Goal: Task Accomplishment & Management: Manage account settings

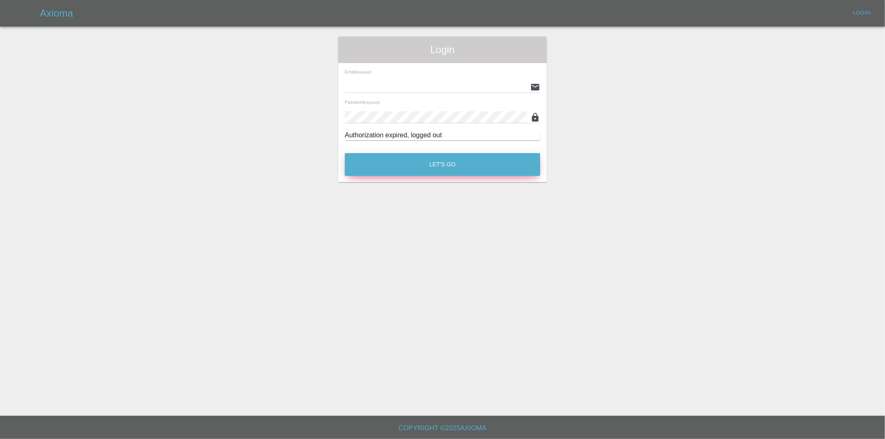
type input "eric.ordano@gmail.com"
click at [439, 164] on button "Let's Go" at bounding box center [442, 164] width 195 height 23
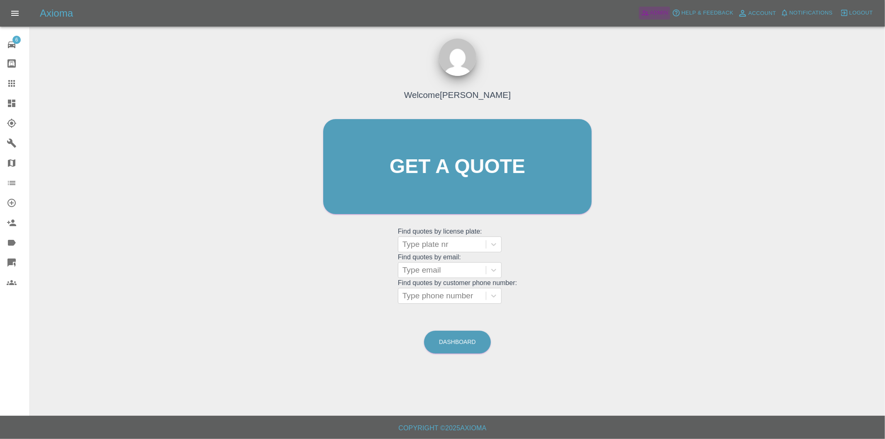
click at [655, 14] on span "Admin" at bounding box center [659, 13] width 18 height 10
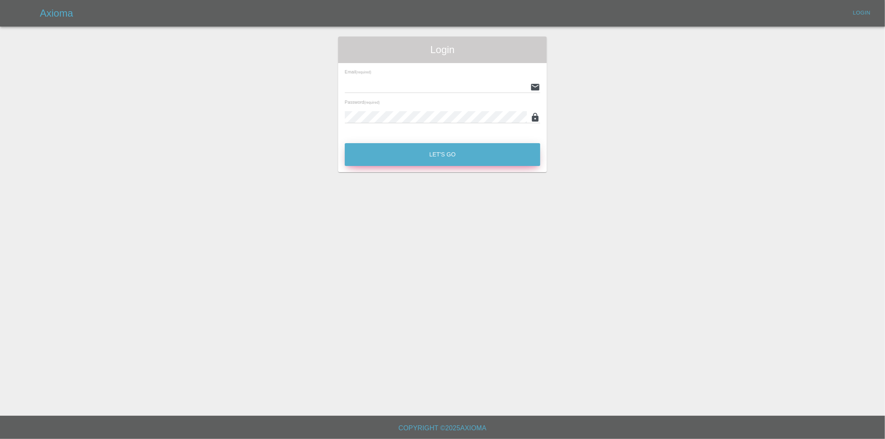
type input "eric.ordano@gmail.com"
click at [426, 152] on button "Let's Go" at bounding box center [442, 154] width 195 height 23
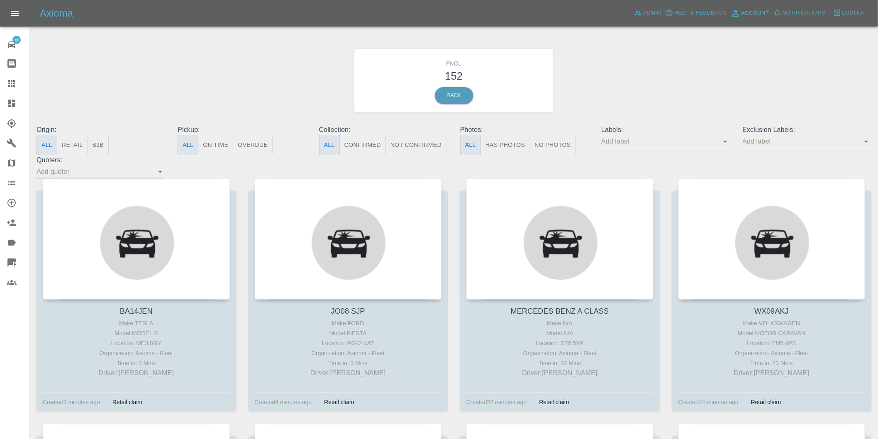
click at [511, 154] on button "Has Photos" at bounding box center [505, 145] width 50 height 20
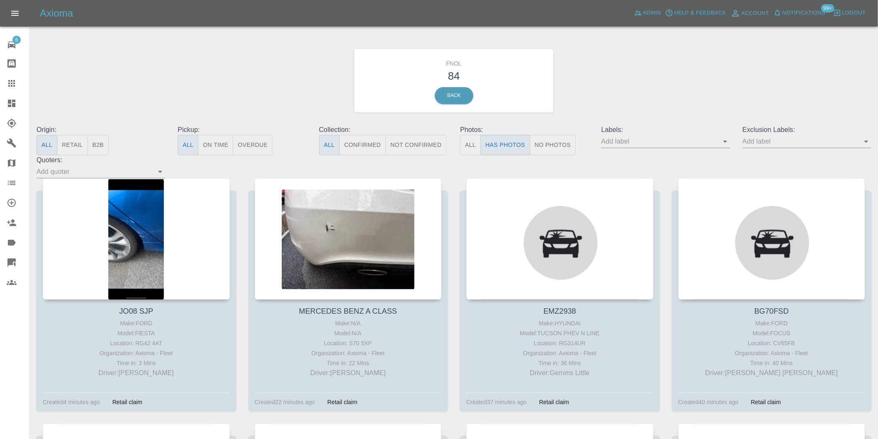
click at [867, 142] on icon "Open" at bounding box center [866, 142] width 4 height 2
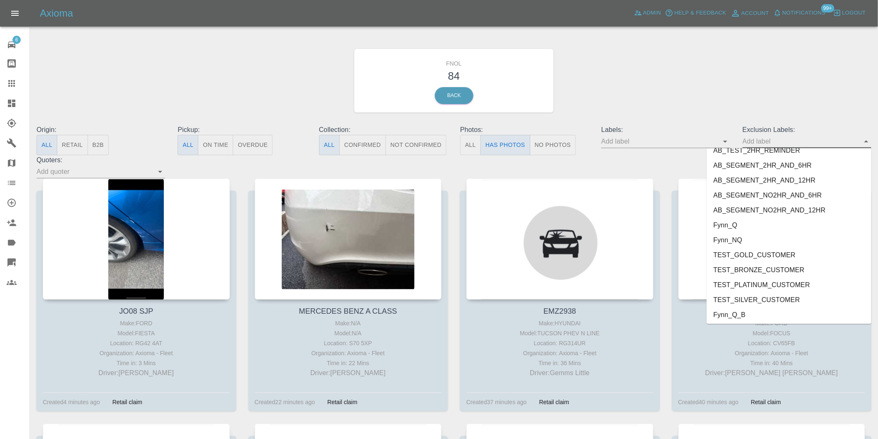
scroll to position [1802, 0]
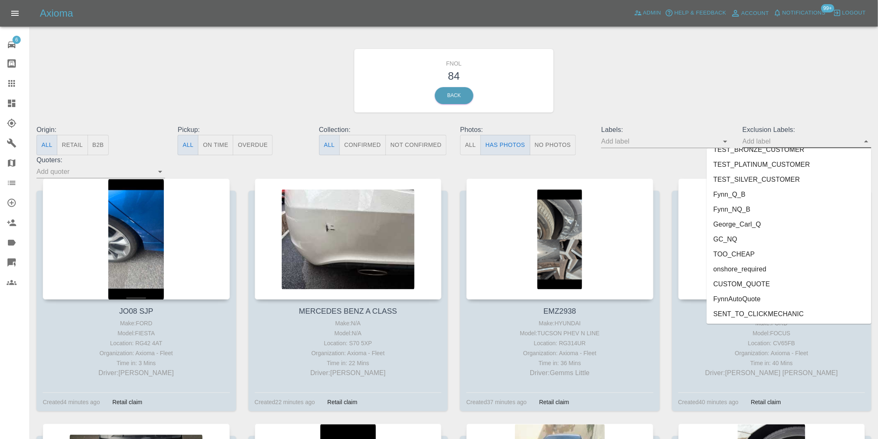
click at [733, 262] on li "onshore_required" at bounding box center [789, 269] width 165 height 15
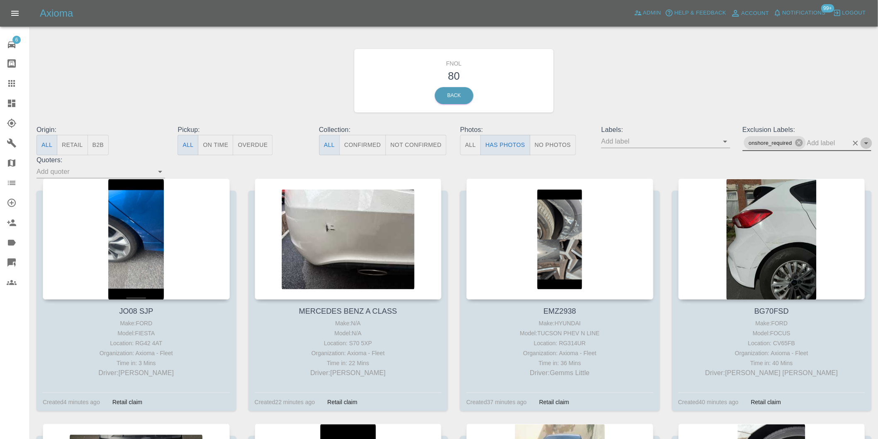
click at [868, 143] on icon "Open" at bounding box center [866, 143] width 10 height 10
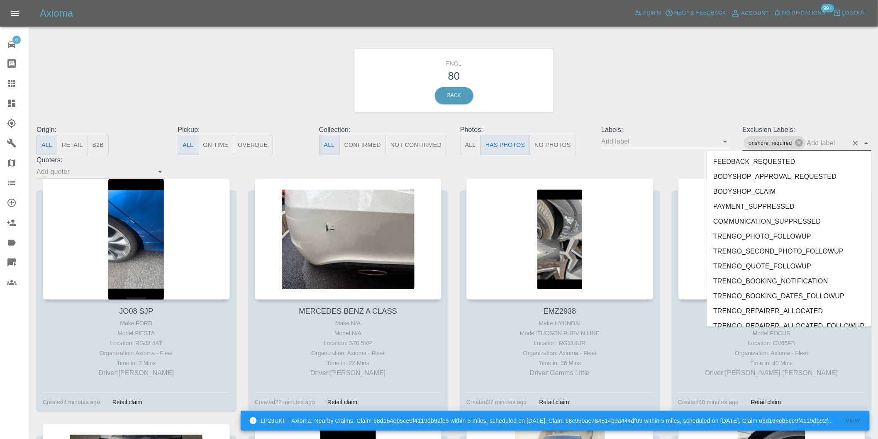
scroll to position [1787, 0]
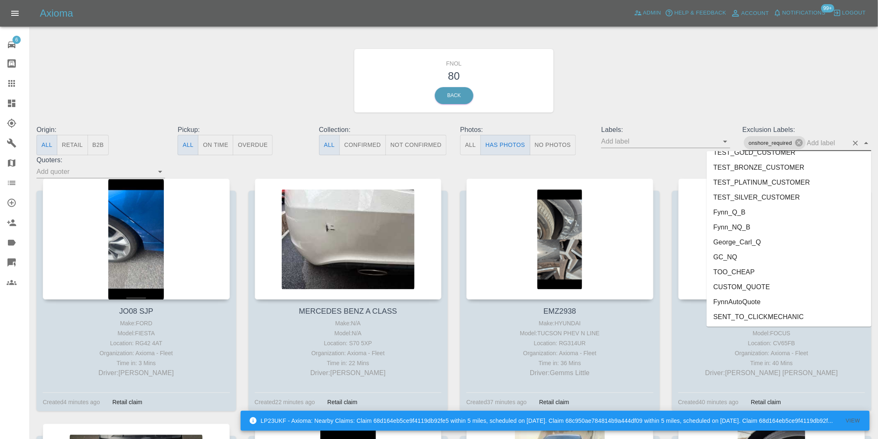
click at [750, 239] on li "George_Carl_Q" at bounding box center [789, 241] width 165 height 15
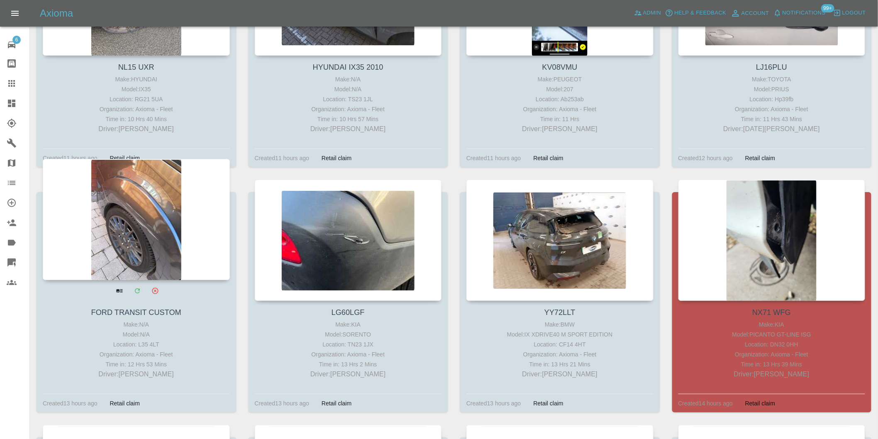
scroll to position [1291, 0]
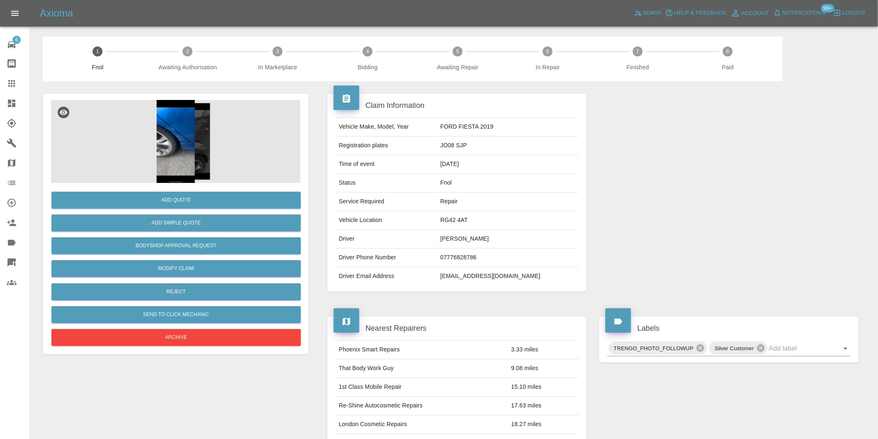
click at [184, 147] on img at bounding box center [175, 141] width 249 height 83
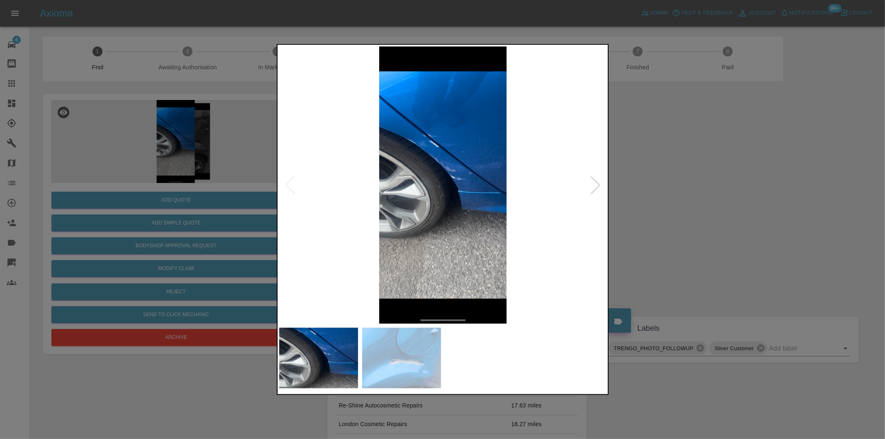
click at [599, 186] on div at bounding box center [595, 185] width 18 height 18
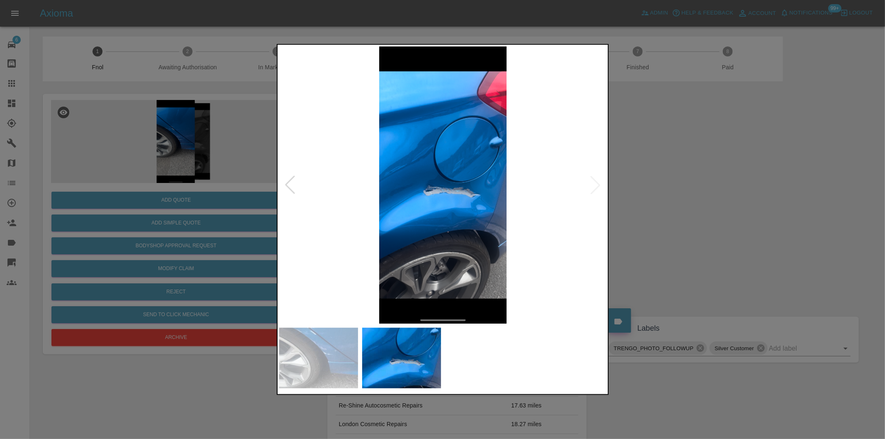
click at [451, 183] on img at bounding box center [443, 184] width 328 height 277
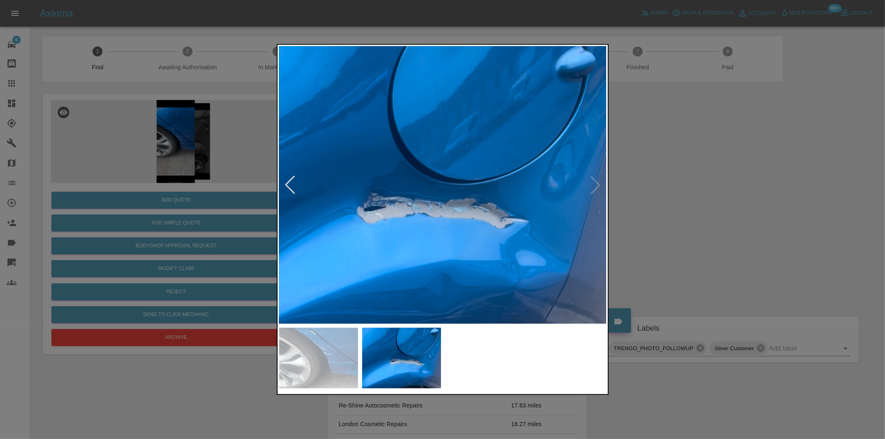
click at [353, 190] on img at bounding box center [415, 191] width 983 height 831
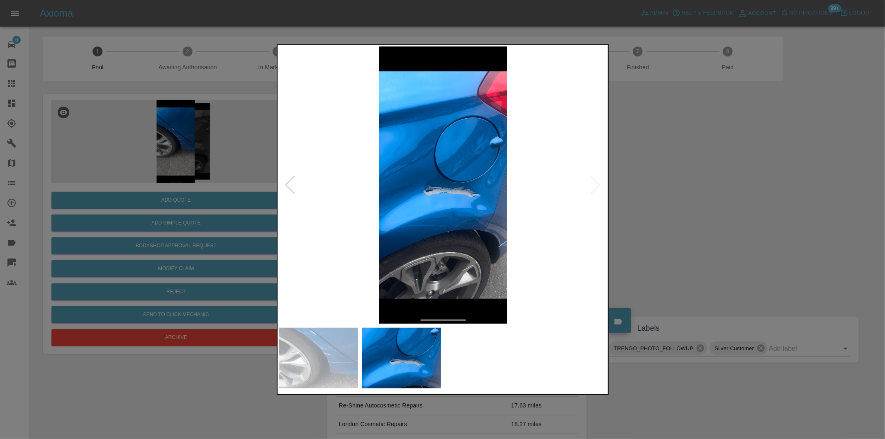
drag, startPoint x: 718, startPoint y: 213, endPoint x: 529, endPoint y: 225, distance: 190.0
click at [718, 213] on div at bounding box center [442, 219] width 885 height 439
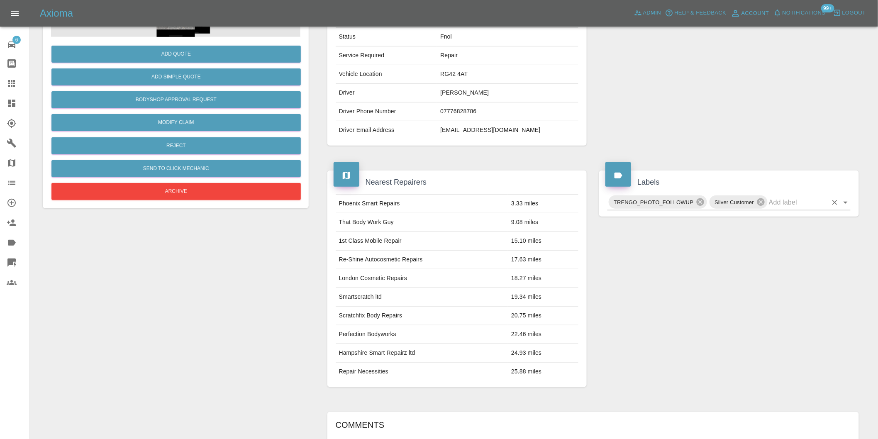
scroll to position [104, 0]
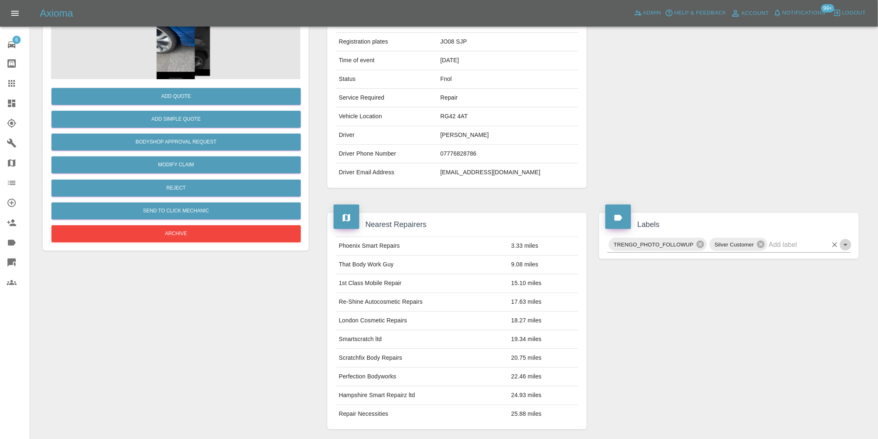
click at [849, 243] on icon "Open" at bounding box center [846, 245] width 10 height 10
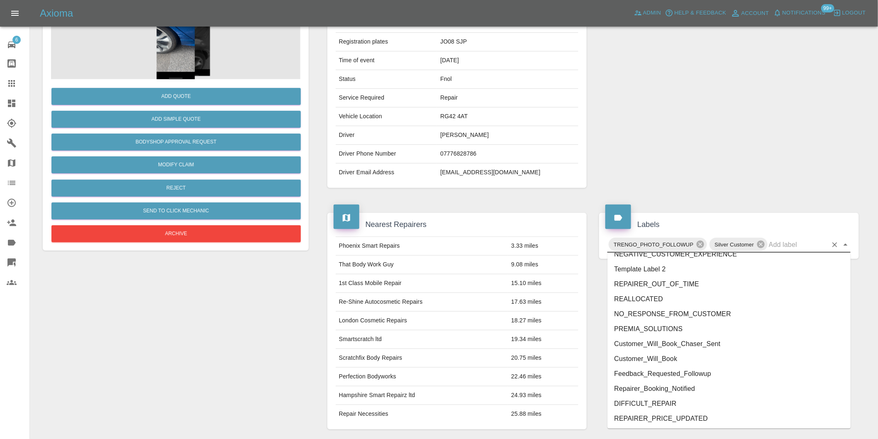
scroll to position [1772, 0]
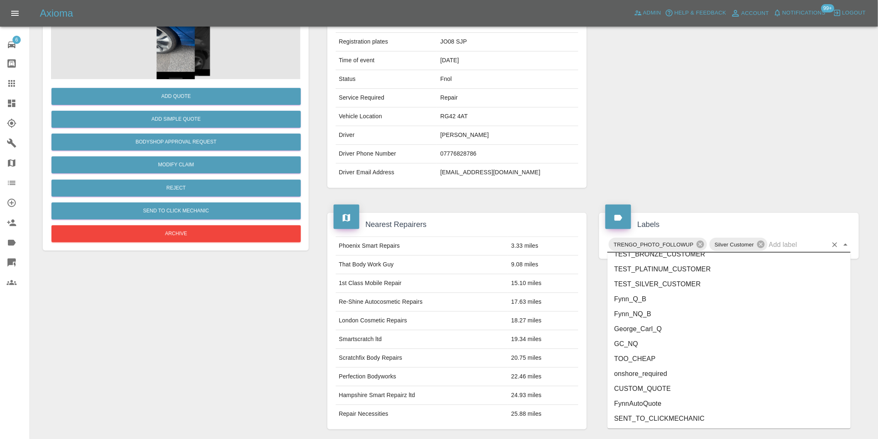
click at [689, 370] on li "onshore_required" at bounding box center [728, 373] width 243 height 15
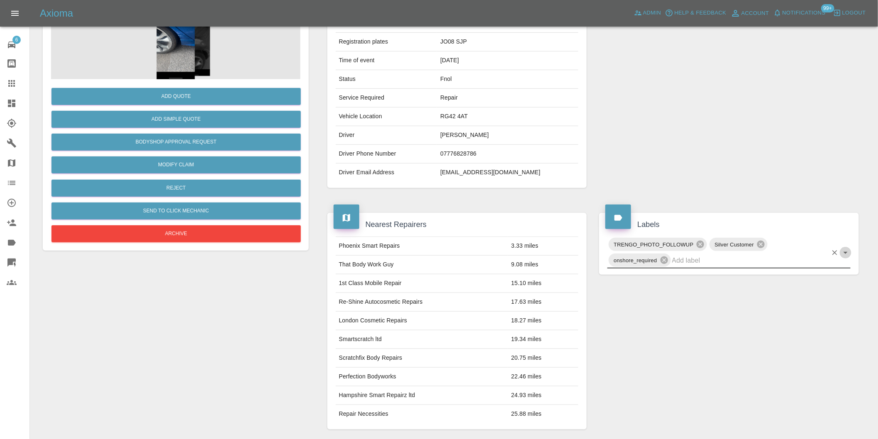
click at [847, 251] on icon "Open" at bounding box center [846, 253] width 10 height 10
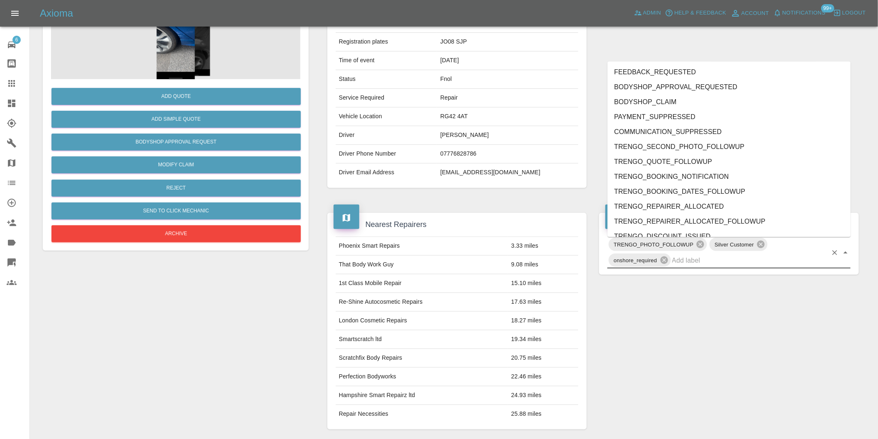
scroll to position [1757, 0]
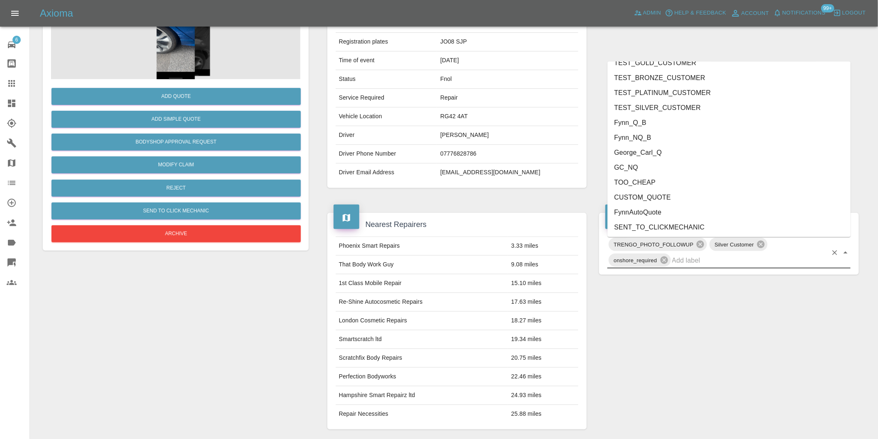
click at [662, 155] on li "George_Carl_Q" at bounding box center [728, 152] width 243 height 15
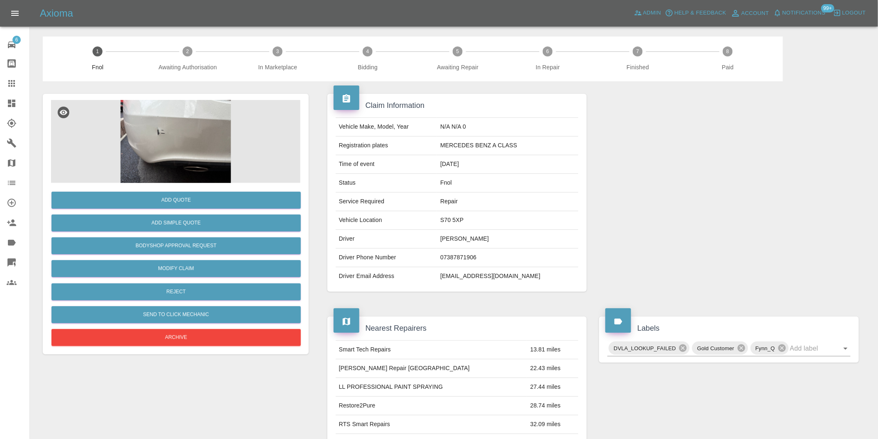
click at [162, 133] on img at bounding box center [175, 141] width 249 height 83
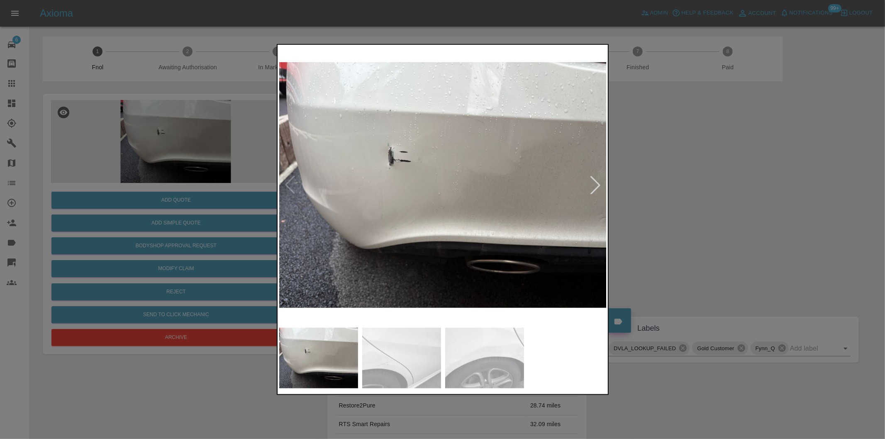
click at [594, 188] on div at bounding box center [595, 185] width 18 height 18
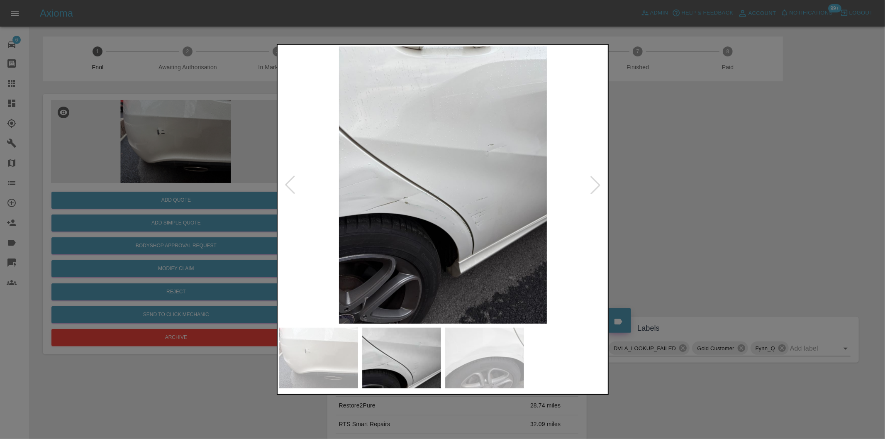
click at [594, 188] on div at bounding box center [595, 185] width 18 height 18
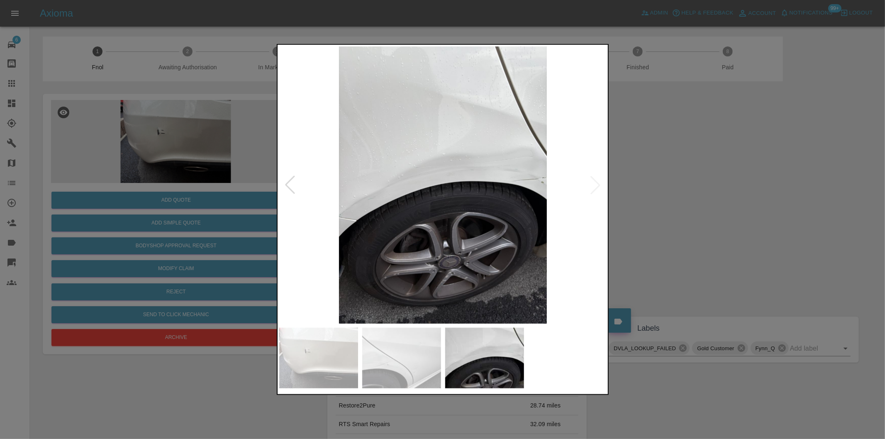
click at [594, 188] on img at bounding box center [443, 184] width 328 height 277
click at [711, 197] on div at bounding box center [442, 219] width 885 height 439
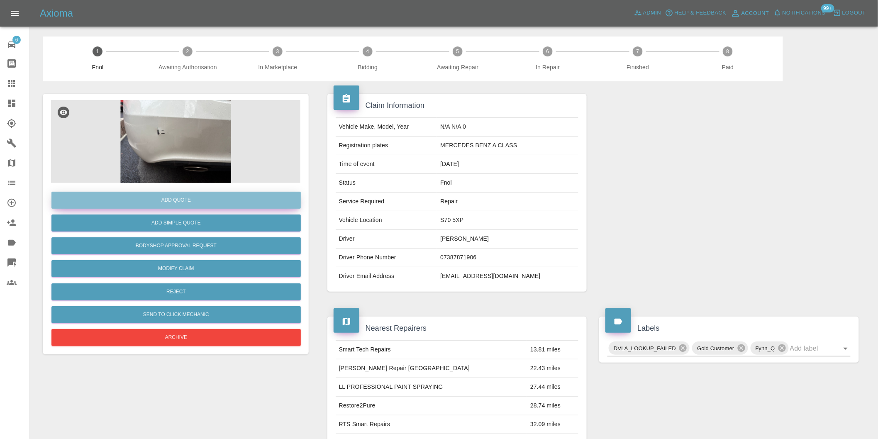
click at [174, 198] on button "Add Quote" at bounding box center [175, 200] width 249 height 17
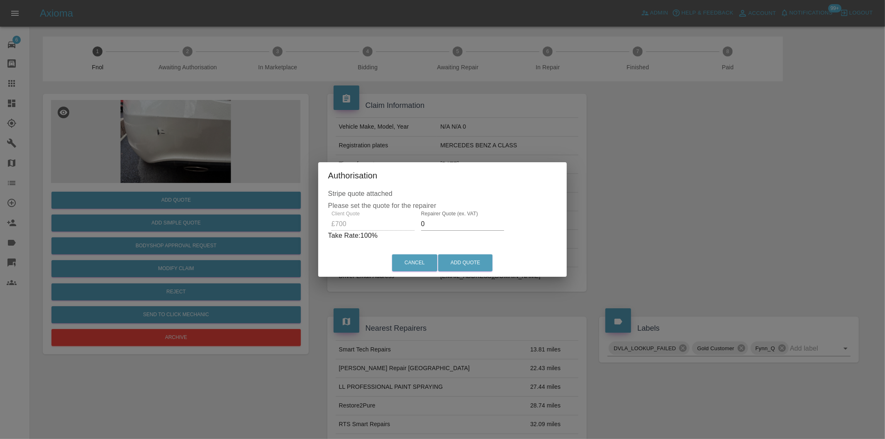
click at [444, 226] on input "0" at bounding box center [462, 223] width 83 height 13
type input "0420"
click at [462, 259] on button "Add Quote" at bounding box center [465, 262] width 54 height 17
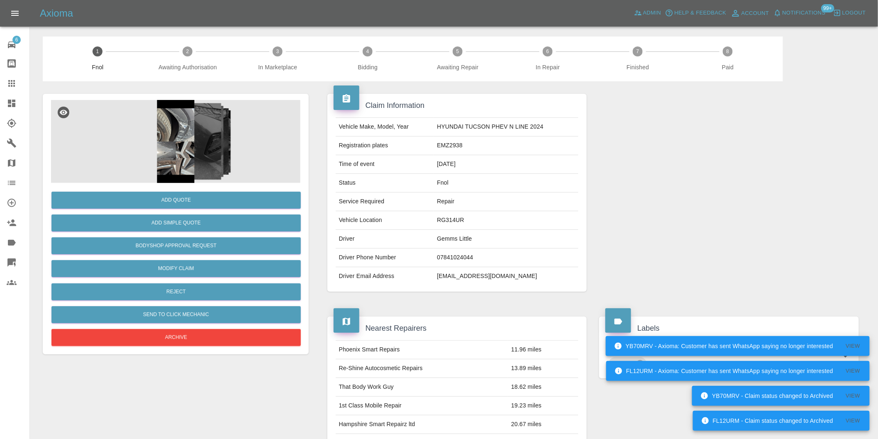
click at [175, 127] on img at bounding box center [175, 141] width 249 height 83
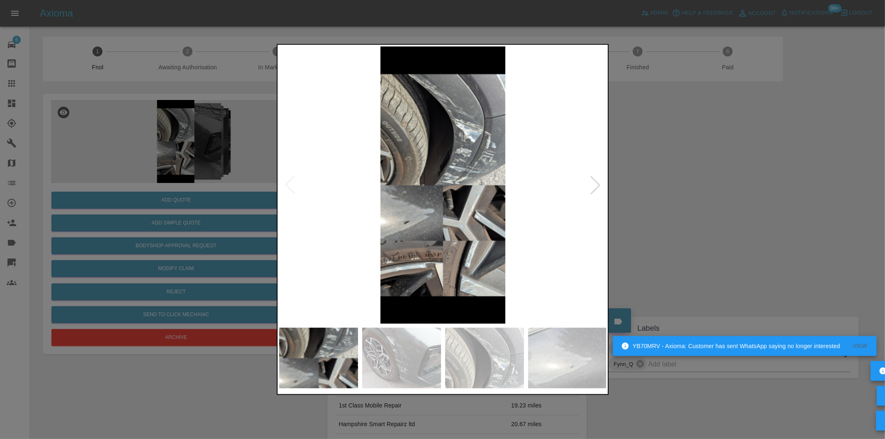
click at [588, 182] on div at bounding box center [595, 185] width 18 height 18
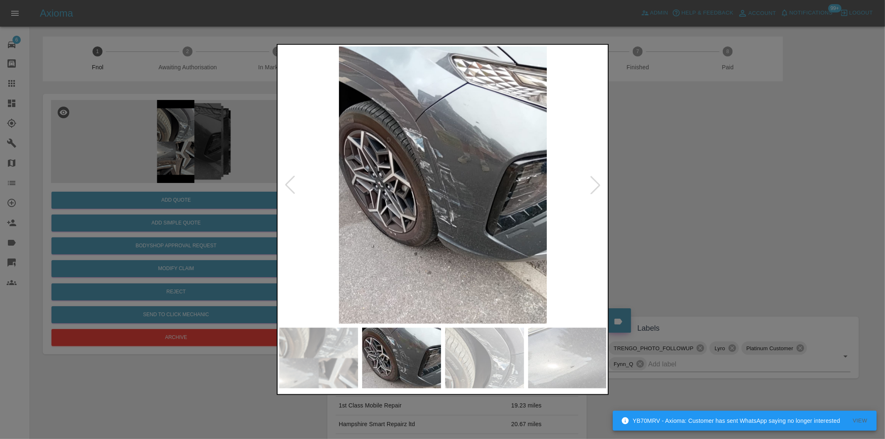
click at [595, 183] on div at bounding box center [595, 185] width 18 height 18
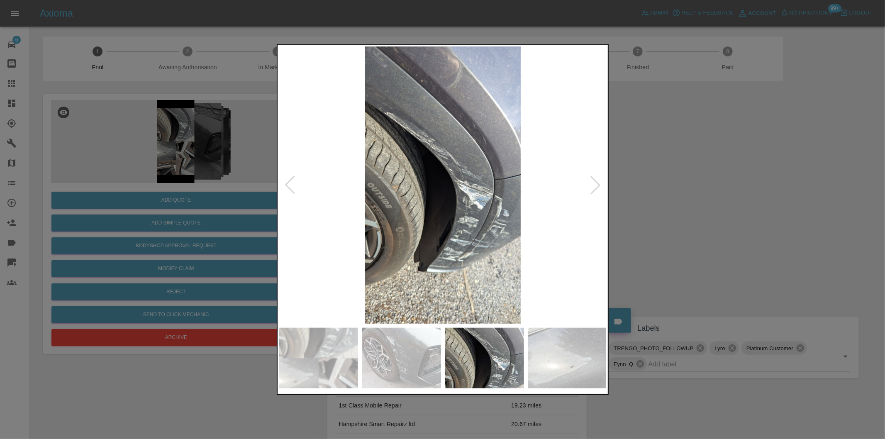
click at [595, 183] on div at bounding box center [595, 185] width 18 height 18
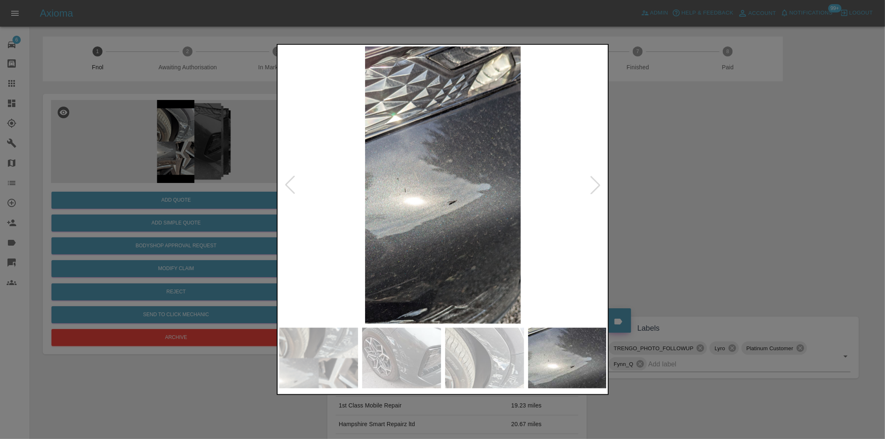
click at [594, 186] on div at bounding box center [595, 185] width 18 height 18
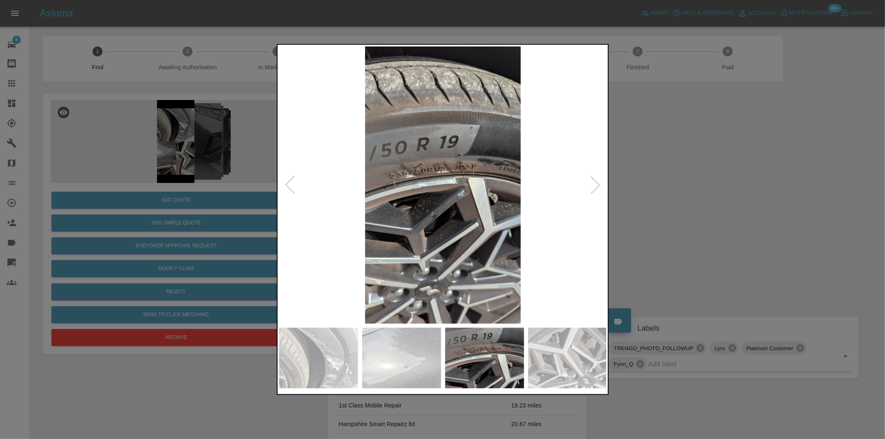
click at [594, 186] on div at bounding box center [595, 185] width 18 height 18
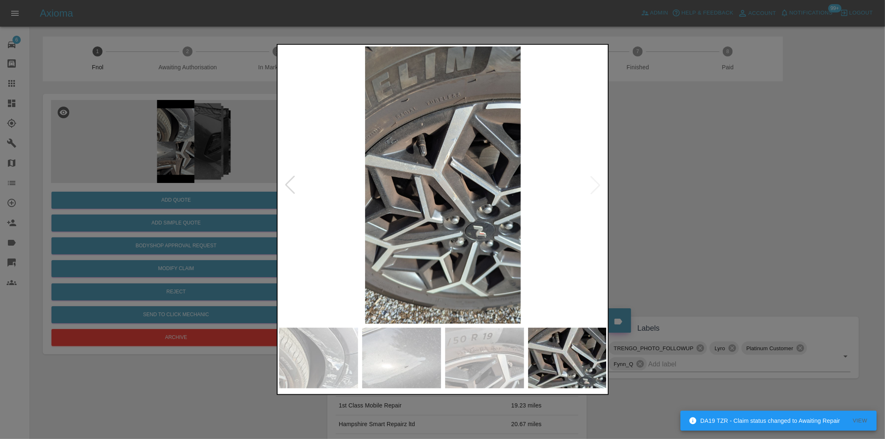
click at [593, 185] on img at bounding box center [443, 184] width 328 height 277
click at [287, 183] on div at bounding box center [290, 185] width 18 height 18
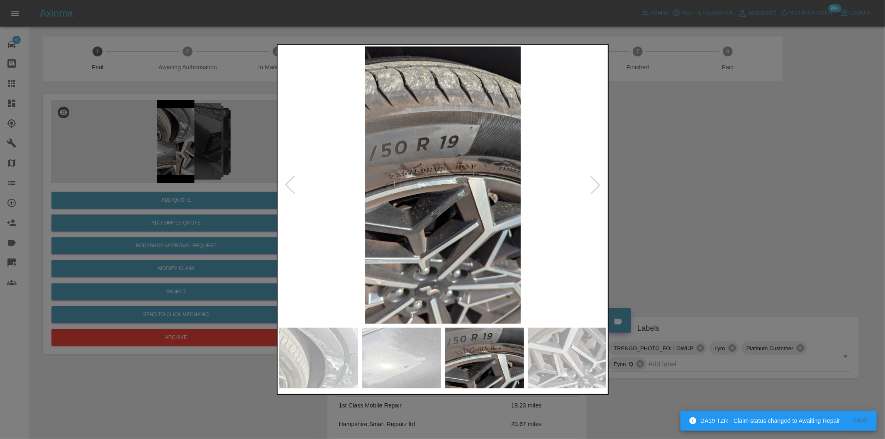
click at [287, 183] on div at bounding box center [290, 185] width 18 height 18
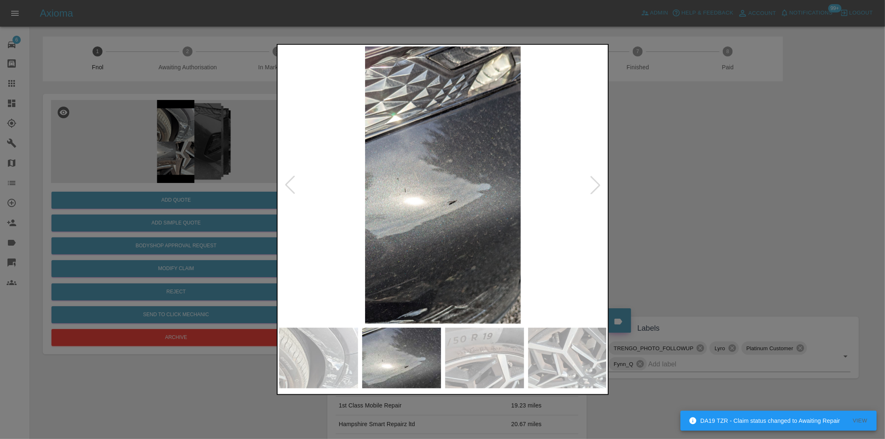
click at [287, 183] on div at bounding box center [290, 185] width 18 height 18
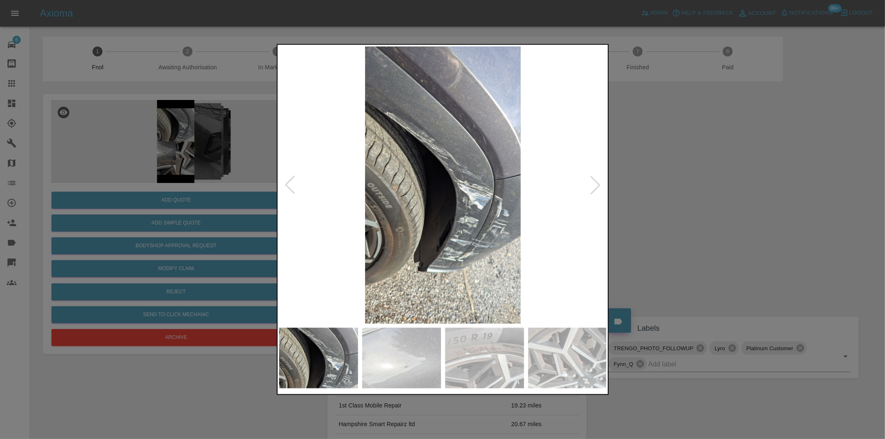
click at [596, 181] on div at bounding box center [595, 185] width 18 height 18
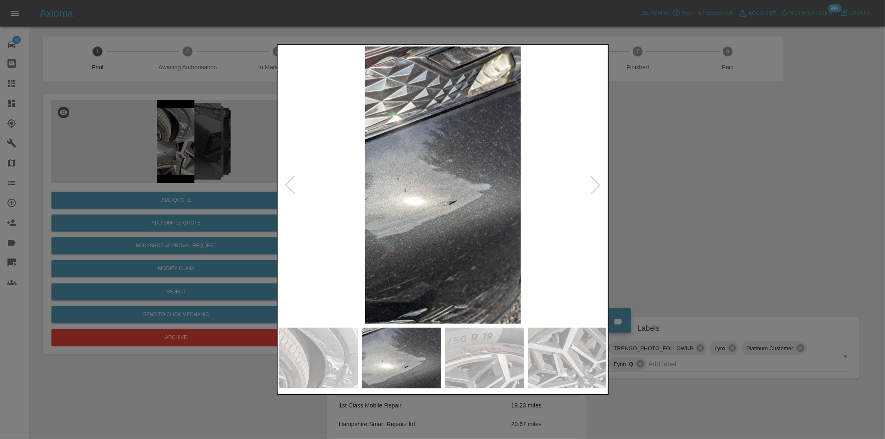
click at [288, 185] on div at bounding box center [290, 185] width 18 height 18
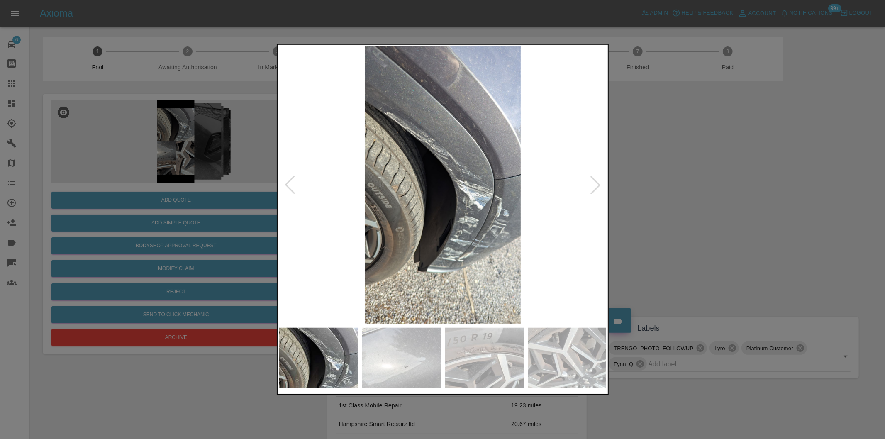
click at [288, 185] on div at bounding box center [290, 185] width 18 height 18
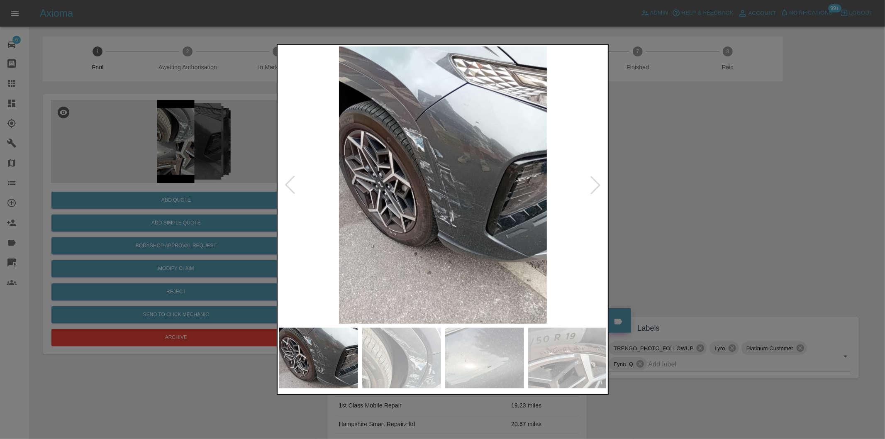
click at [667, 192] on div at bounding box center [442, 219] width 885 height 439
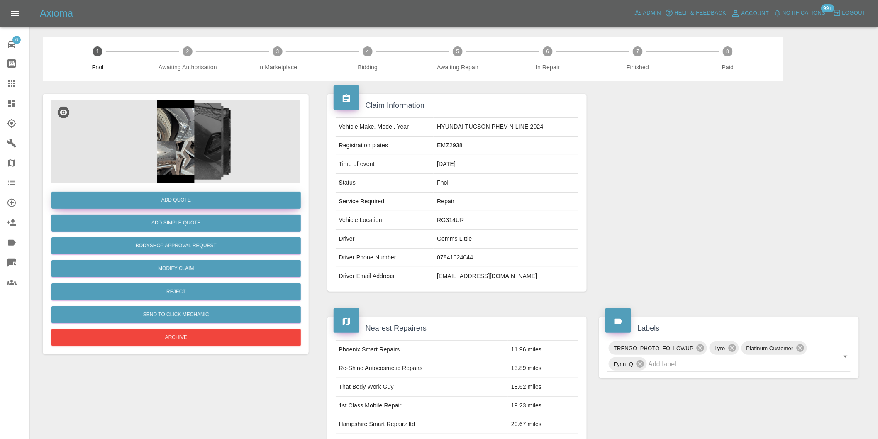
click at [175, 206] on button "Add Quote" at bounding box center [175, 200] width 249 height 17
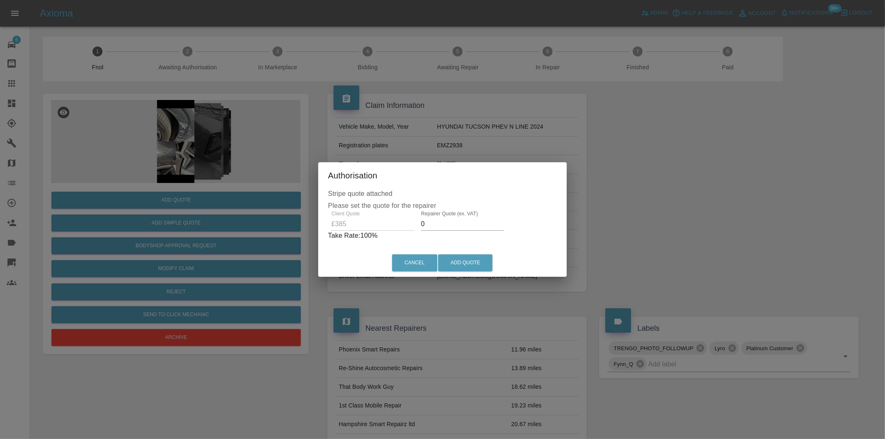
click at [450, 224] on input "0" at bounding box center [462, 223] width 83 height 13
type input "0250"
click at [465, 262] on button "Add Quote" at bounding box center [465, 262] width 54 height 17
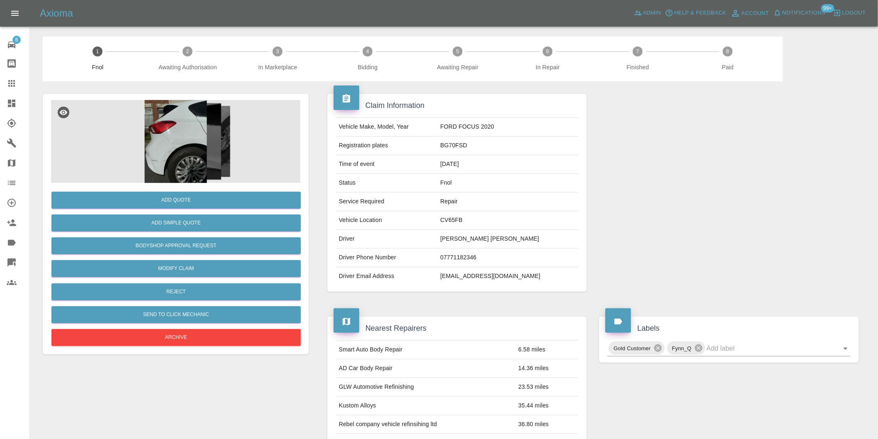
click at [184, 129] on img at bounding box center [175, 141] width 249 height 83
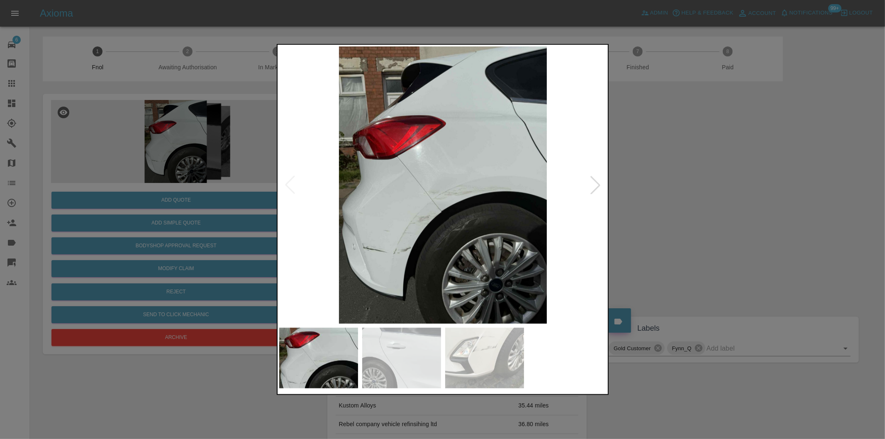
click at [590, 187] on div at bounding box center [595, 185] width 18 height 18
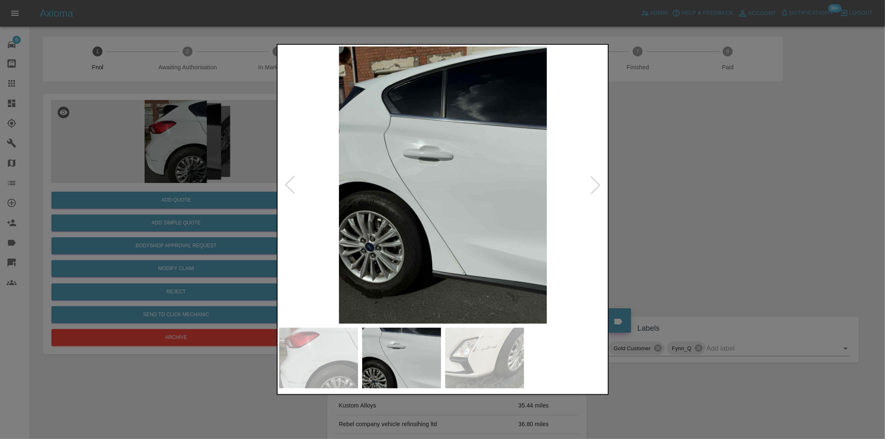
click at [591, 187] on div at bounding box center [595, 185] width 18 height 18
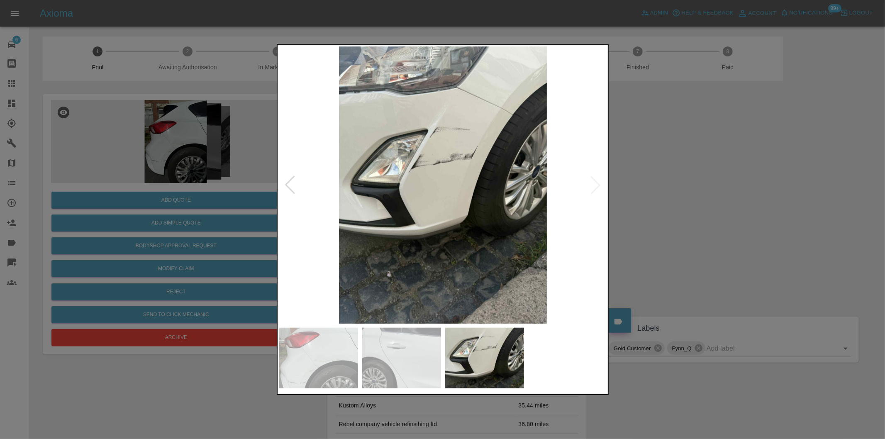
click at [591, 187] on img at bounding box center [443, 184] width 328 height 277
click at [290, 187] on div at bounding box center [290, 185] width 18 height 18
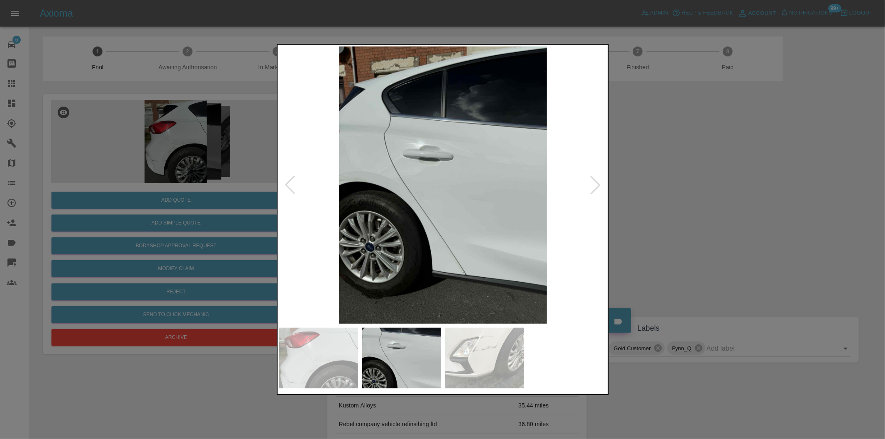
click at [290, 187] on div at bounding box center [290, 185] width 18 height 18
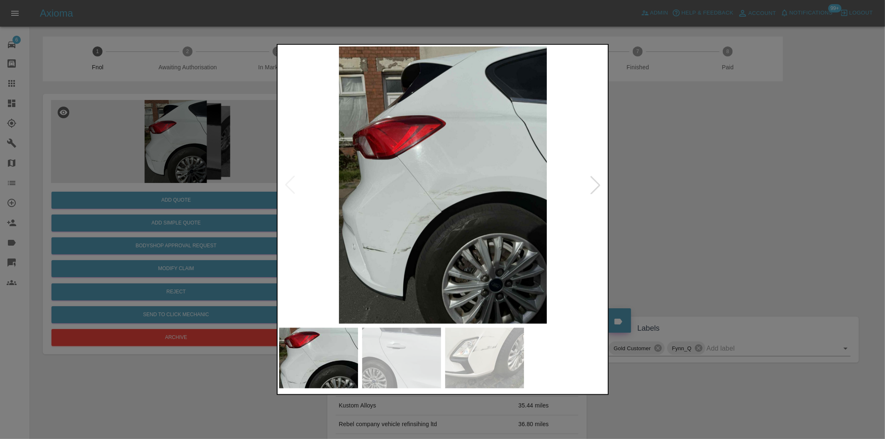
click at [725, 188] on div at bounding box center [442, 219] width 885 height 439
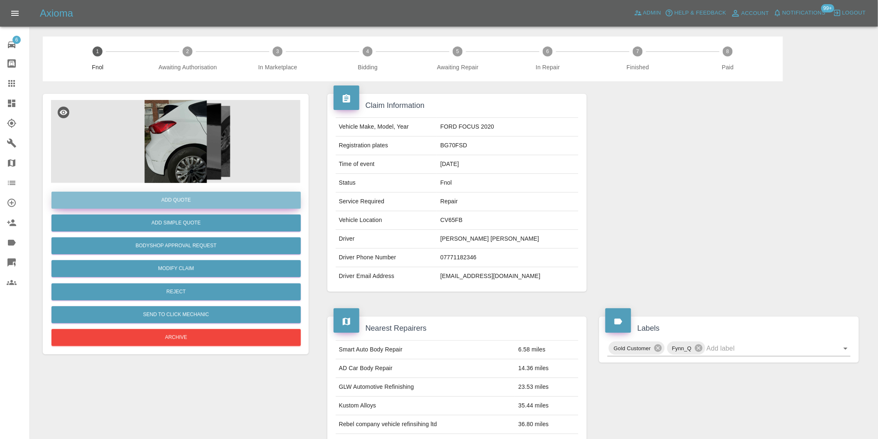
click at [208, 202] on button "Add Quote" at bounding box center [175, 200] width 249 height 17
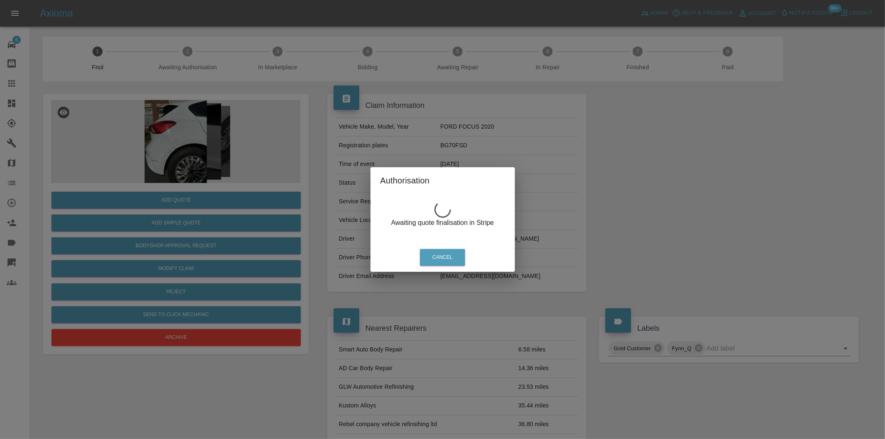
drag, startPoint x: 675, startPoint y: 211, endPoint x: 670, endPoint y: 209, distance: 5.2
click at [674, 210] on div "Authorisation Awaiting quote finalisation in Stripe Cancel" at bounding box center [442, 219] width 885 height 439
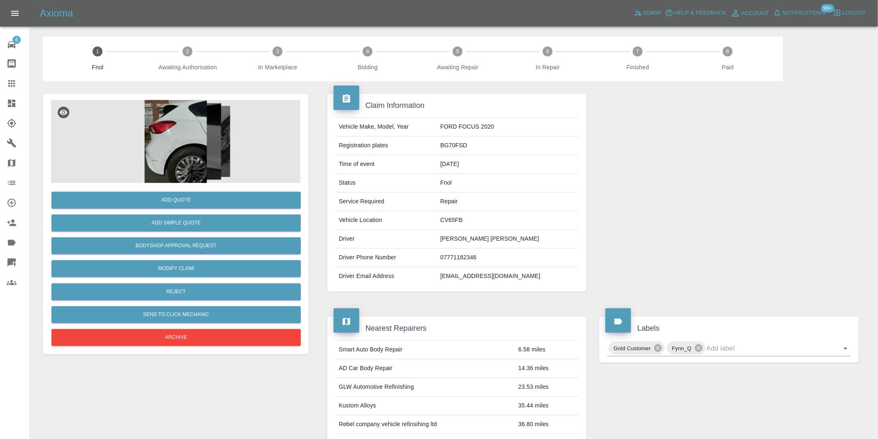
click at [177, 139] on img at bounding box center [175, 141] width 249 height 83
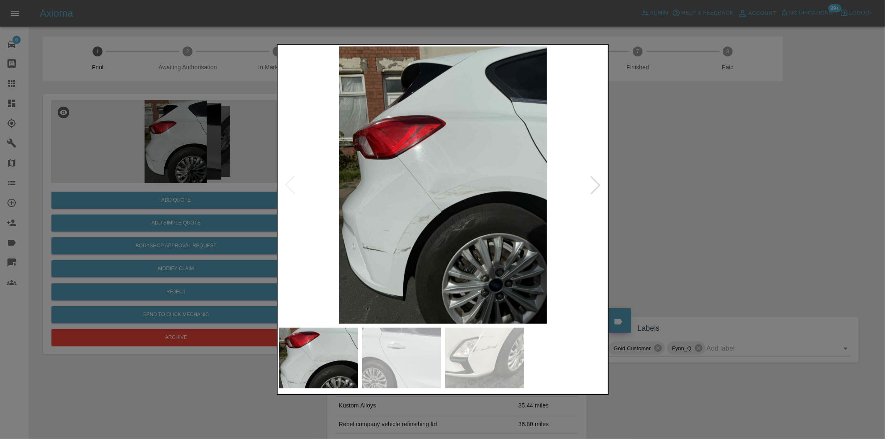
click at [591, 188] on div at bounding box center [595, 185] width 18 height 18
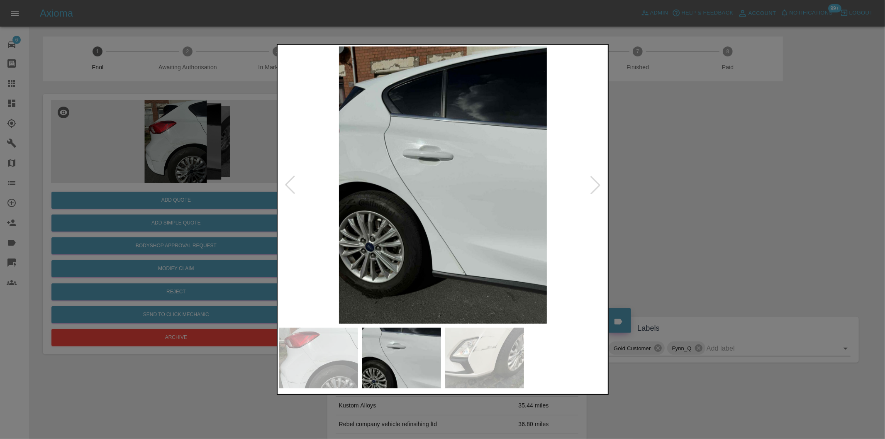
click at [699, 194] on div at bounding box center [442, 219] width 885 height 439
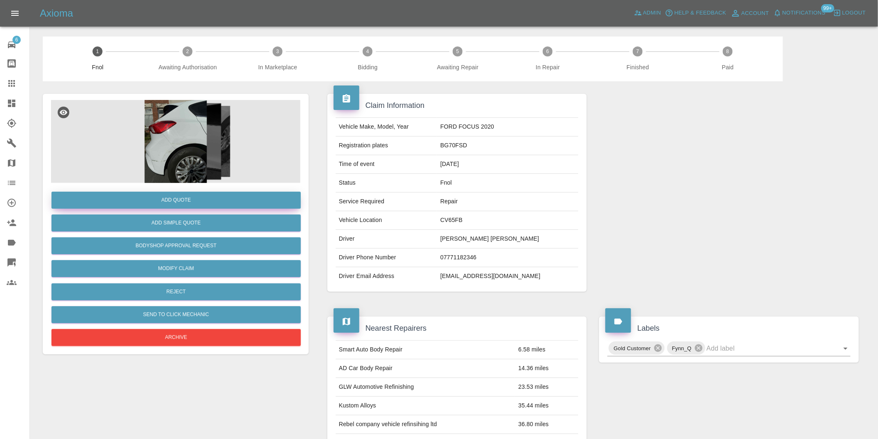
click at [192, 198] on button "Add Quote" at bounding box center [175, 200] width 249 height 17
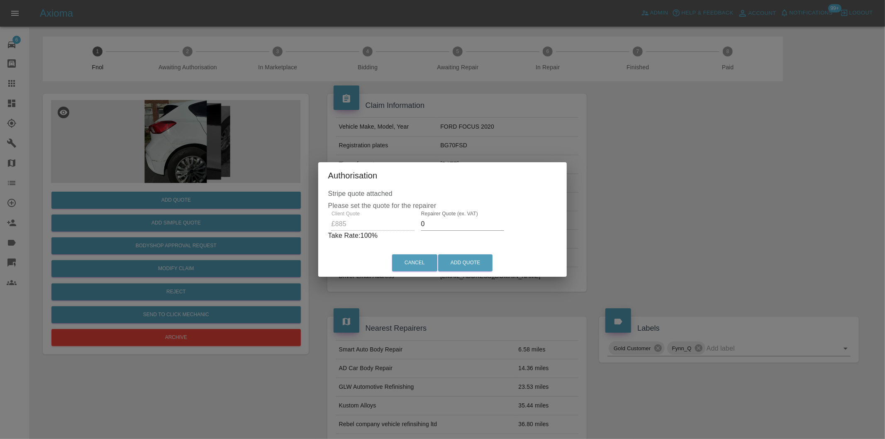
click at [454, 226] on input "0" at bounding box center [462, 223] width 83 height 13
type input "0560"
click at [468, 261] on button "Add Quote" at bounding box center [465, 262] width 54 height 17
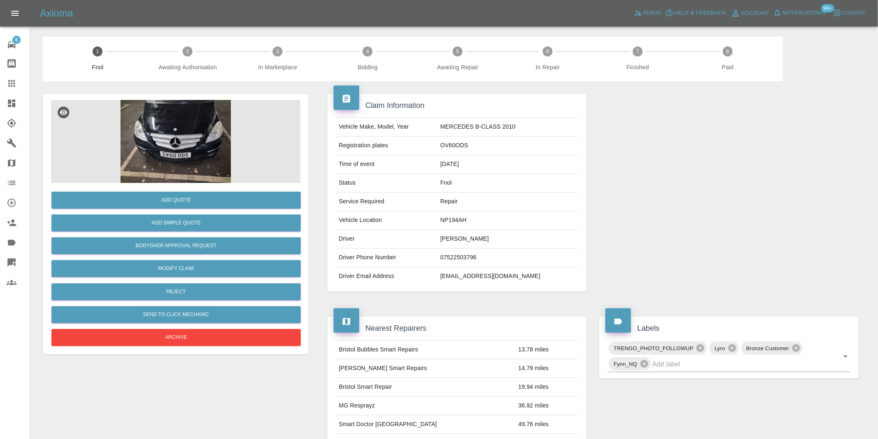
click at [182, 139] on img at bounding box center [175, 141] width 249 height 83
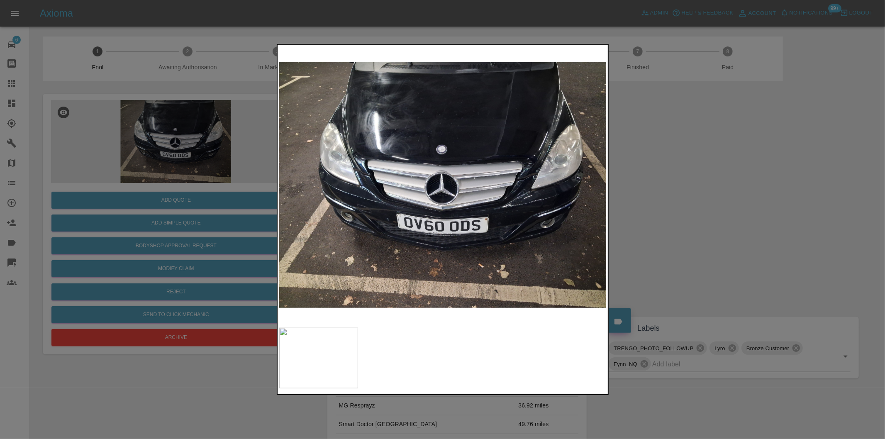
click at [699, 198] on div at bounding box center [442, 219] width 885 height 439
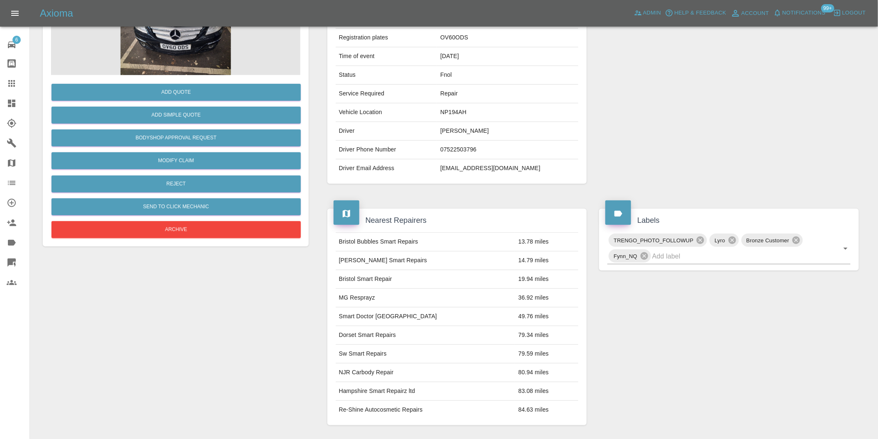
scroll to position [104, 0]
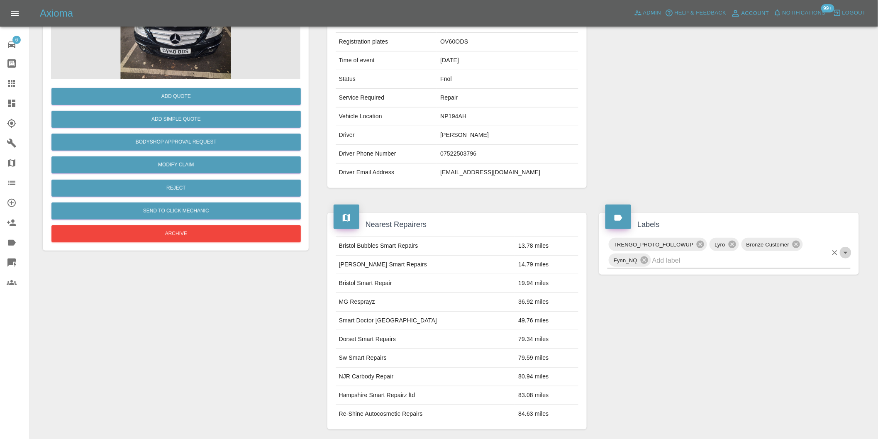
click at [846, 256] on icon "Open" at bounding box center [846, 253] width 10 height 10
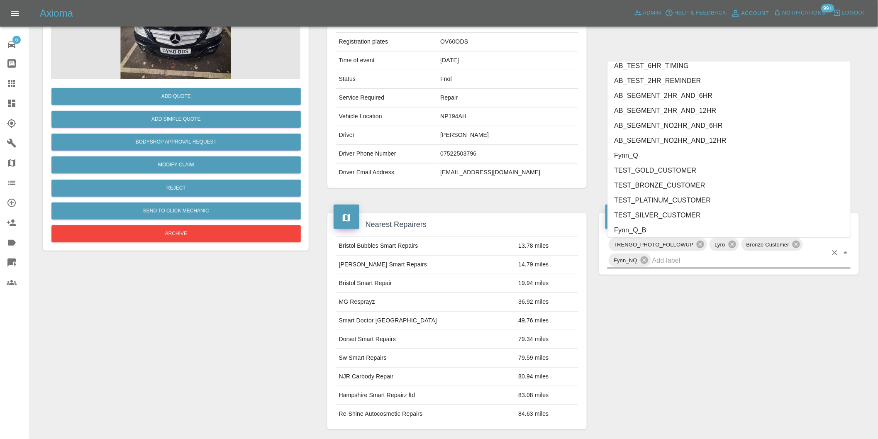
scroll to position [1742, 0]
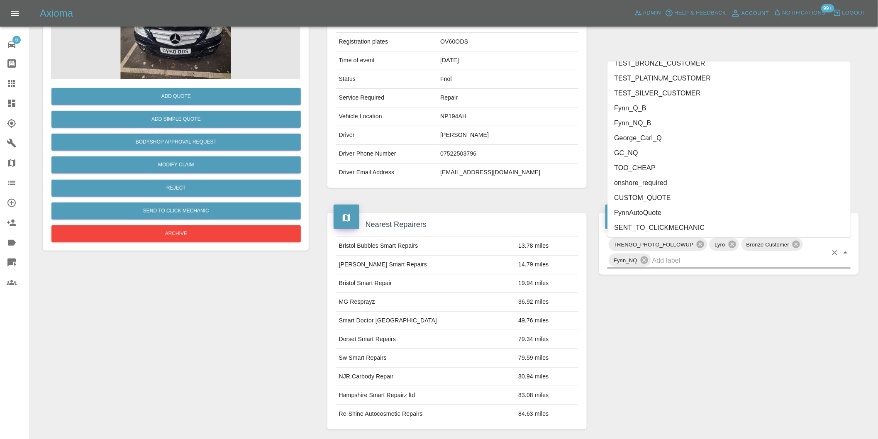
click at [657, 178] on li "onshore_required" at bounding box center [728, 182] width 243 height 15
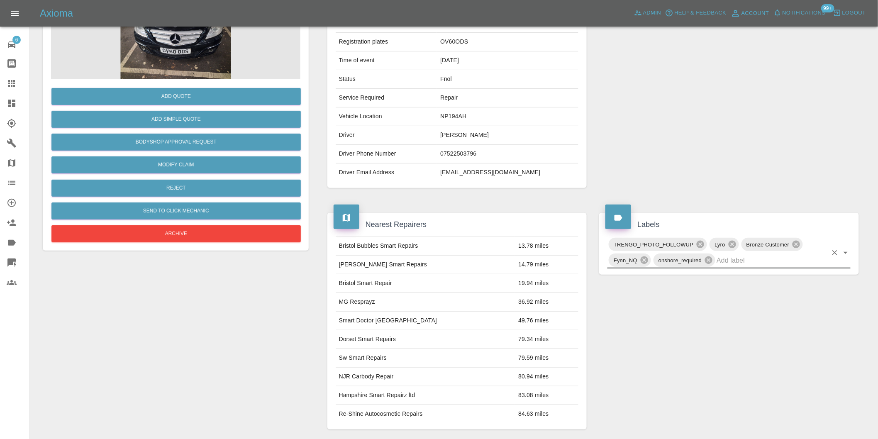
click at [845, 253] on icon "Open" at bounding box center [845, 253] width 4 height 2
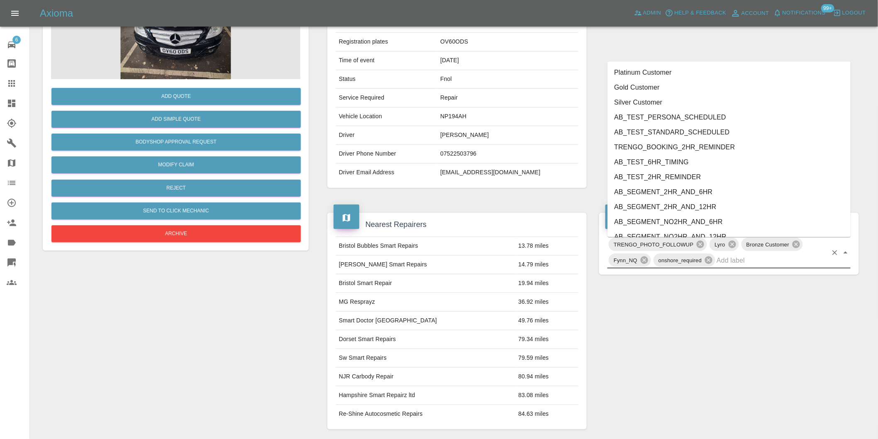
scroll to position [1727, 0]
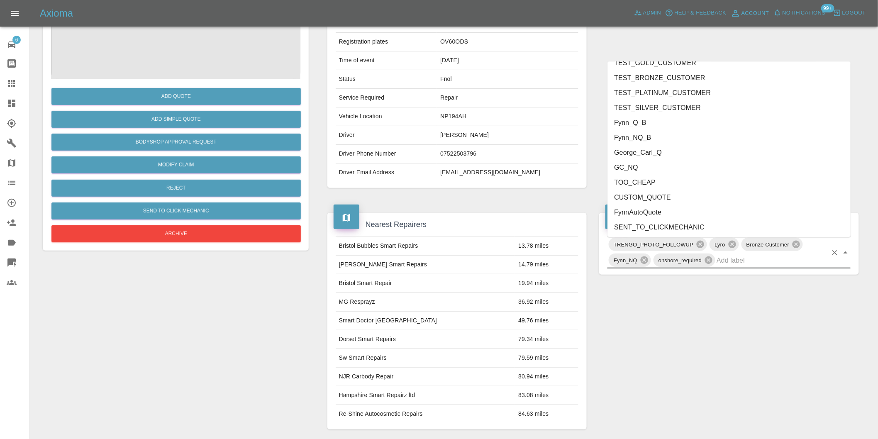
click at [649, 154] on li "George_Carl_Q" at bounding box center [728, 152] width 243 height 15
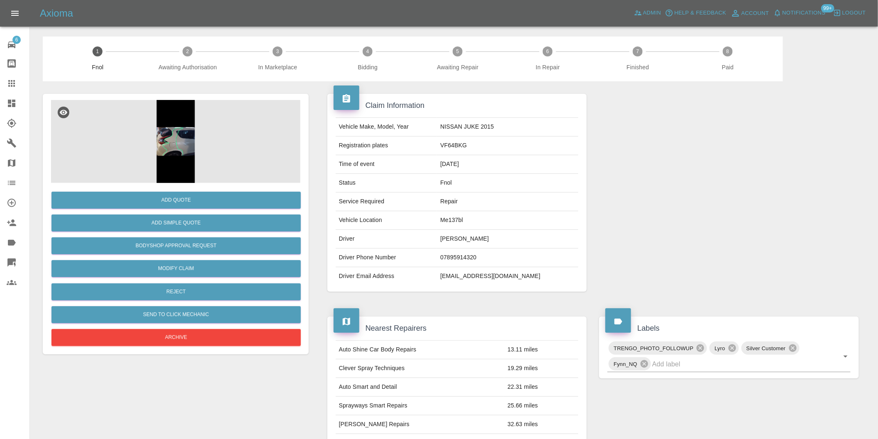
click at [173, 122] on img at bounding box center [175, 141] width 249 height 83
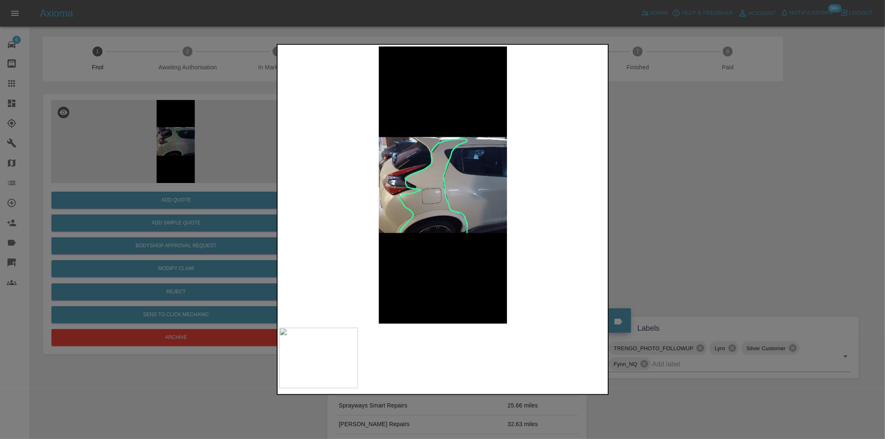
click at [701, 194] on div at bounding box center [442, 219] width 885 height 439
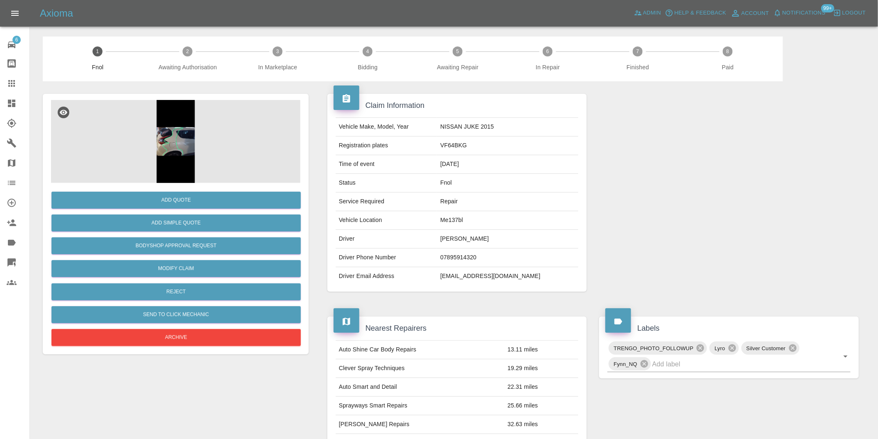
click at [162, 128] on img at bounding box center [175, 141] width 249 height 83
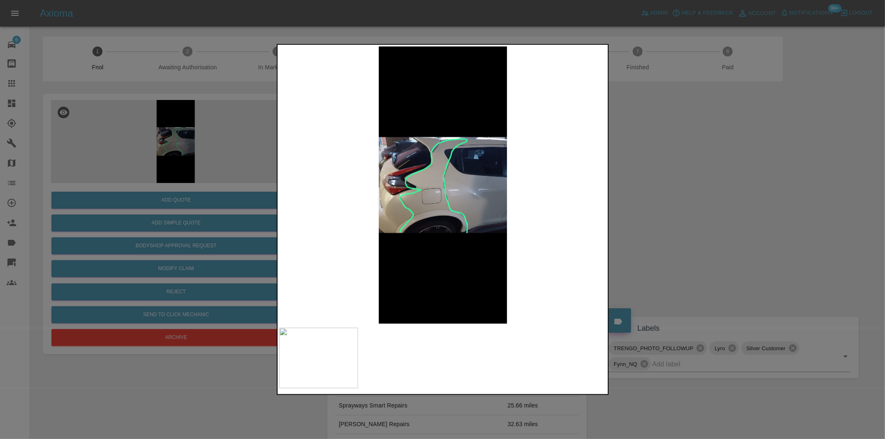
click at [643, 212] on div at bounding box center [442, 219] width 885 height 439
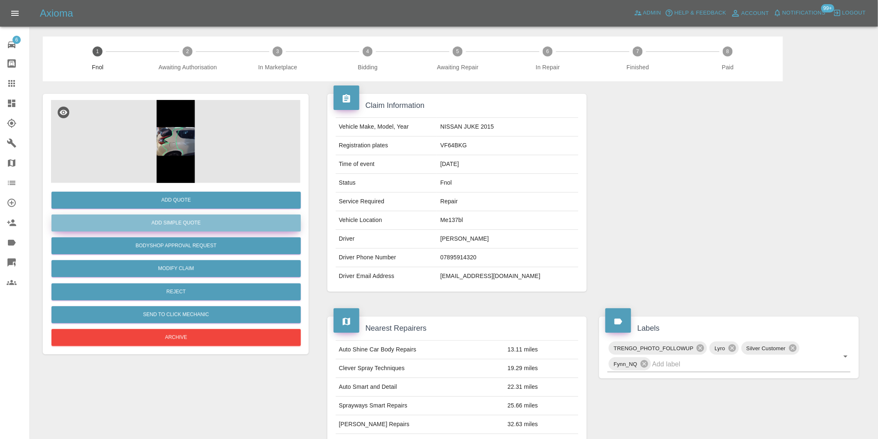
click at [206, 223] on button "Add Simple Quote" at bounding box center [175, 222] width 249 height 17
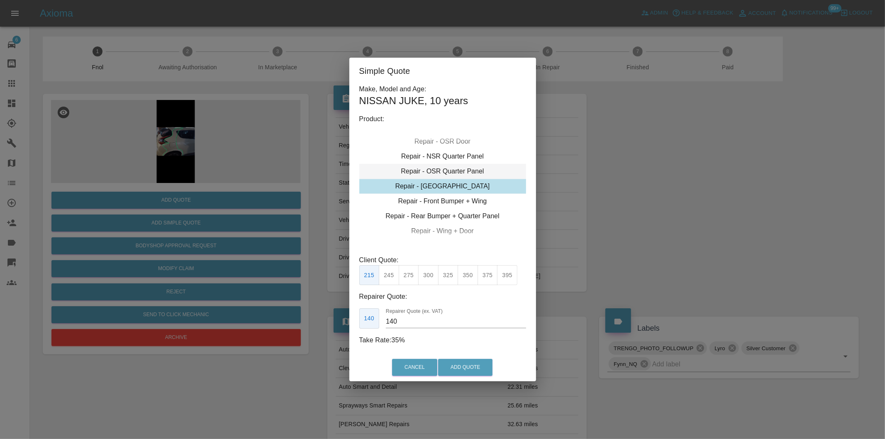
click at [467, 171] on div "Repair - OSR Quarter Panel" at bounding box center [442, 171] width 167 height 15
click at [458, 173] on div "Repair - OSR Quarter Panel" at bounding box center [442, 171] width 167 height 15
click at [459, 170] on div "Repair - OSR Quarter Panel" at bounding box center [442, 171] width 167 height 15
drag, startPoint x: 406, startPoint y: 271, endPoint x: 434, endPoint y: 308, distance: 46.5
click at [406, 273] on button "275" at bounding box center [409, 275] width 20 height 20
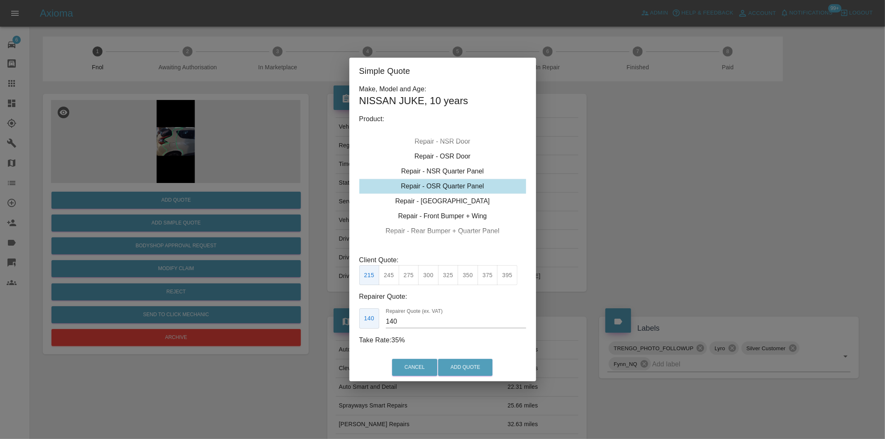
type input "180"
click at [474, 364] on button "Add Quote" at bounding box center [465, 367] width 54 height 17
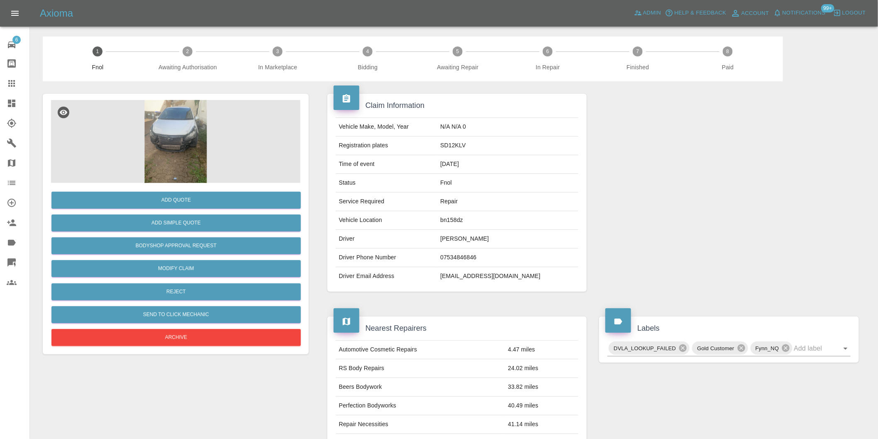
click at [180, 123] on img at bounding box center [175, 141] width 249 height 83
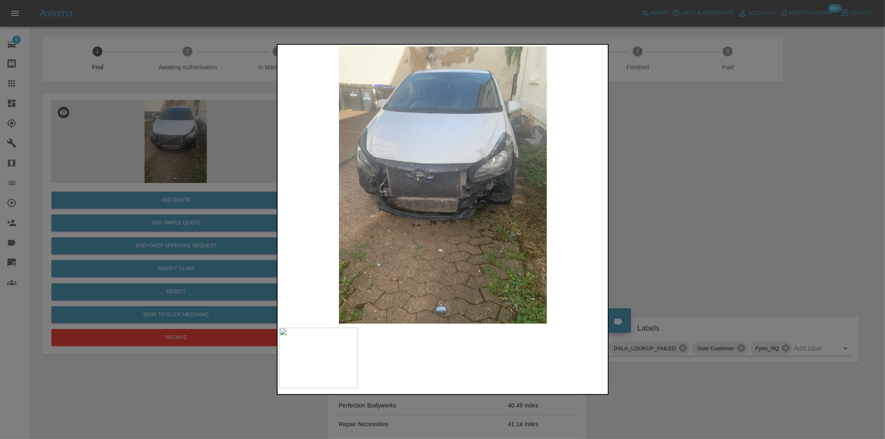
drag, startPoint x: 648, startPoint y: 226, endPoint x: 516, endPoint y: 245, distance: 133.7
click at [648, 226] on div at bounding box center [442, 219] width 885 height 439
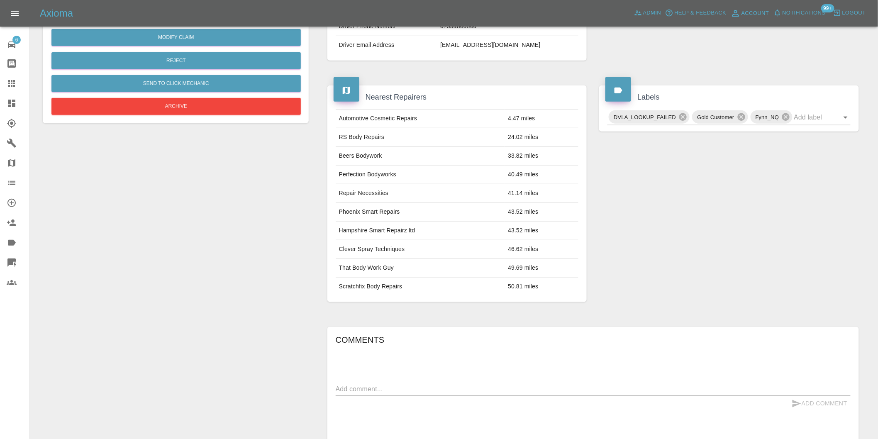
scroll to position [104, 0]
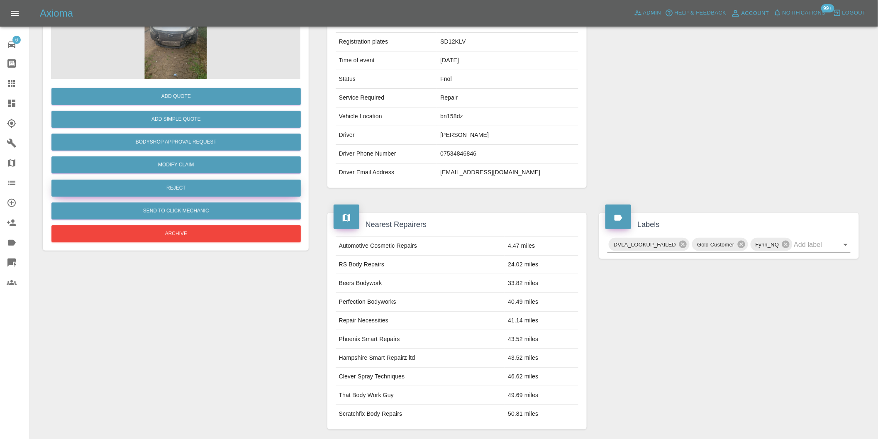
click at [184, 189] on button "Reject" at bounding box center [175, 188] width 249 height 17
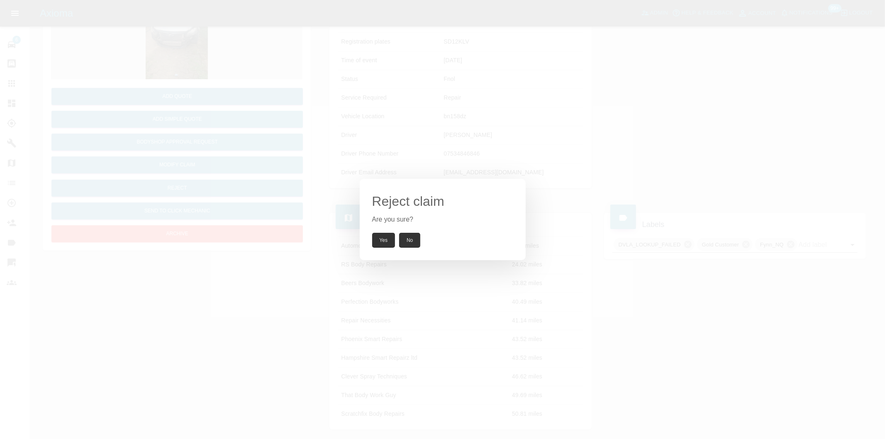
click at [385, 243] on button "Yes" at bounding box center [383, 240] width 23 height 15
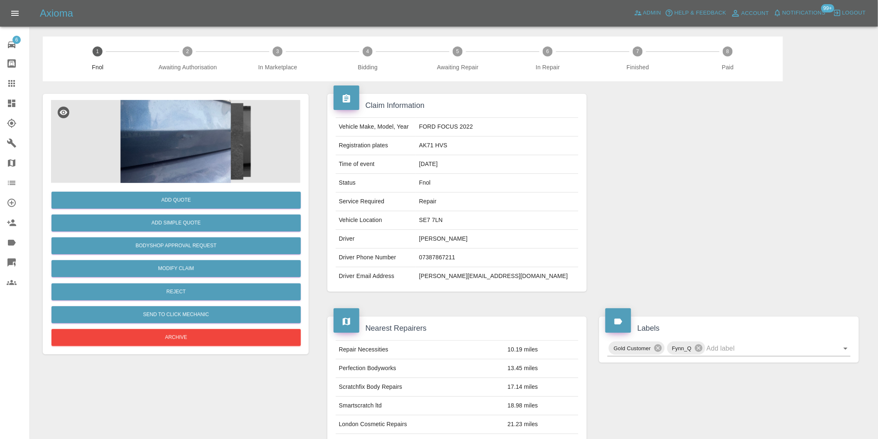
click at [205, 139] on img at bounding box center [175, 141] width 249 height 83
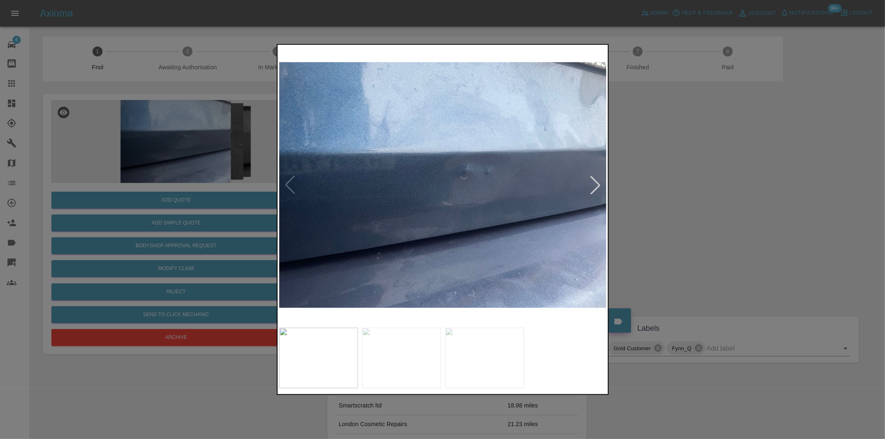
click at [596, 182] on div at bounding box center [595, 185] width 18 height 18
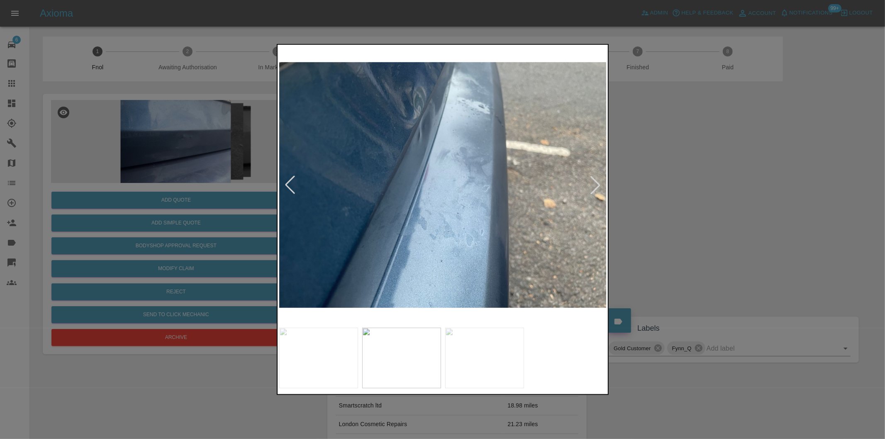
click at [596, 182] on div at bounding box center [595, 185] width 18 height 18
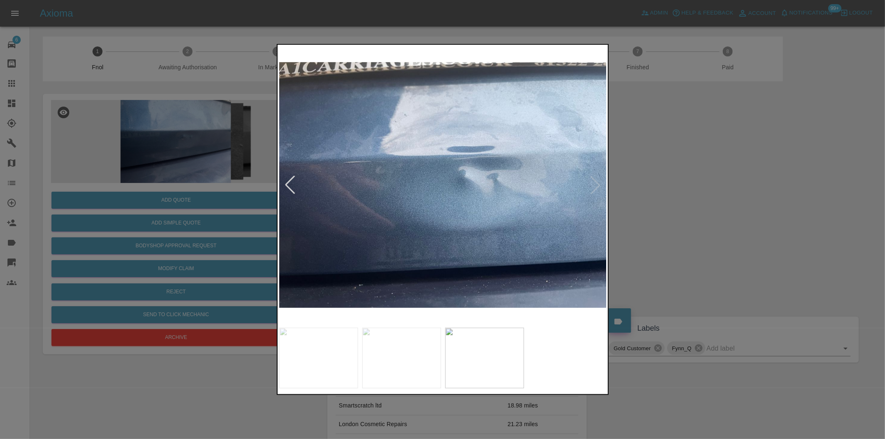
click at [596, 182] on img at bounding box center [443, 184] width 328 height 277
click at [715, 194] on div at bounding box center [442, 219] width 885 height 439
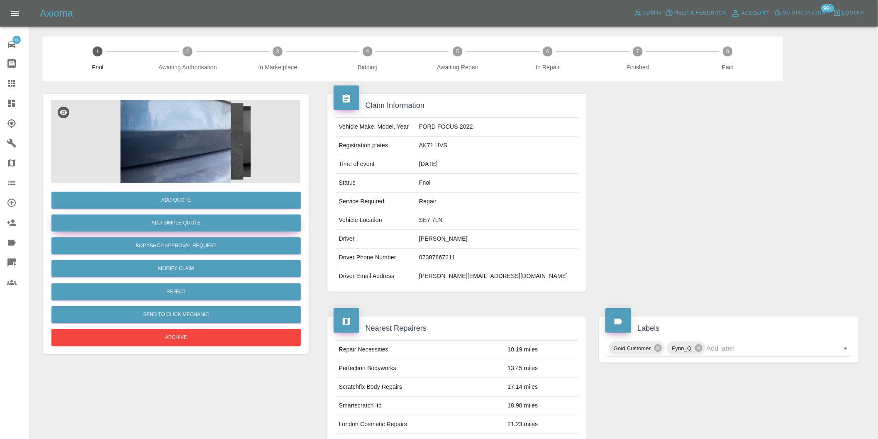
click at [185, 223] on button "Add Simple Quote" at bounding box center [175, 222] width 249 height 17
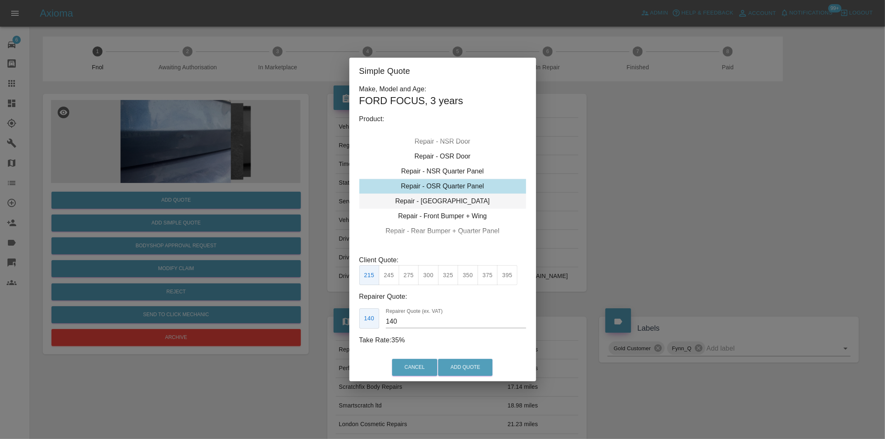
click at [461, 200] on div "Repair - [GEOGRAPHIC_DATA]" at bounding box center [442, 201] width 167 height 15
drag, startPoint x: 465, startPoint y: 273, endPoint x: 470, endPoint y: 287, distance: 15.0
click at [466, 274] on button "350" at bounding box center [468, 275] width 20 height 20
type input "230"
click at [458, 362] on button "Add Quote" at bounding box center [465, 367] width 54 height 17
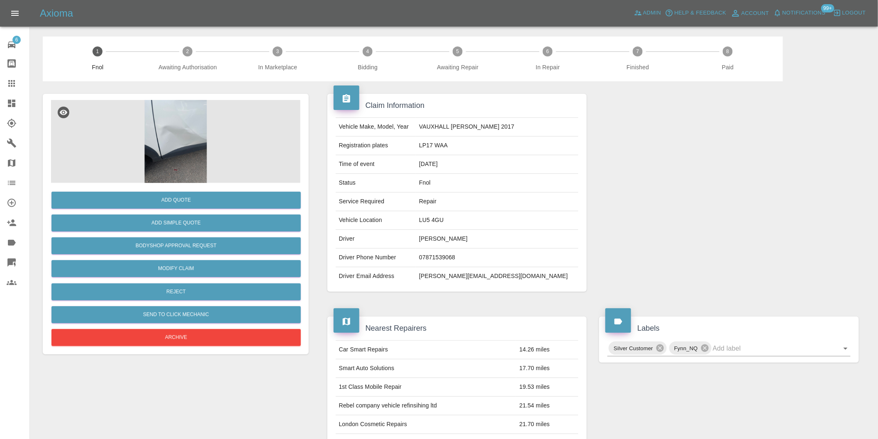
click at [171, 119] on img at bounding box center [175, 141] width 249 height 83
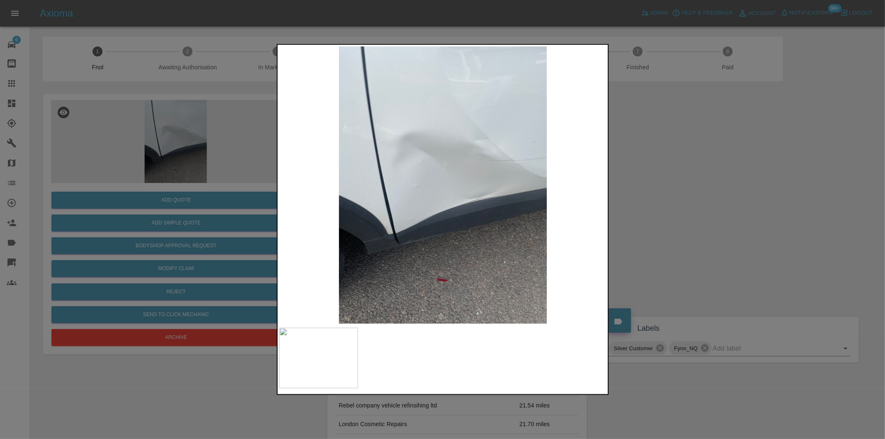
click at [685, 200] on div at bounding box center [442, 219] width 885 height 439
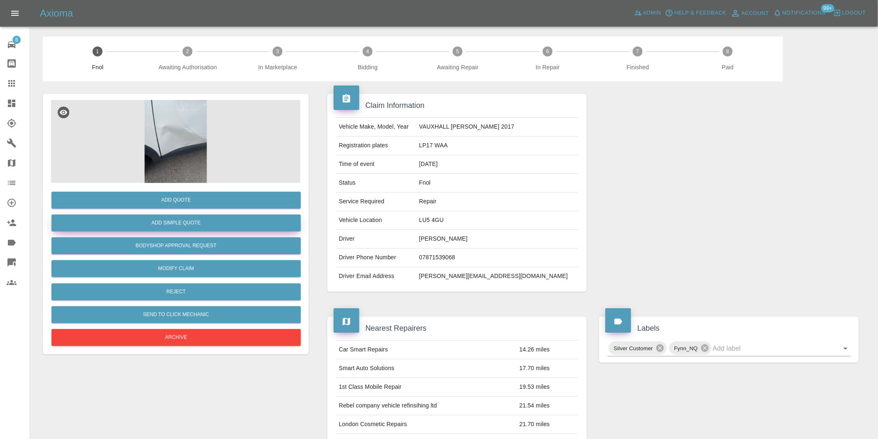
click at [180, 222] on button "Add Simple Quote" at bounding box center [175, 222] width 249 height 17
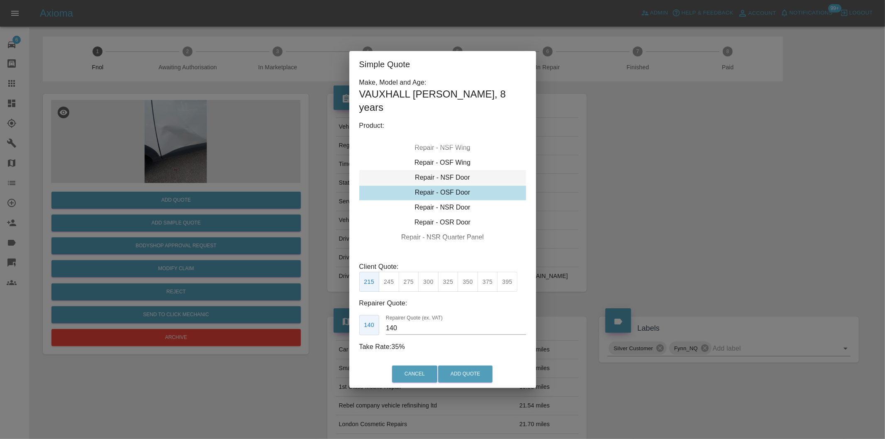
click at [461, 173] on div "Repair - NSF Door" at bounding box center [442, 177] width 167 height 15
click at [455, 171] on div "Repair - NSF Door" at bounding box center [442, 178] width 167 height 15
drag, startPoint x: 464, startPoint y: 276, endPoint x: 482, endPoint y: 328, distance: 54.7
click at [465, 276] on button "350" at bounding box center [468, 282] width 20 height 20
type input "230"
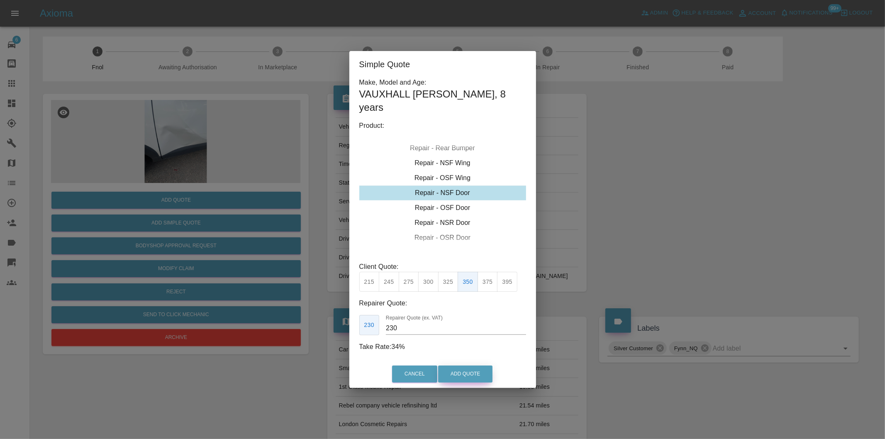
click at [476, 368] on button "Add Quote" at bounding box center [465, 374] width 54 height 17
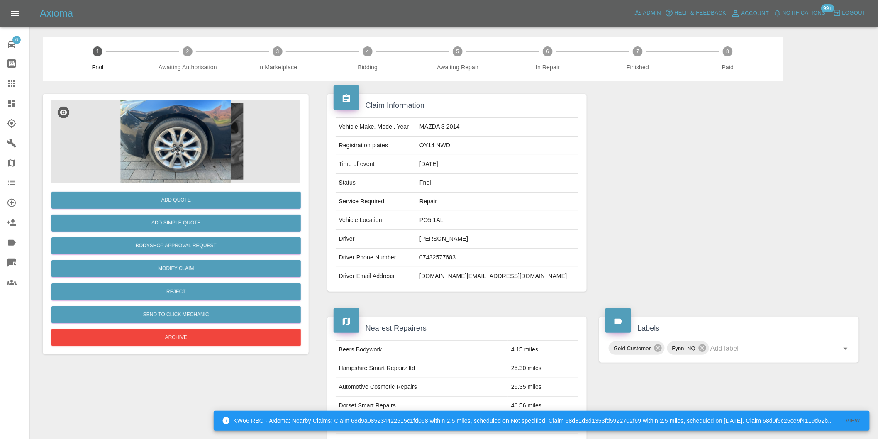
click at [211, 106] on img at bounding box center [175, 141] width 249 height 83
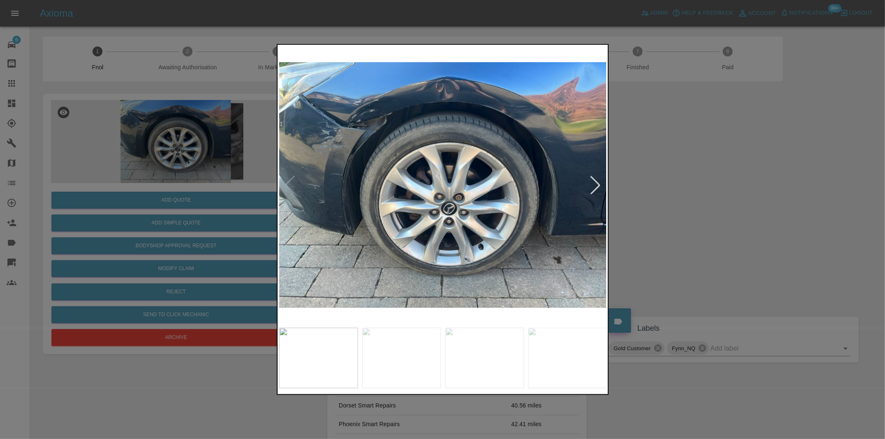
click at [596, 185] on div at bounding box center [595, 185] width 18 height 18
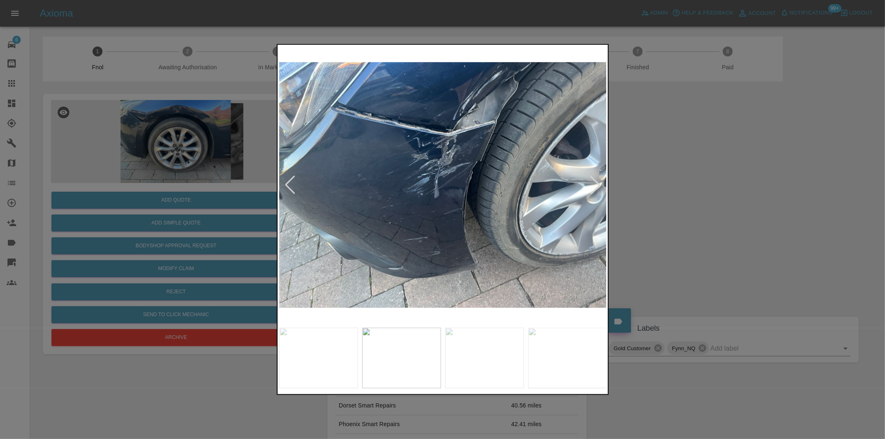
click at [669, 180] on div at bounding box center [442, 219] width 885 height 439
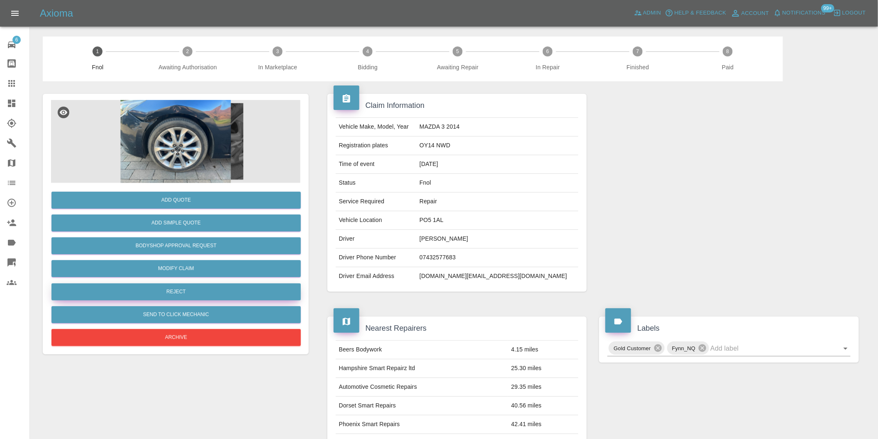
click at [186, 296] on button "Reject" at bounding box center [175, 291] width 249 height 17
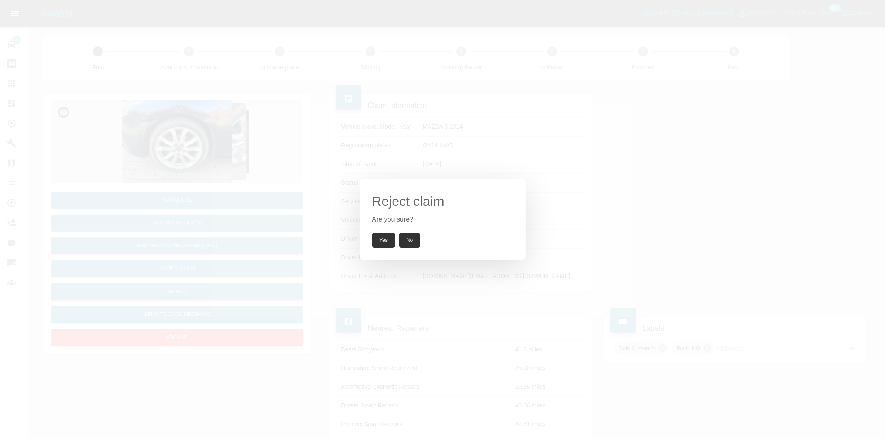
click at [389, 239] on button "Yes" at bounding box center [383, 240] width 23 height 15
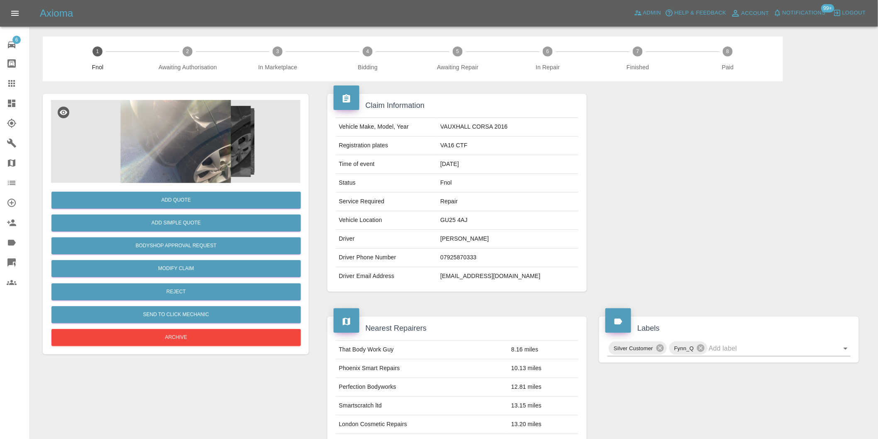
click at [206, 100] on div "Add Quote Add Simple Quote Bodyshop Approval Request Modify Claim Reject Send t…" at bounding box center [176, 224] width 266 height 261
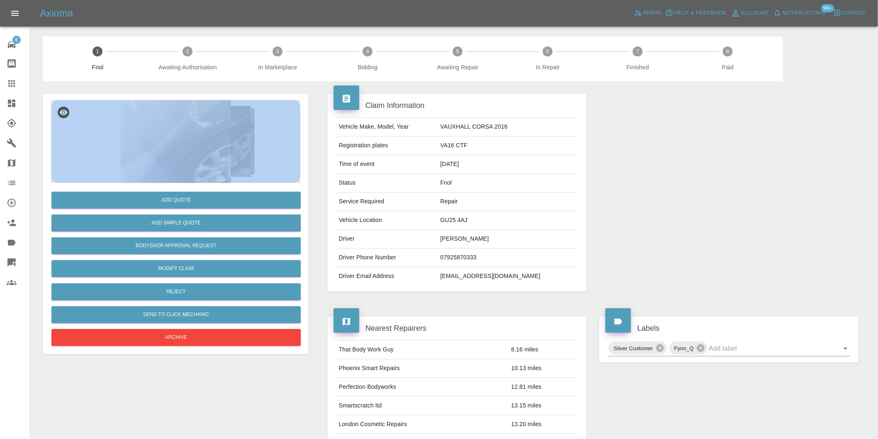
click at [196, 125] on img at bounding box center [175, 141] width 249 height 83
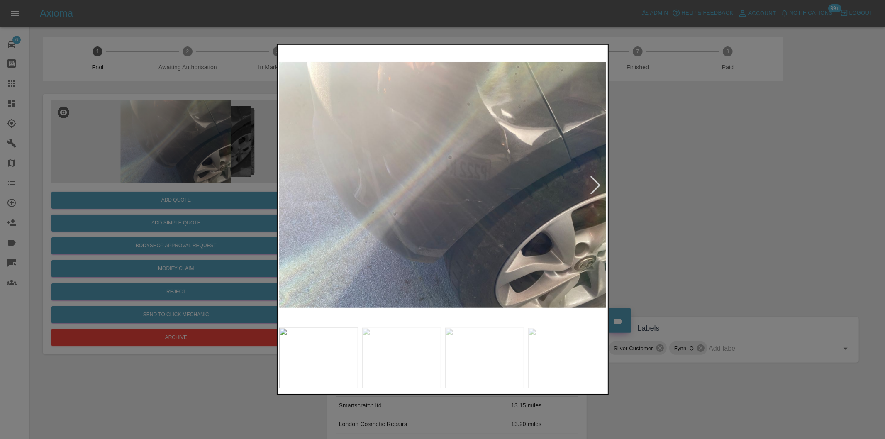
click at [595, 185] on div at bounding box center [595, 185] width 18 height 18
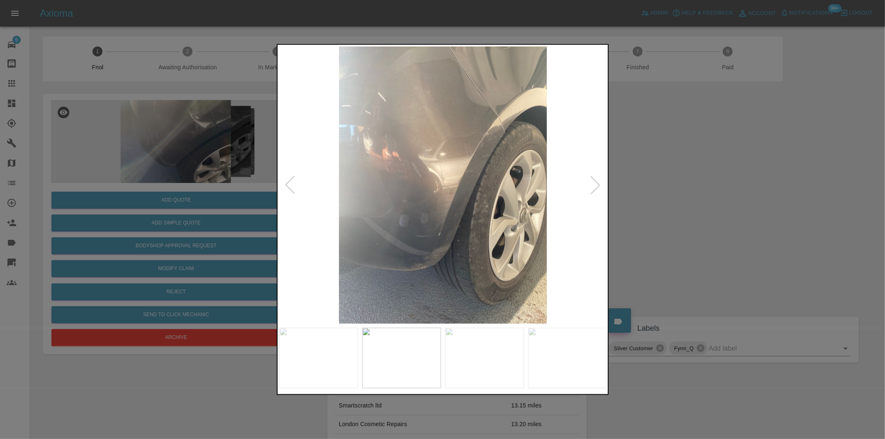
click at [595, 185] on div at bounding box center [595, 185] width 18 height 18
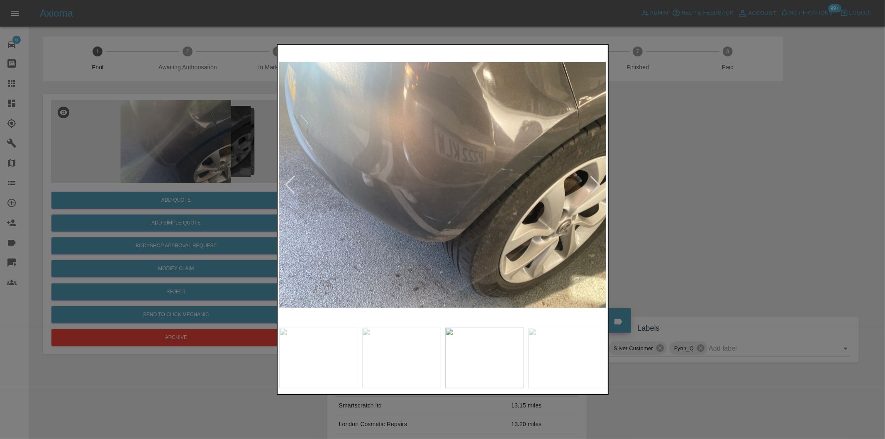
click at [595, 185] on div at bounding box center [595, 185] width 18 height 18
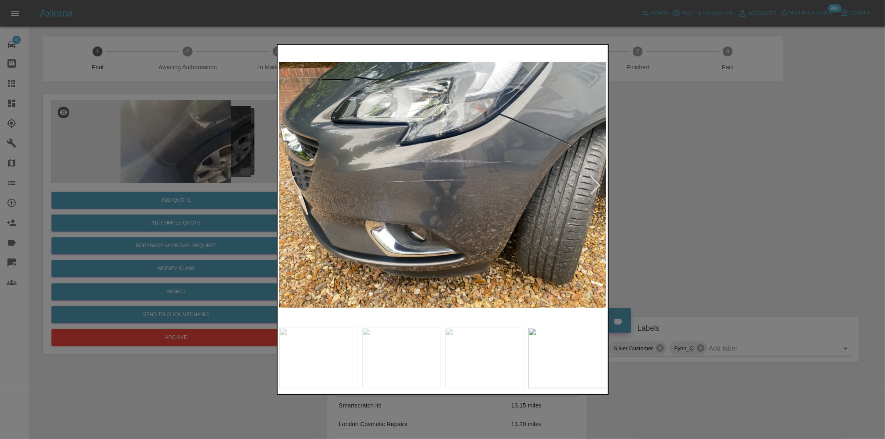
click at [595, 185] on div at bounding box center [595, 185] width 18 height 18
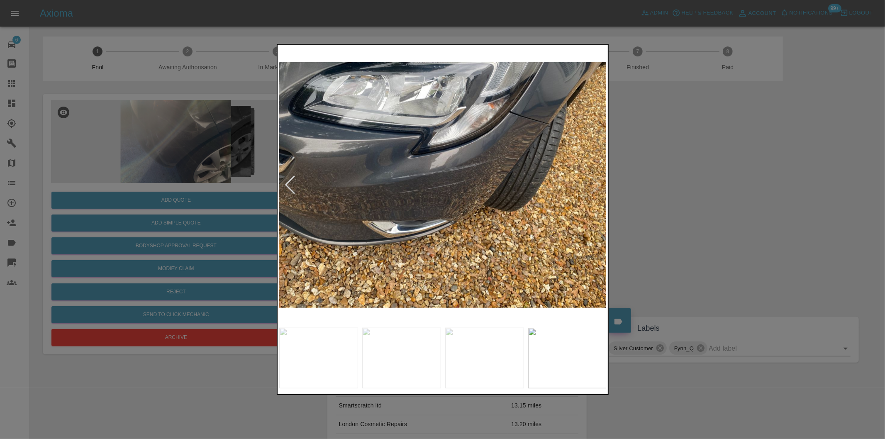
click at [595, 185] on img at bounding box center [443, 184] width 328 height 277
click at [288, 183] on div at bounding box center [290, 185] width 18 height 18
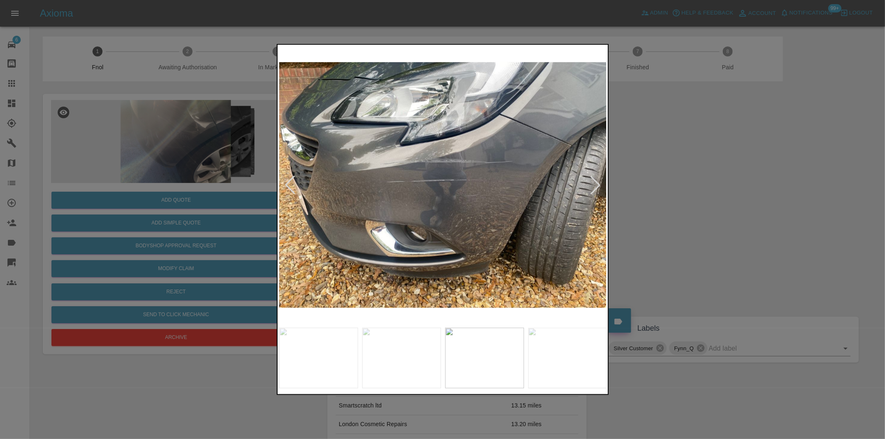
click at [288, 183] on div at bounding box center [290, 185] width 18 height 18
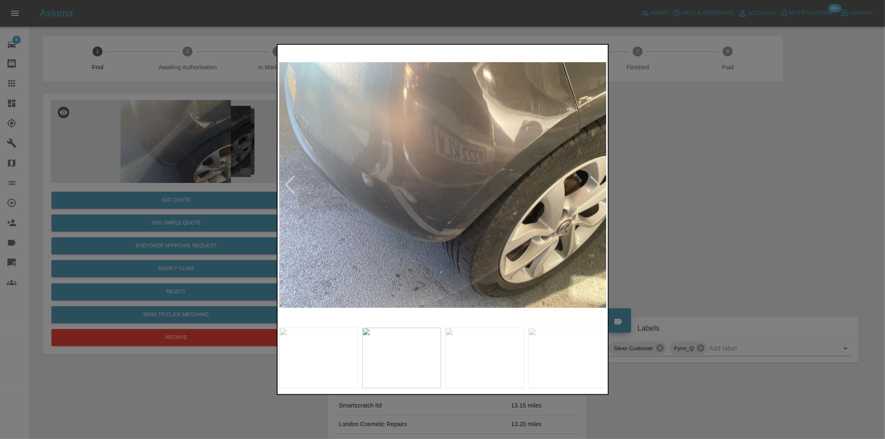
click at [288, 183] on div at bounding box center [290, 185] width 18 height 18
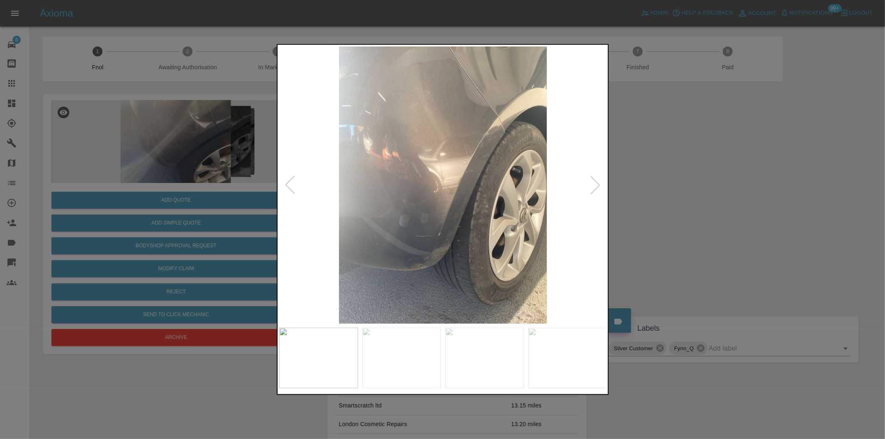
click at [289, 180] on div at bounding box center [290, 185] width 18 height 18
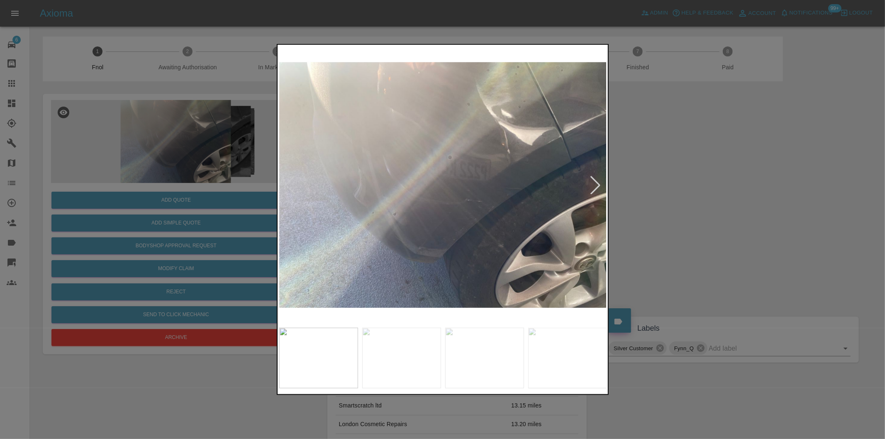
click at [289, 180] on img at bounding box center [443, 184] width 328 height 277
click at [779, 169] on div at bounding box center [442, 219] width 885 height 439
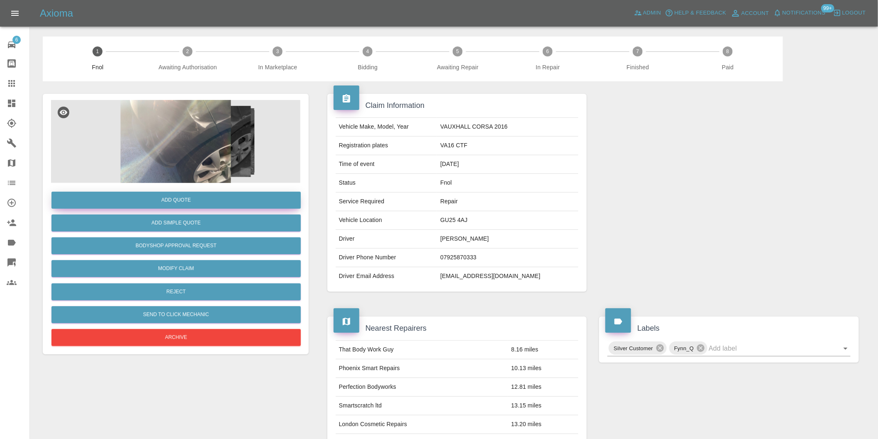
click at [187, 197] on button "Add Quote" at bounding box center [175, 200] width 249 height 17
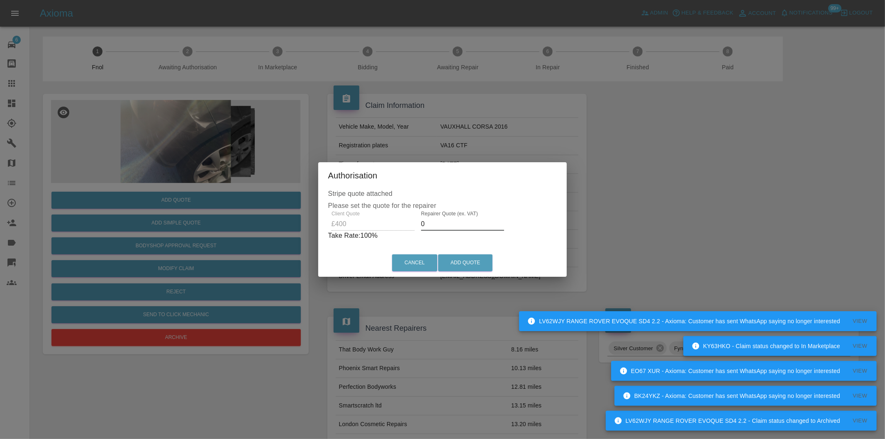
click at [436, 227] on input "0" at bounding box center [462, 223] width 83 height 13
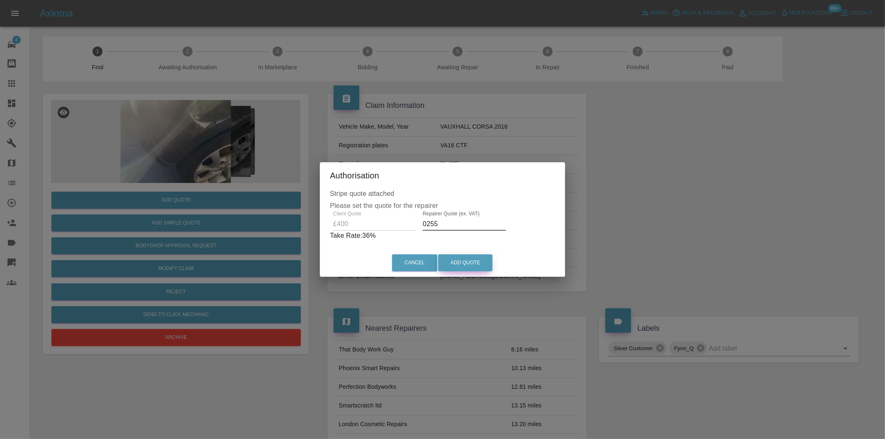
type input "0255"
click at [457, 261] on button "Add Quote" at bounding box center [465, 262] width 54 height 17
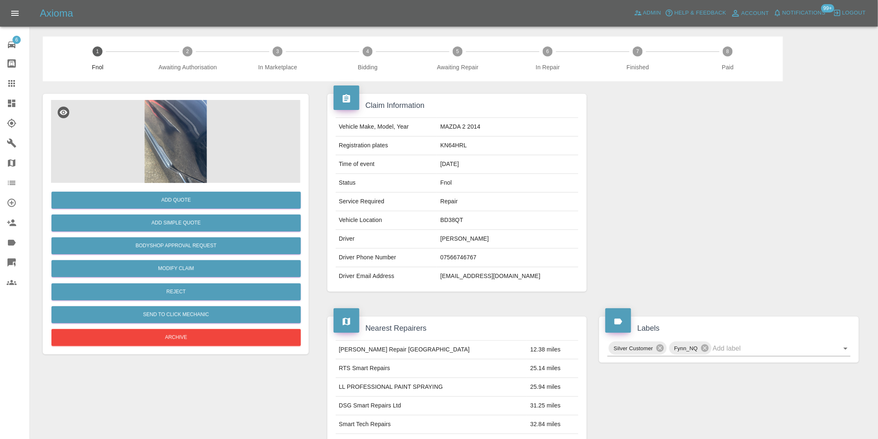
click at [179, 152] on img at bounding box center [175, 141] width 249 height 83
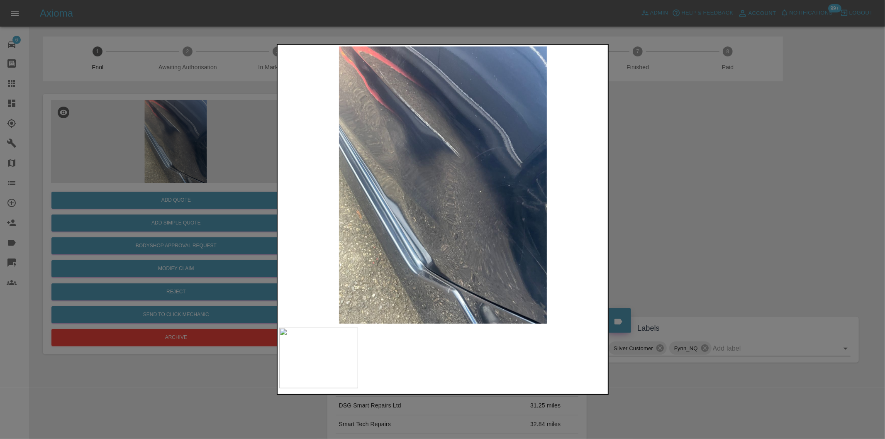
click at [670, 204] on div at bounding box center [442, 219] width 885 height 439
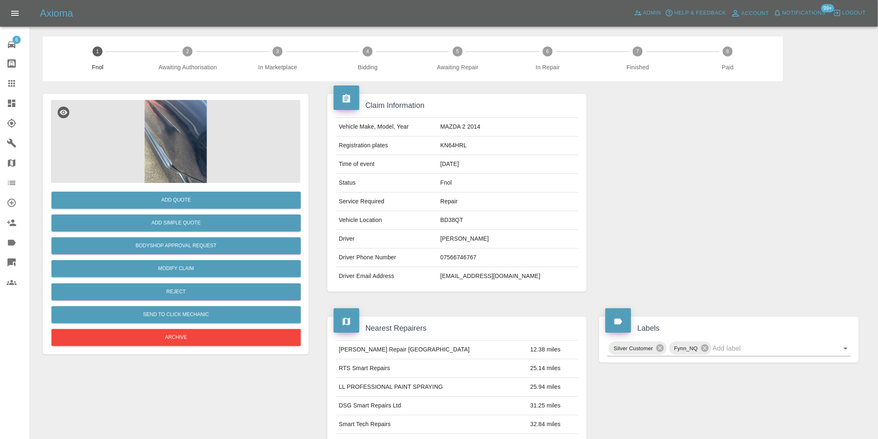
click at [165, 127] on img at bounding box center [175, 141] width 249 height 83
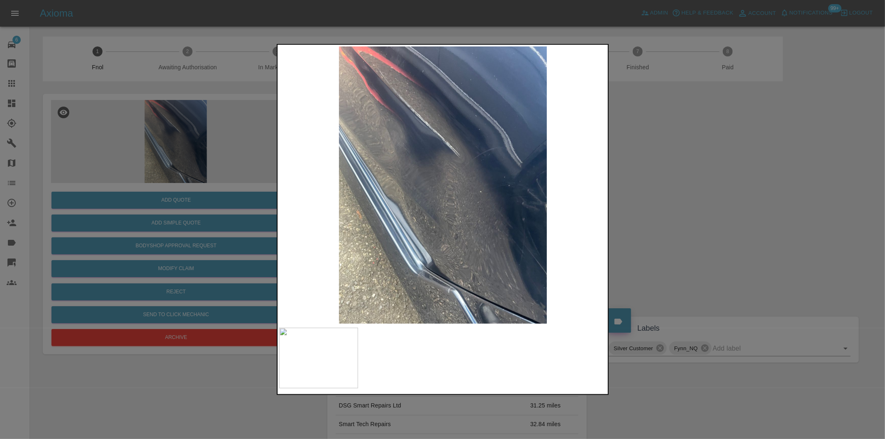
click at [682, 213] on div at bounding box center [442, 219] width 885 height 439
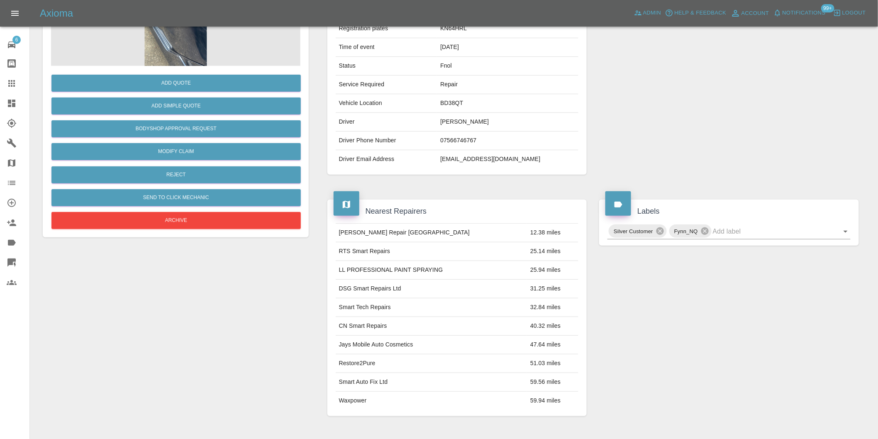
scroll to position [184, 0]
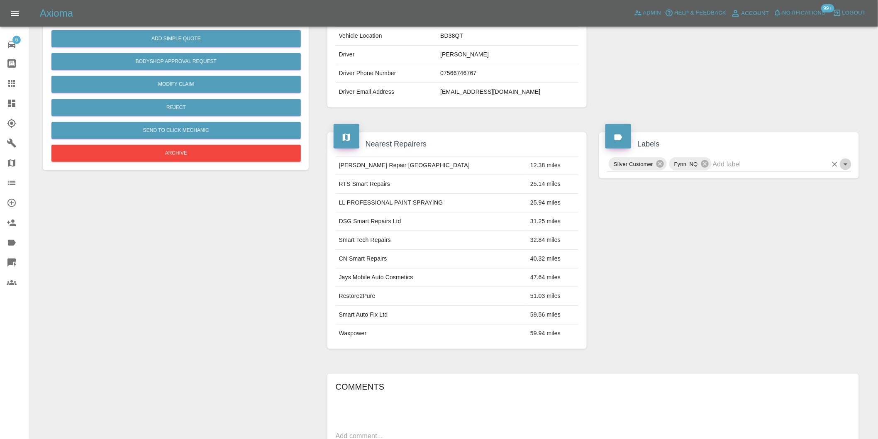
click at [843, 164] on icon "Open" at bounding box center [846, 164] width 10 height 10
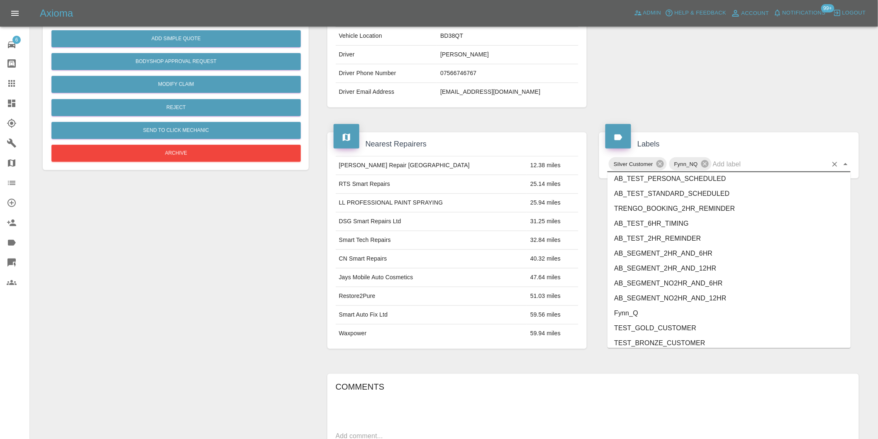
scroll to position [1772, 0]
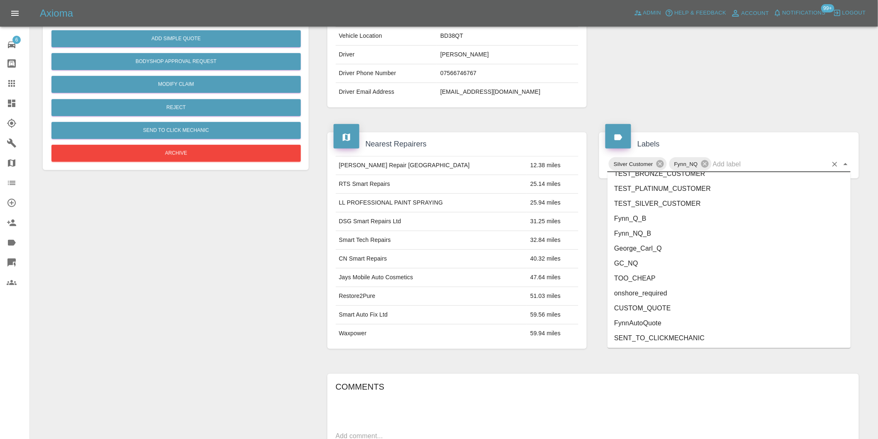
drag, startPoint x: 675, startPoint y: 292, endPoint x: 679, endPoint y: 287, distance: 6.8
click at [675, 292] on li "onshore_required" at bounding box center [728, 293] width 243 height 15
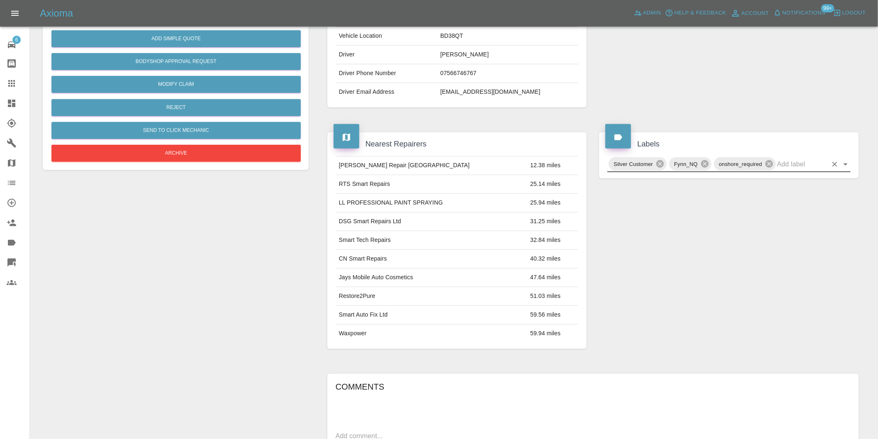
click at [845, 165] on icon "Open" at bounding box center [846, 164] width 10 height 10
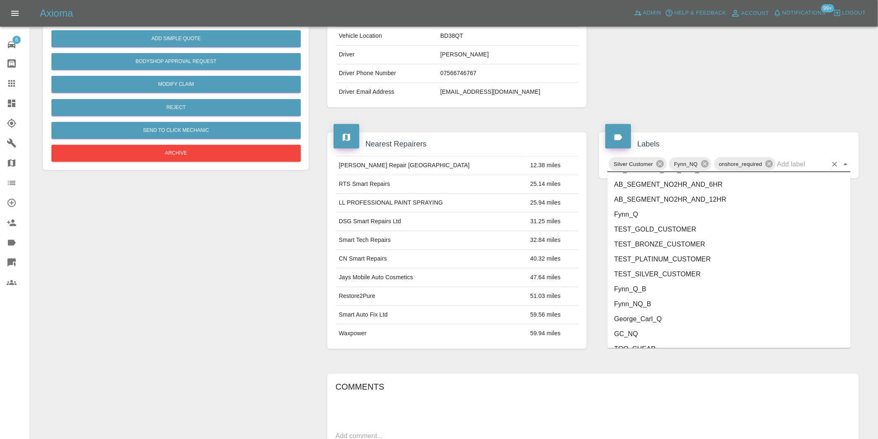
scroll to position [1757, 0]
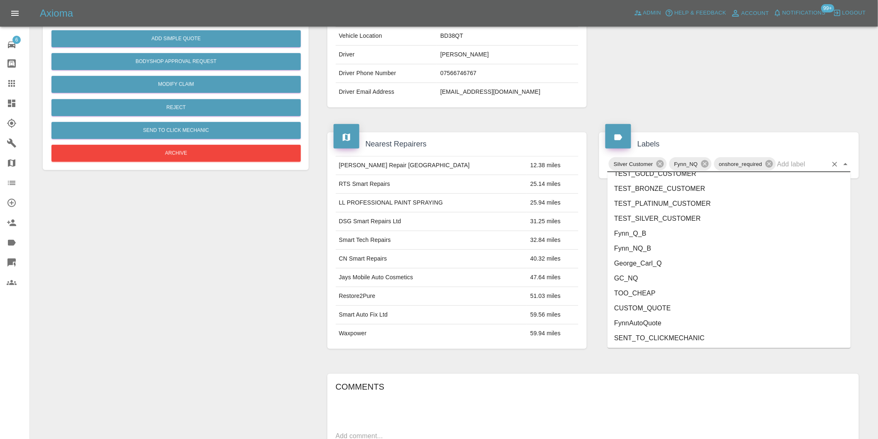
click at [664, 266] on li "George_Carl_Q" at bounding box center [728, 263] width 243 height 15
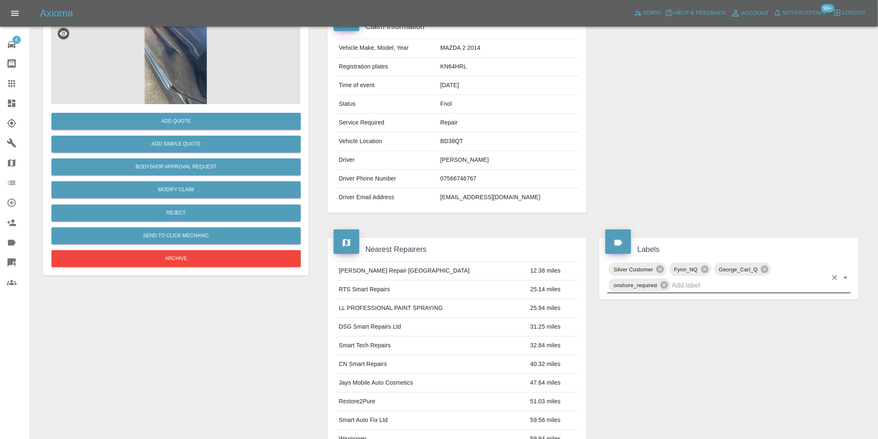
scroll to position [0, 0]
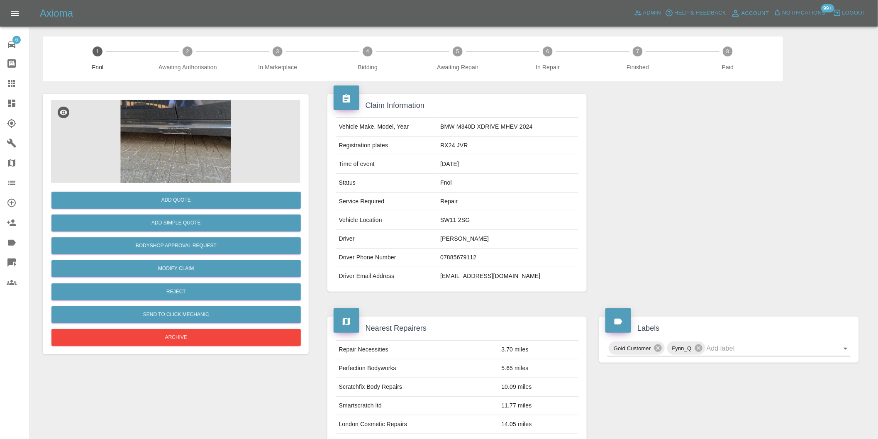
click at [185, 127] on img at bounding box center [175, 141] width 249 height 83
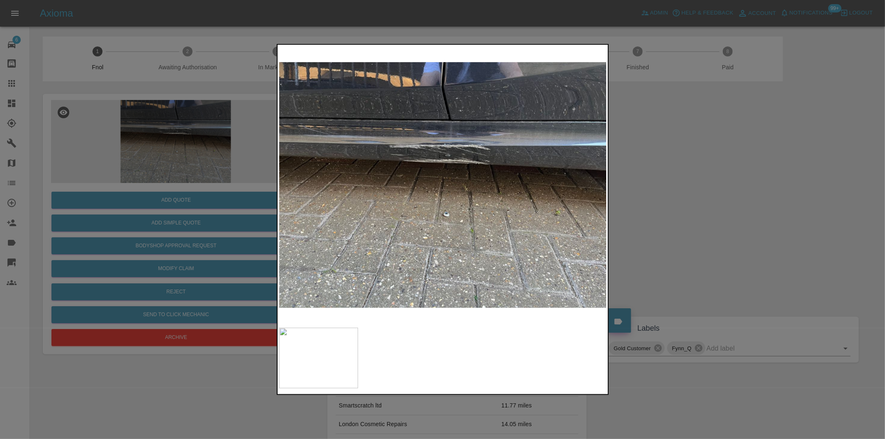
drag, startPoint x: 703, startPoint y: 180, endPoint x: 422, endPoint y: 260, distance: 291.9
click at [700, 180] on div at bounding box center [442, 219] width 885 height 439
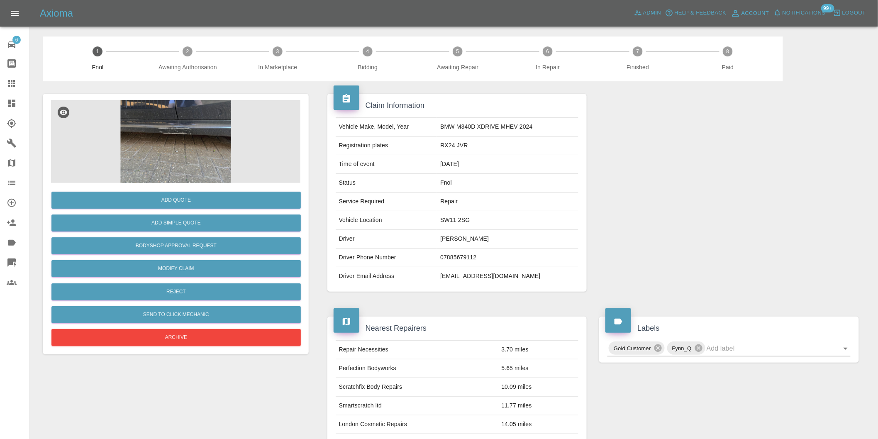
click at [187, 157] on img at bounding box center [175, 141] width 249 height 83
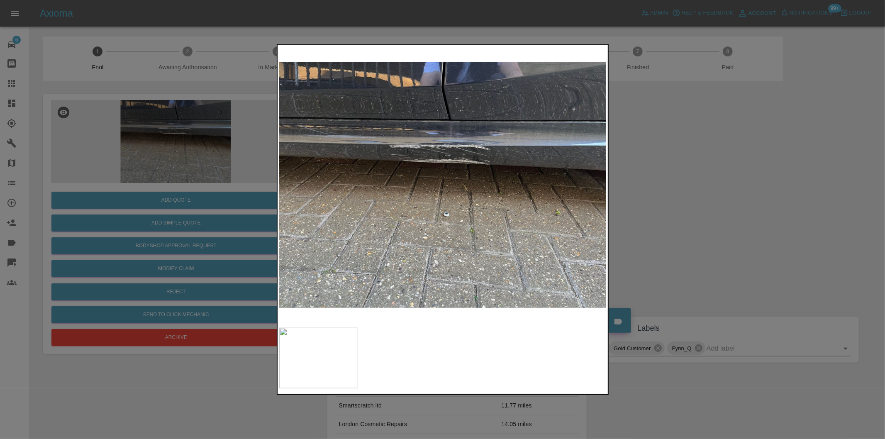
click at [697, 205] on div at bounding box center [442, 219] width 885 height 439
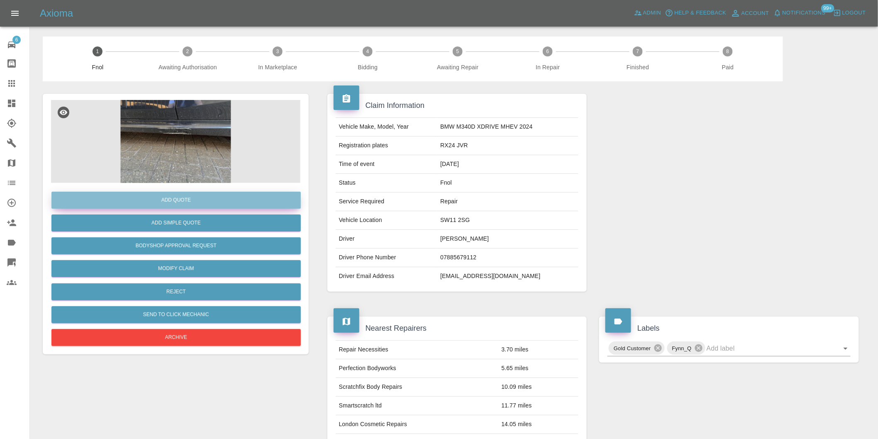
click at [186, 197] on button "Add Quote" at bounding box center [175, 200] width 249 height 17
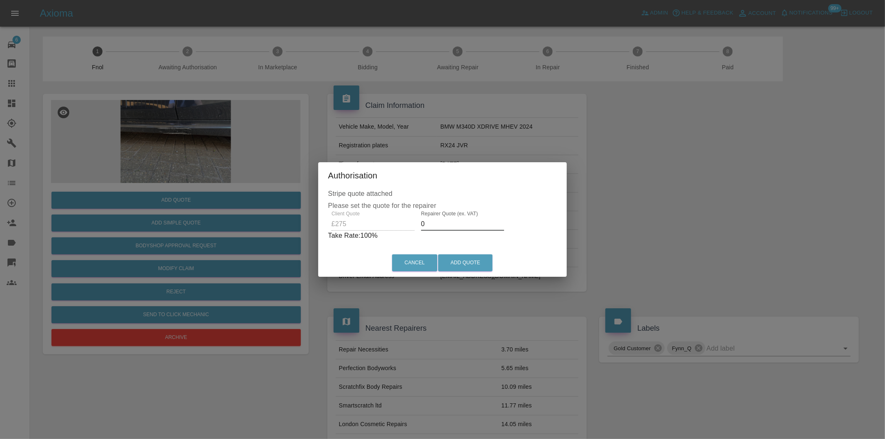
click at [434, 220] on input "0" at bounding box center [462, 223] width 83 height 13
type input "0175"
click at [461, 259] on button "Add Quote" at bounding box center [465, 262] width 54 height 17
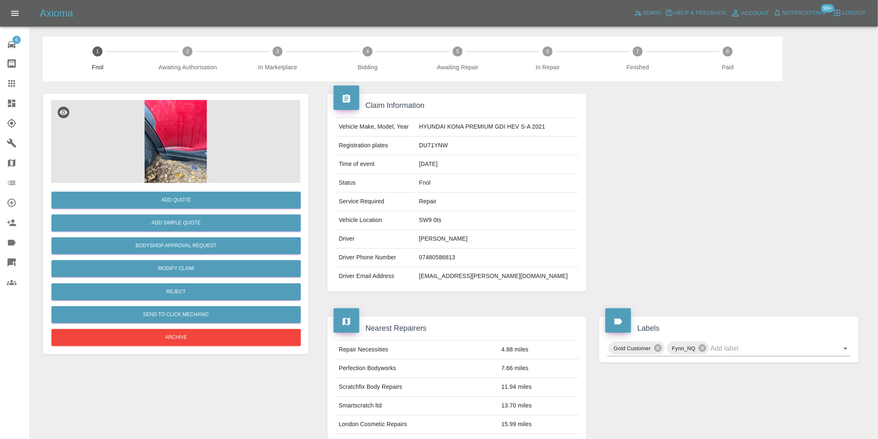
click at [188, 119] on img at bounding box center [175, 141] width 249 height 83
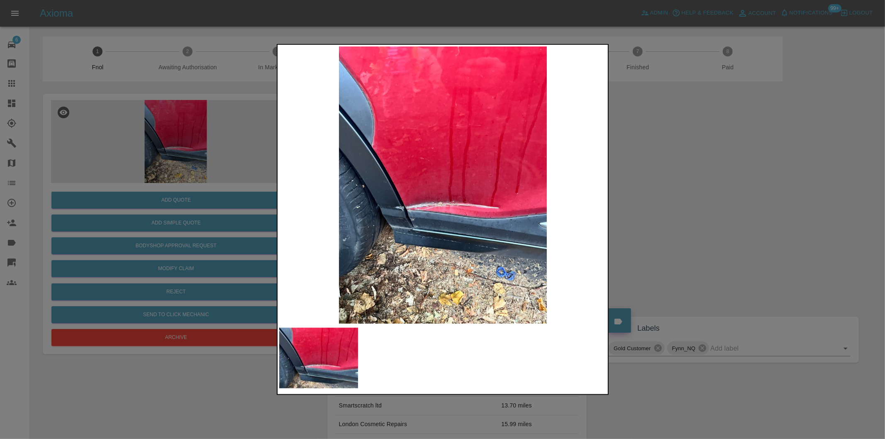
click at [405, 186] on img at bounding box center [443, 184] width 328 height 277
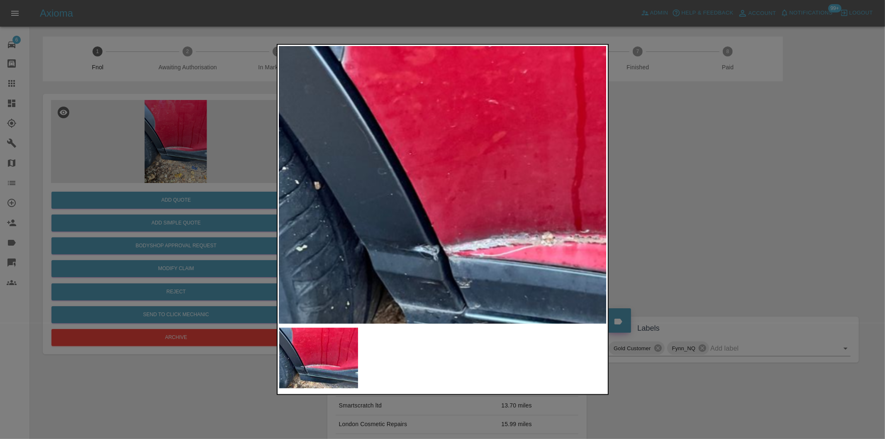
click at [466, 197] on img at bounding box center [554, 181] width 983 height 831
click at [467, 197] on img at bounding box center [554, 181] width 983 height 831
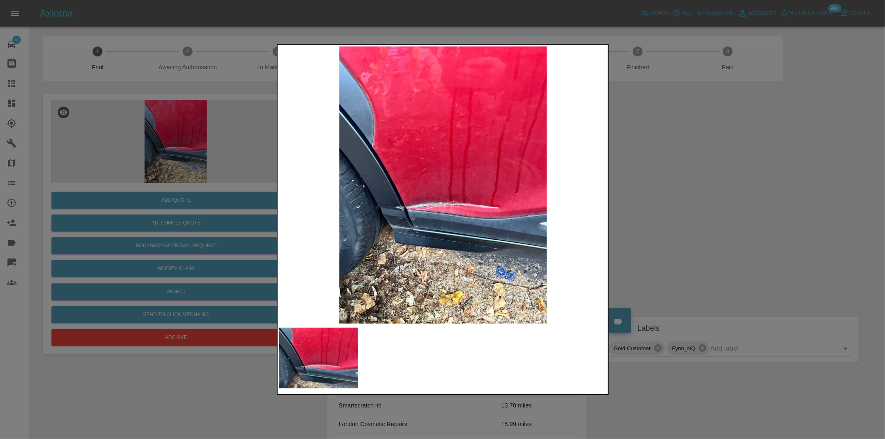
click at [674, 206] on div at bounding box center [442, 219] width 885 height 439
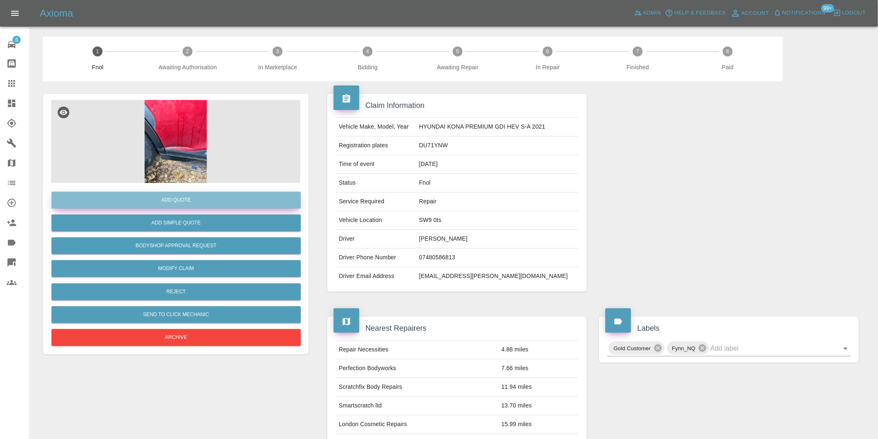
click at [182, 194] on button "Add Quote" at bounding box center [175, 200] width 249 height 17
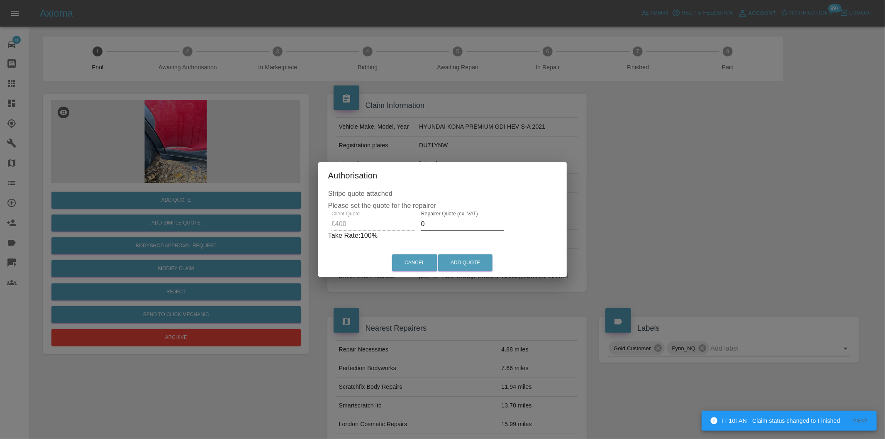
click at [446, 219] on input "0" at bounding box center [462, 223] width 83 height 13
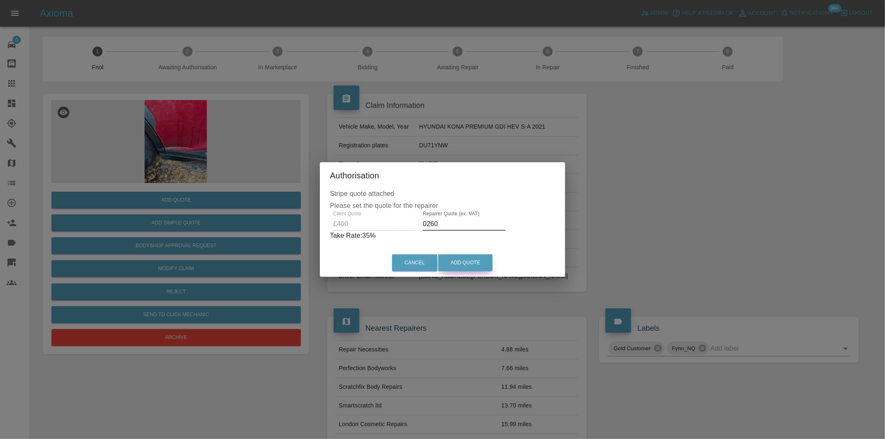
type input "0260"
click at [466, 261] on button "Add Quote" at bounding box center [465, 262] width 54 height 17
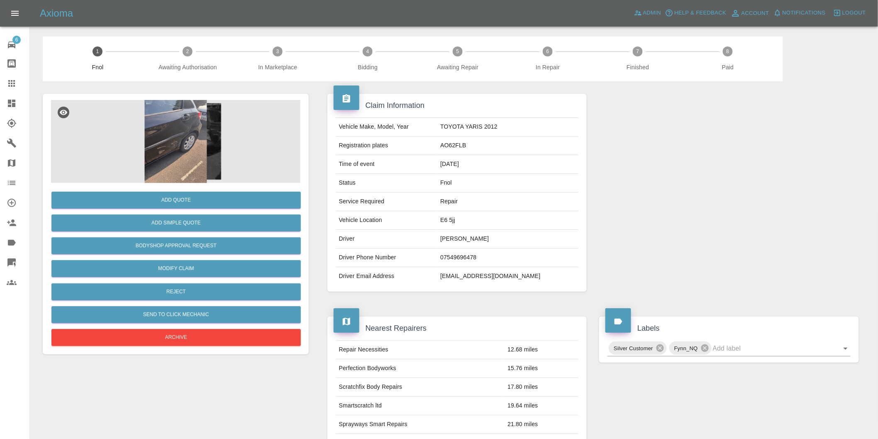
click at [197, 126] on img at bounding box center [175, 141] width 249 height 83
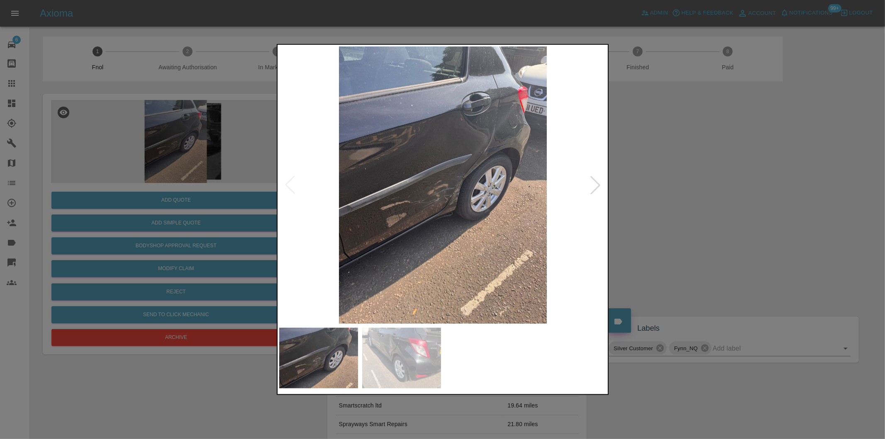
drag, startPoint x: 658, startPoint y: 206, endPoint x: 595, endPoint y: 217, distance: 64.0
click at [658, 206] on div at bounding box center [442, 219] width 885 height 439
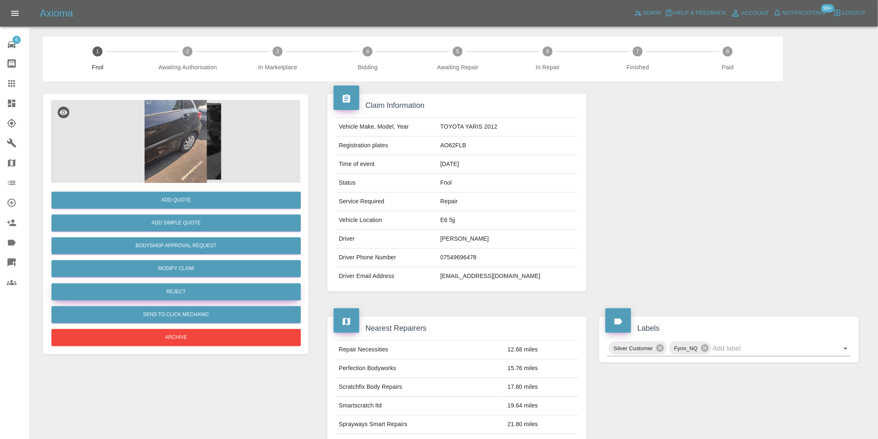
click at [196, 296] on button "Reject" at bounding box center [175, 291] width 249 height 17
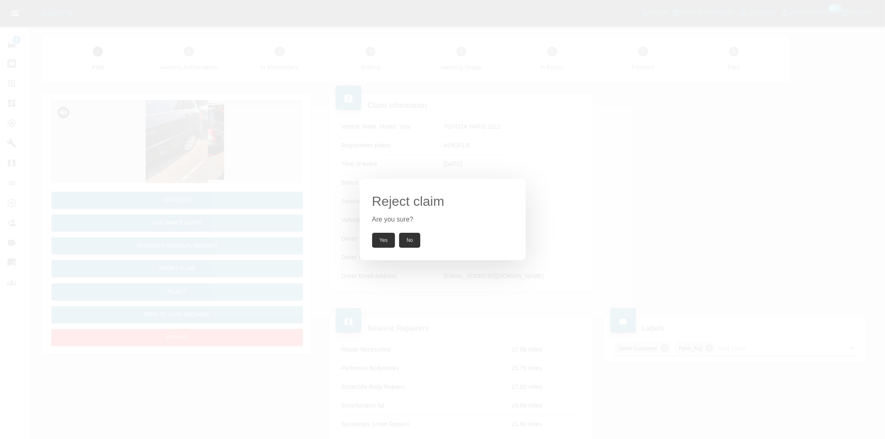
click at [382, 239] on button "Yes" at bounding box center [383, 240] width 23 height 15
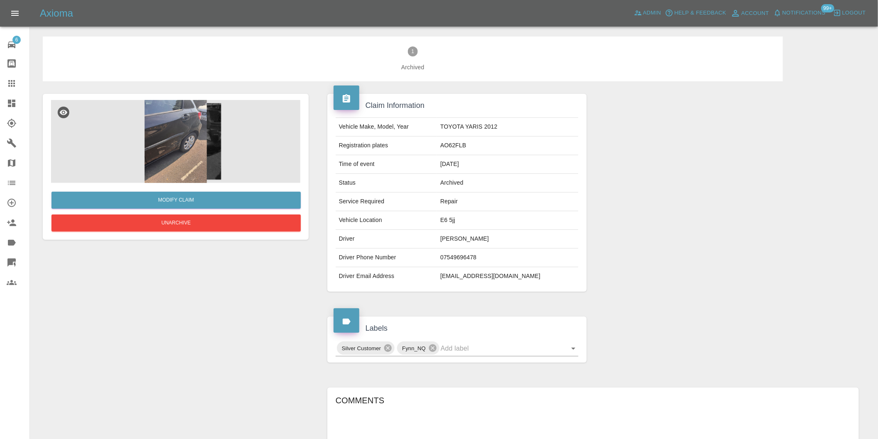
click at [192, 138] on img at bounding box center [175, 141] width 249 height 83
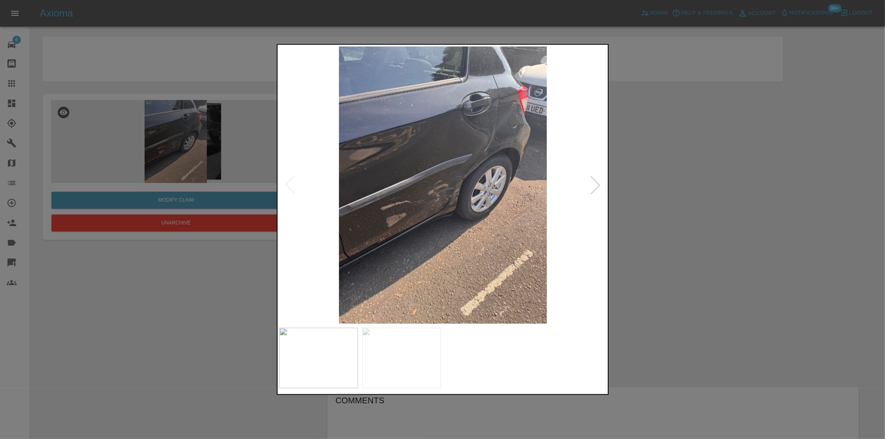
drag, startPoint x: 730, startPoint y: 210, endPoint x: 714, endPoint y: 205, distance: 16.5
click at [731, 210] on div at bounding box center [442, 219] width 885 height 439
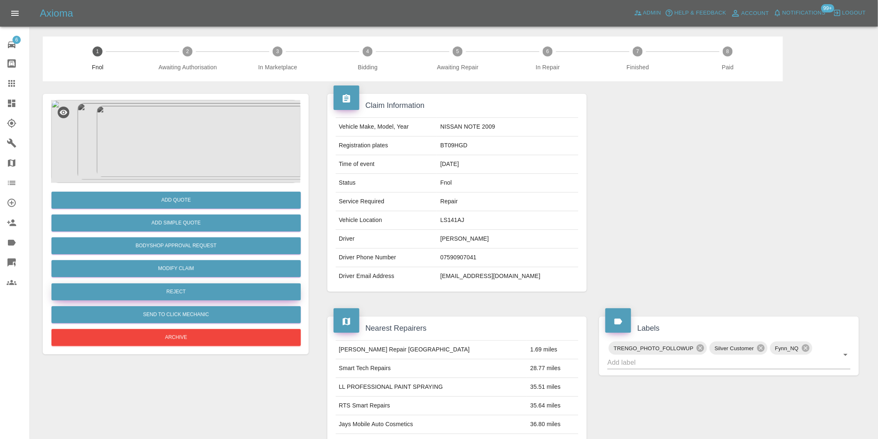
click at [174, 286] on button "Reject" at bounding box center [175, 291] width 249 height 17
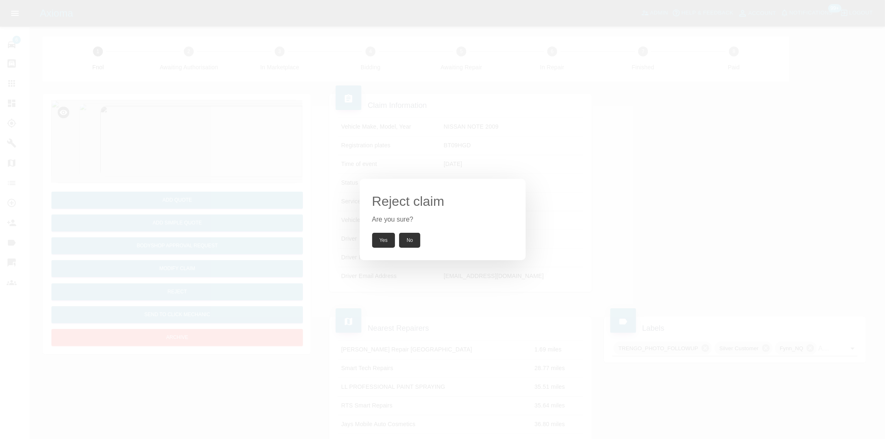
click at [385, 237] on button "Yes" at bounding box center [383, 240] width 23 height 15
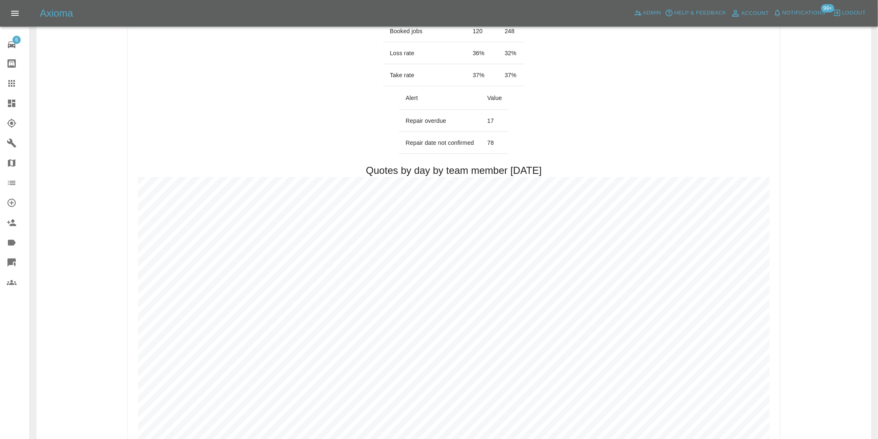
scroll to position [368, 0]
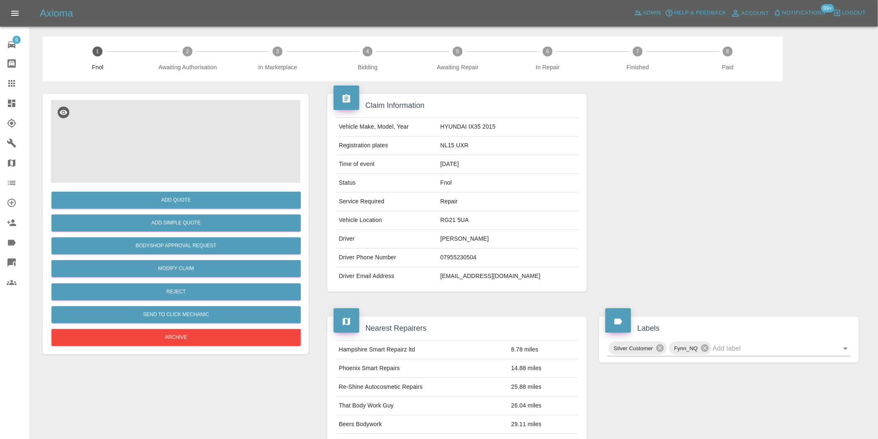
click at [158, 135] on img at bounding box center [175, 141] width 249 height 83
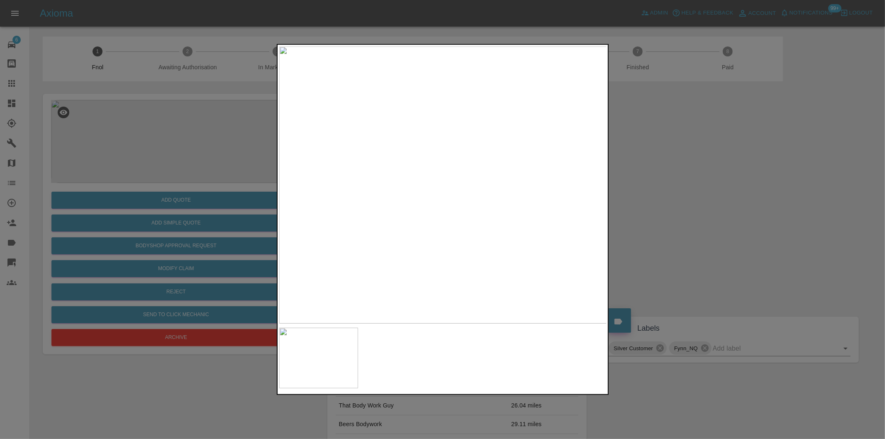
click at [473, 167] on img at bounding box center [443, 184] width 328 height 277
click at [473, 167] on img at bounding box center [350, 239] width 983 height 831
click at [670, 186] on div at bounding box center [442, 219] width 885 height 439
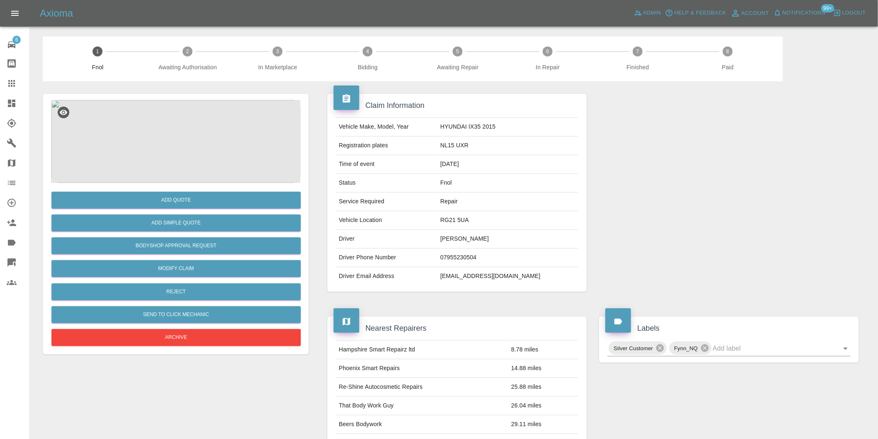
click at [168, 150] on img at bounding box center [175, 141] width 249 height 83
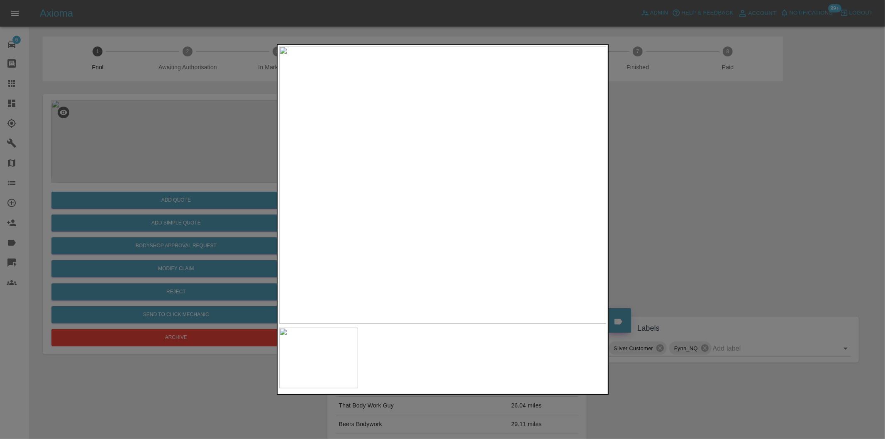
click at [649, 191] on div at bounding box center [442, 219] width 885 height 439
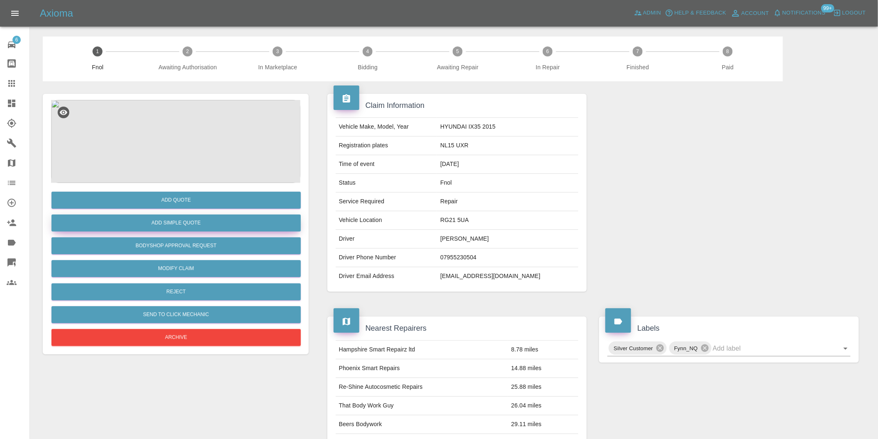
click at [178, 221] on button "Add Simple Quote" at bounding box center [175, 222] width 249 height 17
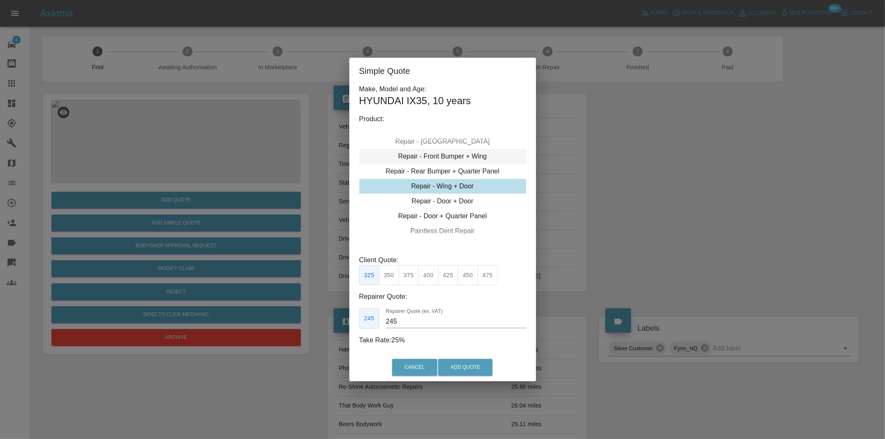
click at [471, 155] on div "Repair - Front Bumper + Wing" at bounding box center [442, 156] width 167 height 15
drag, startPoint x: 429, startPoint y: 275, endPoint x: 433, endPoint y: 276, distance: 4.6
click at [429, 275] on button "375" at bounding box center [428, 275] width 20 height 20
drag, startPoint x: 448, startPoint y: 277, endPoint x: 462, endPoint y: 309, distance: 35.5
click at [448, 278] on button "395" at bounding box center [448, 275] width 20 height 20
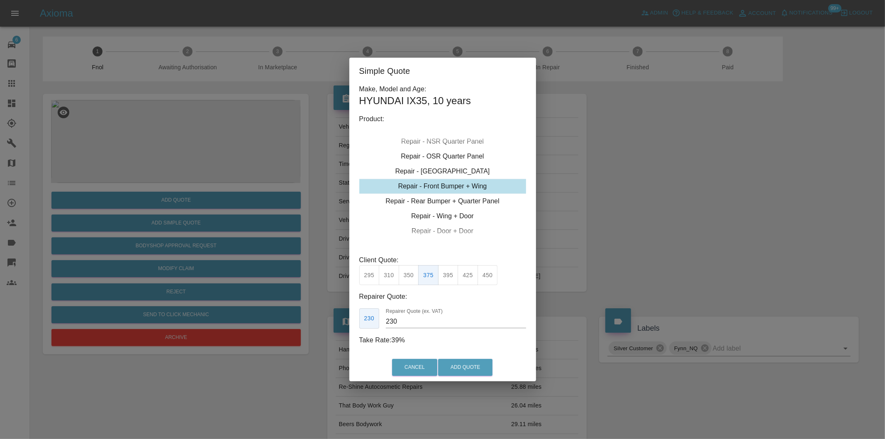
type input "250"
click at [469, 361] on button "Add Quote" at bounding box center [465, 367] width 54 height 17
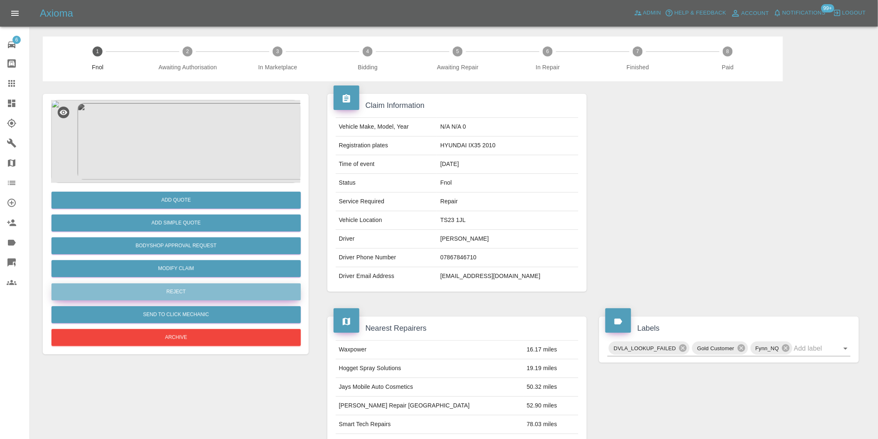
click at [192, 296] on button "Reject" at bounding box center [175, 291] width 249 height 17
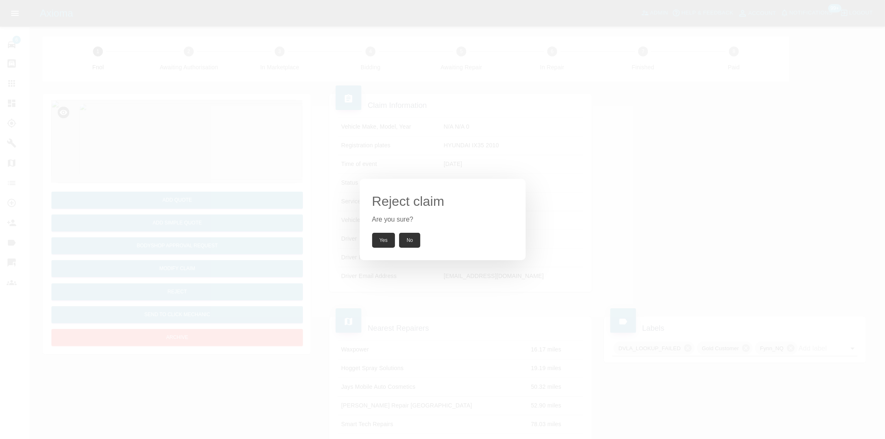
click at [380, 243] on button "Yes" at bounding box center [383, 240] width 23 height 15
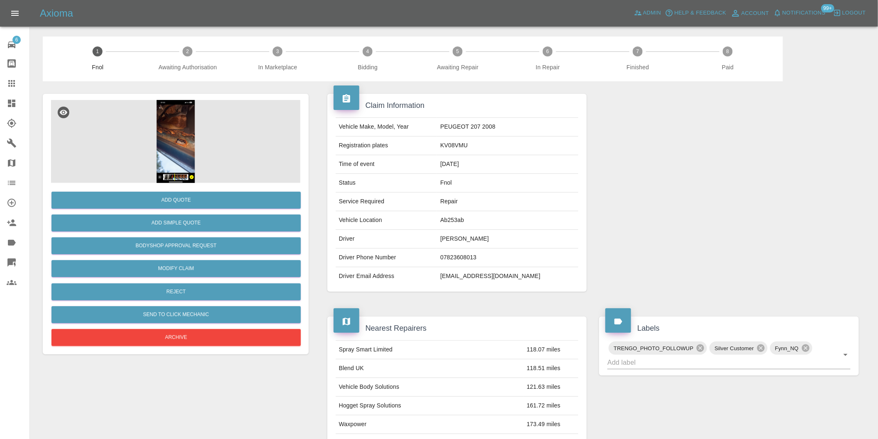
click at [158, 119] on img at bounding box center [175, 141] width 249 height 83
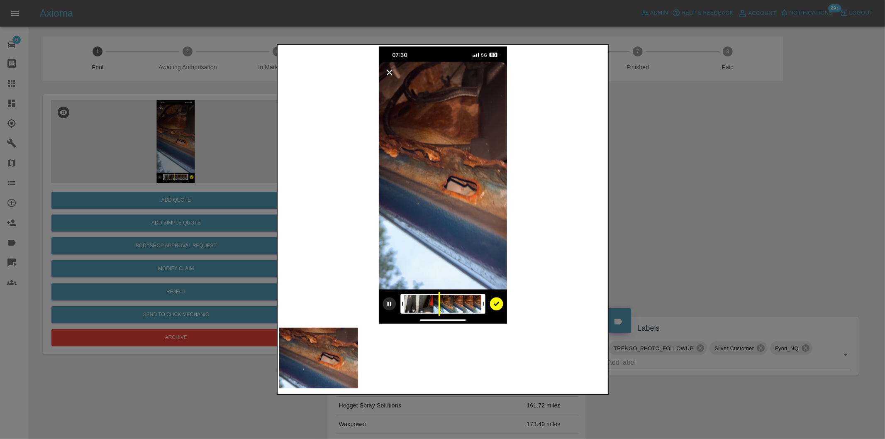
click at [678, 206] on div at bounding box center [442, 219] width 885 height 439
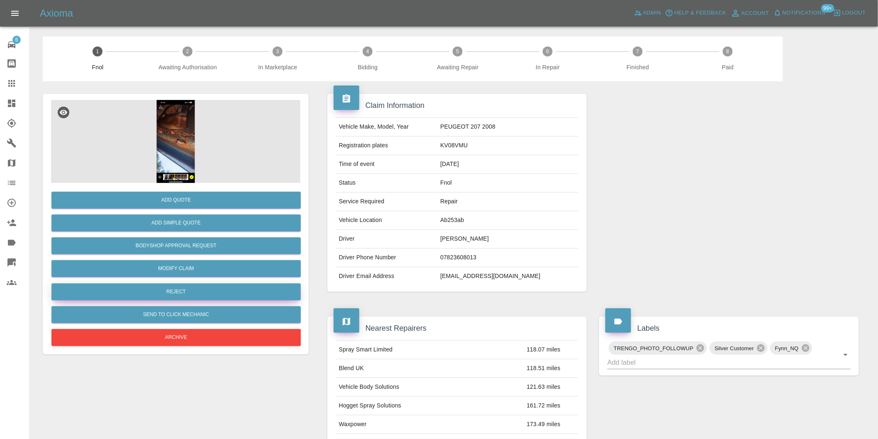
click at [164, 292] on button "Reject" at bounding box center [175, 291] width 249 height 17
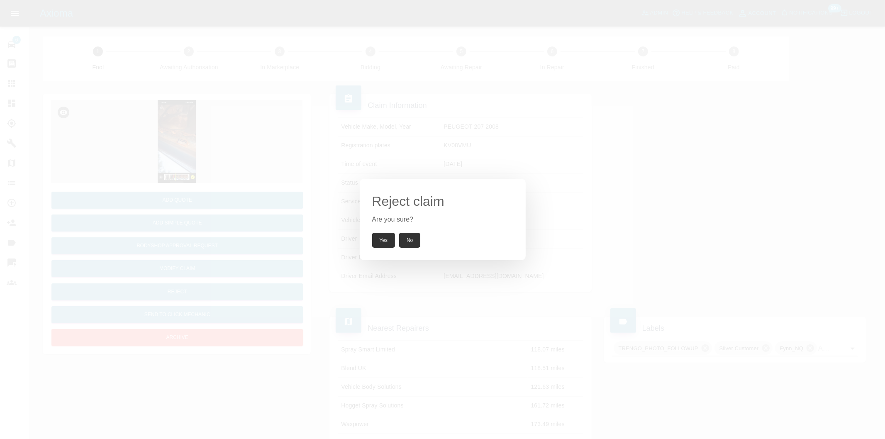
click at [375, 238] on button "Yes" at bounding box center [383, 240] width 23 height 15
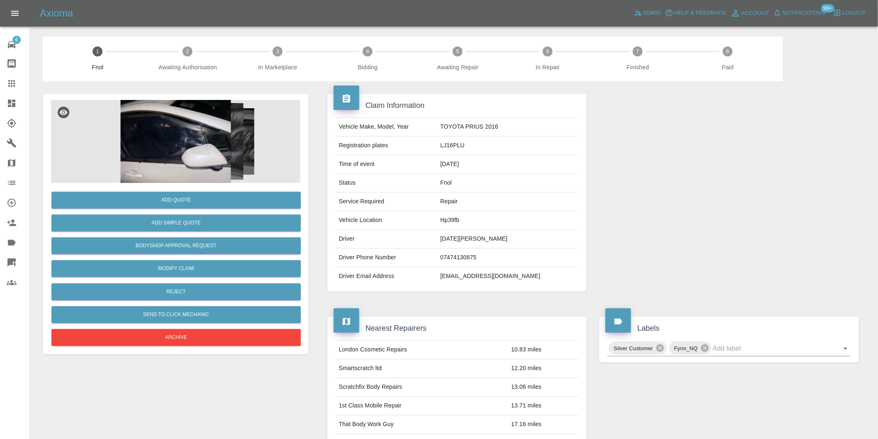
click at [201, 119] on img at bounding box center [175, 141] width 249 height 83
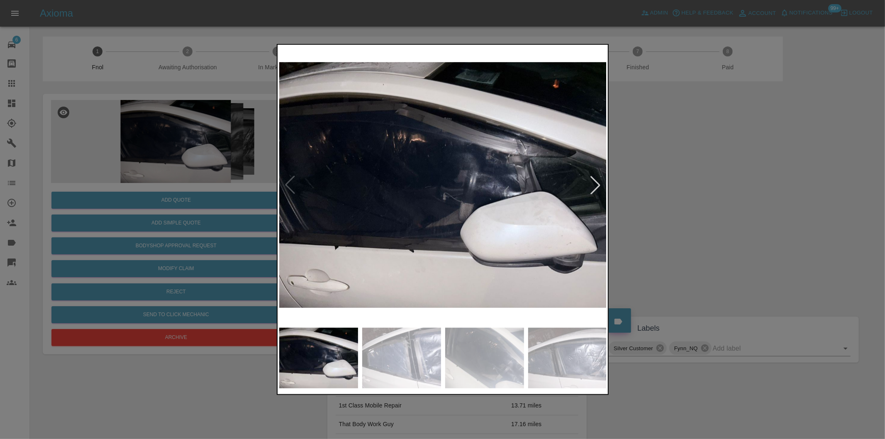
click at [602, 177] on div at bounding box center [595, 185] width 18 height 18
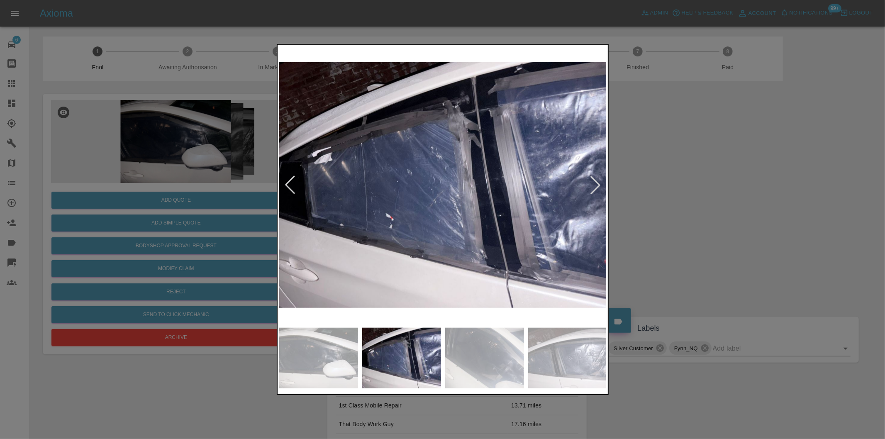
click at [689, 178] on div at bounding box center [442, 219] width 885 height 439
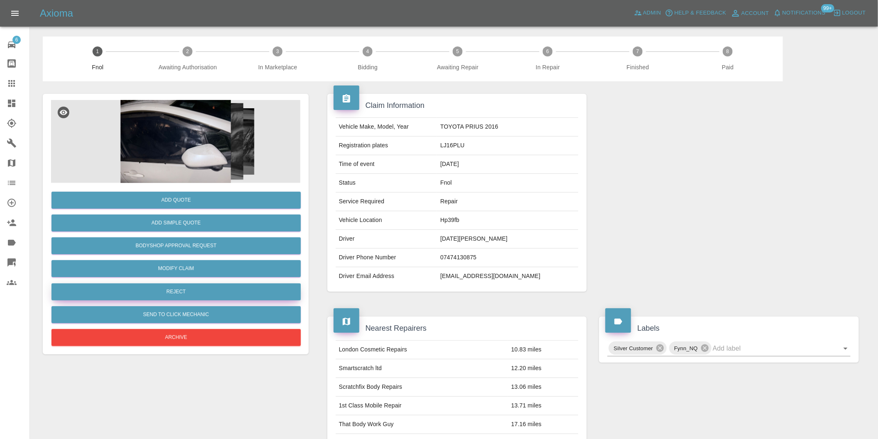
click at [194, 295] on button "Reject" at bounding box center [175, 291] width 249 height 17
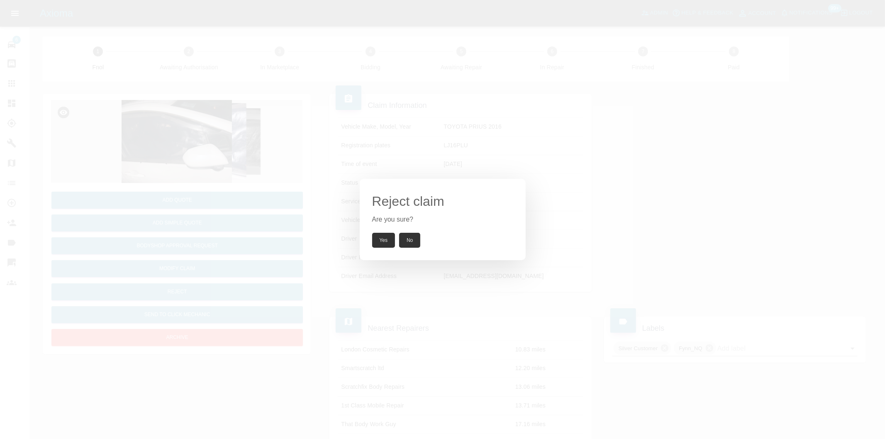
click at [370, 238] on div "Reject claim Are you sure? Yes No" at bounding box center [443, 219] width 166 height 81
click at [375, 238] on button "Yes" at bounding box center [383, 240] width 23 height 15
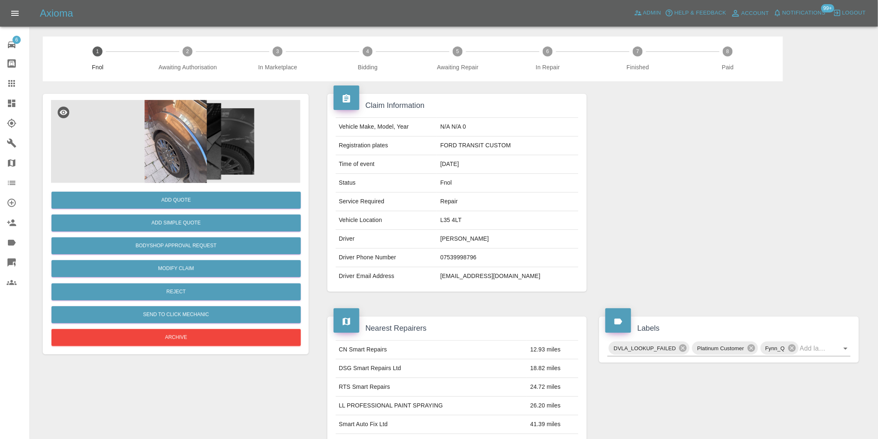
click at [176, 124] on img at bounding box center [175, 141] width 249 height 83
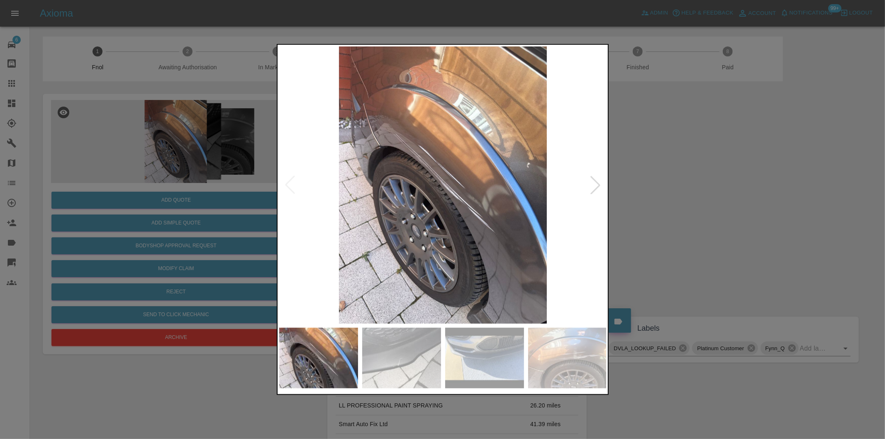
click at [595, 183] on div at bounding box center [595, 185] width 18 height 18
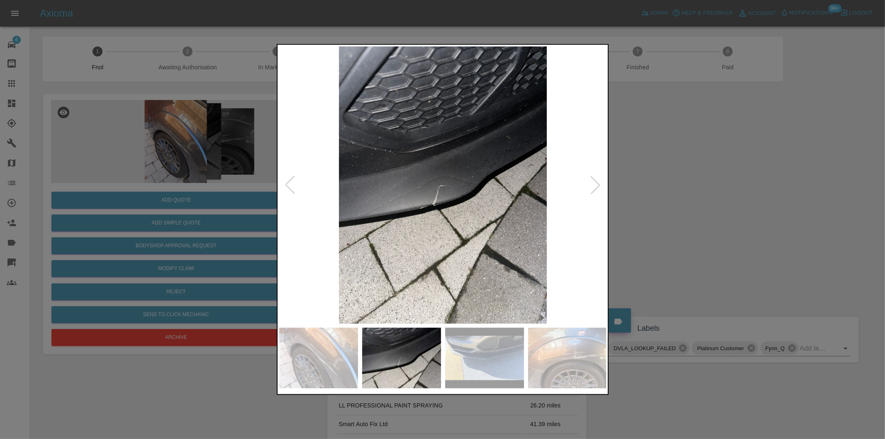
click at [595, 183] on div at bounding box center [595, 185] width 18 height 18
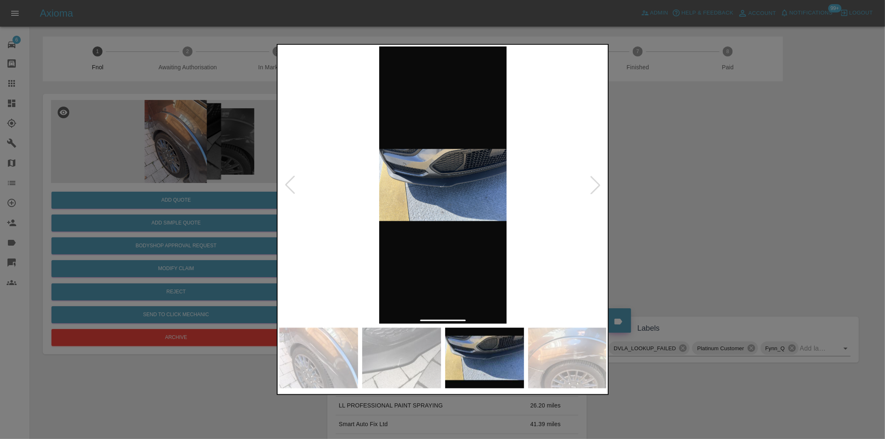
click at [595, 183] on div at bounding box center [595, 185] width 18 height 18
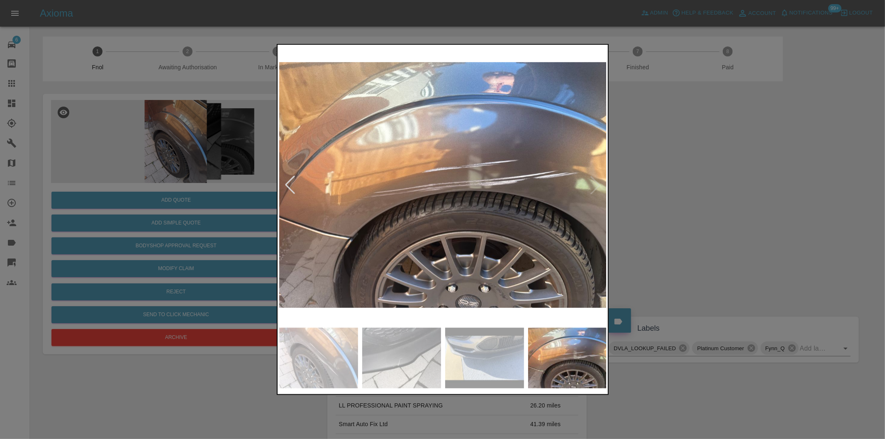
click at [595, 183] on img at bounding box center [443, 184] width 328 height 277
click at [722, 180] on div at bounding box center [442, 219] width 885 height 439
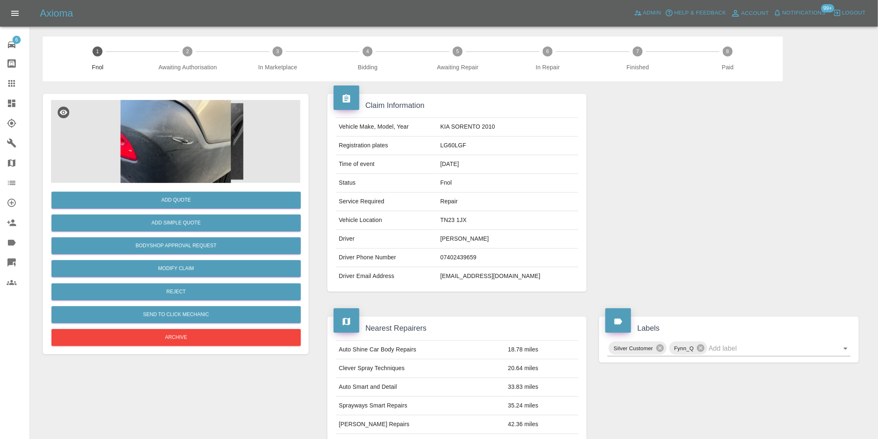
click at [174, 126] on img at bounding box center [175, 141] width 249 height 83
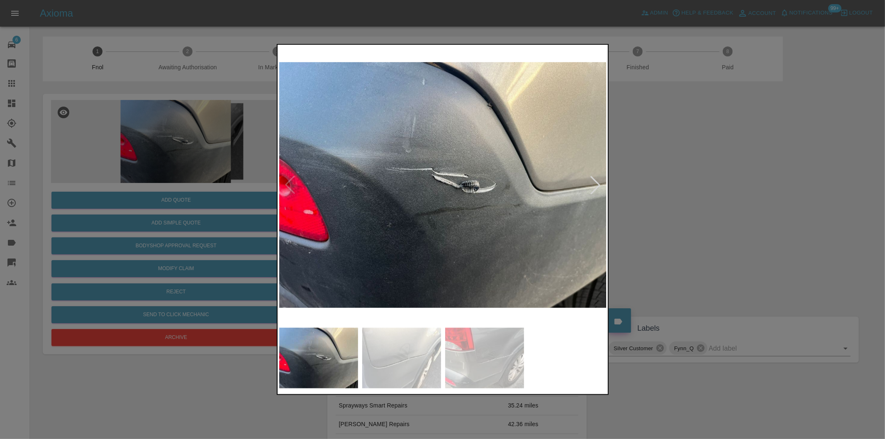
click at [592, 187] on div at bounding box center [595, 185] width 18 height 18
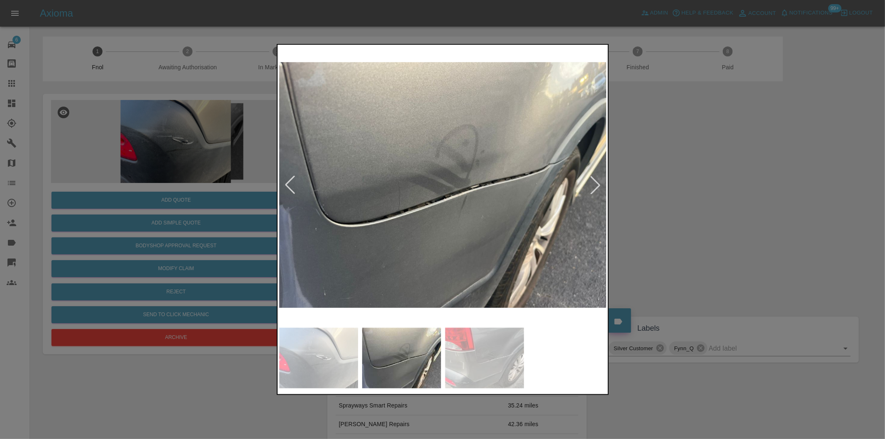
click at [592, 187] on div at bounding box center [595, 185] width 18 height 18
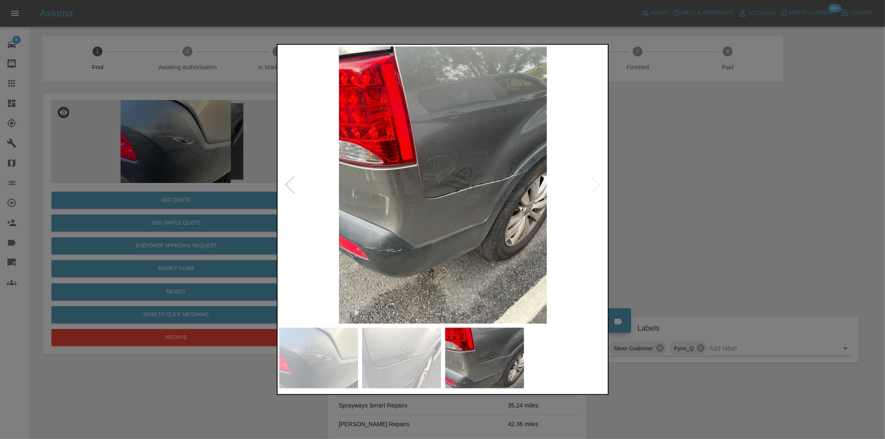
click at [592, 187] on img at bounding box center [443, 184] width 328 height 277
click at [669, 201] on div at bounding box center [442, 219] width 885 height 439
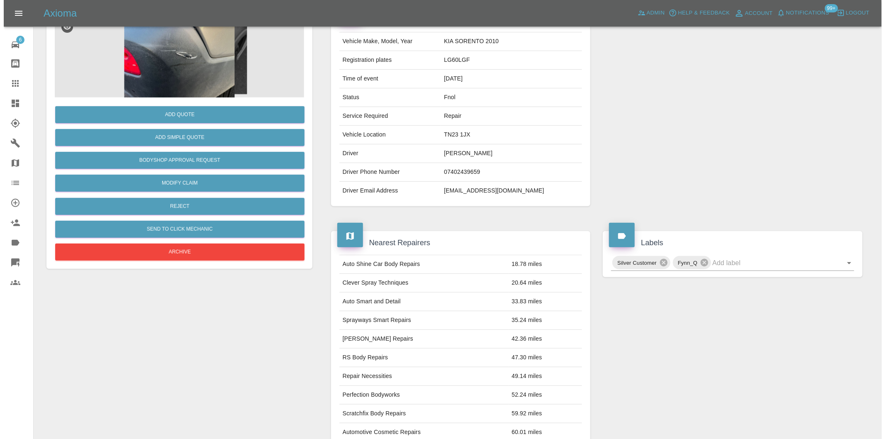
scroll to position [11, 0]
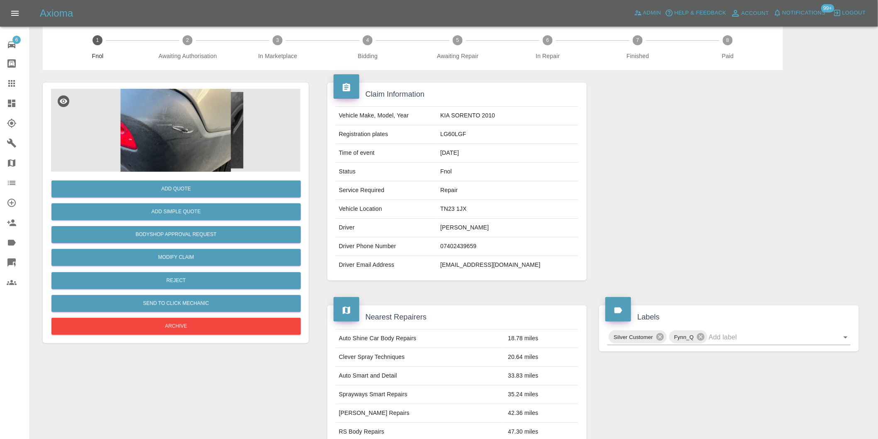
click at [180, 145] on img at bounding box center [175, 130] width 249 height 83
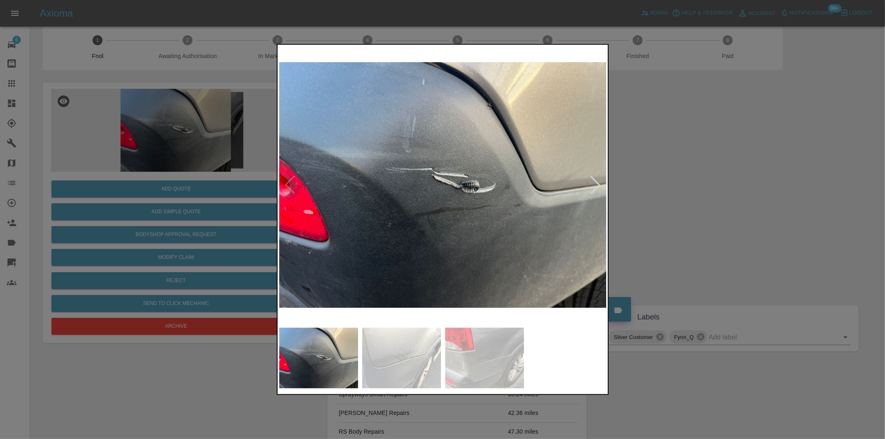
drag, startPoint x: 670, startPoint y: 183, endPoint x: 480, endPoint y: 216, distance: 192.5
click at [670, 183] on div at bounding box center [442, 219] width 885 height 439
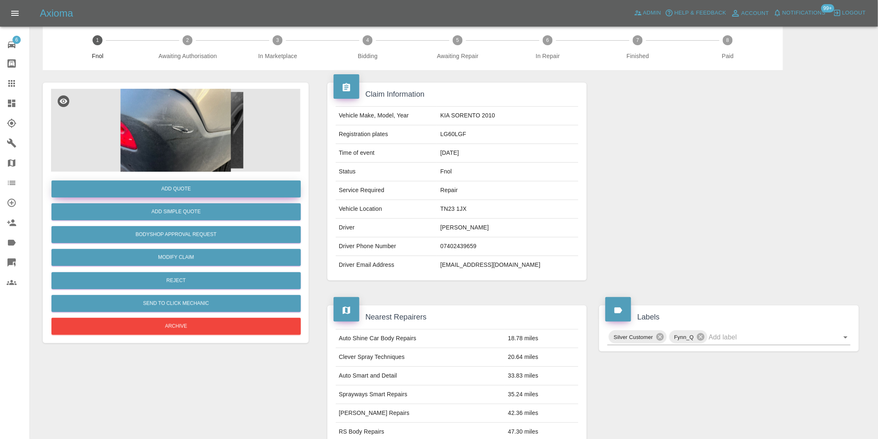
click at [183, 192] on button "Add Quote" at bounding box center [175, 188] width 249 height 17
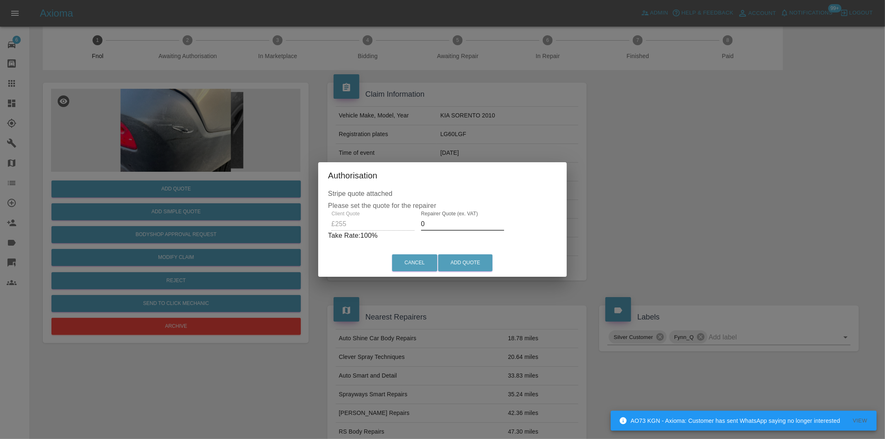
click at [429, 226] on input "0" at bounding box center [462, 223] width 83 height 13
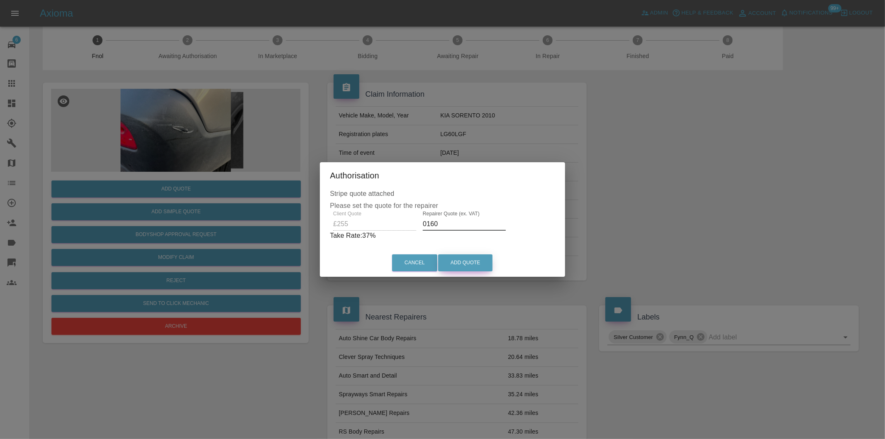
type input "0160"
click at [472, 256] on button "Add Quote" at bounding box center [465, 262] width 54 height 17
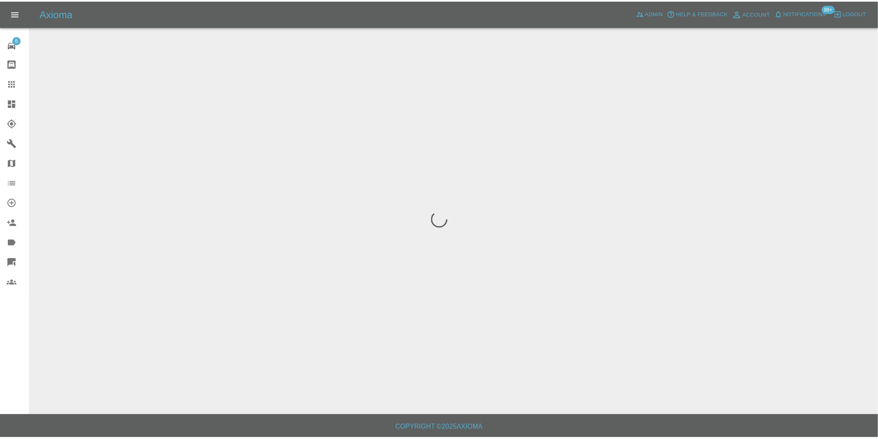
scroll to position [0, 0]
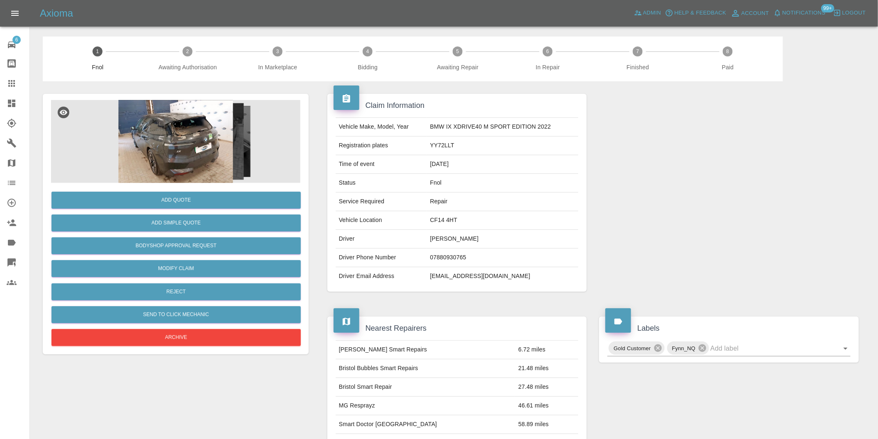
click at [169, 134] on img at bounding box center [175, 141] width 249 height 83
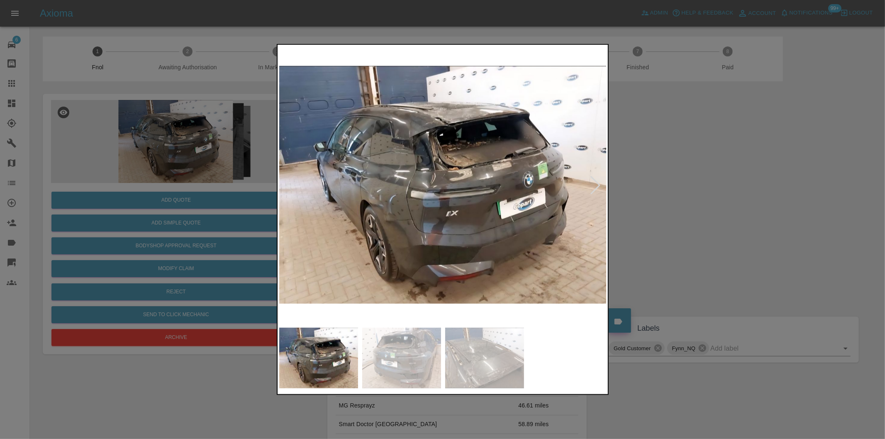
click at [593, 186] on div at bounding box center [595, 185] width 18 height 18
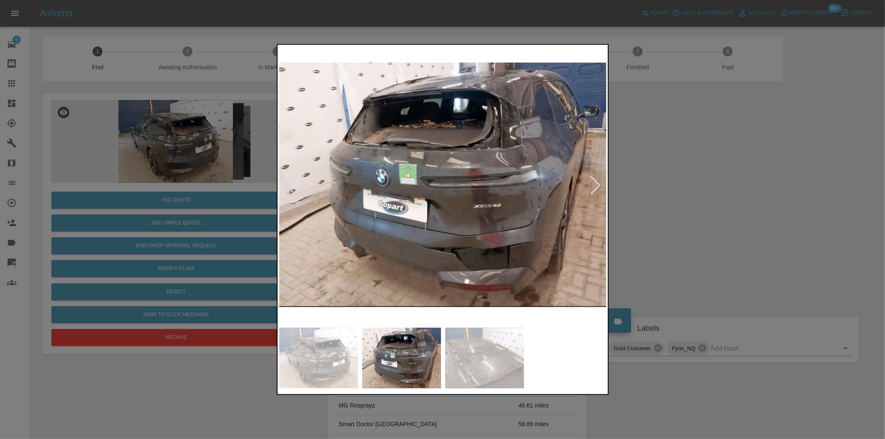
drag, startPoint x: 714, startPoint y: 202, endPoint x: 471, endPoint y: 244, distance: 246.8
click at [712, 202] on div at bounding box center [442, 219] width 885 height 439
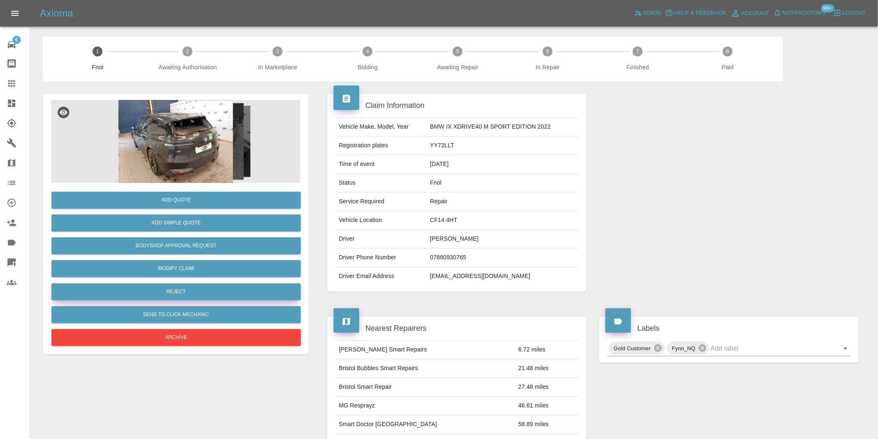
click at [198, 289] on button "Reject" at bounding box center [175, 291] width 249 height 17
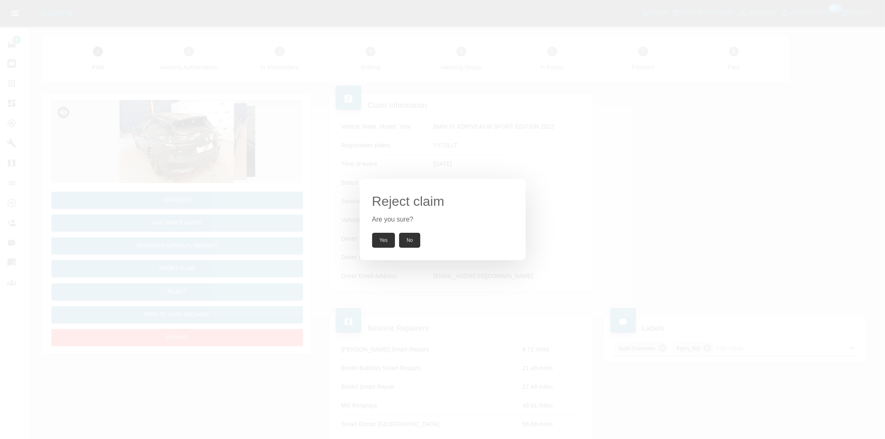
click at [385, 239] on button "Yes" at bounding box center [383, 240] width 23 height 15
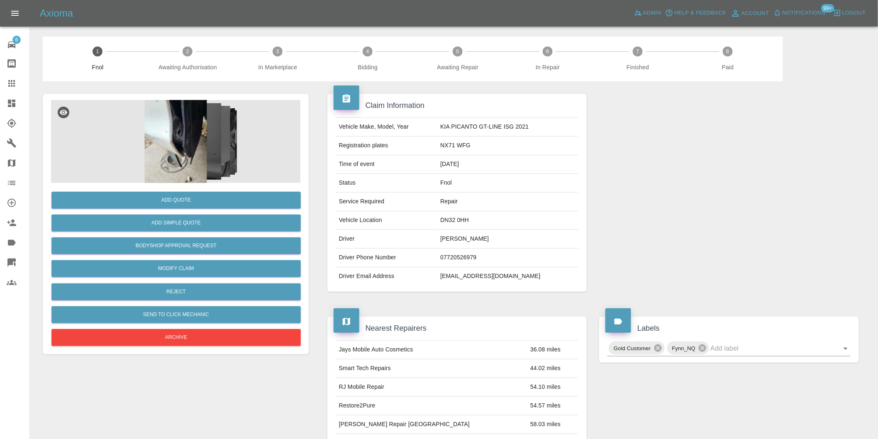
click at [183, 136] on img at bounding box center [175, 141] width 249 height 83
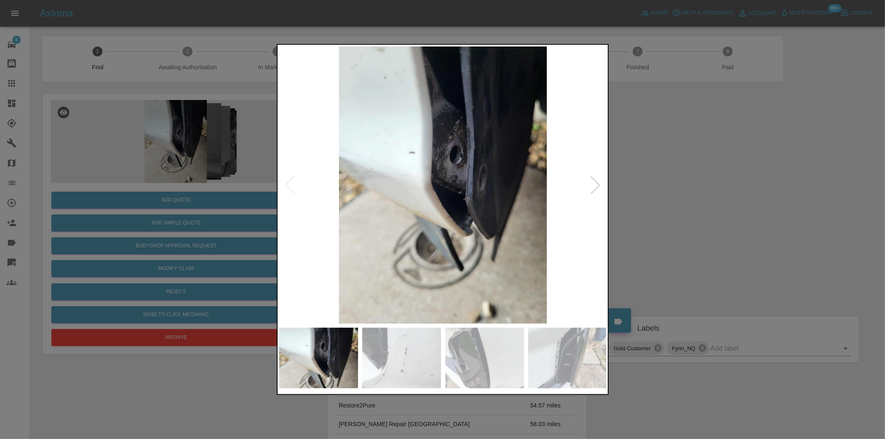
click at [598, 185] on div at bounding box center [595, 185] width 18 height 18
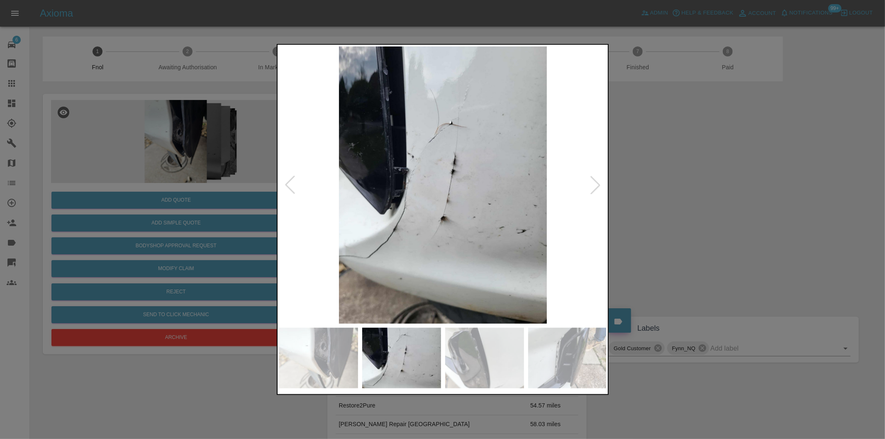
click at [598, 185] on div at bounding box center [595, 185] width 18 height 18
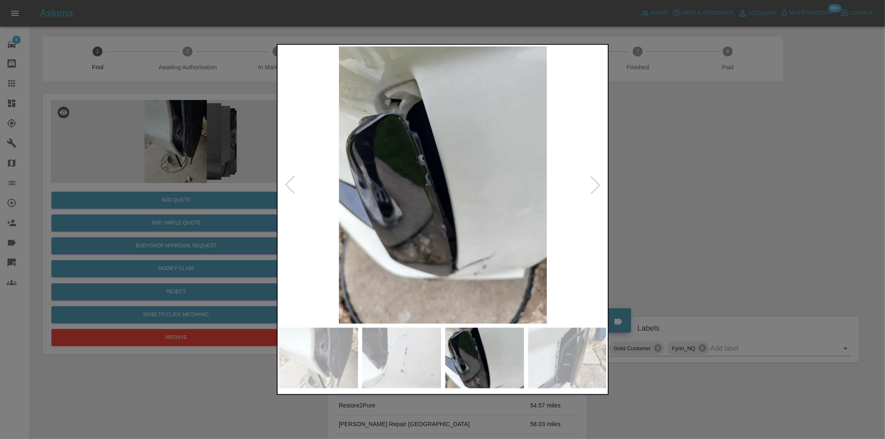
click at [718, 186] on div at bounding box center [442, 219] width 885 height 439
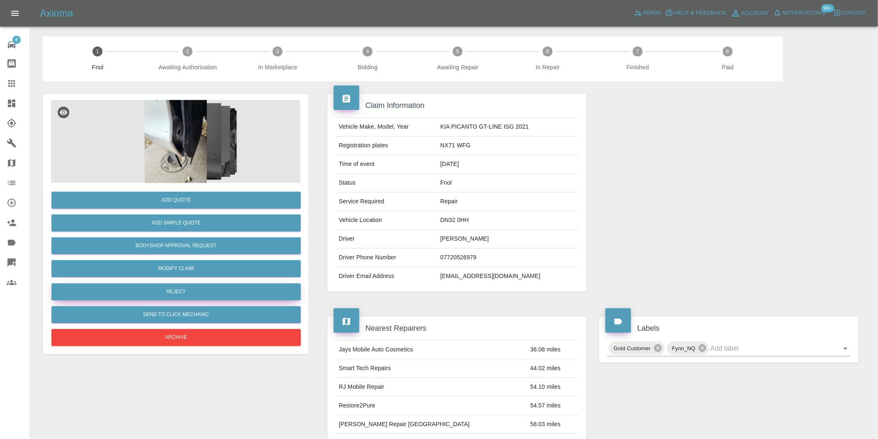
click at [177, 292] on button "Reject" at bounding box center [175, 291] width 249 height 17
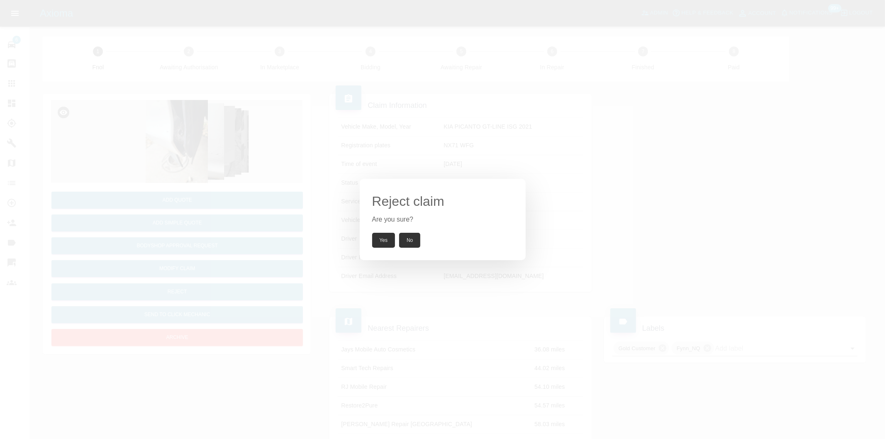
click at [380, 241] on button "Yes" at bounding box center [383, 240] width 23 height 15
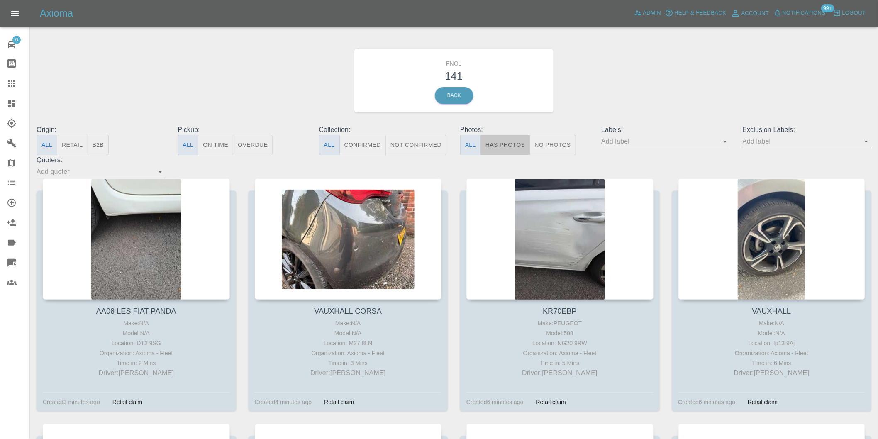
click at [522, 151] on button "Has Photos" at bounding box center [505, 145] width 50 height 20
click at [864, 142] on icon "Open" at bounding box center [866, 141] width 10 height 10
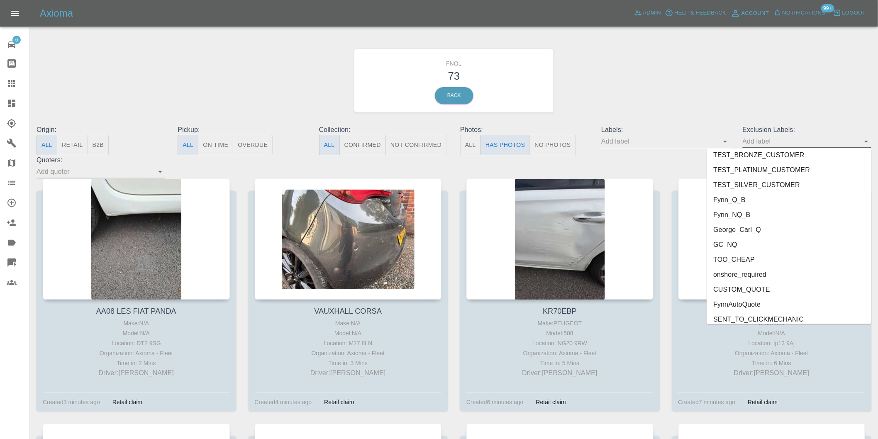
scroll to position [1802, 0]
click at [739, 266] on li "onshore_required" at bounding box center [789, 269] width 165 height 15
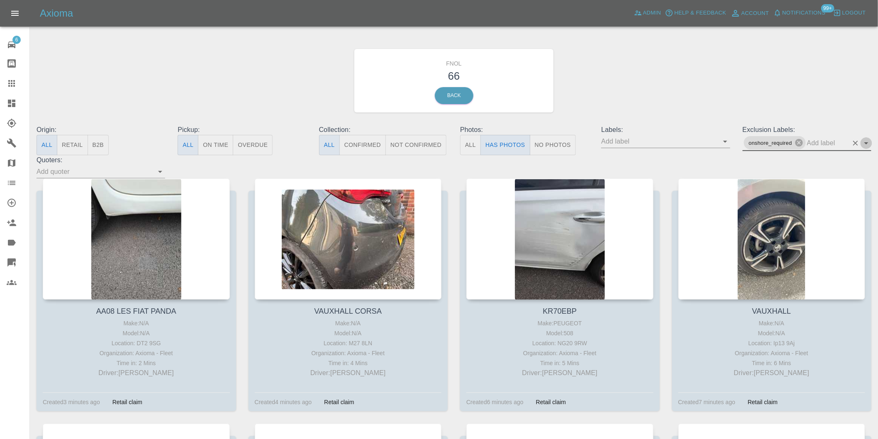
drag, startPoint x: 866, startPoint y: 140, endPoint x: 866, endPoint y: 149, distance: 9.5
click at [866, 140] on icon "Open" at bounding box center [866, 143] width 10 height 10
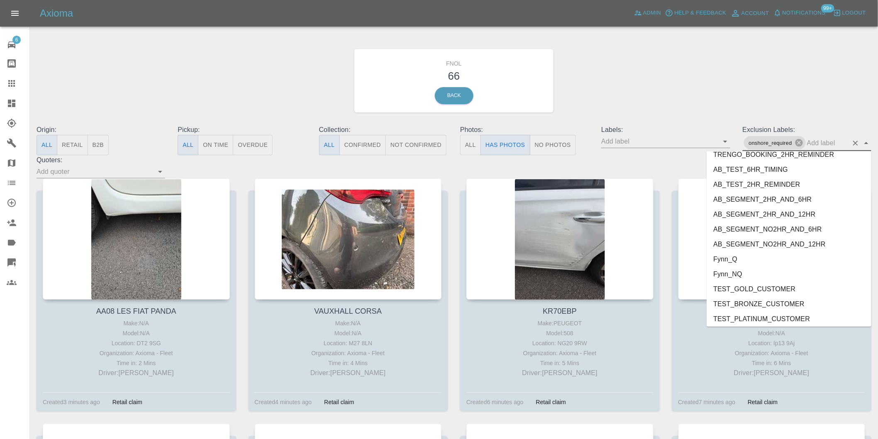
scroll to position [1787, 0]
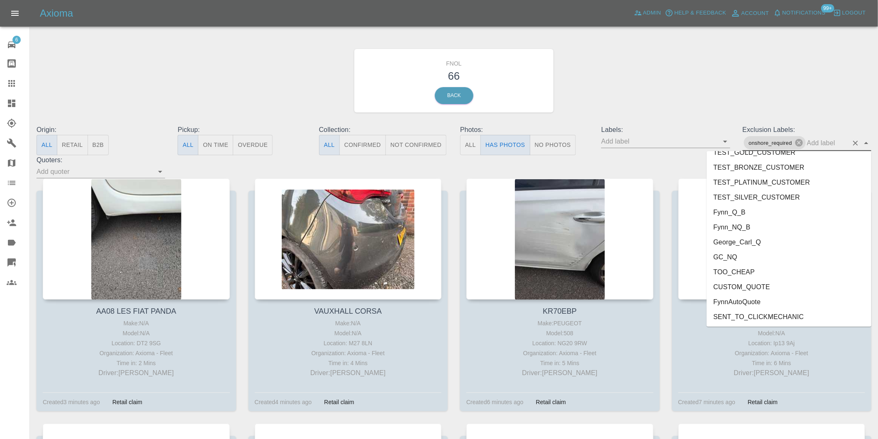
click at [753, 239] on li "George_Carl_Q" at bounding box center [789, 241] width 165 height 15
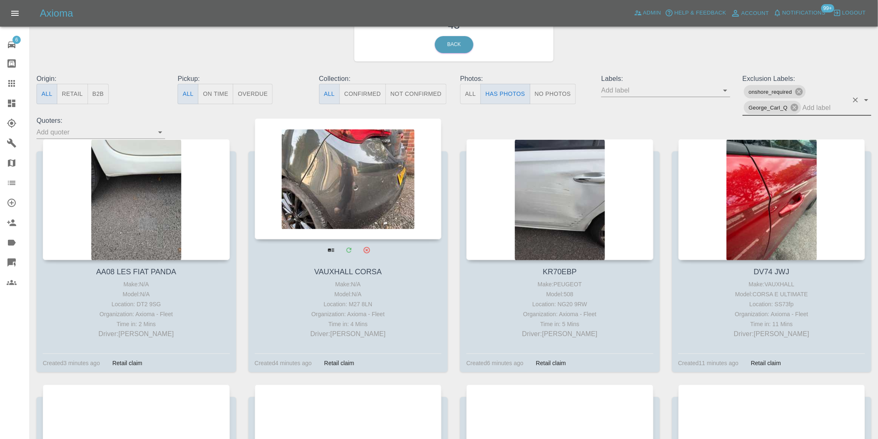
scroll to position [138, 0]
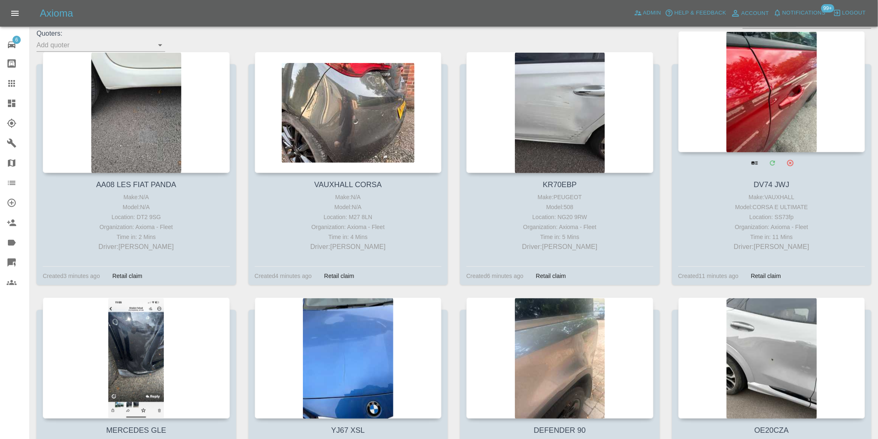
drag, startPoint x: 733, startPoint y: 85, endPoint x: 737, endPoint y: 86, distance: 4.3
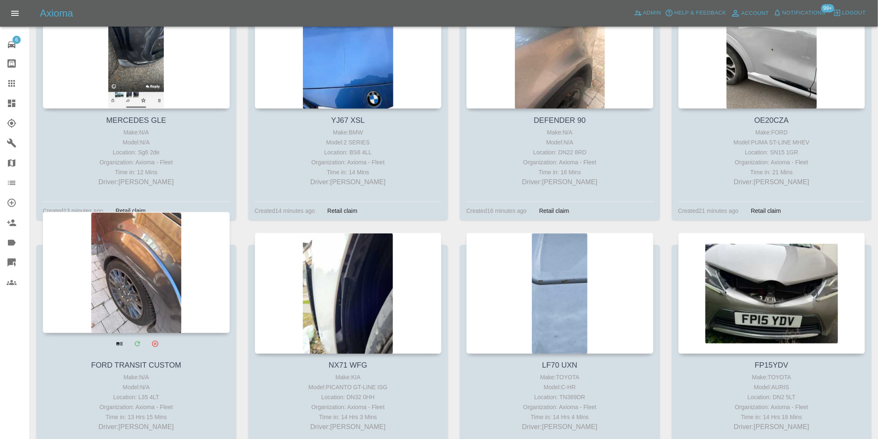
scroll to position [599, 0]
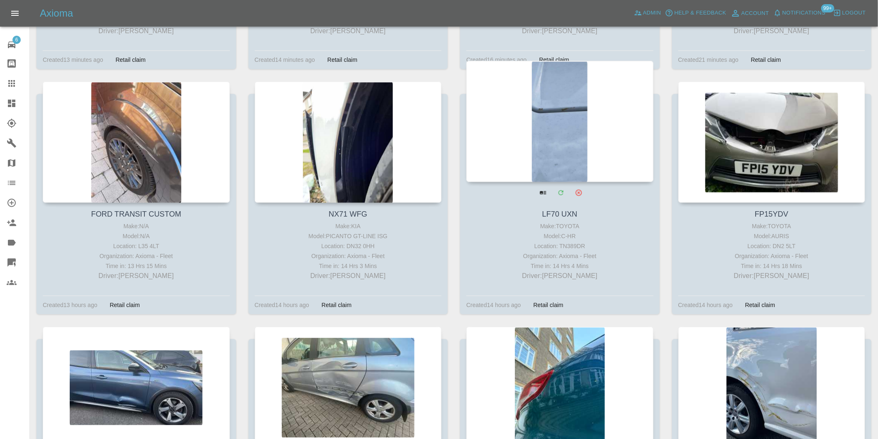
drag, startPoint x: 518, startPoint y: 120, endPoint x: 523, endPoint y: 121, distance: 5.0
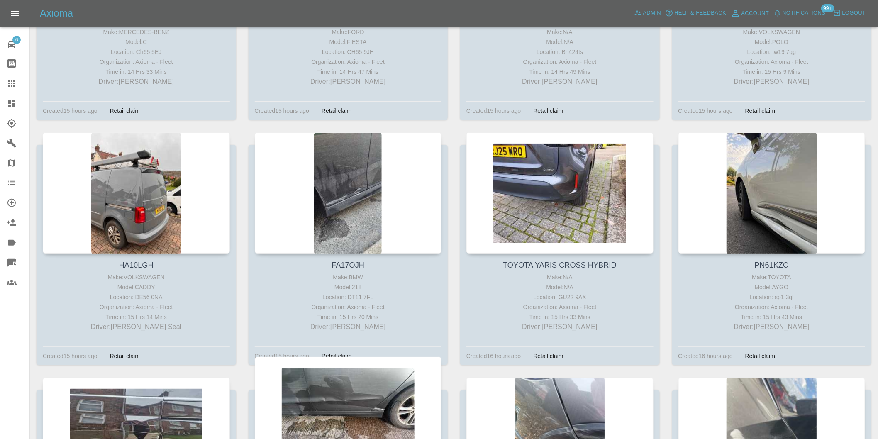
scroll to position [1475, 0]
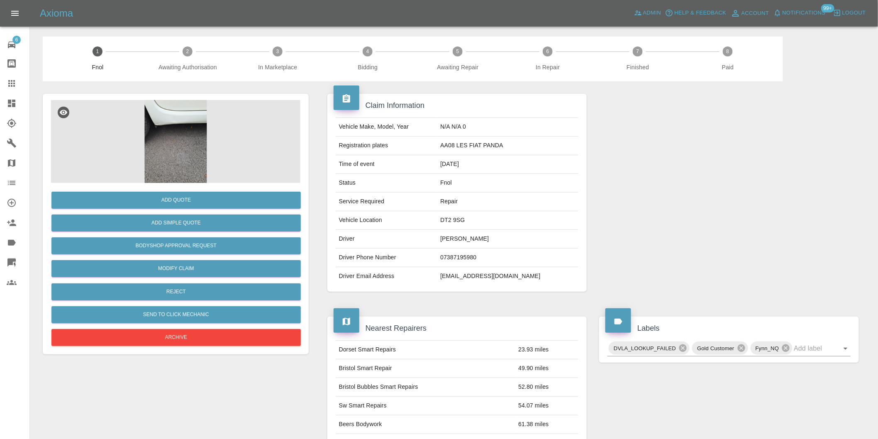
click at [169, 118] on img at bounding box center [175, 141] width 249 height 83
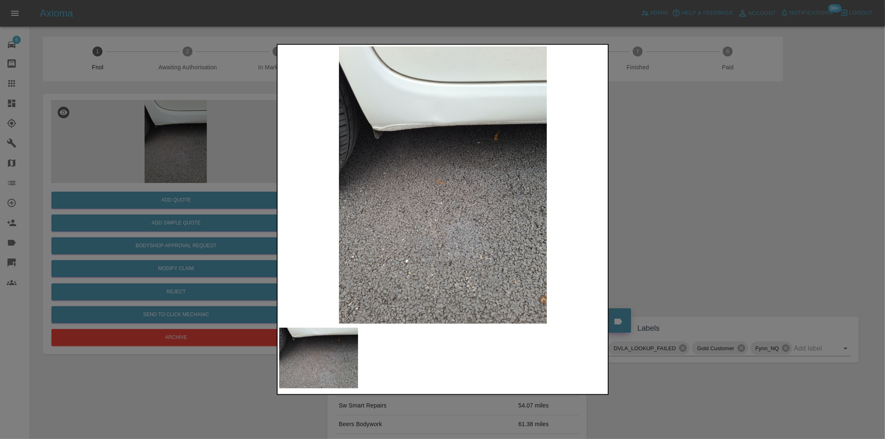
drag, startPoint x: 689, startPoint y: 177, endPoint x: 620, endPoint y: 162, distance: 70.6
click at [686, 177] on div at bounding box center [442, 219] width 885 height 439
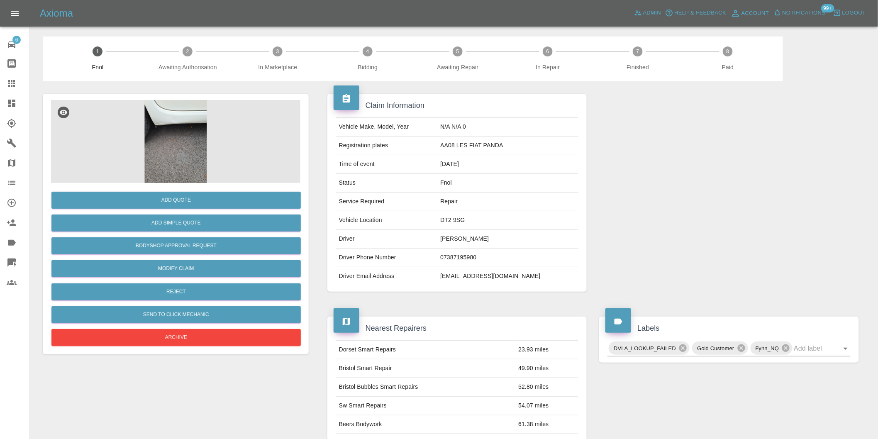
click at [171, 118] on img at bounding box center [175, 141] width 249 height 83
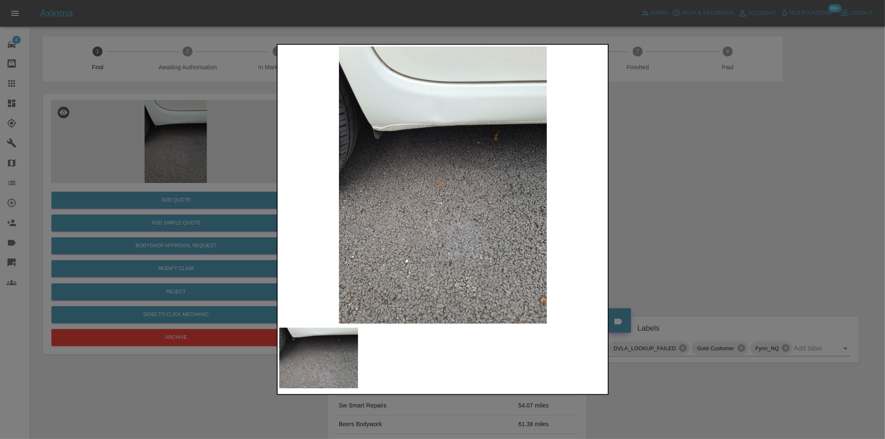
drag, startPoint x: 707, startPoint y: 197, endPoint x: 532, endPoint y: 265, distance: 187.1
click at [707, 197] on div at bounding box center [442, 219] width 885 height 439
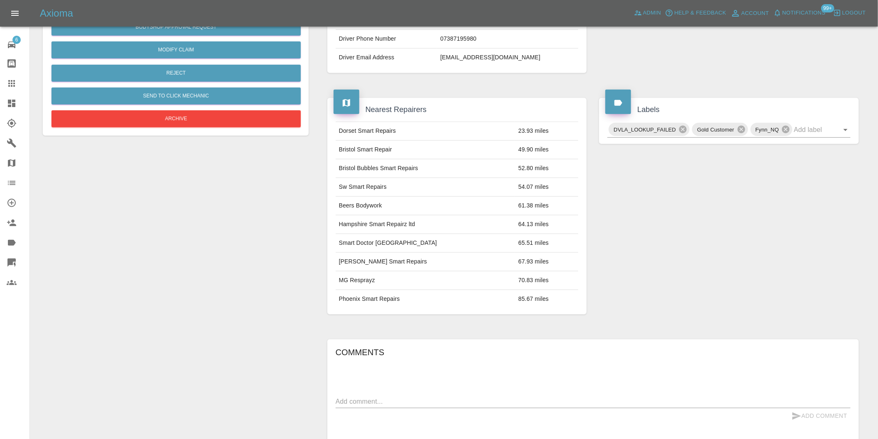
scroll to position [150, 0]
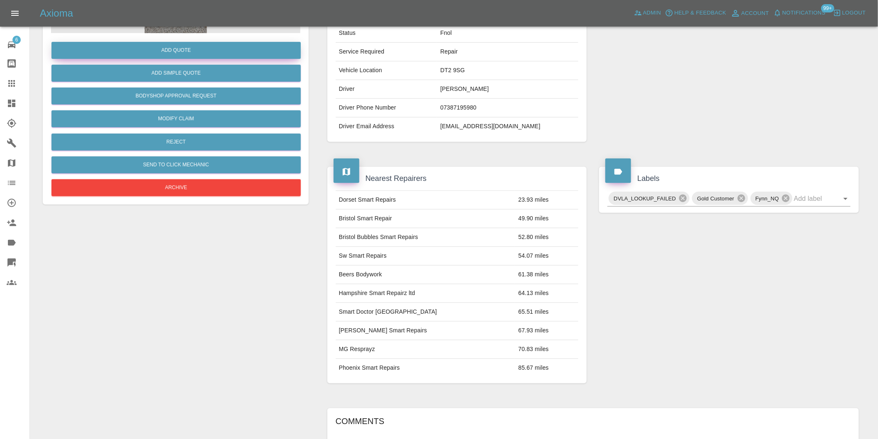
click at [176, 51] on button "Add Quote" at bounding box center [175, 50] width 249 height 17
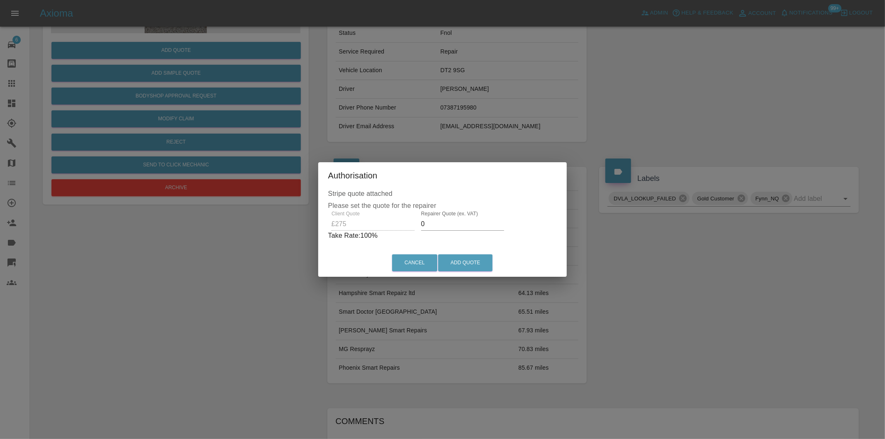
click at [435, 224] on input "0" at bounding box center [462, 223] width 83 height 13
type input "0170"
click at [475, 263] on button "Add Quote" at bounding box center [465, 262] width 54 height 17
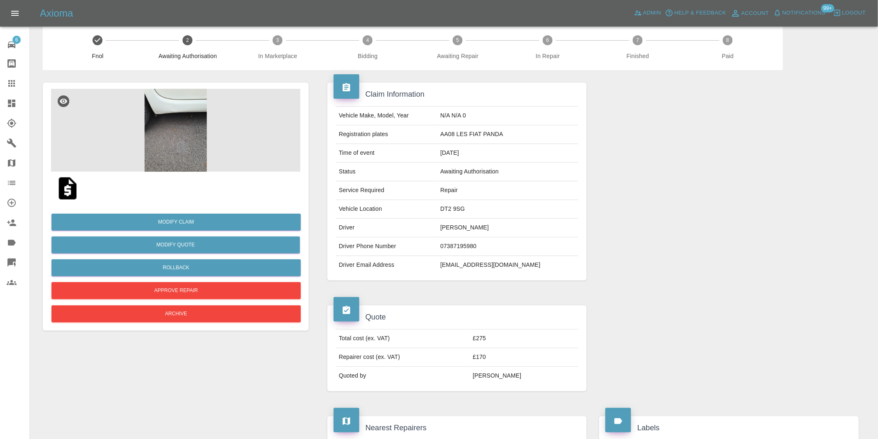
scroll to position [0, 0]
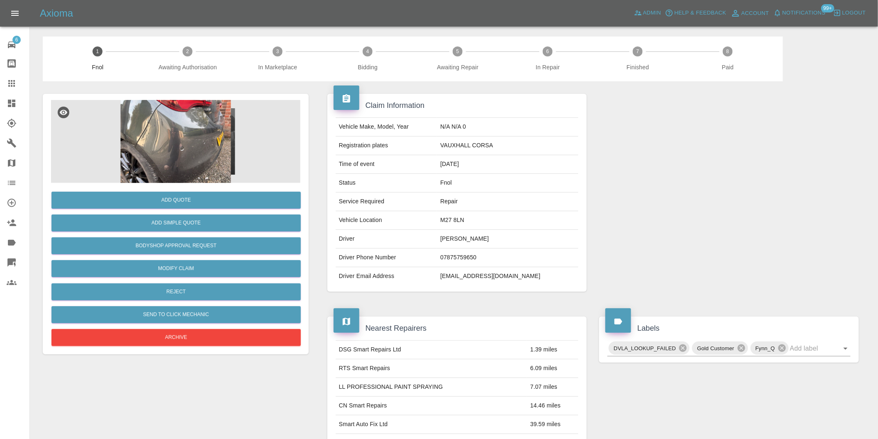
click at [158, 119] on img at bounding box center [175, 141] width 249 height 83
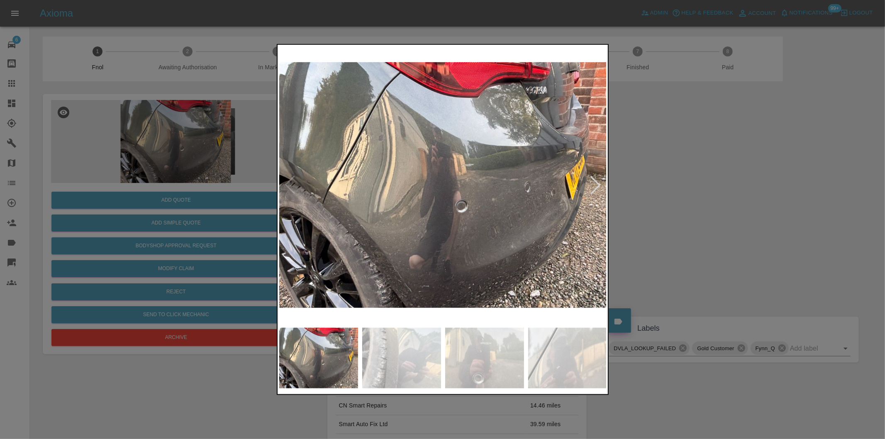
click at [593, 185] on div at bounding box center [595, 185] width 18 height 18
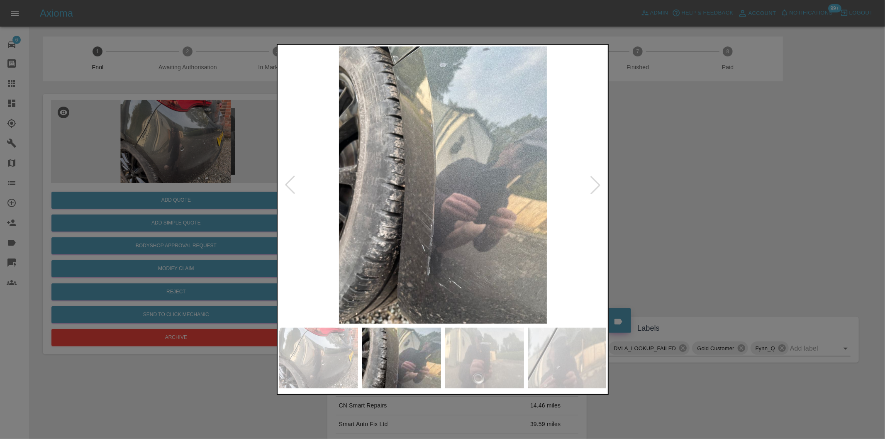
click at [593, 185] on div at bounding box center [595, 185] width 18 height 18
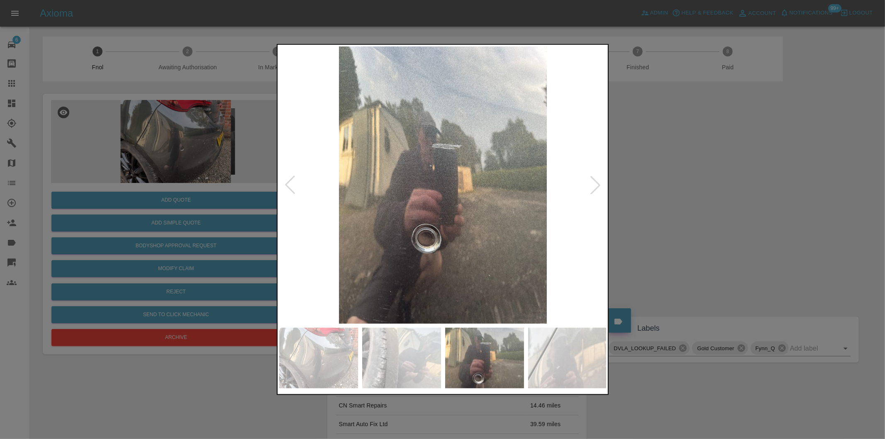
click at [593, 185] on div at bounding box center [595, 185] width 18 height 18
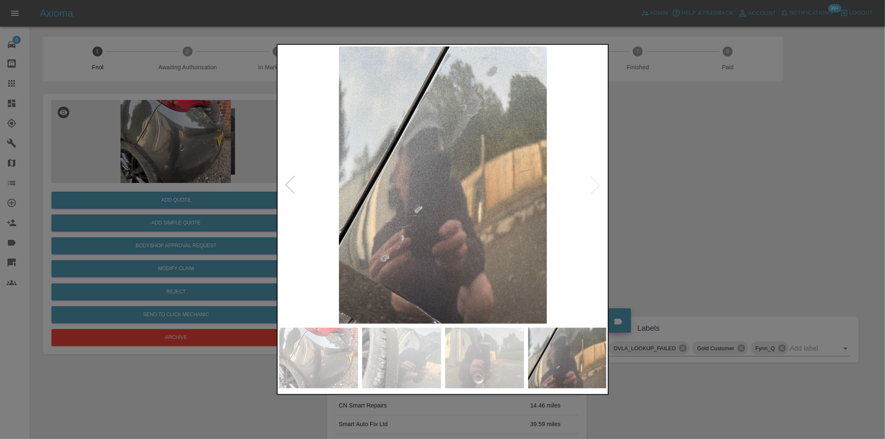
click at [593, 185] on img at bounding box center [443, 184] width 328 height 277
drag, startPoint x: 665, startPoint y: 196, endPoint x: 470, endPoint y: 208, distance: 196.2
click at [659, 198] on div at bounding box center [442, 219] width 885 height 439
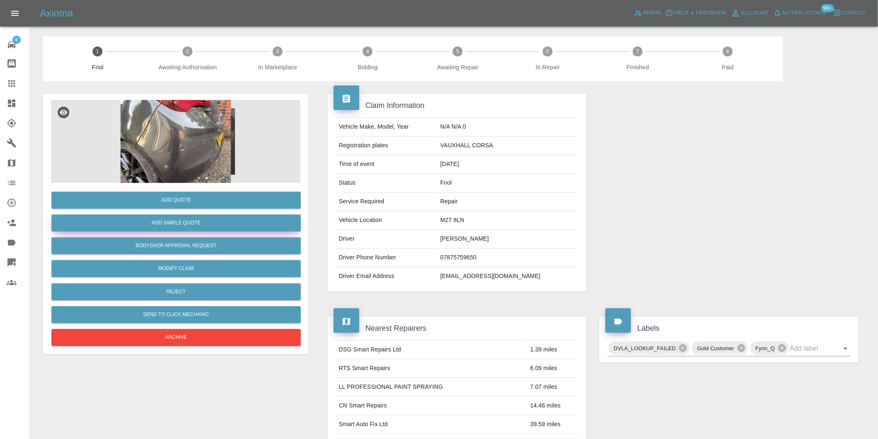
click at [197, 229] on button "Add Simple Quote" at bounding box center [175, 222] width 249 height 17
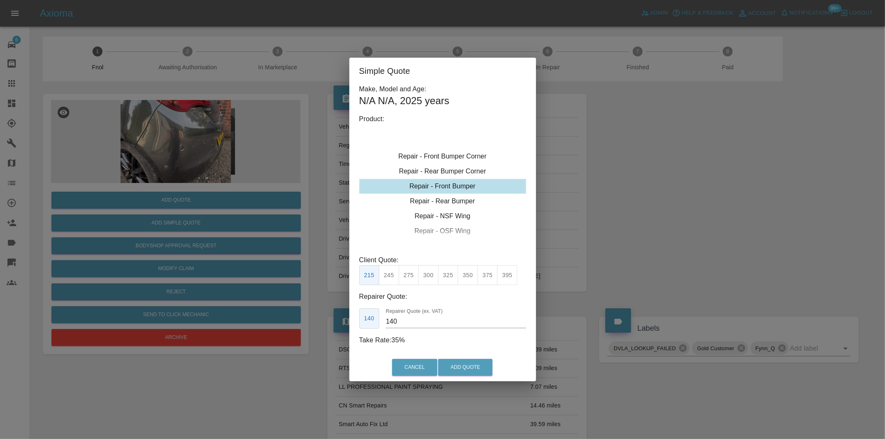
type input "120"
click at [456, 197] on div "Repair - Rear Bumper Corner" at bounding box center [442, 201] width 167 height 15
click at [458, 362] on button "Add Quote" at bounding box center [465, 367] width 54 height 17
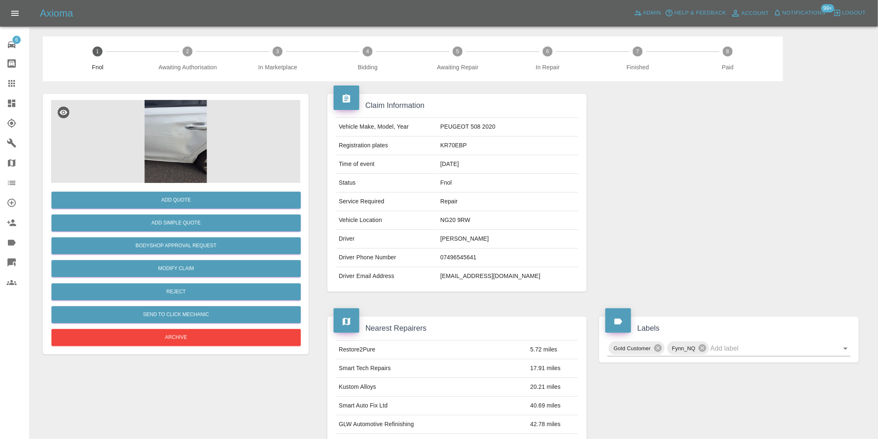
click at [177, 129] on img at bounding box center [175, 141] width 249 height 83
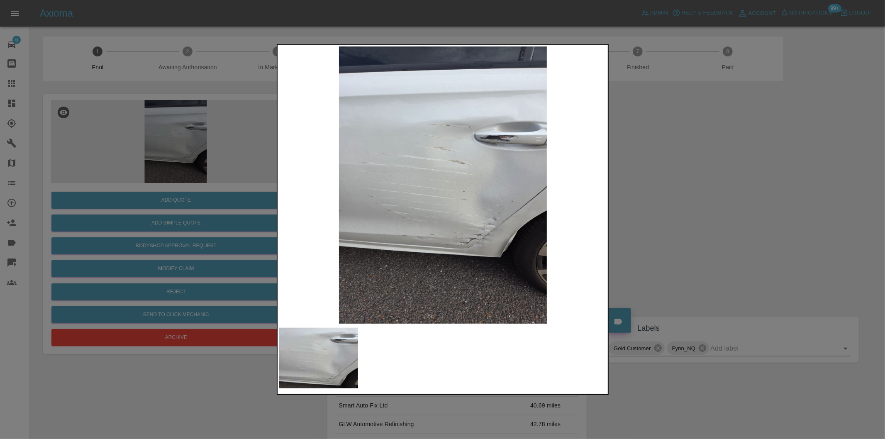
click at [671, 212] on div at bounding box center [442, 219] width 885 height 439
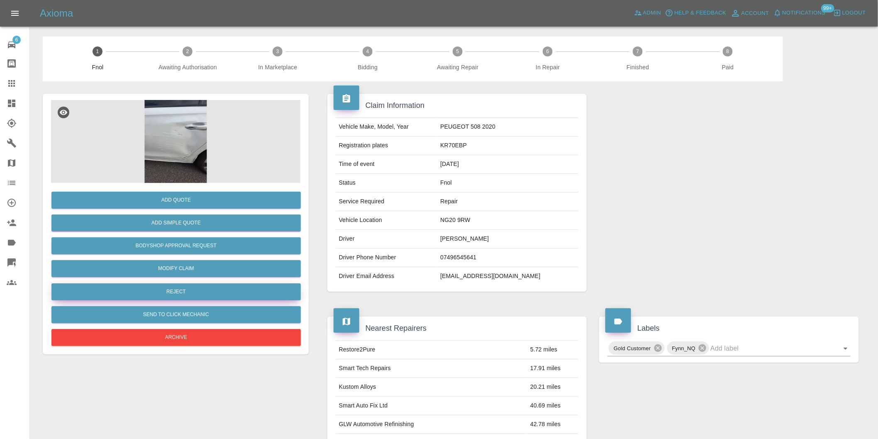
click at [192, 299] on button "Reject" at bounding box center [175, 291] width 249 height 17
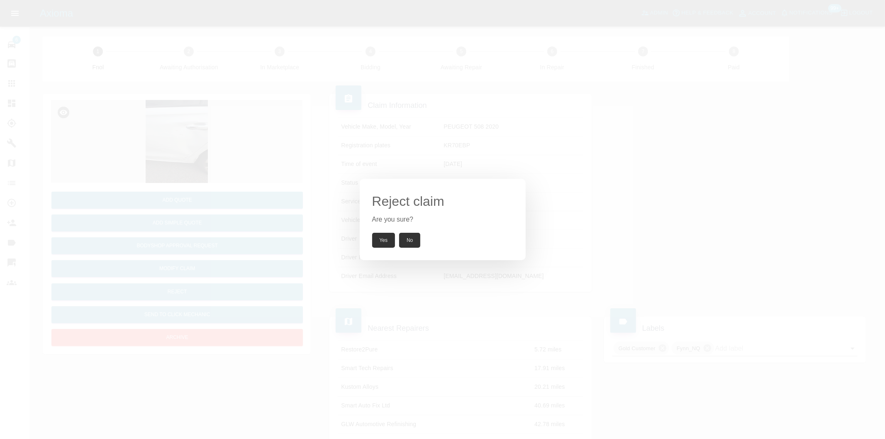
click at [378, 241] on button "Yes" at bounding box center [383, 240] width 23 height 15
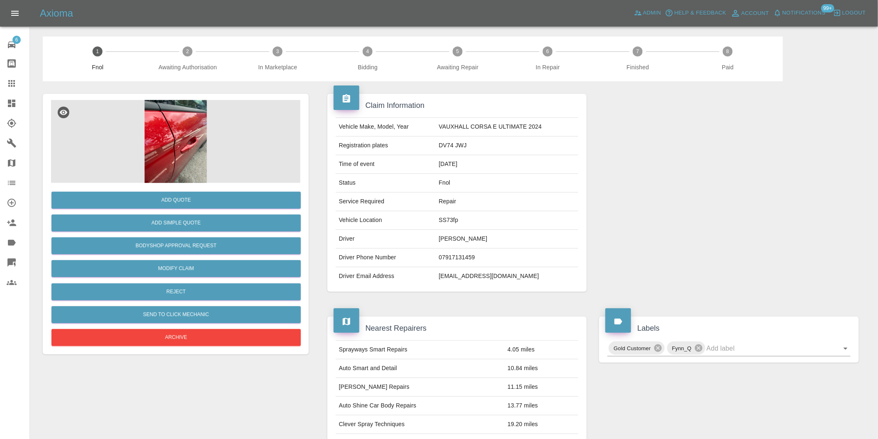
click at [185, 117] on img at bounding box center [175, 141] width 249 height 83
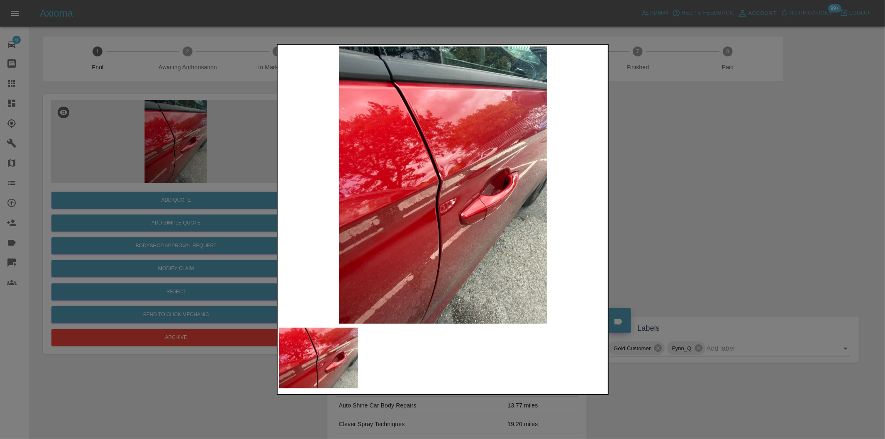
click at [481, 164] on img at bounding box center [443, 184] width 328 height 277
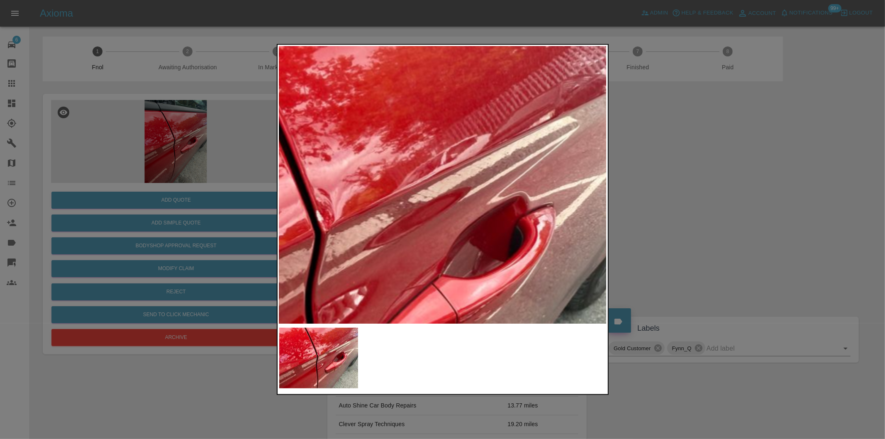
click at [446, 163] on img at bounding box center [326, 246] width 983 height 831
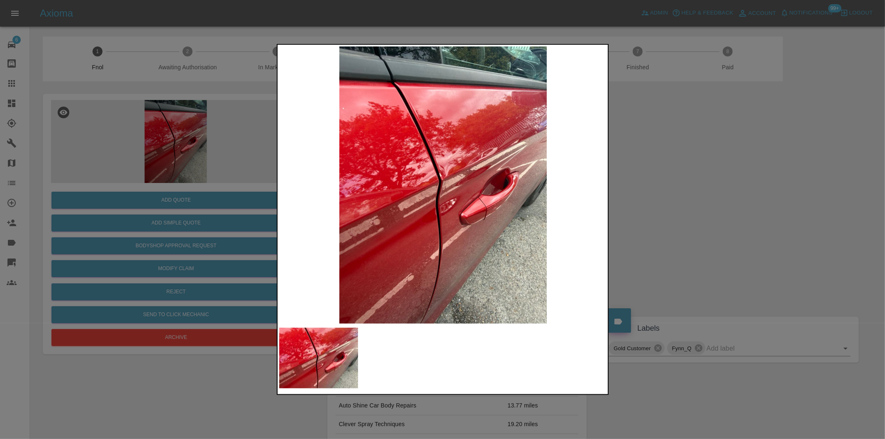
click at [669, 191] on div at bounding box center [442, 219] width 885 height 439
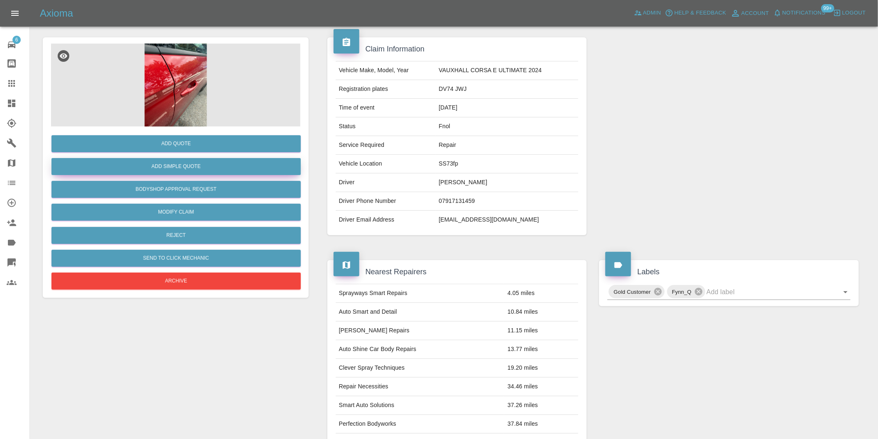
scroll to position [11, 0]
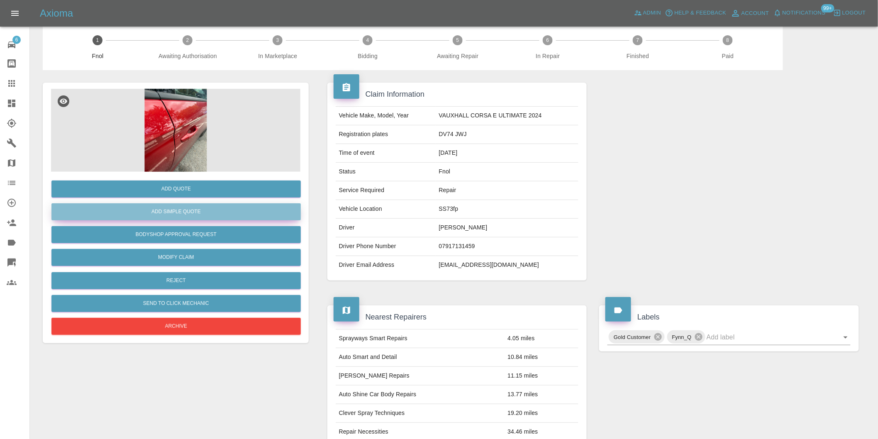
click at [204, 212] on button "Add Simple Quote" at bounding box center [175, 211] width 249 height 17
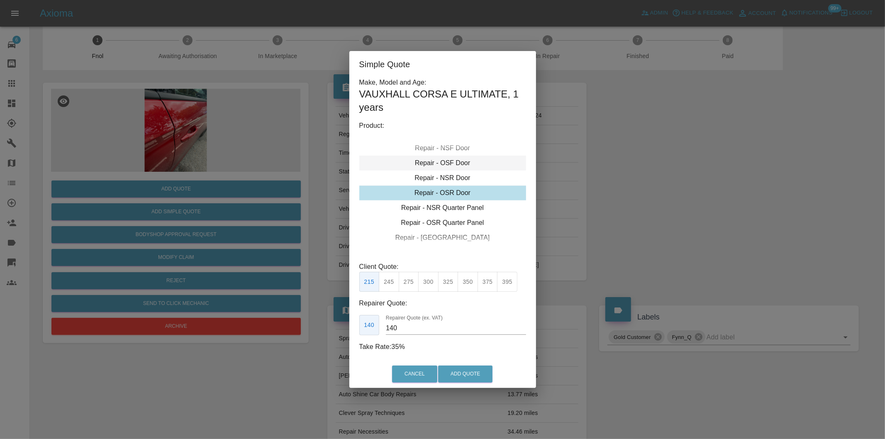
click at [459, 163] on div "Repair - OSF Door" at bounding box center [442, 163] width 167 height 15
drag, startPoint x: 402, startPoint y: 278, endPoint x: 407, endPoint y: 283, distance: 6.5
click at [402, 278] on button "275" at bounding box center [409, 282] width 20 height 20
type input "185"
click at [456, 367] on button "Add Quote" at bounding box center [465, 374] width 54 height 17
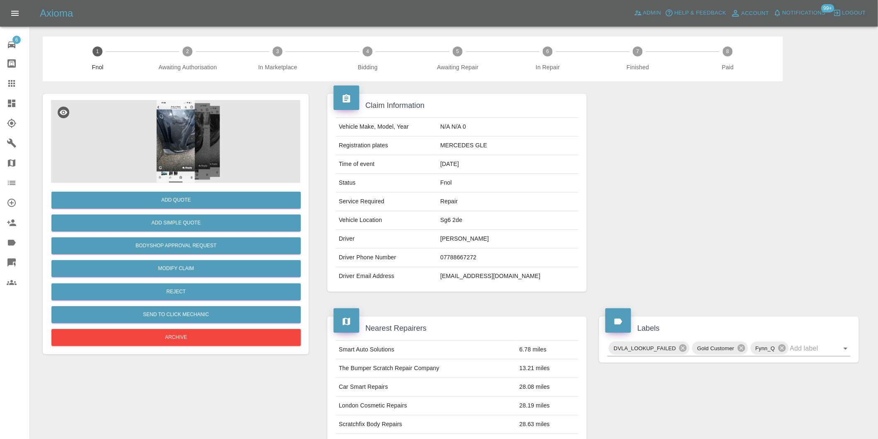
click at [171, 131] on img at bounding box center [175, 141] width 249 height 83
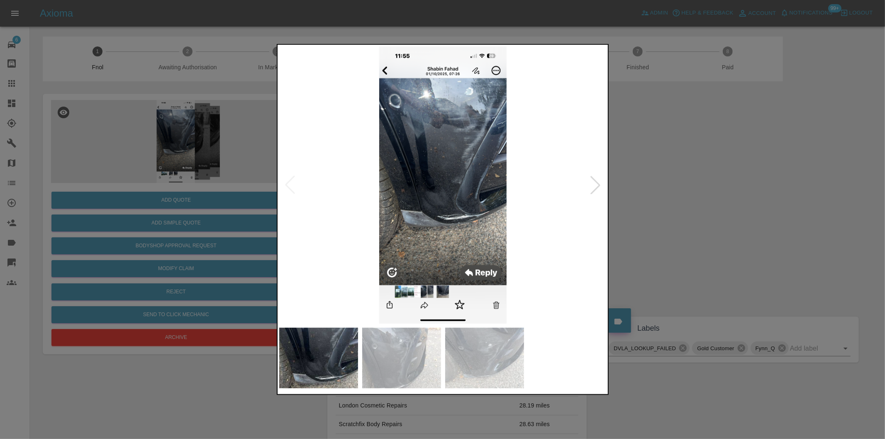
click at [597, 186] on div at bounding box center [595, 185] width 18 height 18
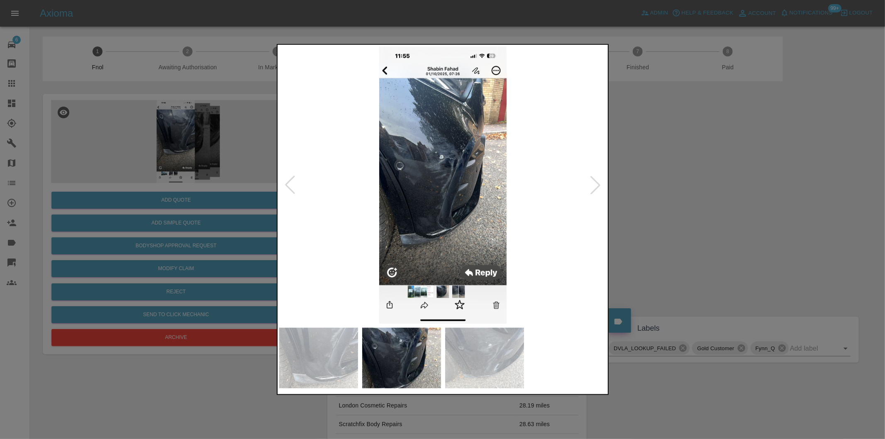
click at [597, 186] on div at bounding box center [595, 185] width 18 height 18
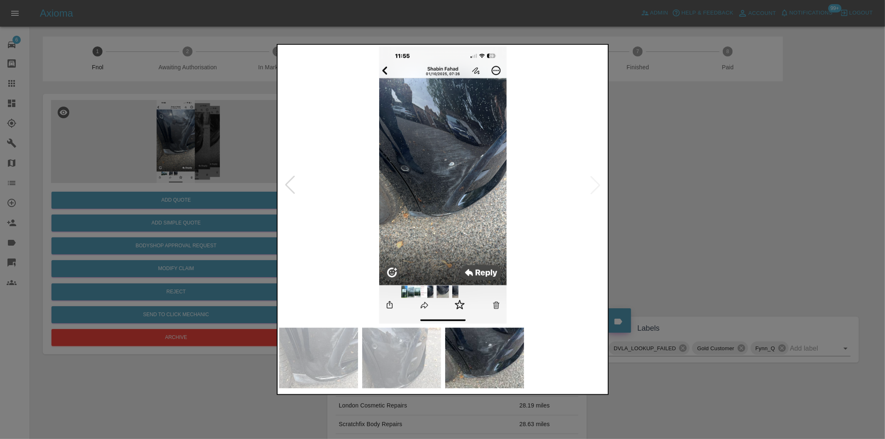
click at [597, 186] on img at bounding box center [443, 184] width 328 height 277
click at [731, 213] on div at bounding box center [442, 219] width 885 height 439
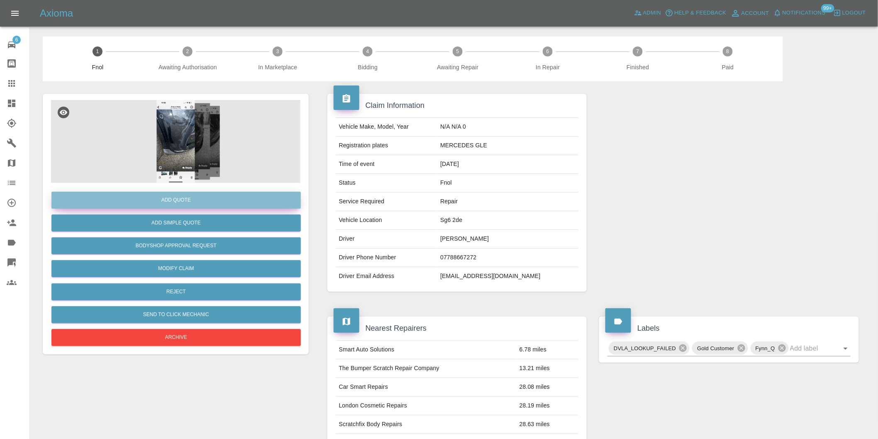
click at [207, 201] on button "Add Quote" at bounding box center [175, 200] width 249 height 17
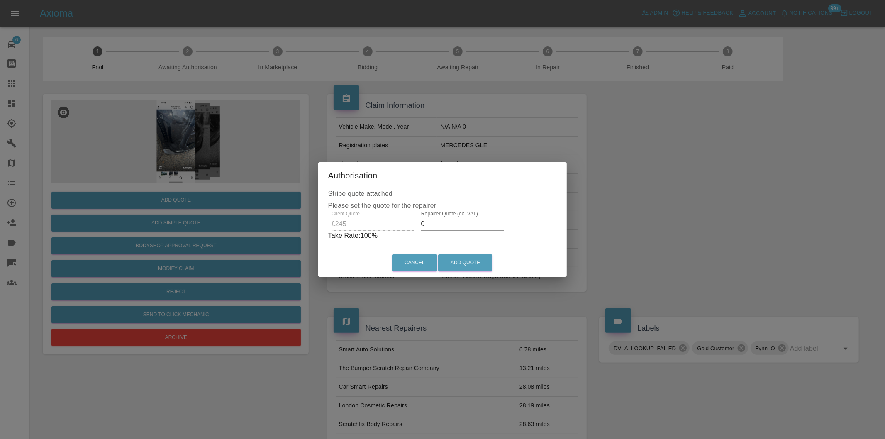
click at [451, 227] on input "0" at bounding box center [462, 223] width 83 height 13
type input "0155"
click at [465, 263] on button "Add Quote" at bounding box center [465, 262] width 54 height 17
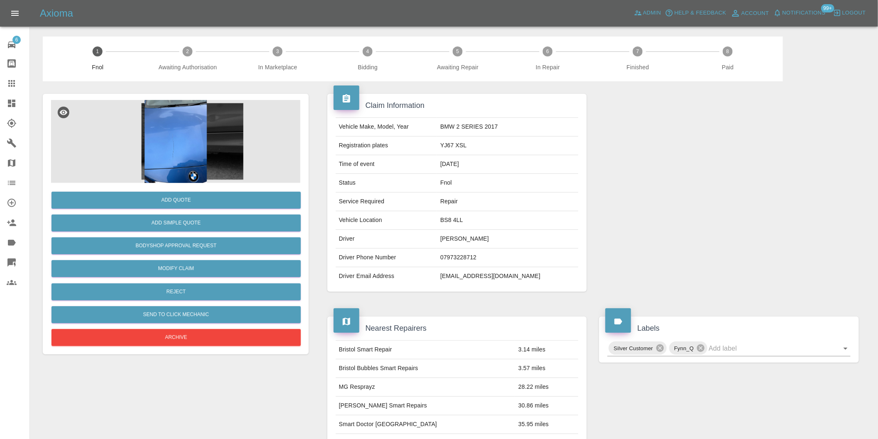
click at [187, 130] on img at bounding box center [175, 141] width 249 height 83
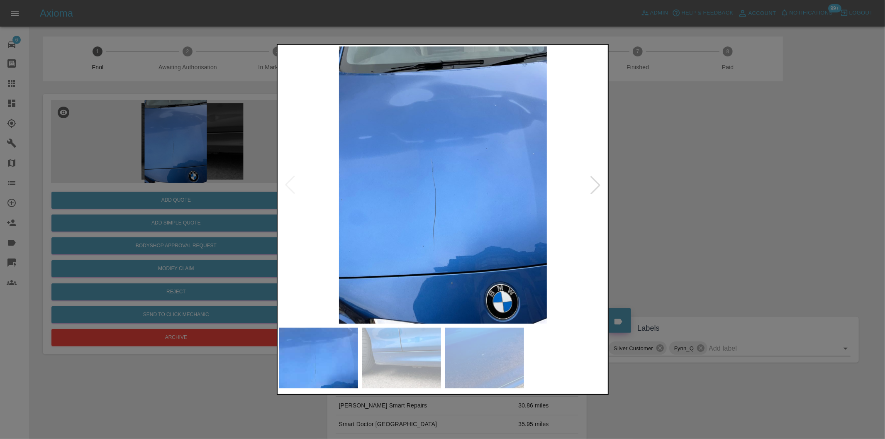
click at [595, 189] on div at bounding box center [595, 185] width 18 height 18
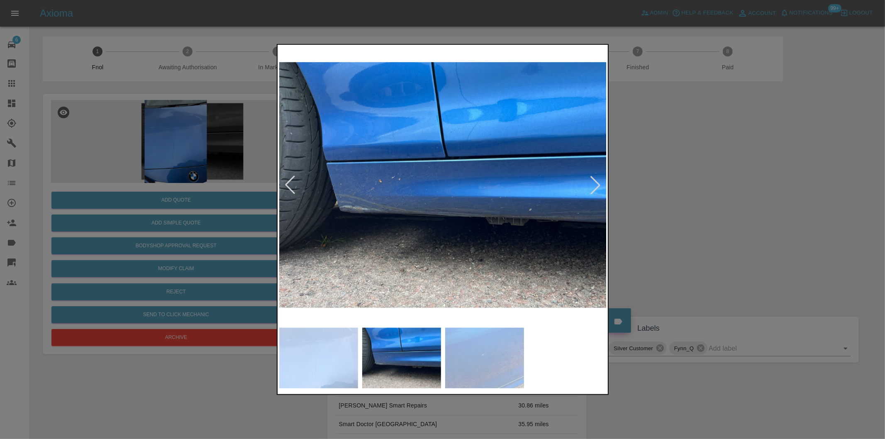
click at [595, 189] on div at bounding box center [595, 185] width 18 height 18
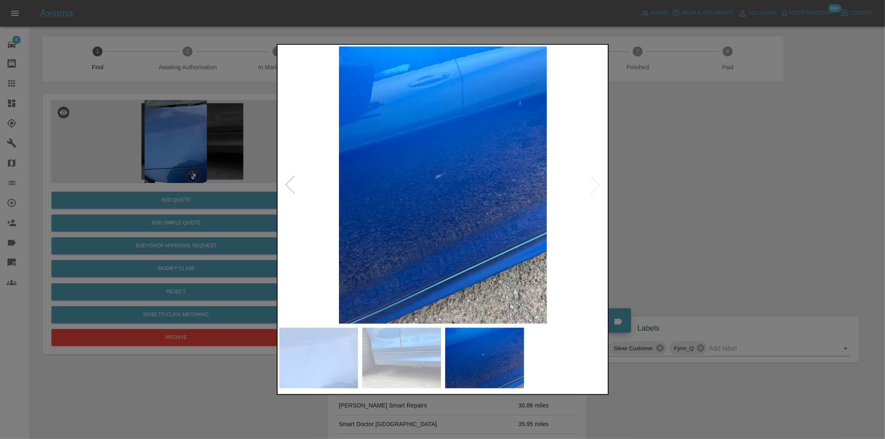
click at [595, 189] on img at bounding box center [443, 184] width 328 height 277
click at [702, 195] on div at bounding box center [442, 219] width 885 height 439
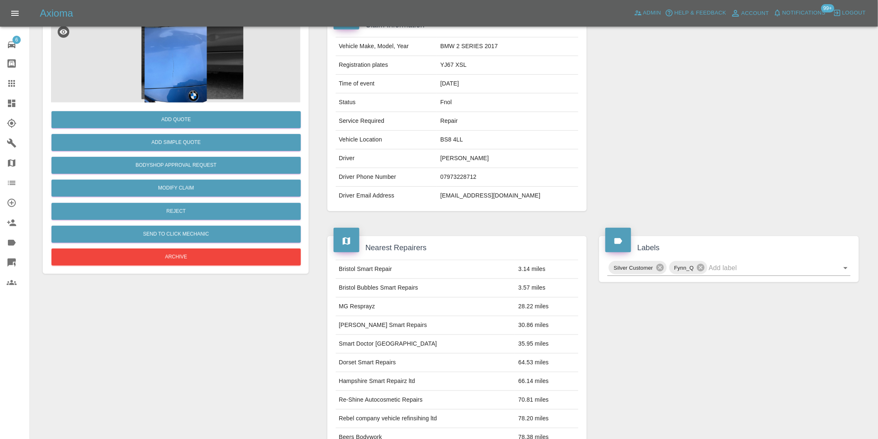
scroll to position [184, 0]
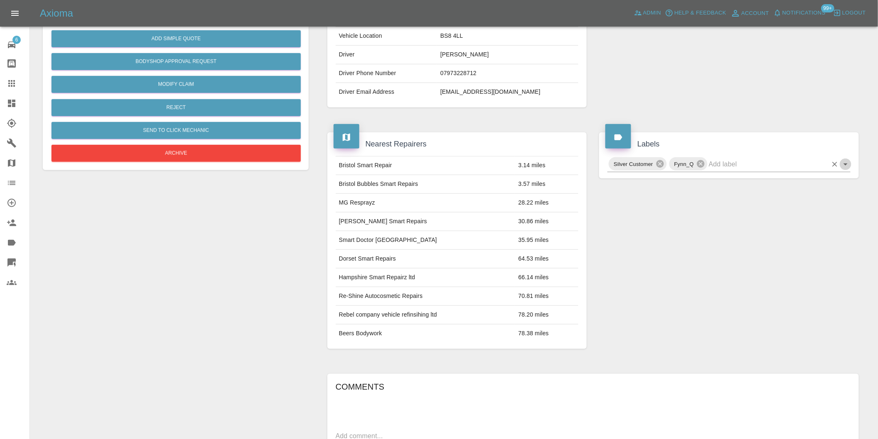
click at [845, 161] on icon "Open" at bounding box center [846, 164] width 10 height 10
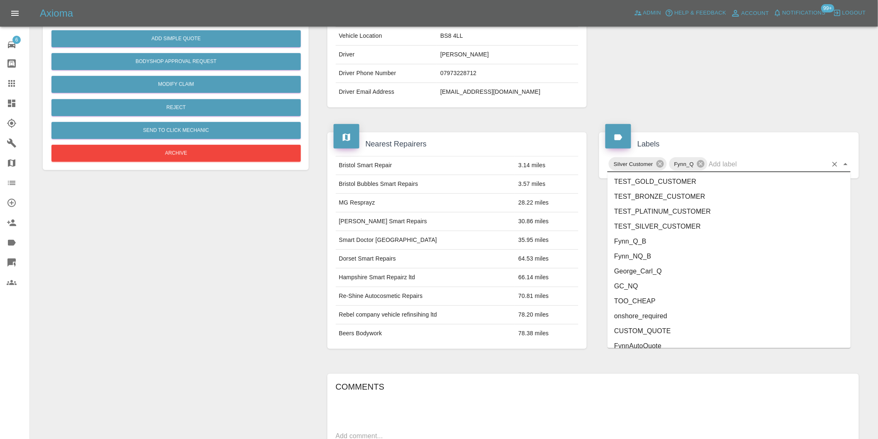
scroll to position [1772, 0]
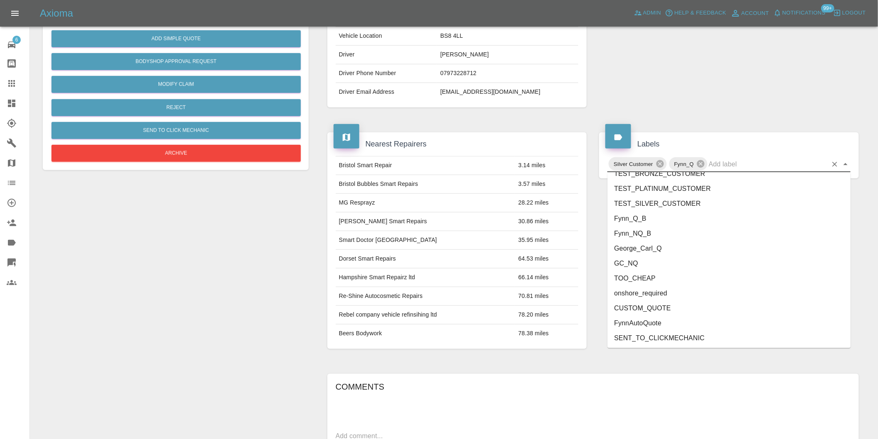
click at [670, 294] on li "onshore_required" at bounding box center [728, 293] width 243 height 15
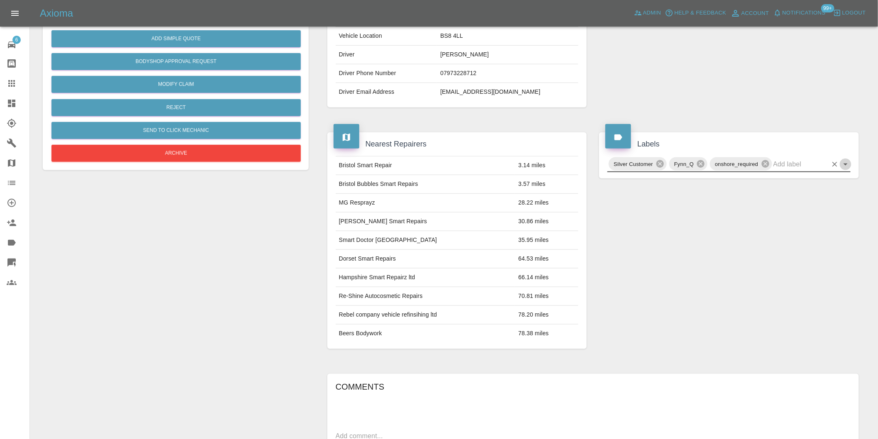
click at [844, 166] on icon "Open" at bounding box center [846, 164] width 10 height 10
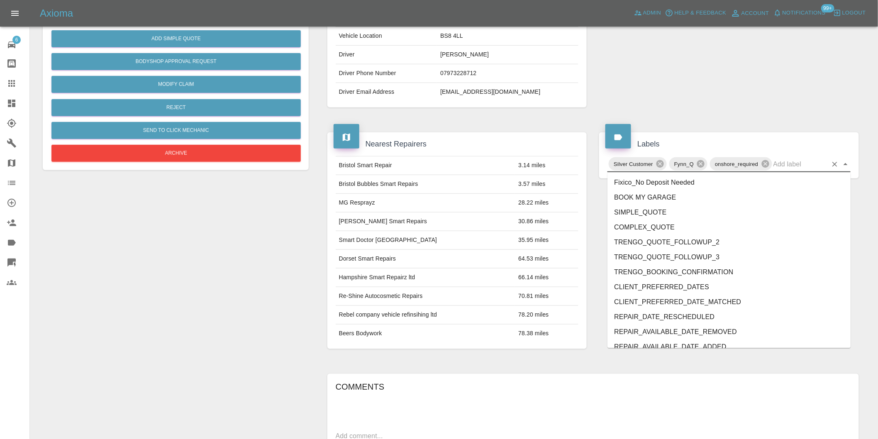
scroll to position [1757, 0]
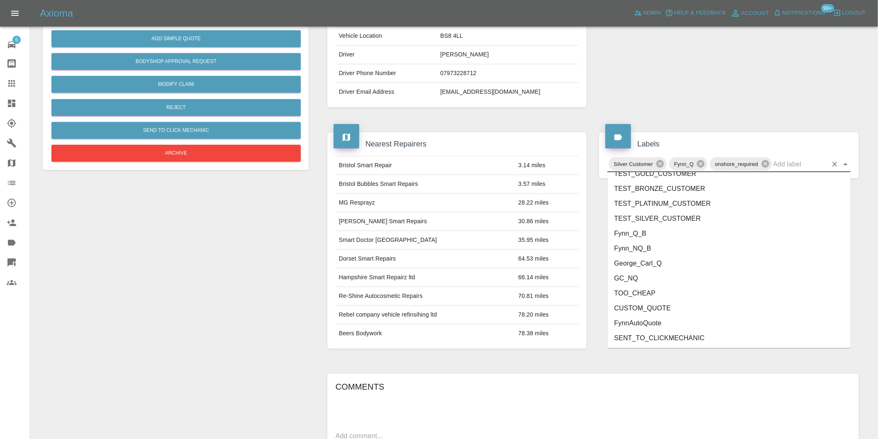
click at [649, 267] on li "George_Carl_Q" at bounding box center [728, 263] width 243 height 15
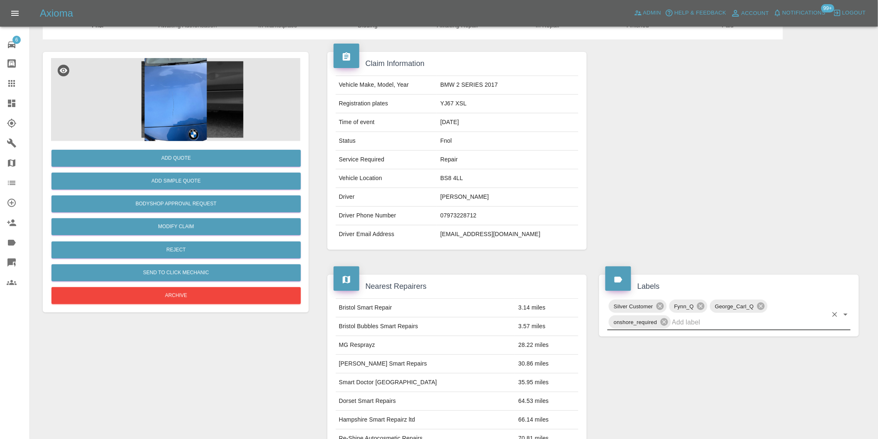
scroll to position [184, 0]
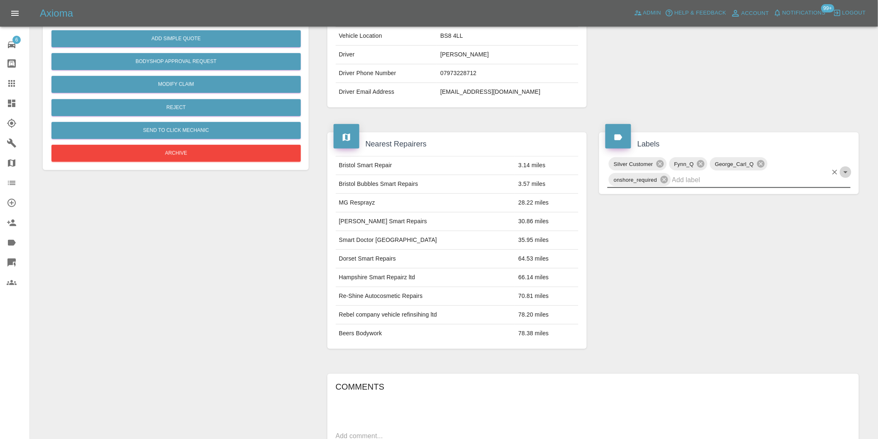
click at [846, 171] on icon "Open" at bounding box center [845, 172] width 4 height 2
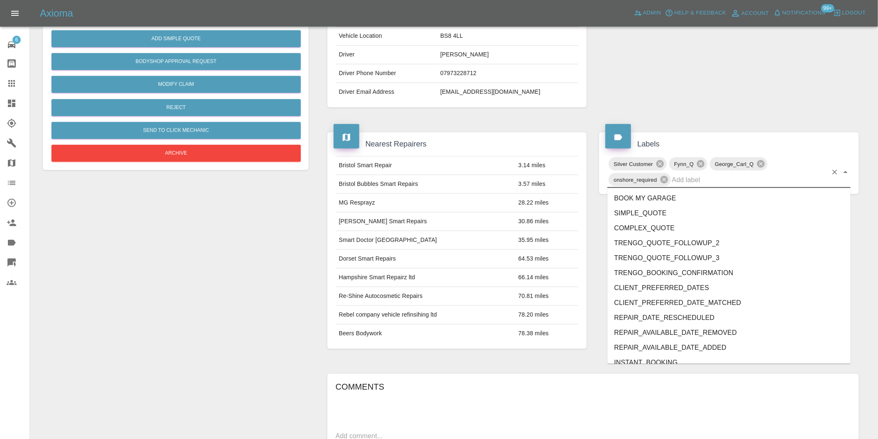
scroll to position [1742, 0]
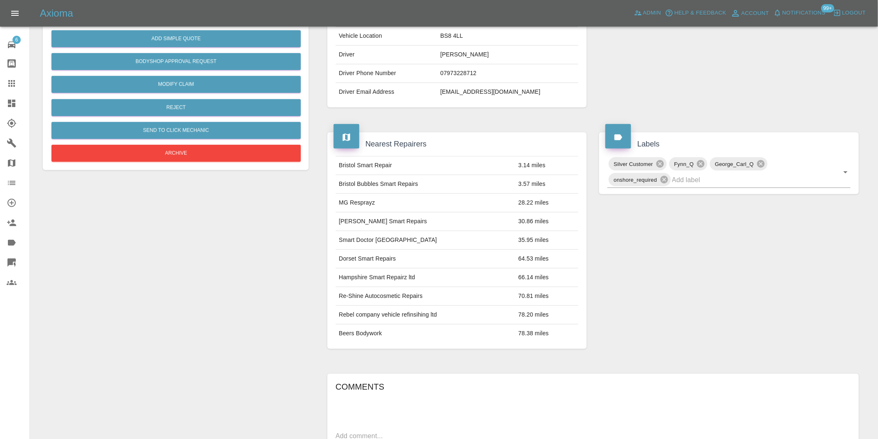
click at [736, 35] on div at bounding box center [729, 8] width 272 height 223
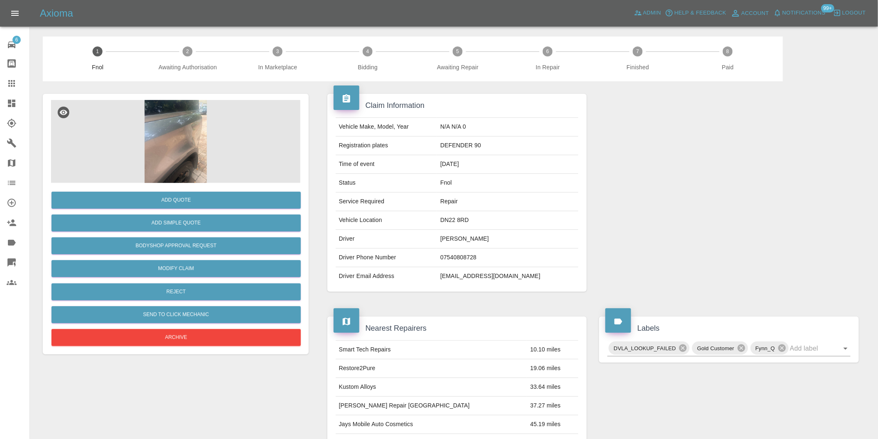
click at [182, 111] on img at bounding box center [175, 141] width 249 height 83
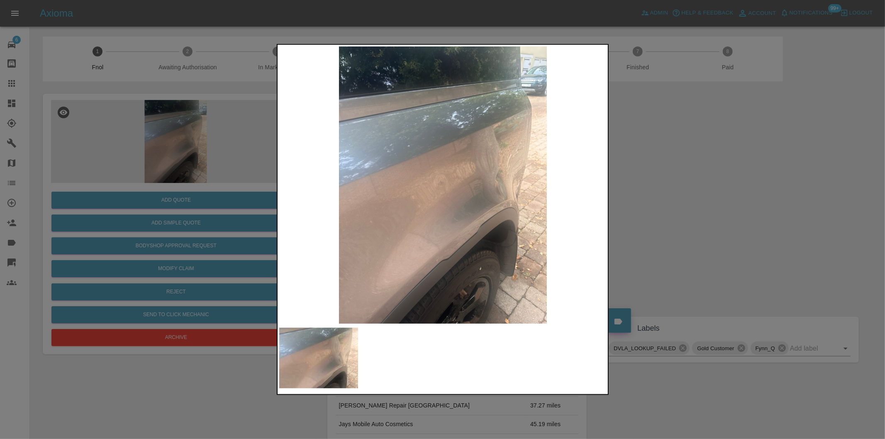
click at [699, 200] on div at bounding box center [442, 219] width 885 height 439
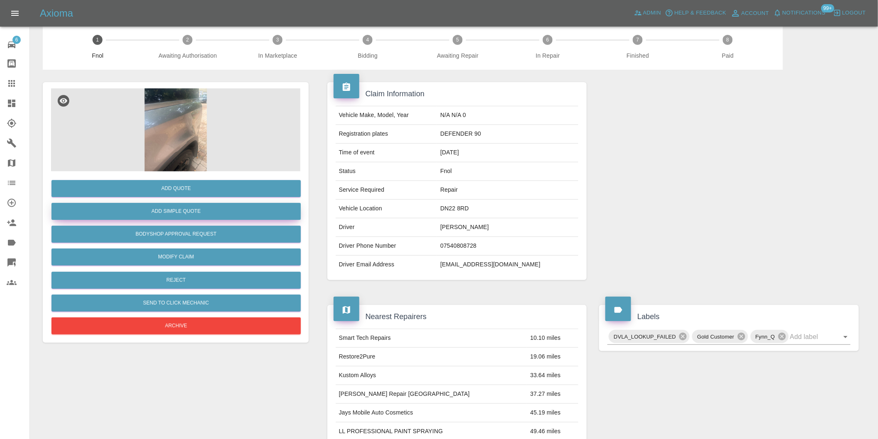
scroll to position [11, 0]
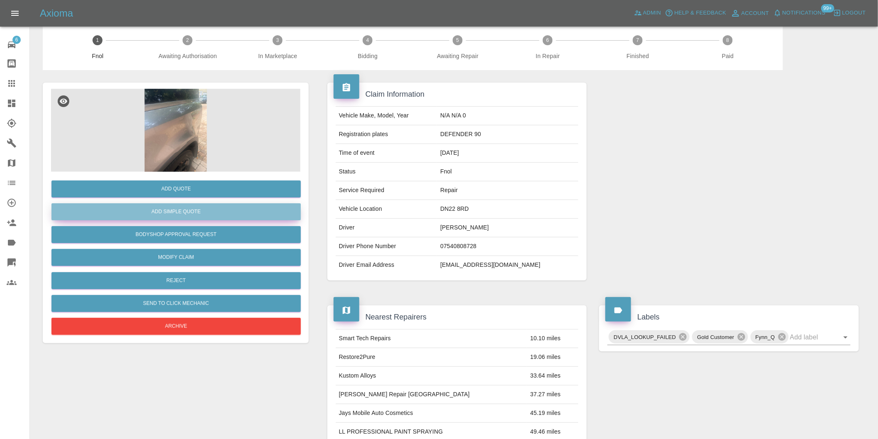
click at [197, 217] on button "Add Simple Quote" at bounding box center [175, 211] width 249 height 17
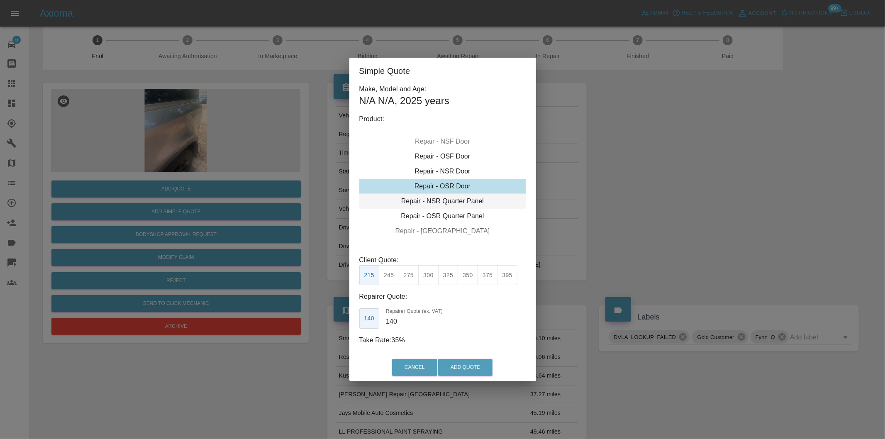
click at [462, 202] on div "Repair - NSR Quarter Panel" at bounding box center [442, 201] width 167 height 15
drag, startPoint x: 451, startPoint y: 275, endPoint x: 463, endPoint y: 302, distance: 29.6
click at [451, 275] on button "325" at bounding box center [448, 275] width 20 height 20
type input "210"
click at [474, 366] on button "Add Quote" at bounding box center [465, 367] width 54 height 17
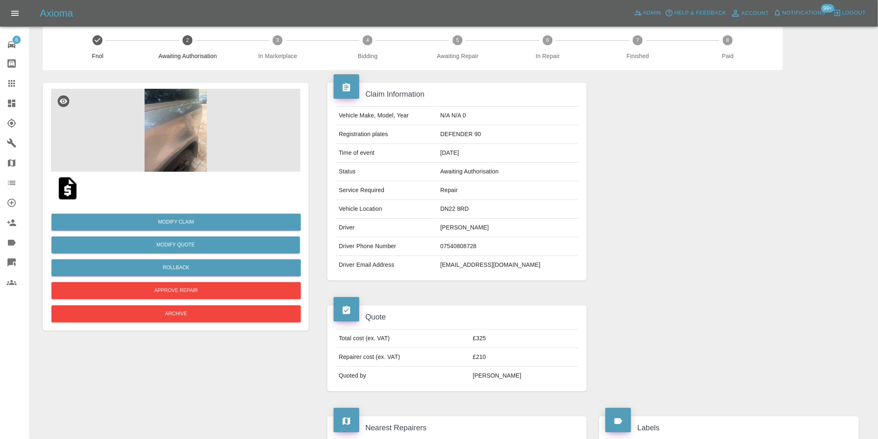
click at [177, 114] on img at bounding box center [175, 130] width 249 height 83
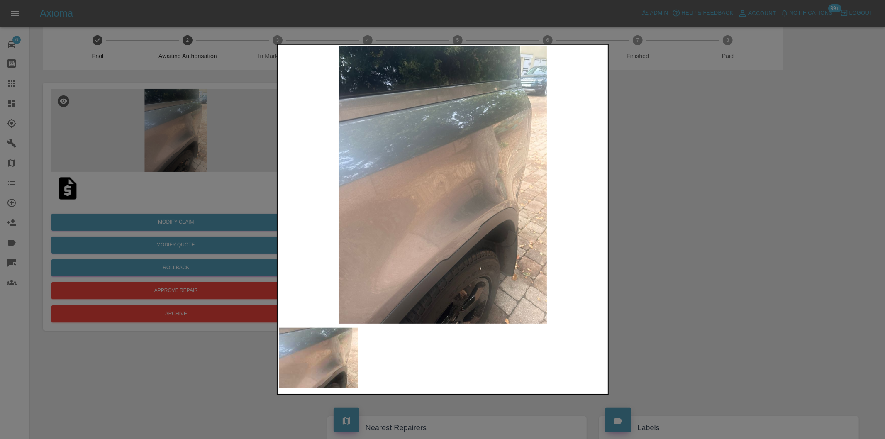
drag, startPoint x: 698, startPoint y: 199, endPoint x: 637, endPoint y: 190, distance: 61.3
click at [696, 197] on div at bounding box center [442, 219] width 885 height 439
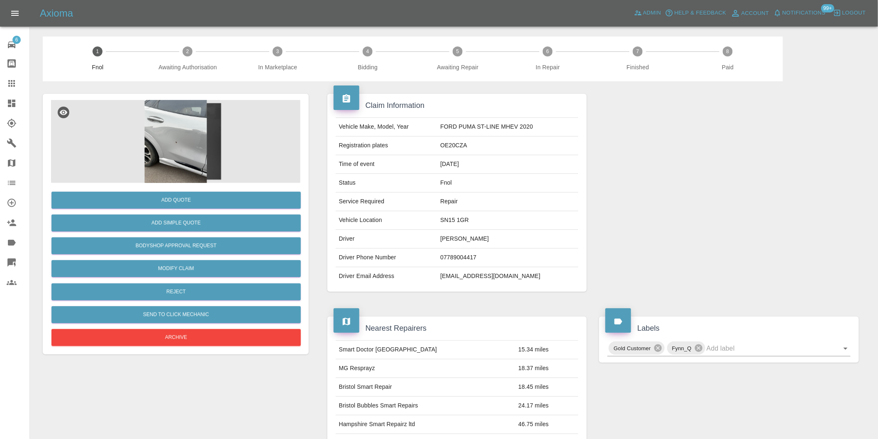
click at [189, 130] on img at bounding box center [175, 141] width 249 height 83
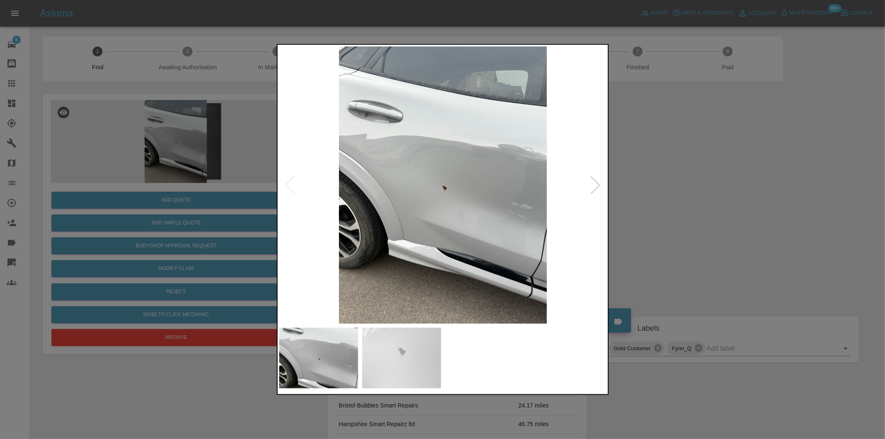
click at [593, 185] on div at bounding box center [595, 185] width 18 height 18
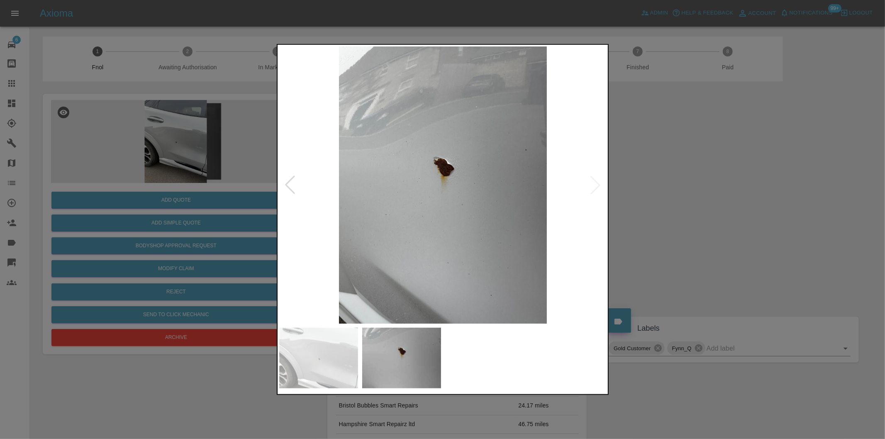
drag, startPoint x: 677, startPoint y: 185, endPoint x: 655, endPoint y: 189, distance: 22.3
click at [677, 185] on div at bounding box center [442, 219] width 885 height 439
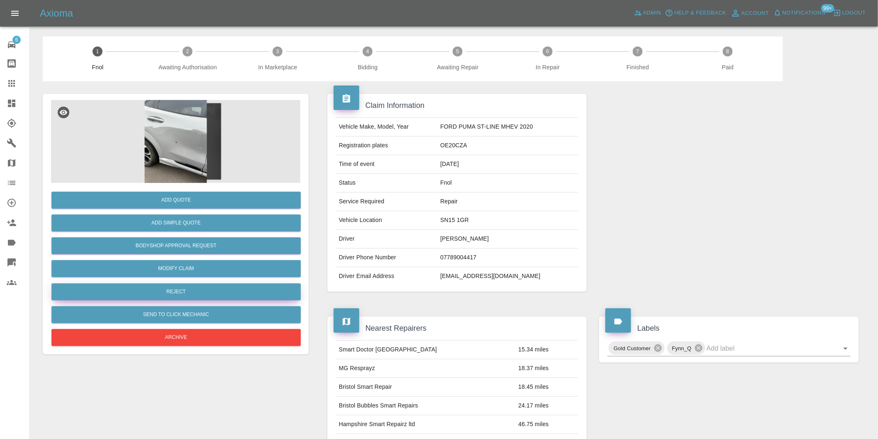
click at [195, 291] on button "Reject" at bounding box center [175, 291] width 249 height 17
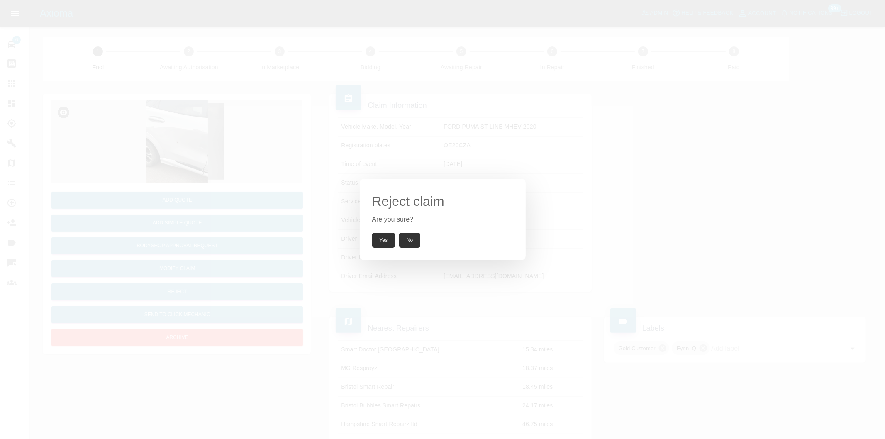
click at [378, 239] on button "Yes" at bounding box center [383, 240] width 23 height 15
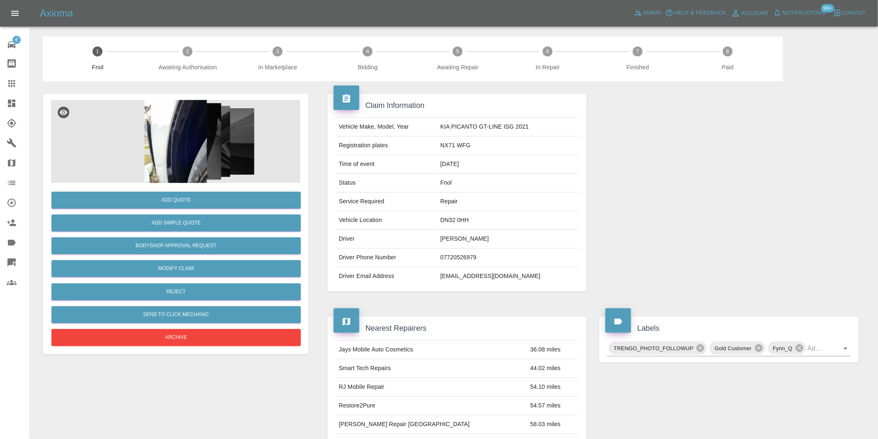
click at [196, 129] on img at bounding box center [175, 141] width 249 height 83
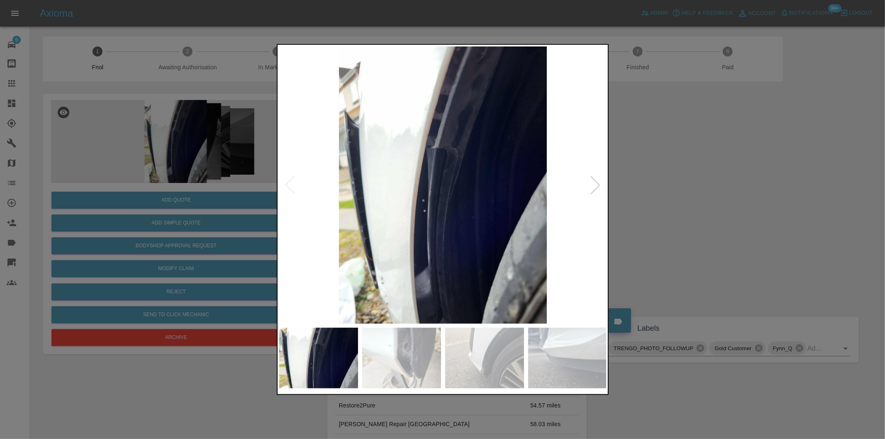
click at [593, 185] on div at bounding box center [595, 185] width 18 height 18
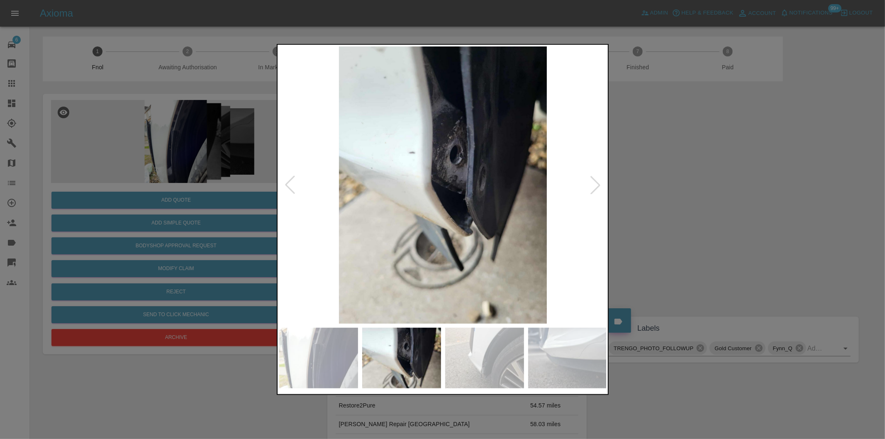
click at [728, 210] on div at bounding box center [442, 219] width 885 height 439
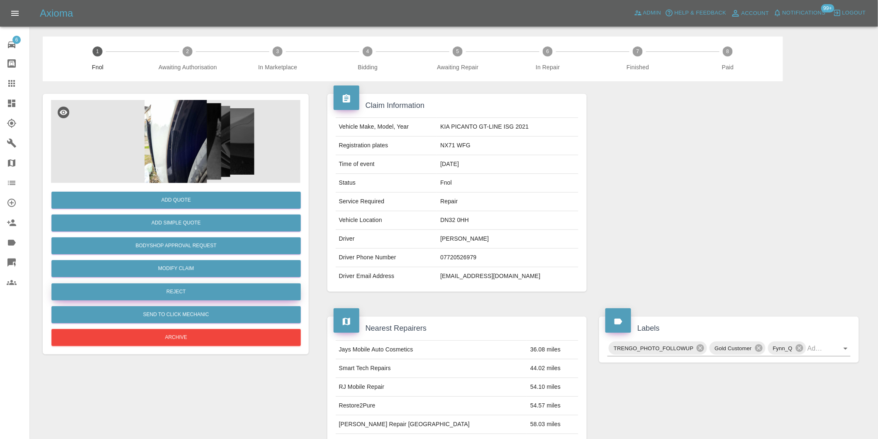
click at [200, 291] on button "Reject" at bounding box center [175, 291] width 249 height 17
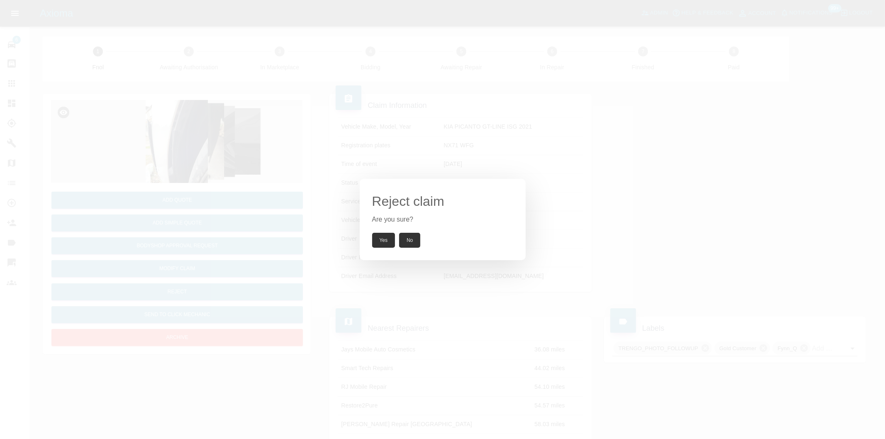
click at [384, 244] on button "Yes" at bounding box center [383, 240] width 23 height 15
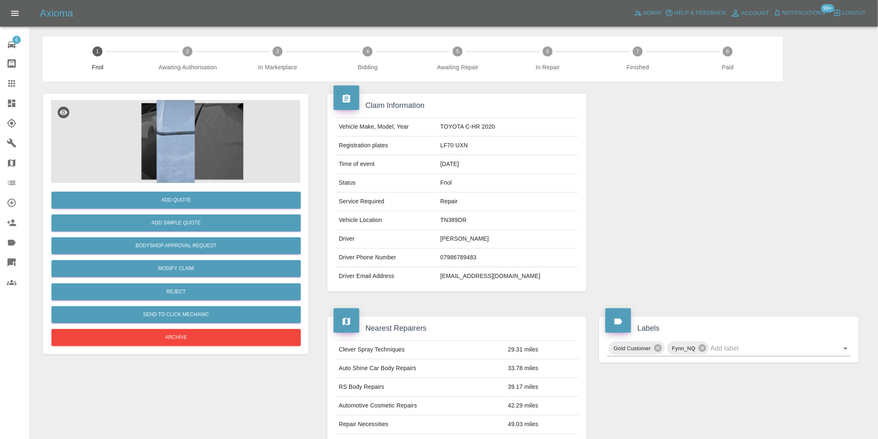
click at [182, 123] on img at bounding box center [175, 141] width 249 height 83
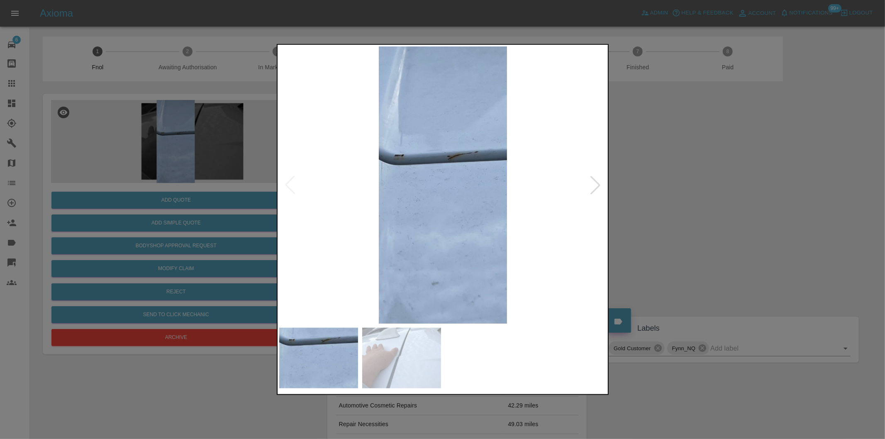
click at [593, 187] on div at bounding box center [595, 185] width 18 height 18
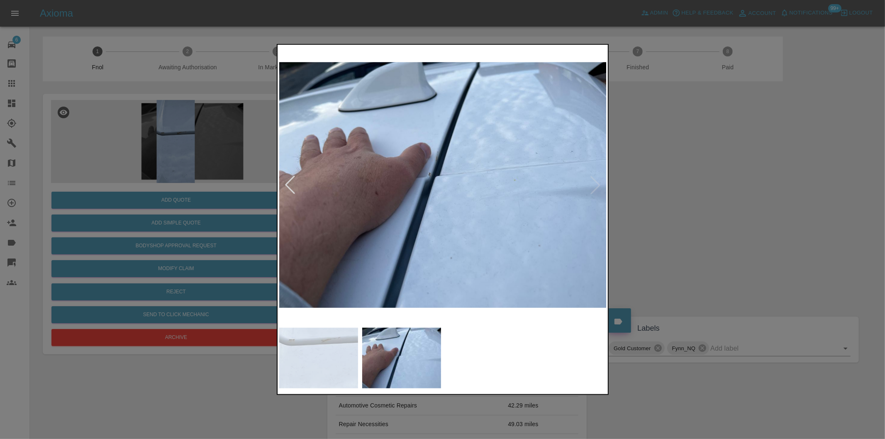
click at [693, 193] on div at bounding box center [442, 219] width 885 height 439
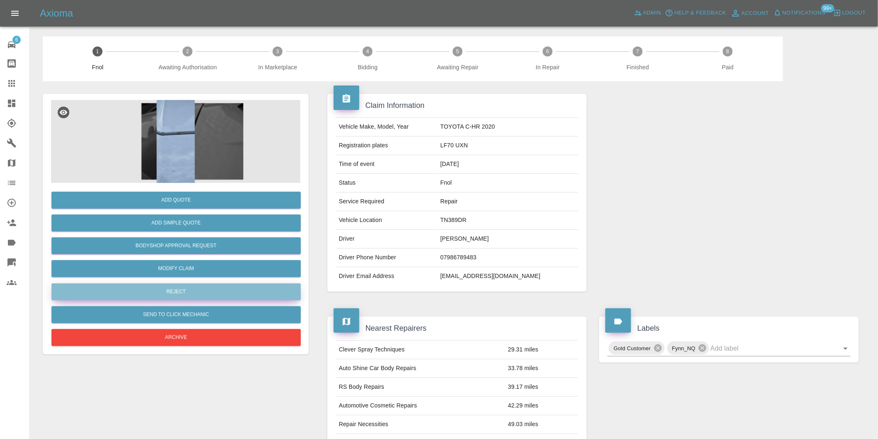
click at [215, 292] on button "Reject" at bounding box center [175, 291] width 249 height 17
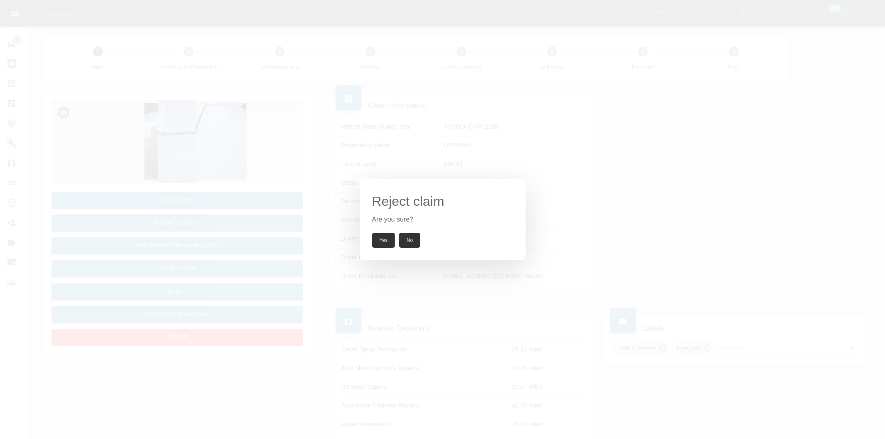
click at [388, 247] on button "Yes" at bounding box center [383, 240] width 23 height 15
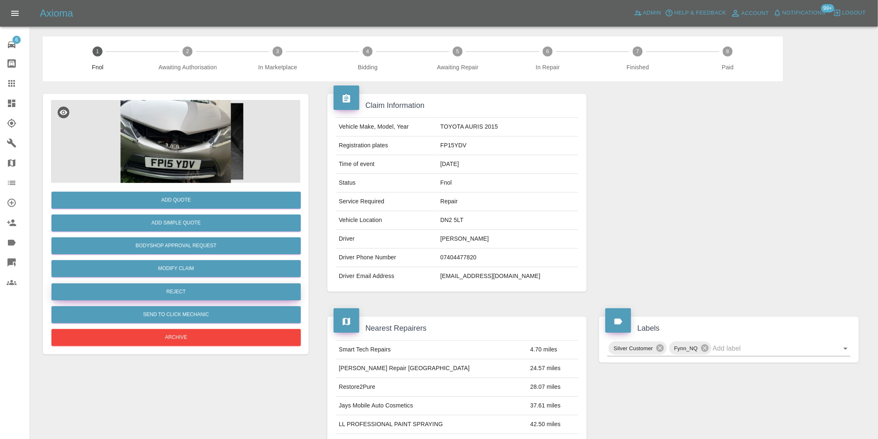
click at [192, 291] on button "Reject" at bounding box center [175, 291] width 249 height 17
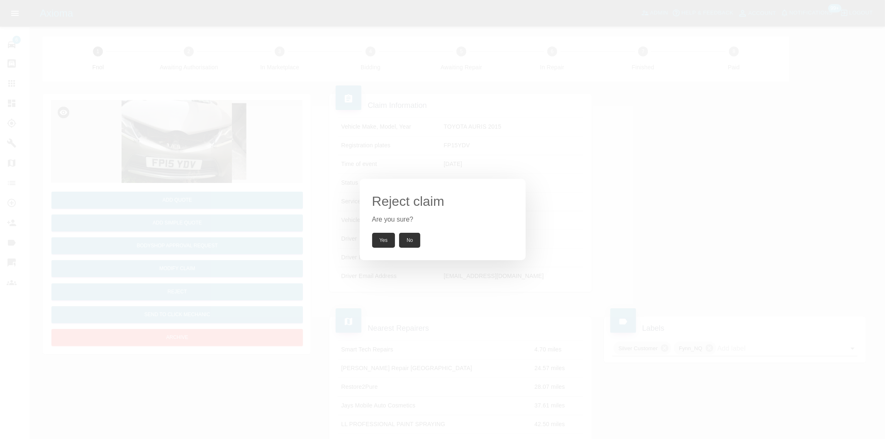
click at [382, 237] on button "Yes" at bounding box center [383, 240] width 23 height 15
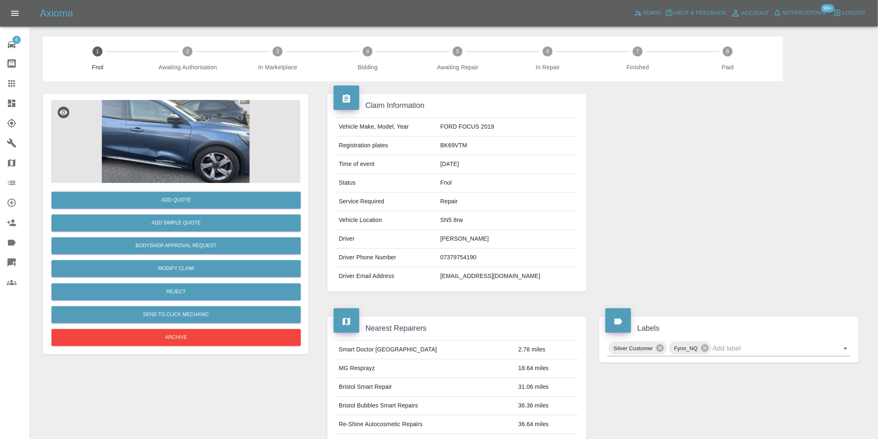
click at [176, 146] on img at bounding box center [175, 141] width 249 height 83
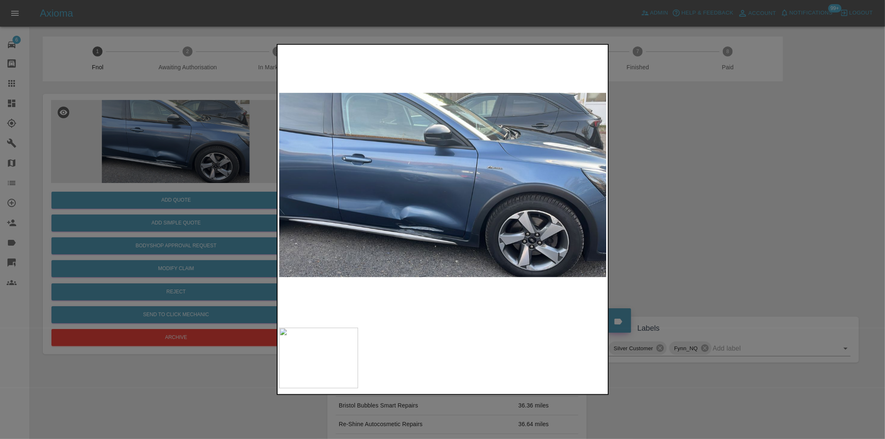
drag, startPoint x: 699, startPoint y: 246, endPoint x: 461, endPoint y: 268, distance: 239.6
click at [698, 246] on div at bounding box center [442, 219] width 885 height 439
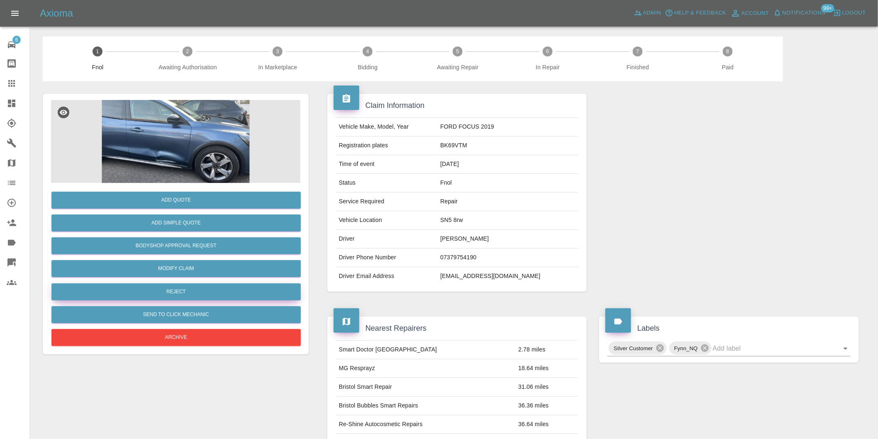
click at [173, 298] on button "Reject" at bounding box center [175, 291] width 249 height 17
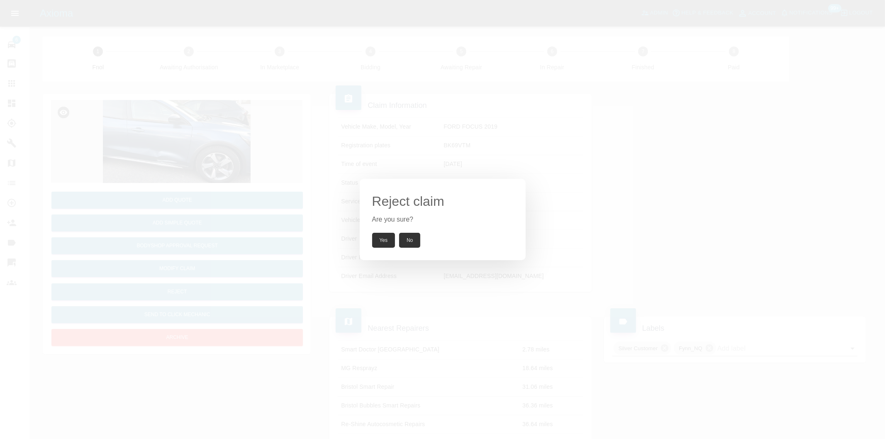
click at [377, 237] on button "Yes" at bounding box center [383, 240] width 23 height 15
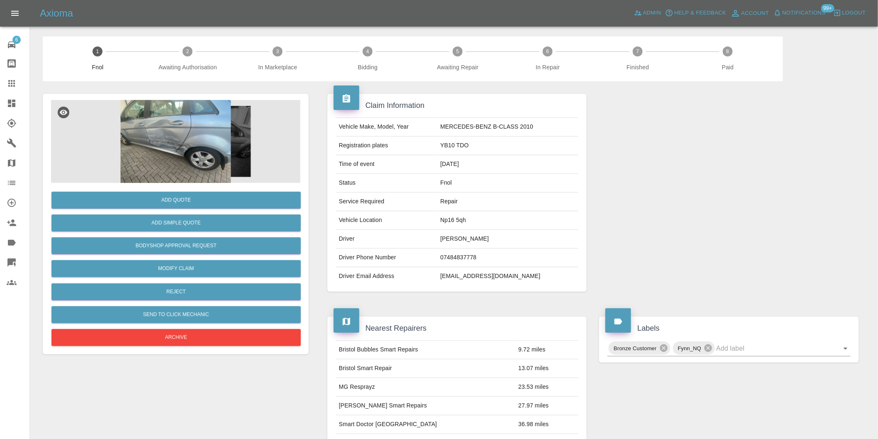
click at [184, 128] on img at bounding box center [175, 141] width 249 height 83
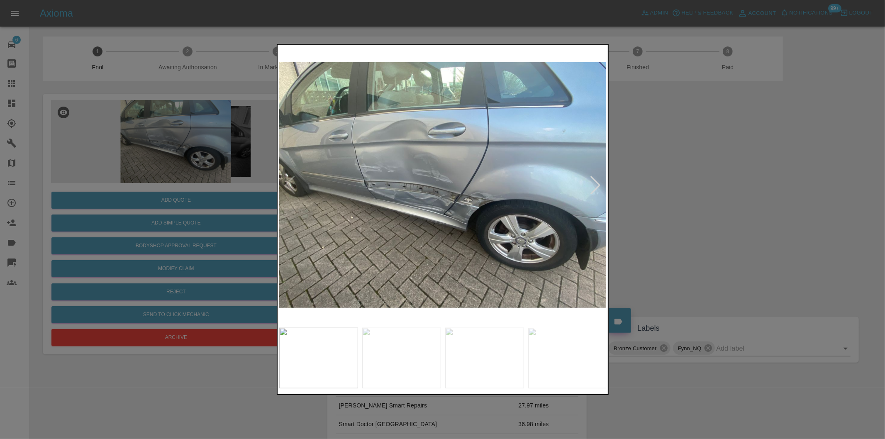
click at [675, 212] on div at bounding box center [442, 219] width 885 height 439
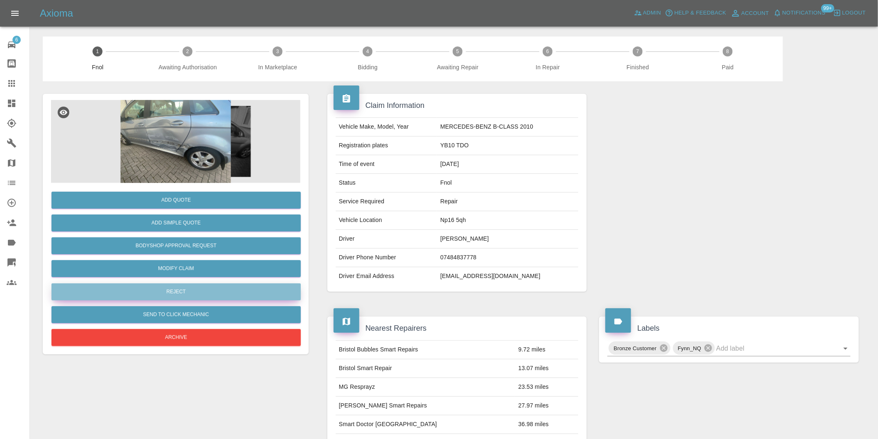
click at [180, 288] on button "Reject" at bounding box center [175, 291] width 249 height 17
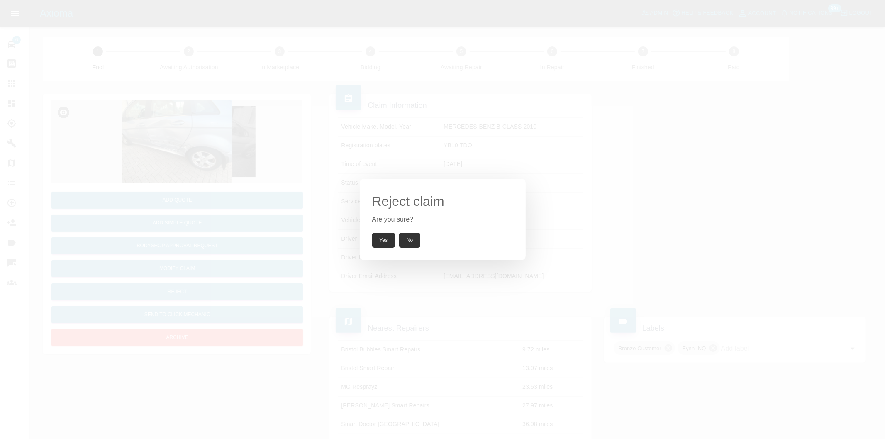
click at [380, 239] on button "Yes" at bounding box center [383, 240] width 23 height 15
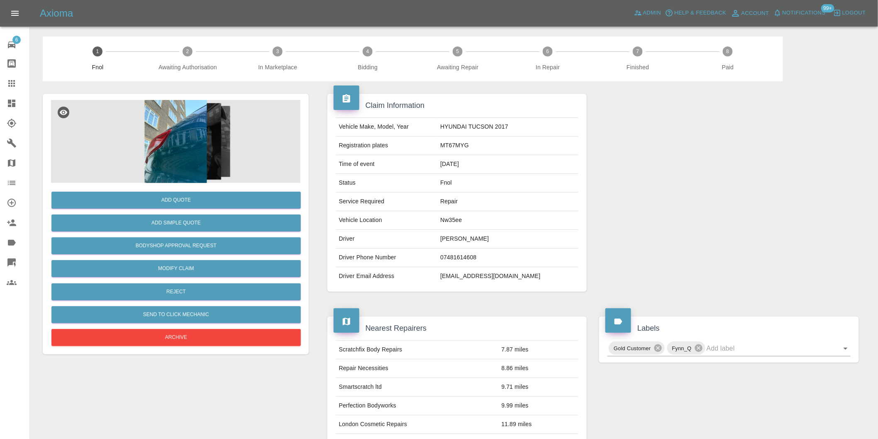
click at [198, 137] on img at bounding box center [175, 141] width 249 height 83
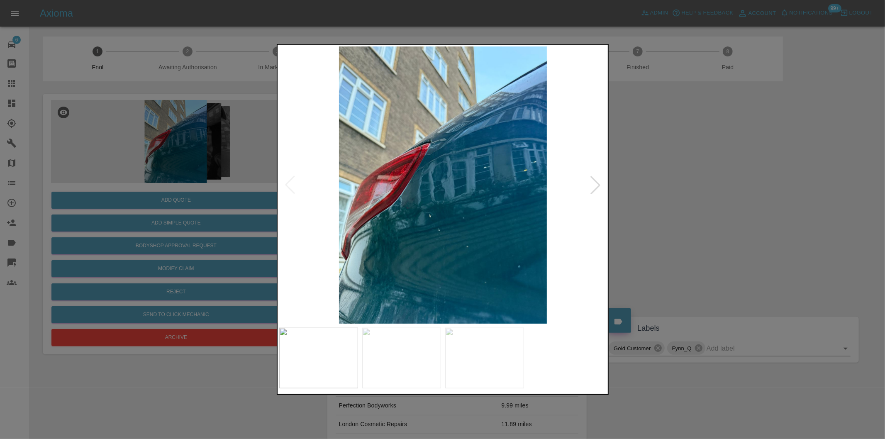
click at [597, 187] on div at bounding box center [595, 185] width 18 height 18
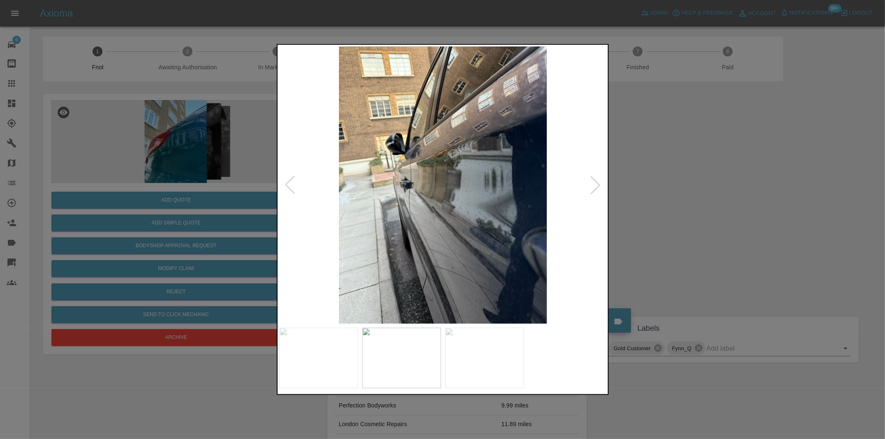
click at [597, 185] on div at bounding box center [595, 185] width 18 height 18
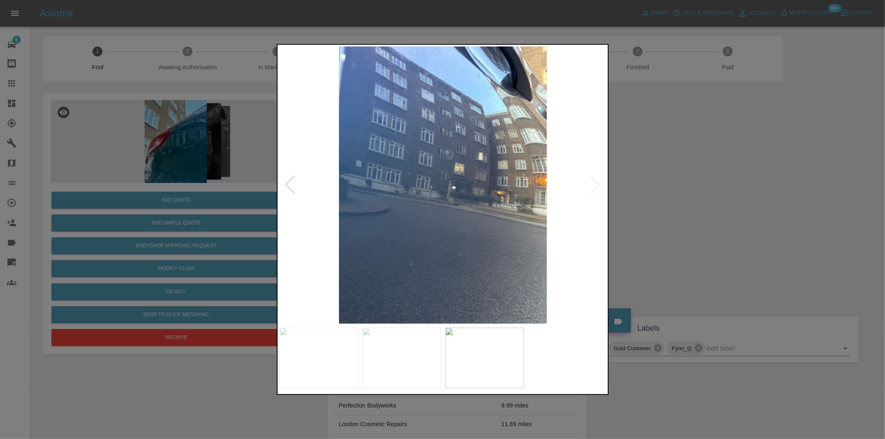
click at [597, 185] on img at bounding box center [443, 184] width 328 height 277
click at [682, 180] on div at bounding box center [442, 219] width 885 height 439
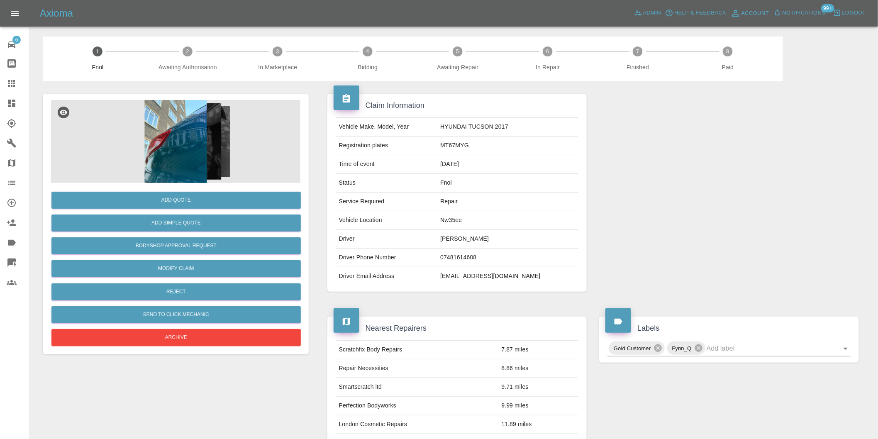
click at [158, 136] on img at bounding box center [175, 141] width 249 height 83
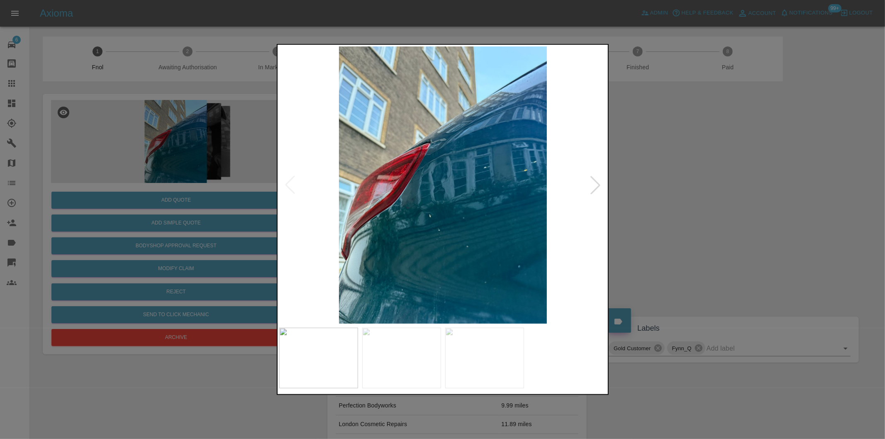
click at [692, 151] on div at bounding box center [442, 219] width 885 height 439
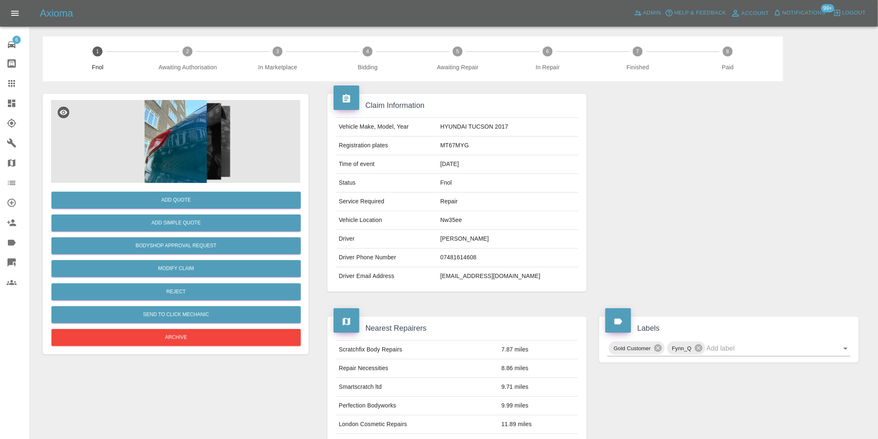
click at [187, 143] on img at bounding box center [175, 141] width 249 height 83
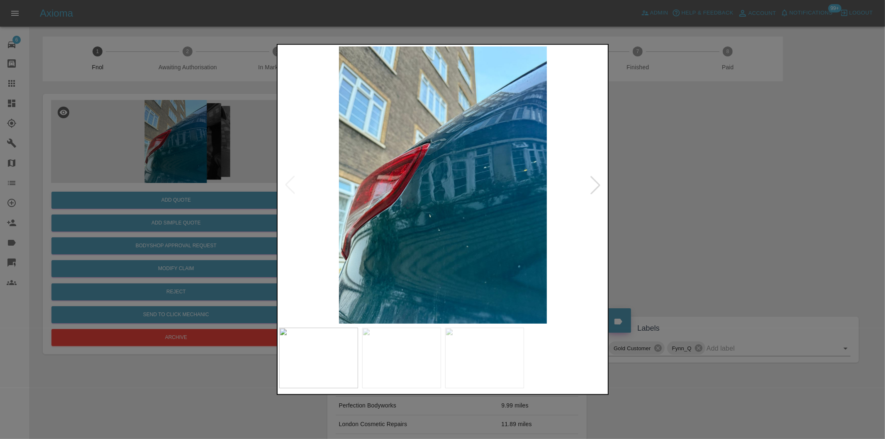
click at [595, 183] on div at bounding box center [595, 185] width 18 height 18
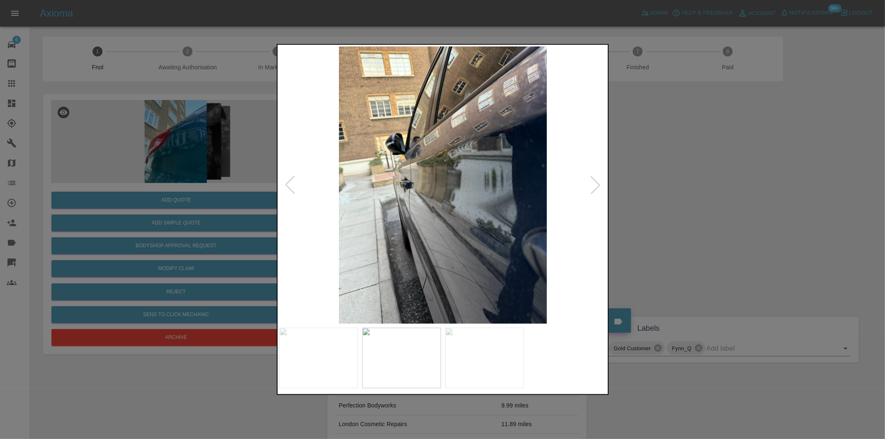
click at [595, 183] on div at bounding box center [595, 185] width 18 height 18
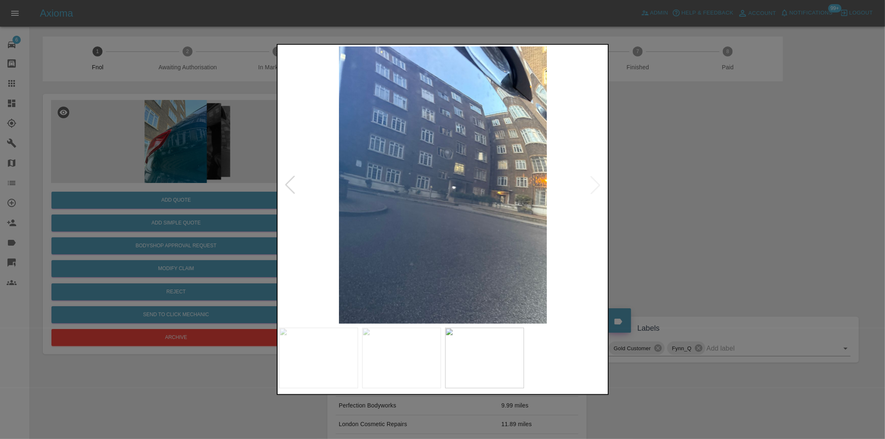
click at [595, 183] on img at bounding box center [443, 184] width 328 height 277
click at [293, 187] on div at bounding box center [290, 185] width 18 height 18
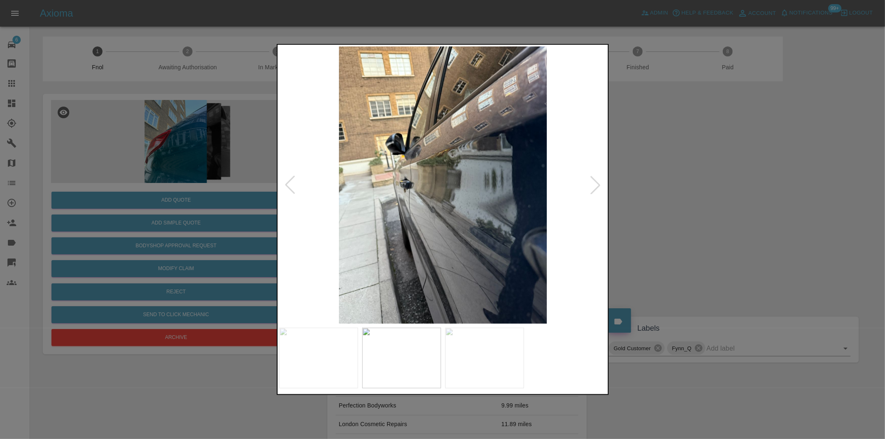
click at [293, 187] on div at bounding box center [290, 185] width 18 height 18
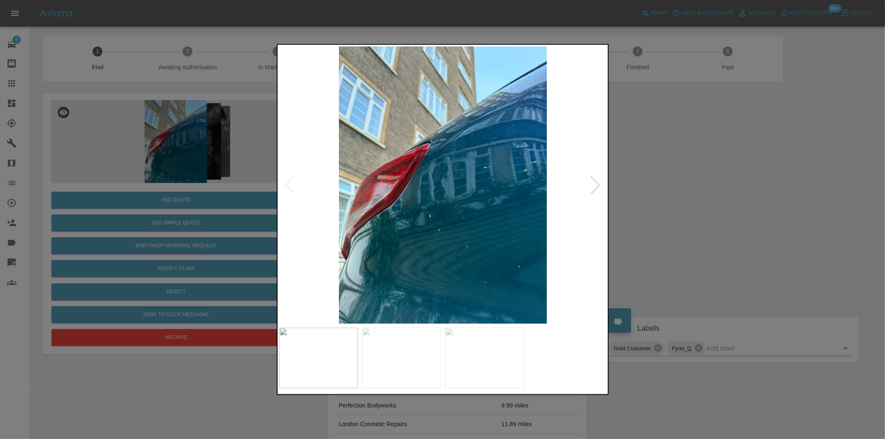
drag, startPoint x: 702, startPoint y: 200, endPoint x: 553, endPoint y: 250, distance: 158.0
click at [702, 200] on div at bounding box center [442, 219] width 885 height 439
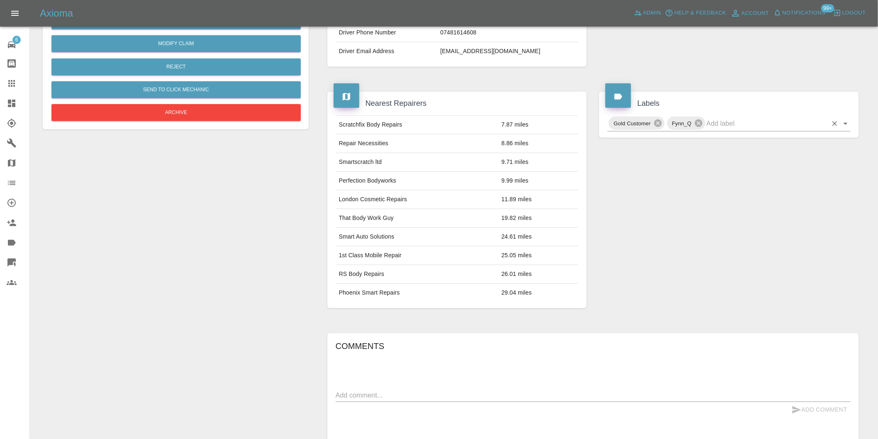
scroll to position [112, 0]
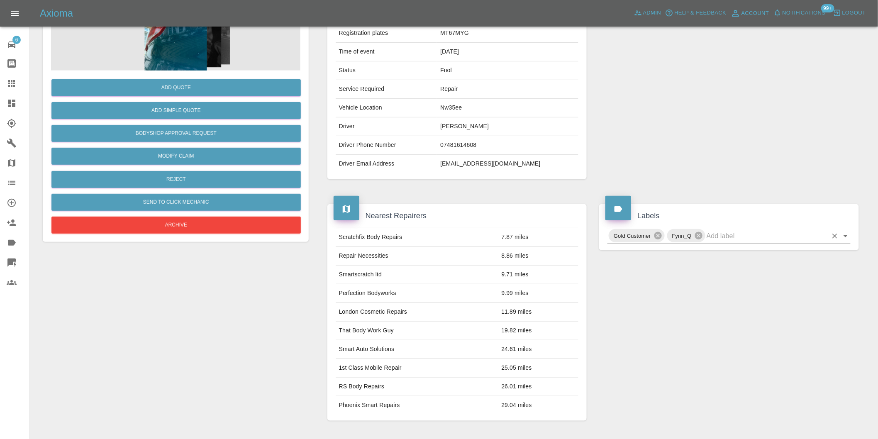
click at [846, 235] on icon "Open" at bounding box center [846, 236] width 10 height 10
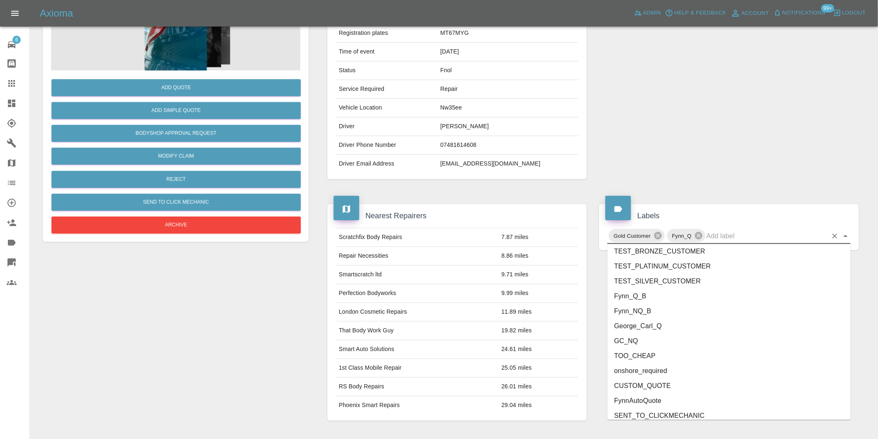
scroll to position [1772, 0]
click at [659, 369] on li "onshore_required" at bounding box center [728, 365] width 243 height 15
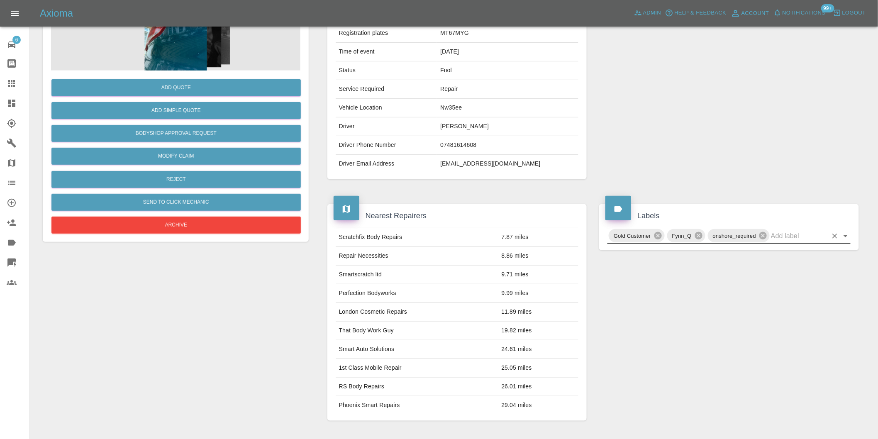
click at [843, 235] on icon "Open" at bounding box center [846, 236] width 10 height 10
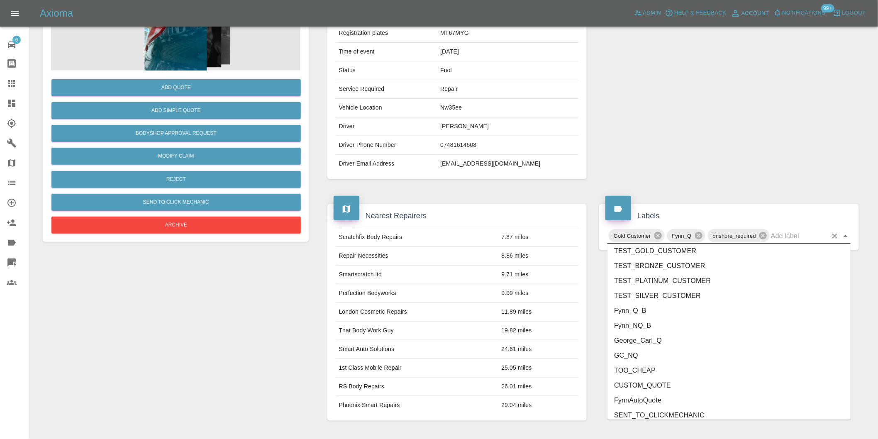
scroll to position [1757, 0]
click at [664, 334] on li "George_Carl_Q" at bounding box center [728, 335] width 243 height 15
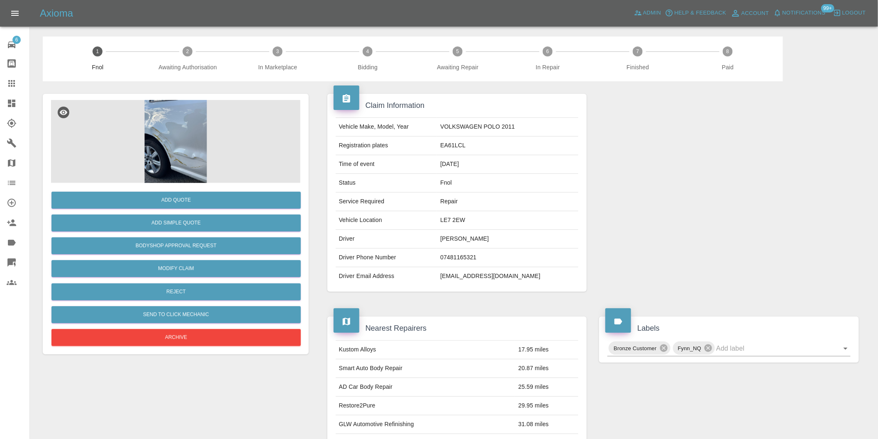
click at [207, 118] on img at bounding box center [175, 141] width 249 height 83
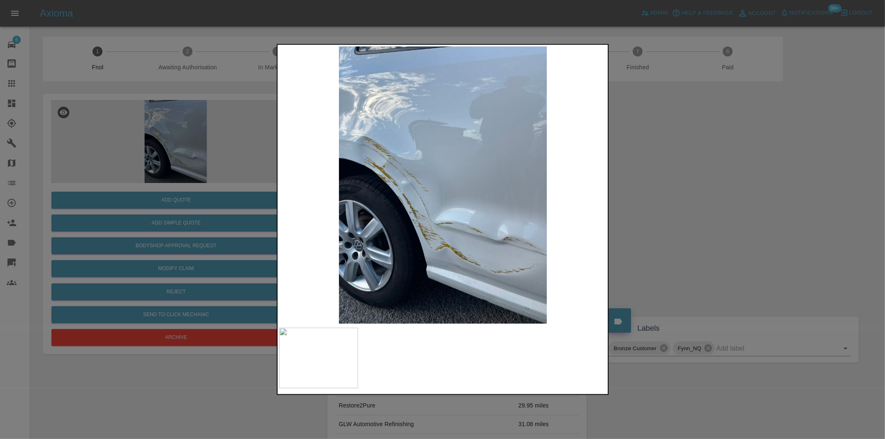
click at [698, 217] on div at bounding box center [442, 219] width 885 height 439
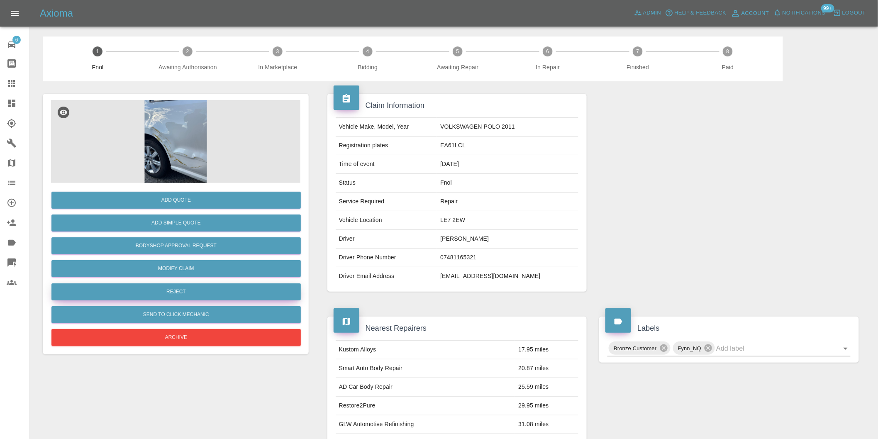
click at [175, 291] on button "Reject" at bounding box center [175, 291] width 249 height 17
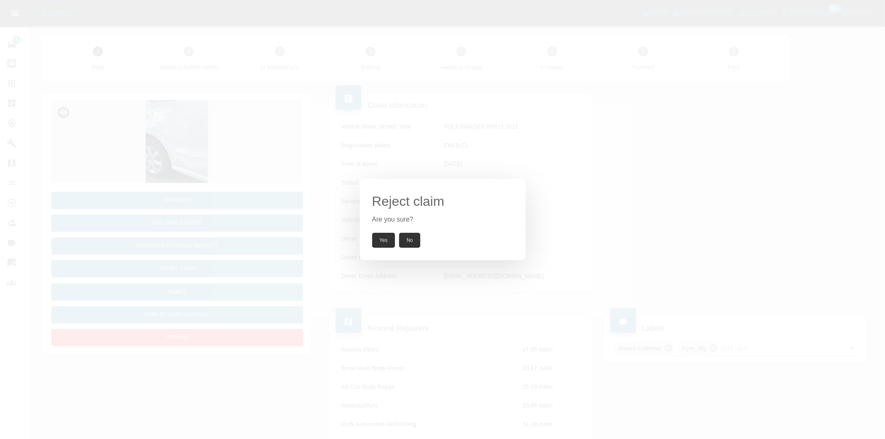
click at [384, 247] on button "Yes" at bounding box center [383, 240] width 23 height 15
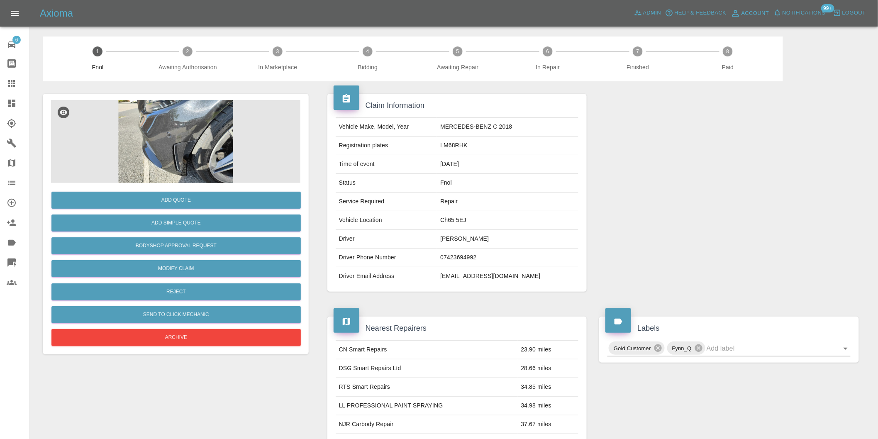
click at [163, 137] on img at bounding box center [175, 141] width 249 height 83
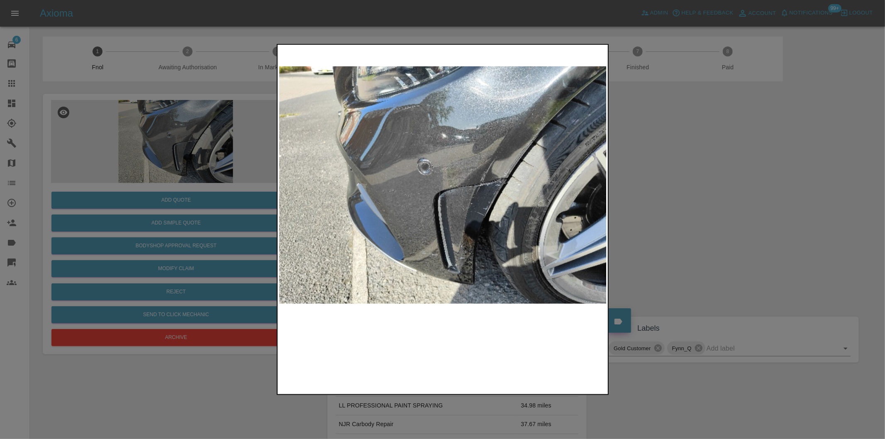
click at [446, 195] on img at bounding box center [443, 184] width 328 height 277
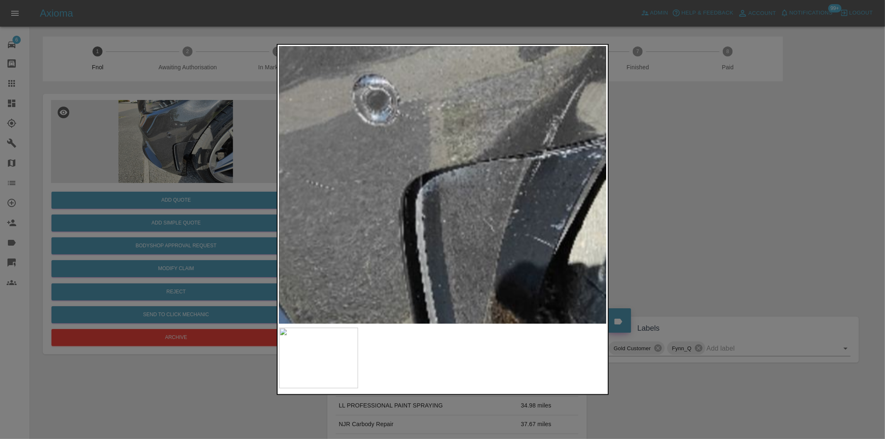
click at [446, 194] on img at bounding box center [430, 154] width 983 height 831
click at [446, 192] on img at bounding box center [430, 154] width 983 height 831
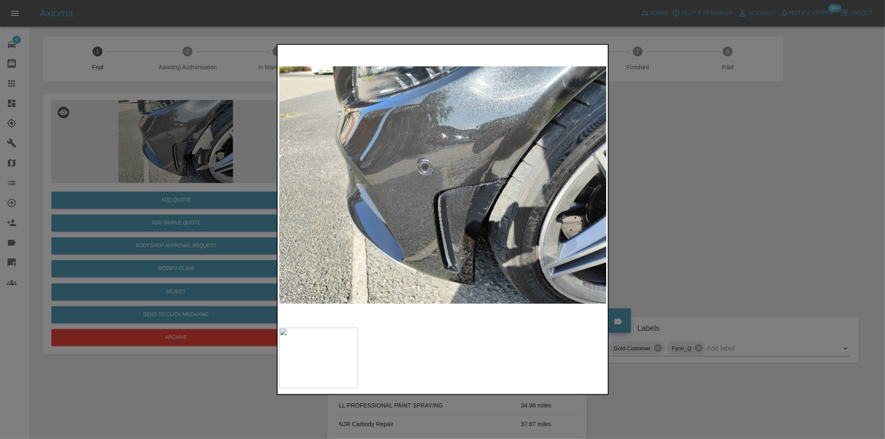
click at [709, 185] on div at bounding box center [442, 219] width 885 height 439
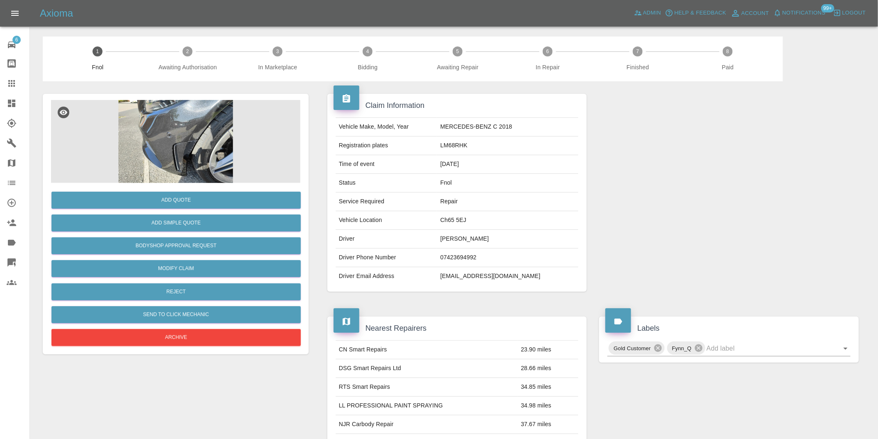
click at [204, 153] on img at bounding box center [175, 141] width 249 height 83
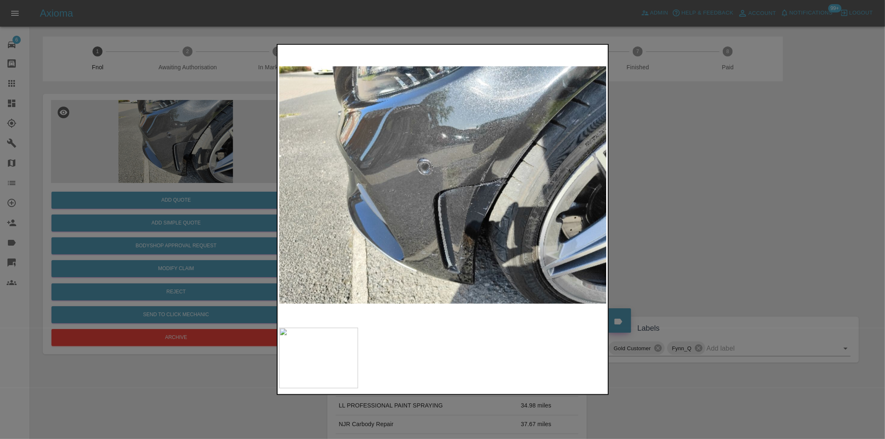
drag, startPoint x: 673, startPoint y: 227, endPoint x: 643, endPoint y: 227, distance: 29.0
click at [671, 227] on div at bounding box center [442, 219] width 885 height 439
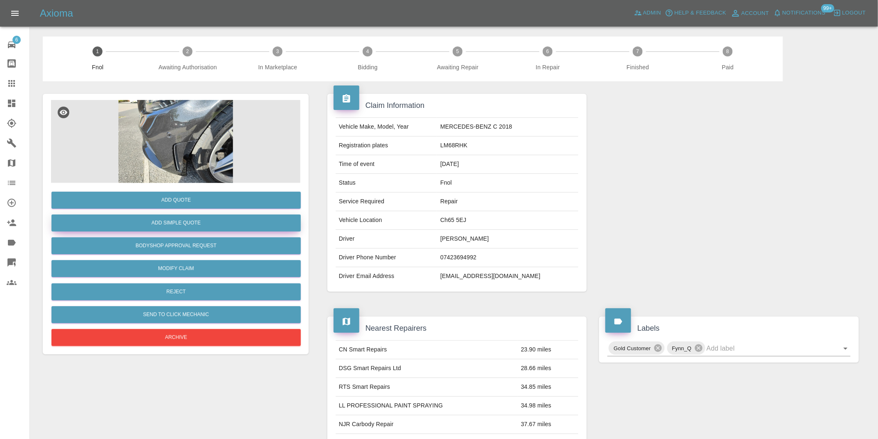
click at [177, 227] on button "Add Simple Quote" at bounding box center [175, 222] width 249 height 17
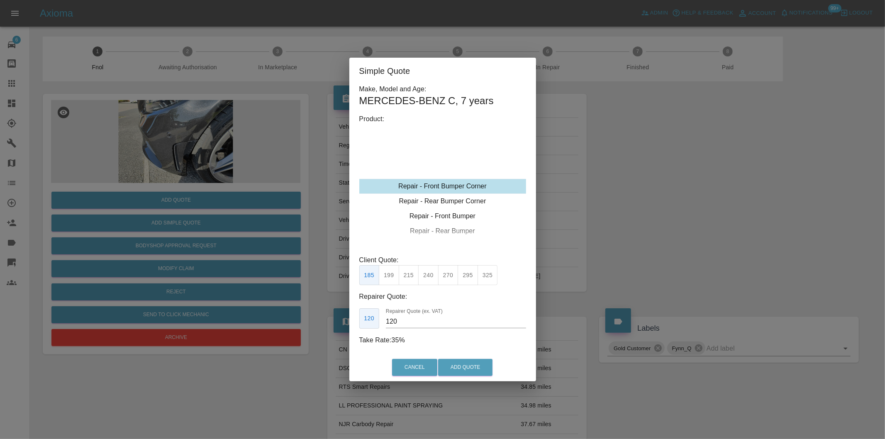
drag, startPoint x: 414, startPoint y: 270, endPoint x: 419, endPoint y: 276, distance: 8.2
click at [414, 270] on button "215" at bounding box center [409, 275] width 20 height 20
type input "135"
click at [455, 361] on button "Add Quote" at bounding box center [465, 367] width 54 height 17
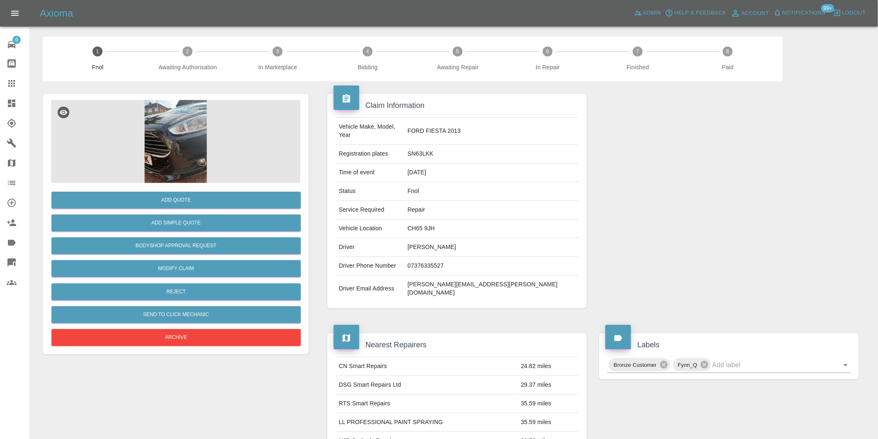
click at [179, 114] on img at bounding box center [175, 141] width 249 height 83
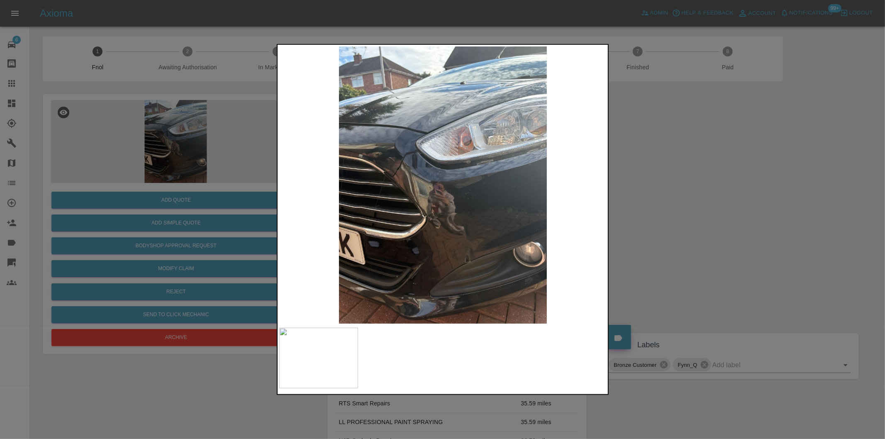
drag, startPoint x: 714, startPoint y: 210, endPoint x: 501, endPoint y: 246, distance: 216.3
click at [708, 209] on div at bounding box center [442, 219] width 885 height 439
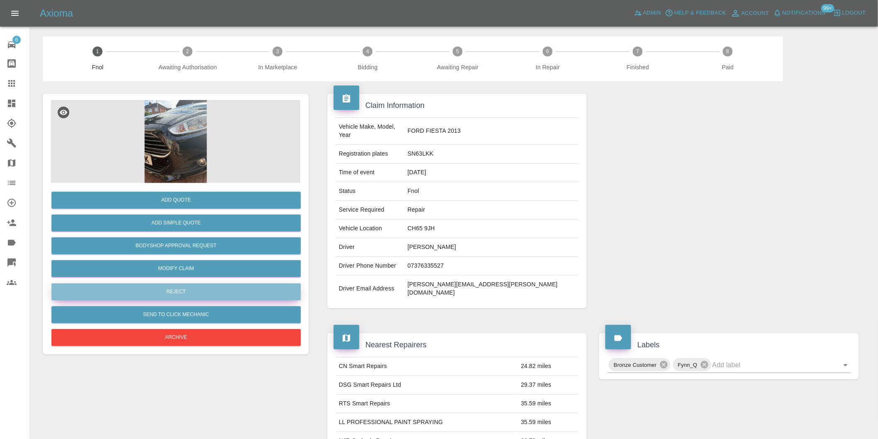
click at [231, 293] on button "Reject" at bounding box center [175, 291] width 249 height 17
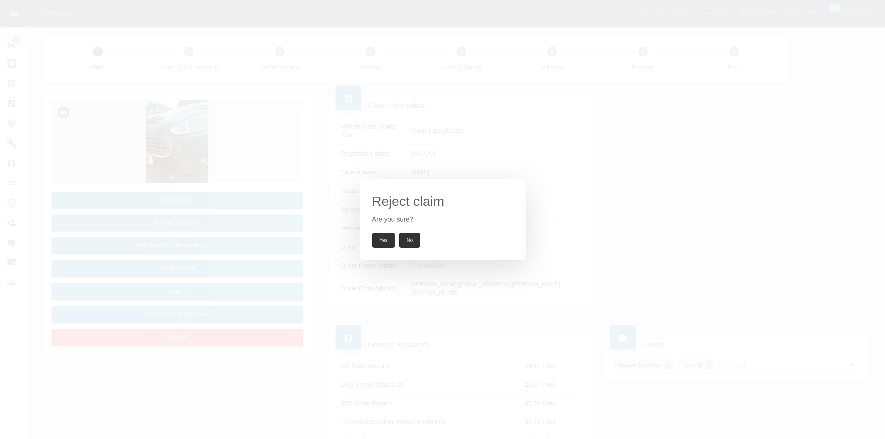
click at [384, 241] on button "Yes" at bounding box center [383, 240] width 23 height 15
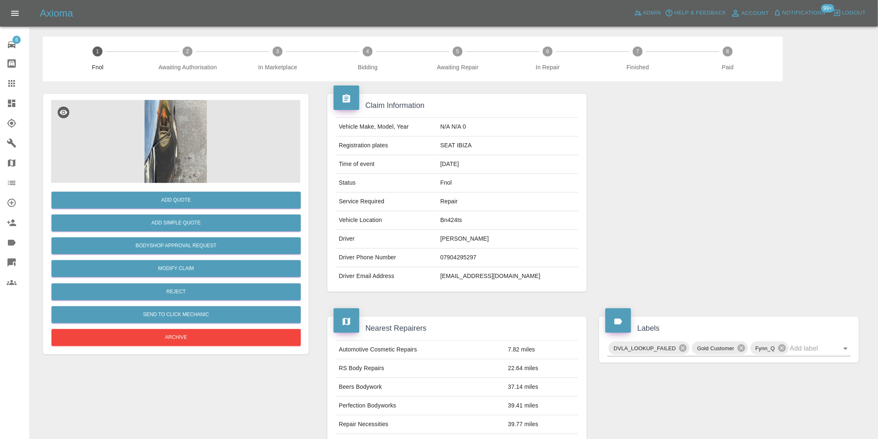
click at [183, 124] on img at bounding box center [175, 141] width 249 height 83
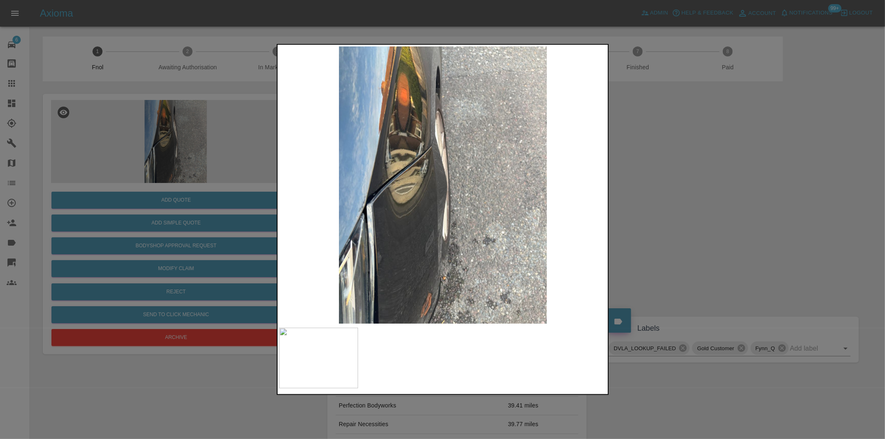
click at [712, 221] on div at bounding box center [442, 219] width 885 height 439
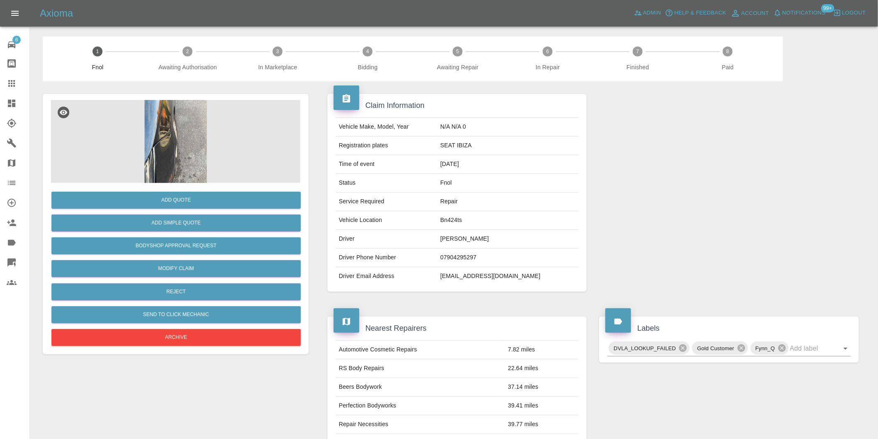
click at [169, 144] on img at bounding box center [175, 141] width 249 height 83
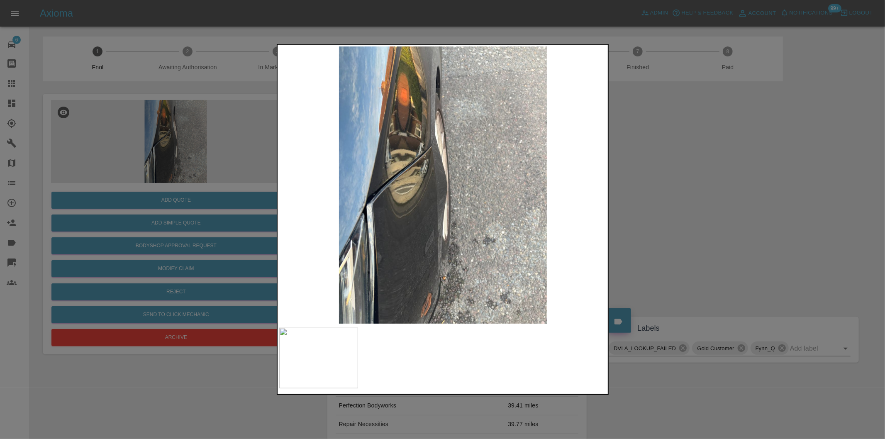
click at [738, 206] on div at bounding box center [442, 219] width 885 height 439
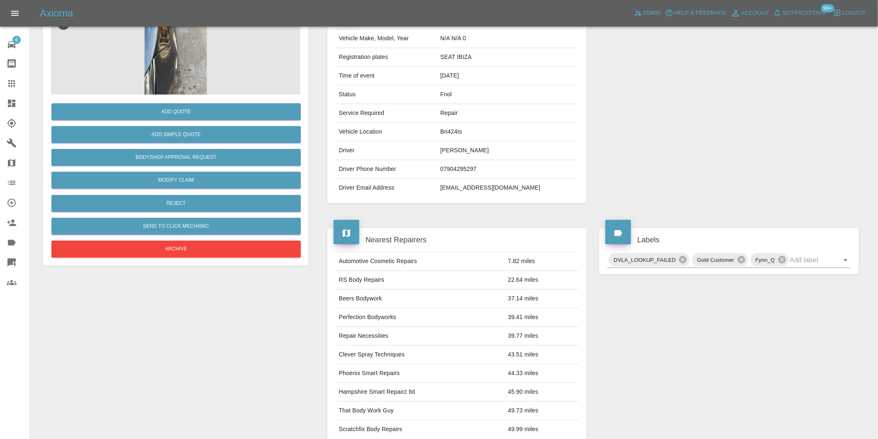
scroll to position [138, 0]
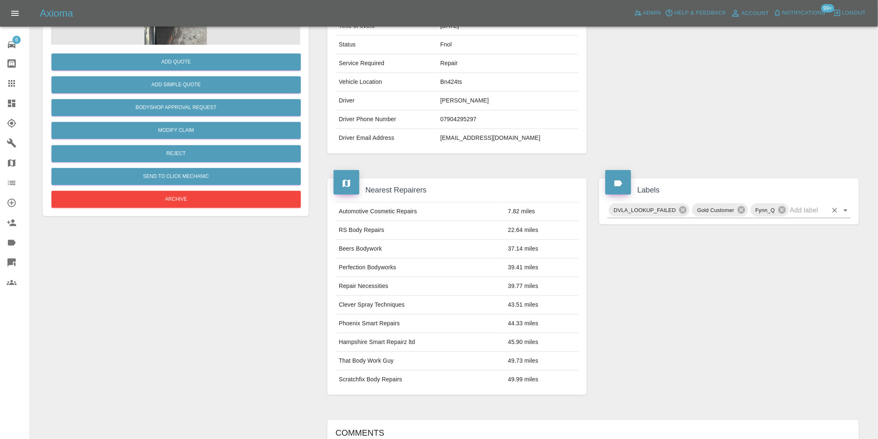
click at [847, 213] on icon "Open" at bounding box center [846, 210] width 10 height 10
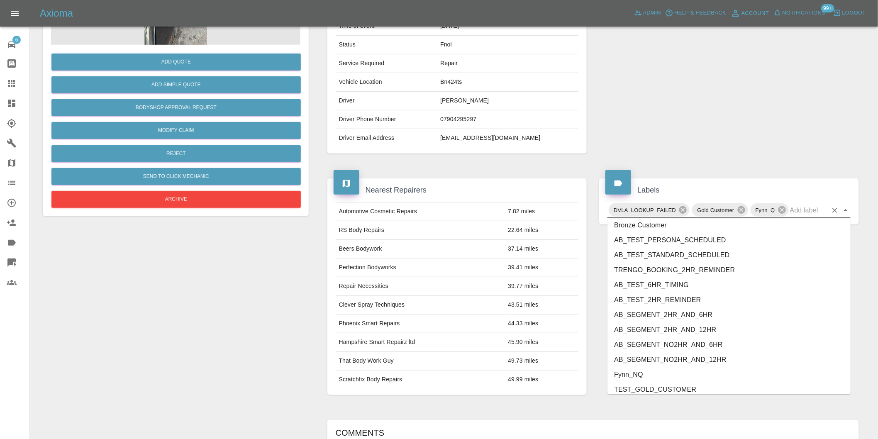
scroll to position [1757, 0]
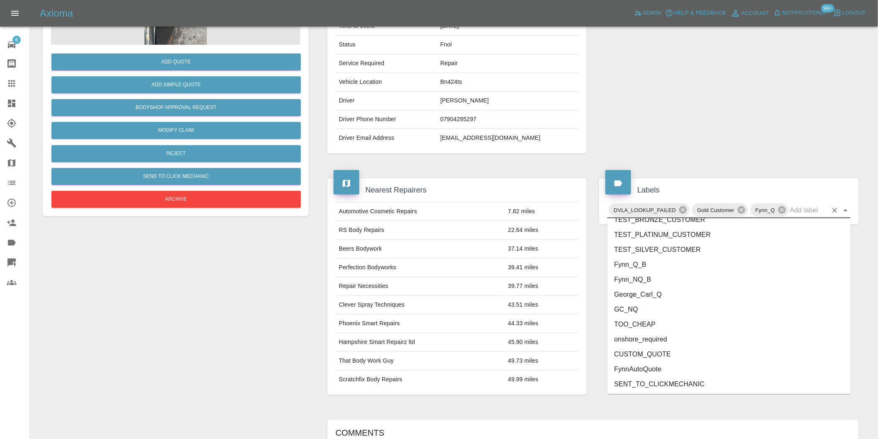
click at [660, 336] on li "onshore_required" at bounding box center [728, 339] width 243 height 15
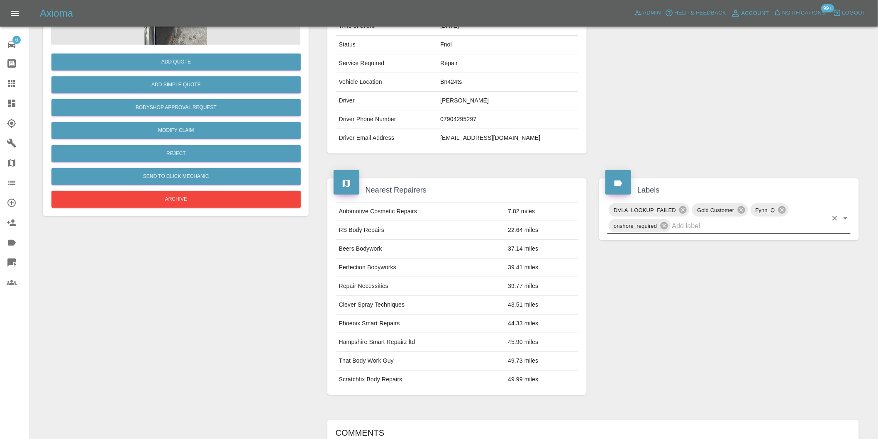
click at [843, 212] on button "Open" at bounding box center [846, 218] width 12 height 12
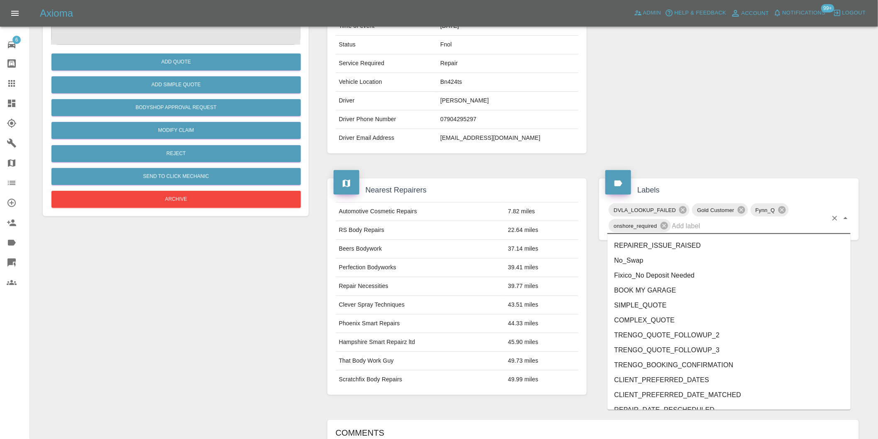
scroll to position [1742, 0]
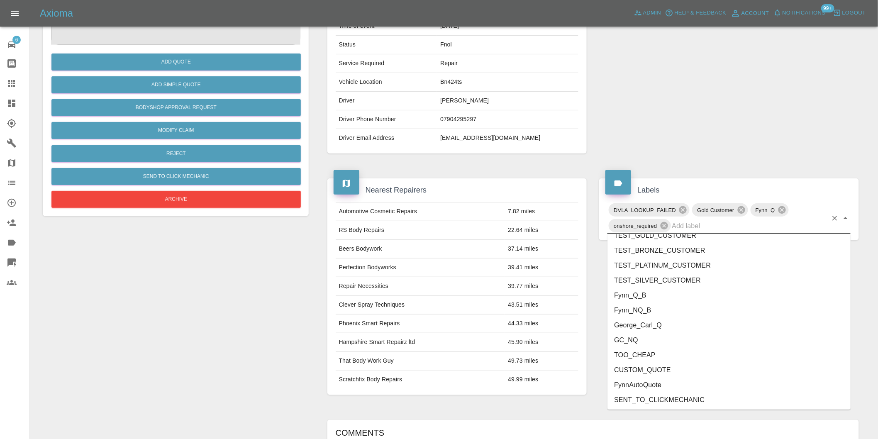
click at [660, 328] on li "George_Carl_Q" at bounding box center [728, 325] width 243 height 15
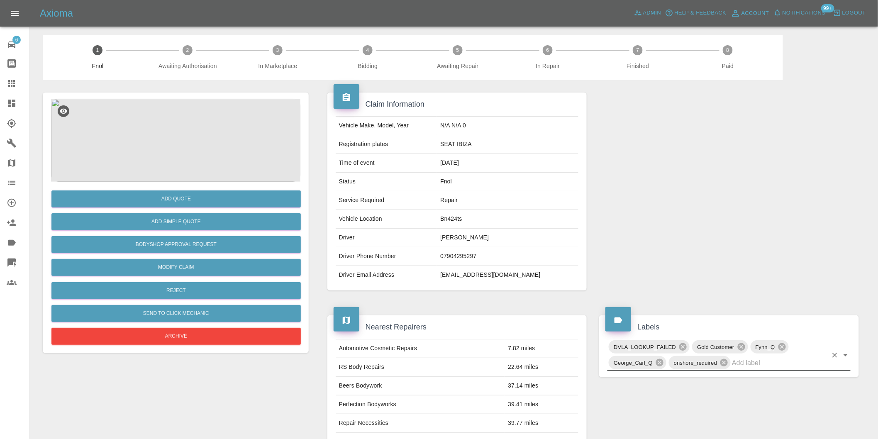
scroll to position [0, 0]
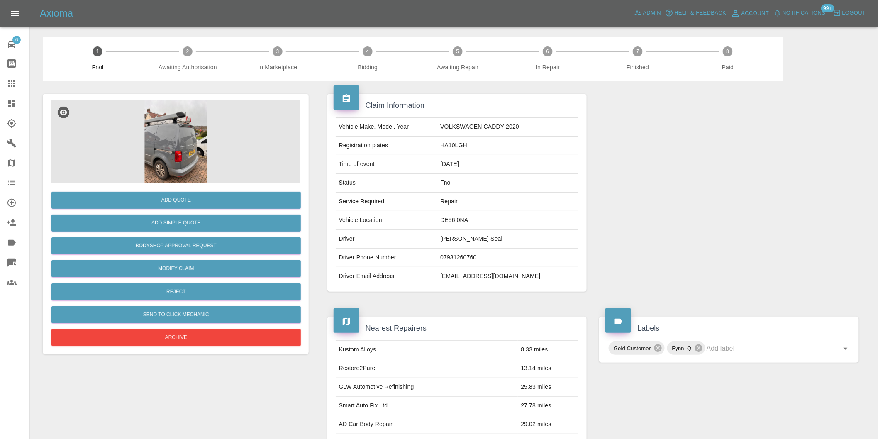
click at [158, 146] on img at bounding box center [175, 141] width 249 height 83
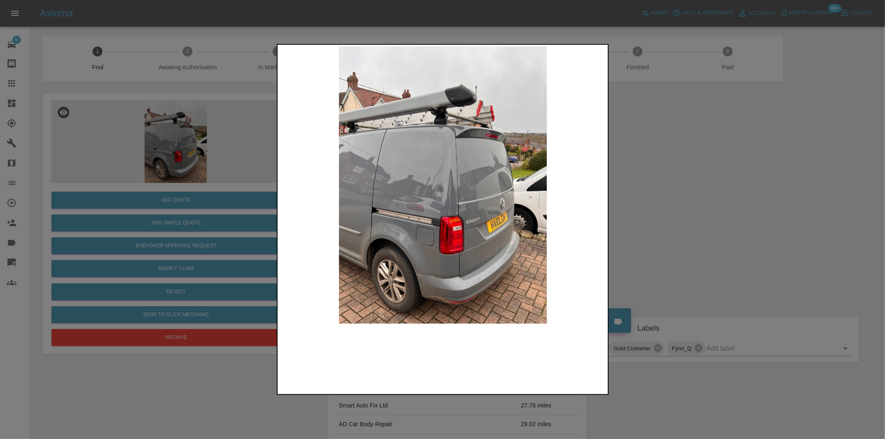
click at [424, 175] on img at bounding box center [443, 184] width 328 height 277
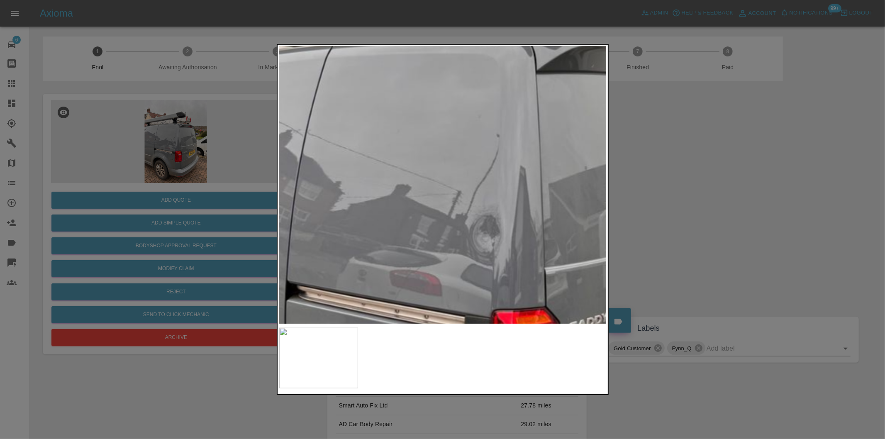
click at [425, 173] on img at bounding box center [498, 214] width 983 height 831
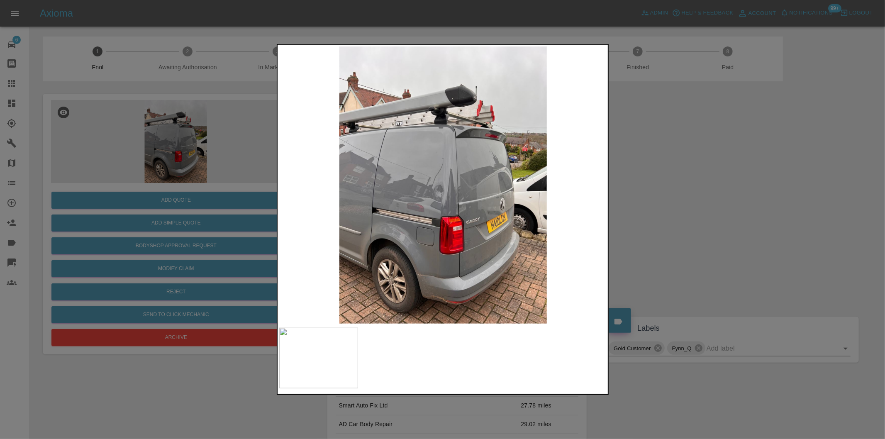
drag, startPoint x: 679, startPoint y: 193, endPoint x: 577, endPoint y: 189, distance: 102.5
click at [678, 193] on div at bounding box center [442, 219] width 885 height 439
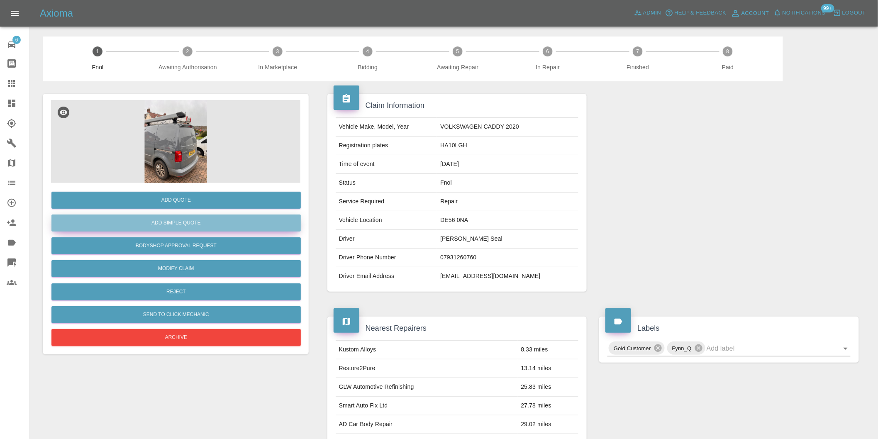
click at [233, 225] on button "Add Simple Quote" at bounding box center [175, 222] width 249 height 17
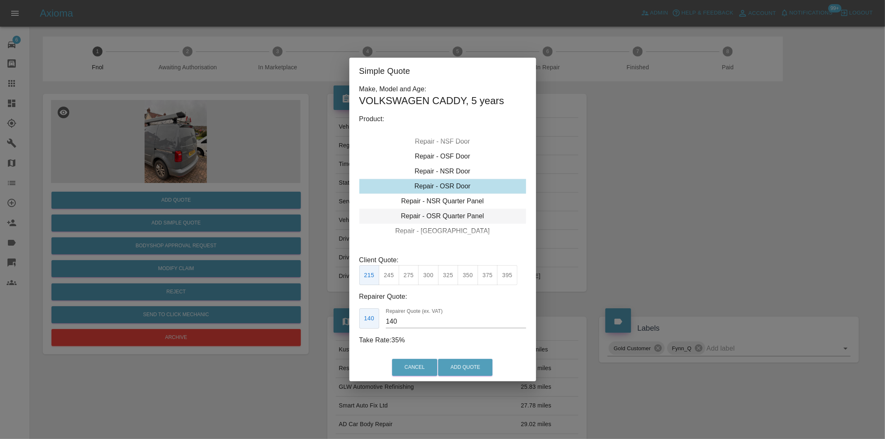
click at [466, 211] on div "Repair - OSR Quarter Panel" at bounding box center [442, 216] width 167 height 15
click at [457, 178] on div "Repair - NSR Quarter Panel" at bounding box center [442, 171] width 167 height 15
click at [510, 275] on button "395" at bounding box center [507, 275] width 20 height 20
type input "265"
click at [483, 367] on button "Add Quote" at bounding box center [465, 367] width 54 height 17
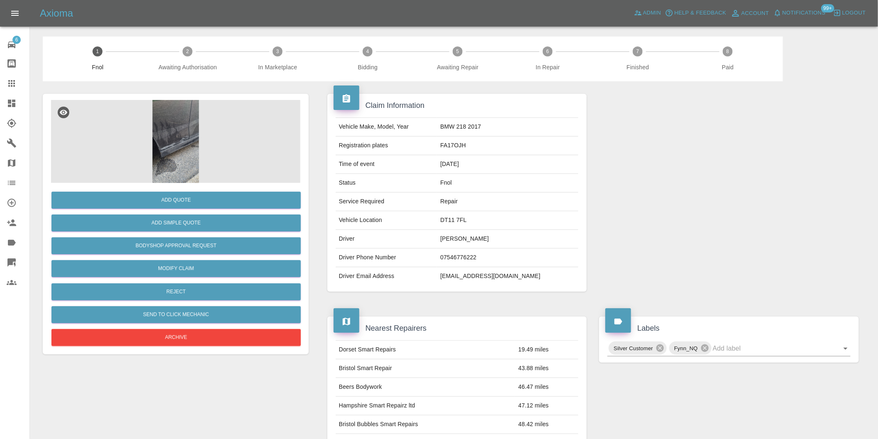
click at [183, 117] on img at bounding box center [175, 141] width 249 height 83
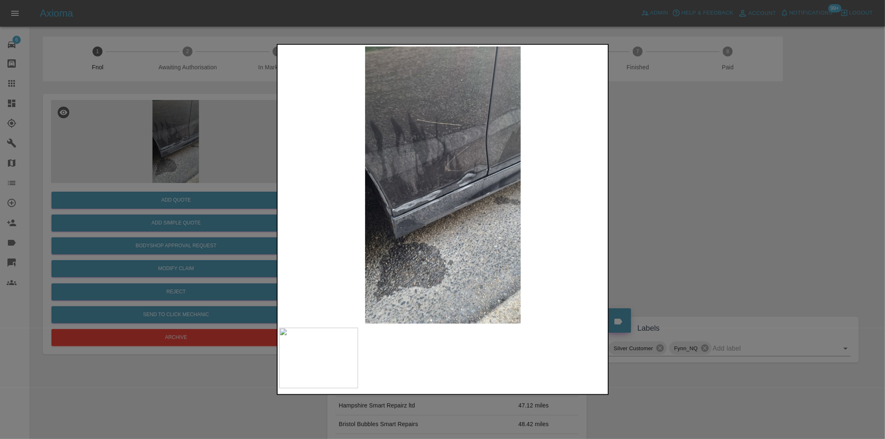
drag, startPoint x: 648, startPoint y: 192, endPoint x: 485, endPoint y: 227, distance: 165.8
click at [647, 192] on div at bounding box center [442, 219] width 885 height 439
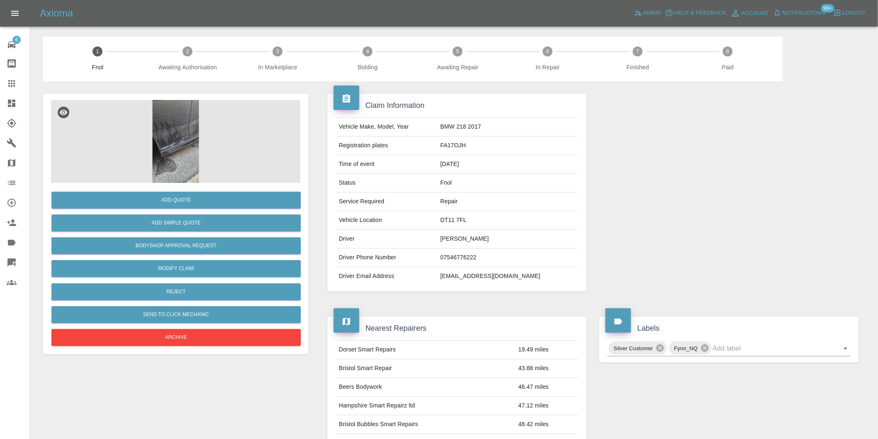
click at [185, 130] on img at bounding box center [175, 141] width 249 height 83
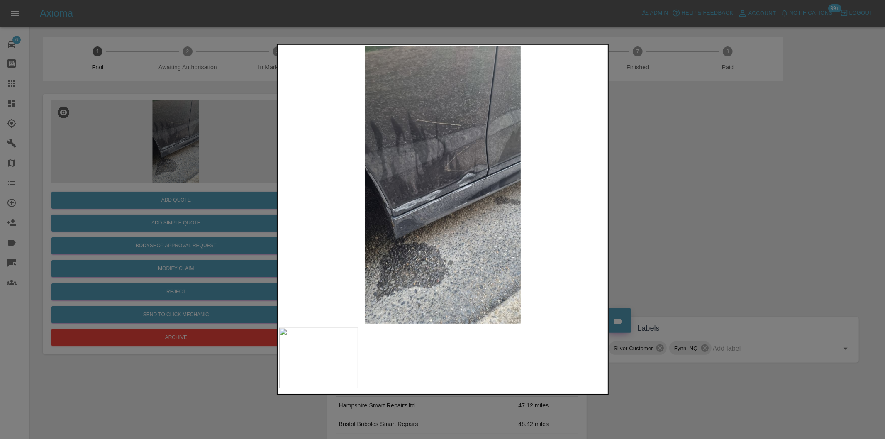
click at [466, 171] on img at bounding box center [443, 184] width 328 height 277
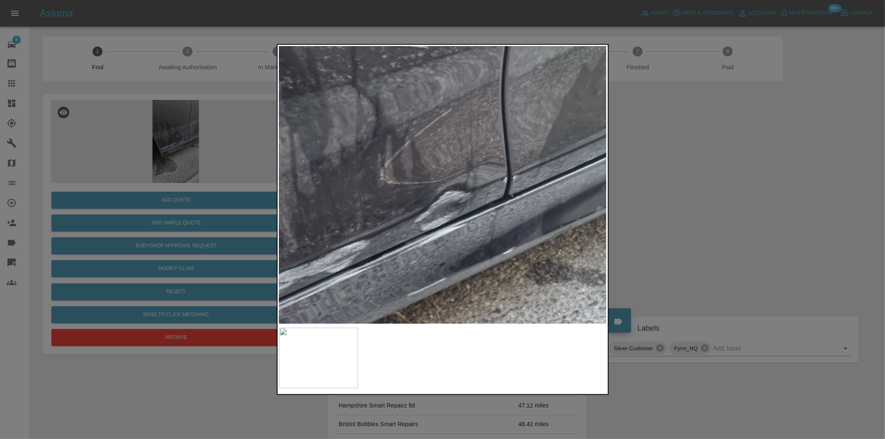
click at [484, 145] on img at bounding box center [372, 225] width 983 height 831
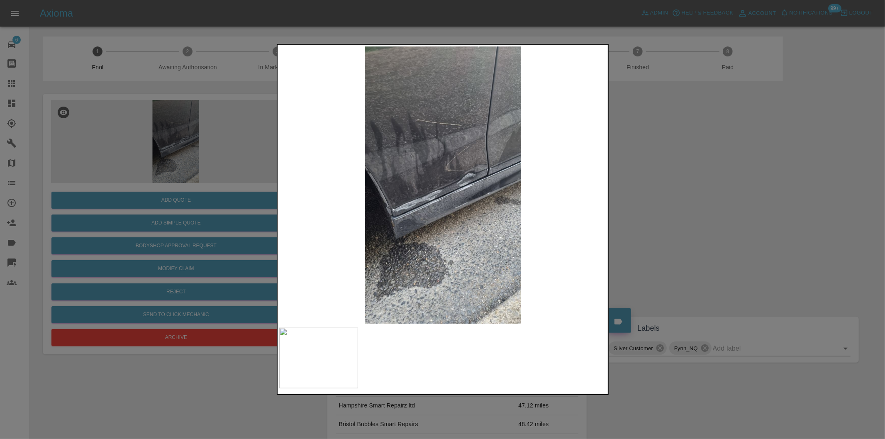
click at [484, 143] on img at bounding box center [443, 184] width 328 height 277
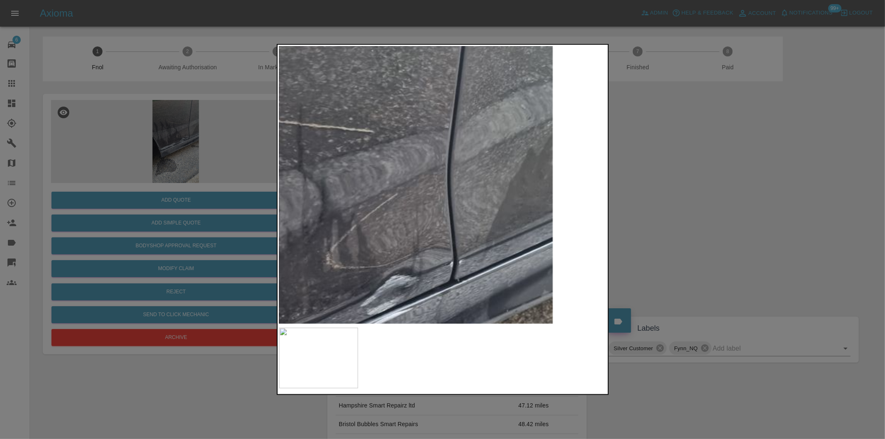
click at [520, 163] on img at bounding box center [318, 310] width 983 height 831
click at [677, 190] on div at bounding box center [442, 219] width 885 height 439
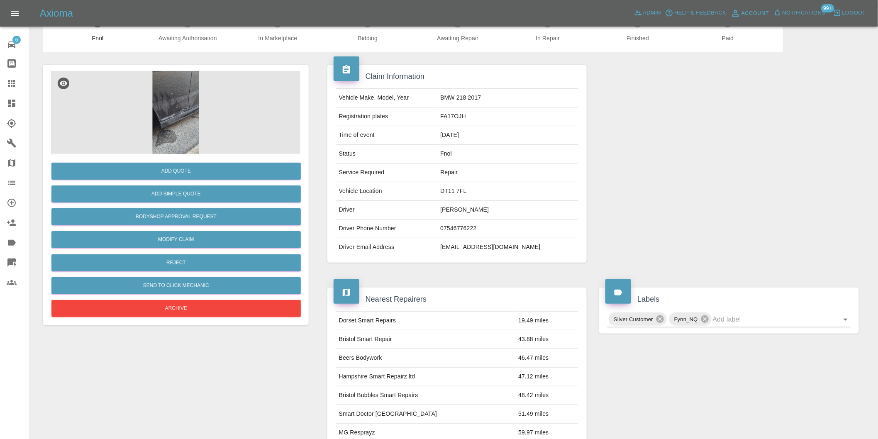
scroll to position [92, 0]
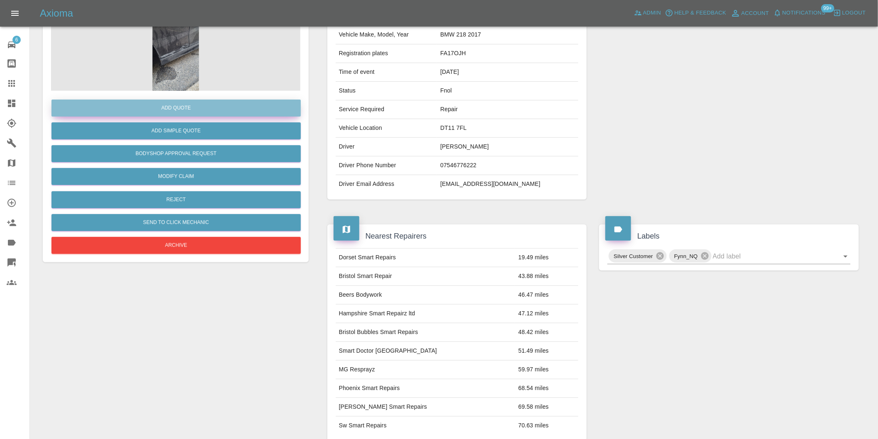
click at [198, 111] on button "Add Quote" at bounding box center [175, 108] width 249 height 17
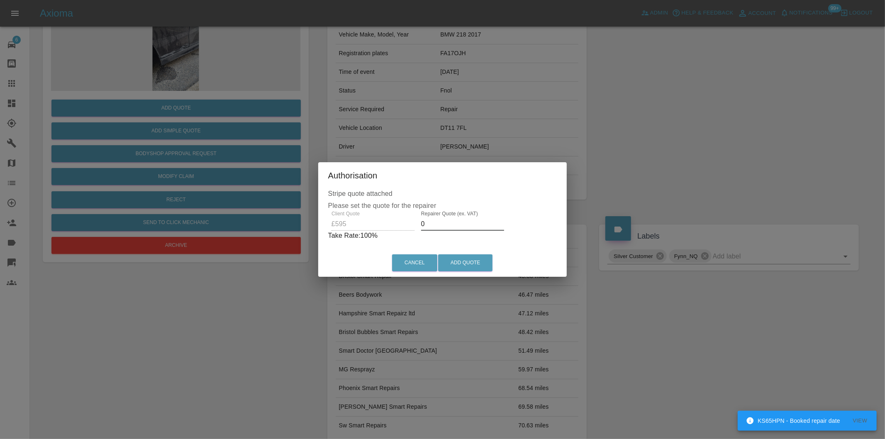
click at [441, 223] on input "0" at bounding box center [462, 223] width 83 height 13
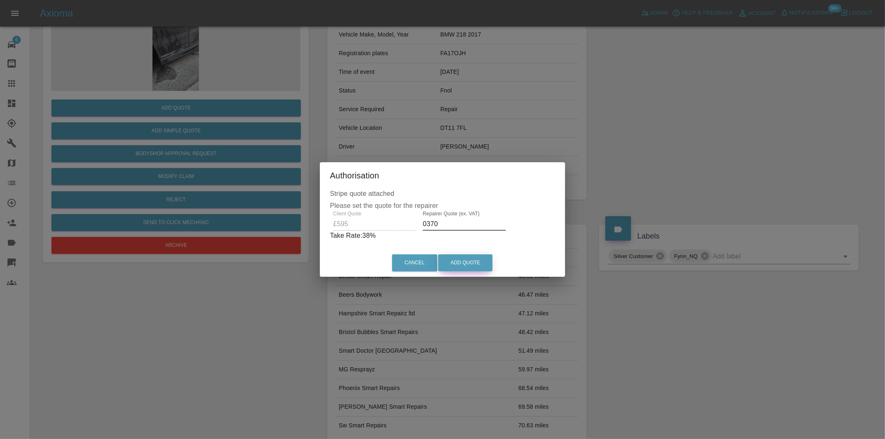
type input "0370"
click at [463, 261] on button "Add Quote" at bounding box center [465, 262] width 54 height 17
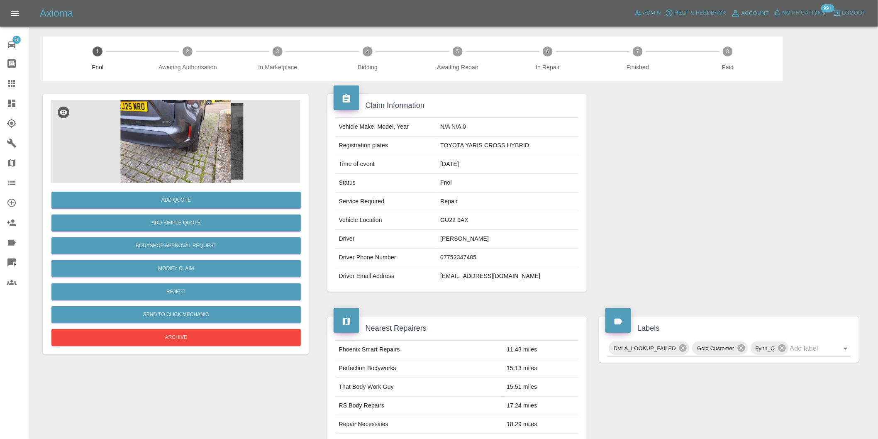
click at [201, 121] on img at bounding box center [175, 141] width 249 height 83
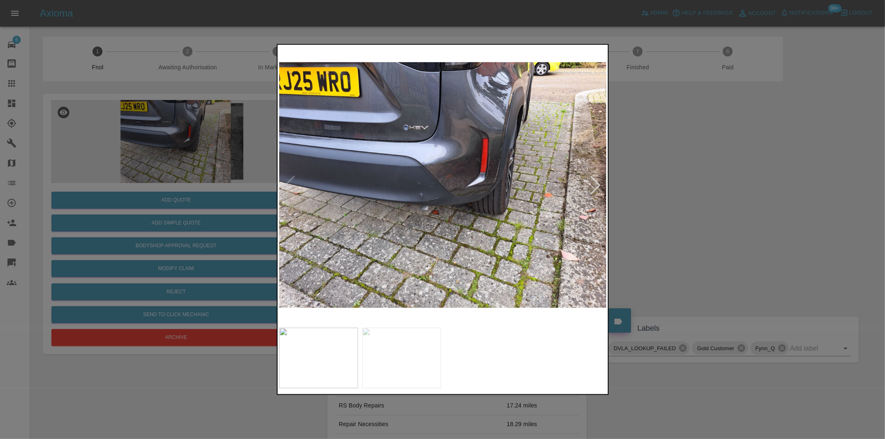
click at [597, 183] on div at bounding box center [595, 185] width 18 height 18
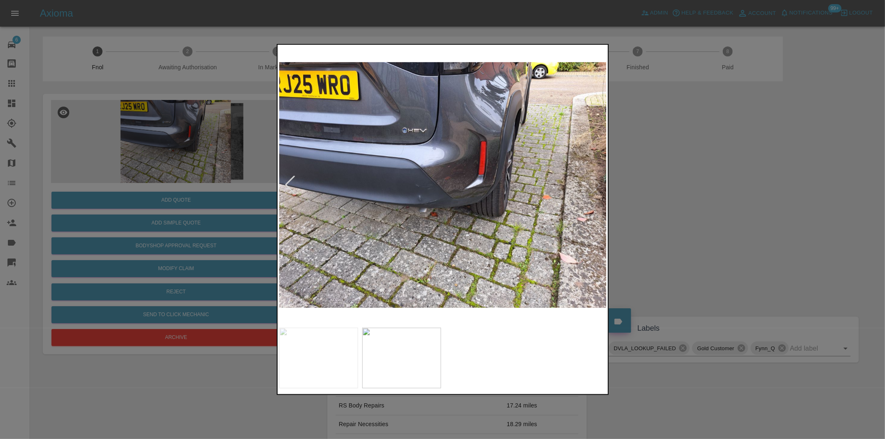
click at [597, 183] on img at bounding box center [443, 184] width 328 height 277
click at [596, 183] on img at bounding box center [443, 184] width 328 height 277
click at [675, 198] on div at bounding box center [442, 219] width 885 height 439
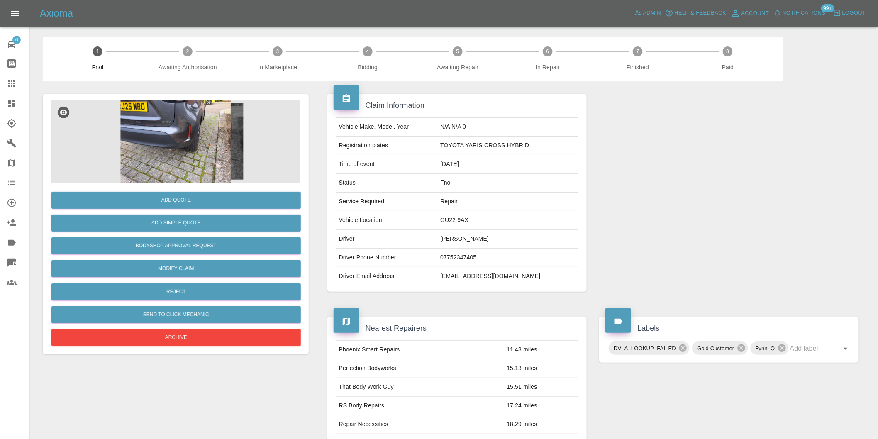
click at [161, 142] on img at bounding box center [175, 141] width 249 height 83
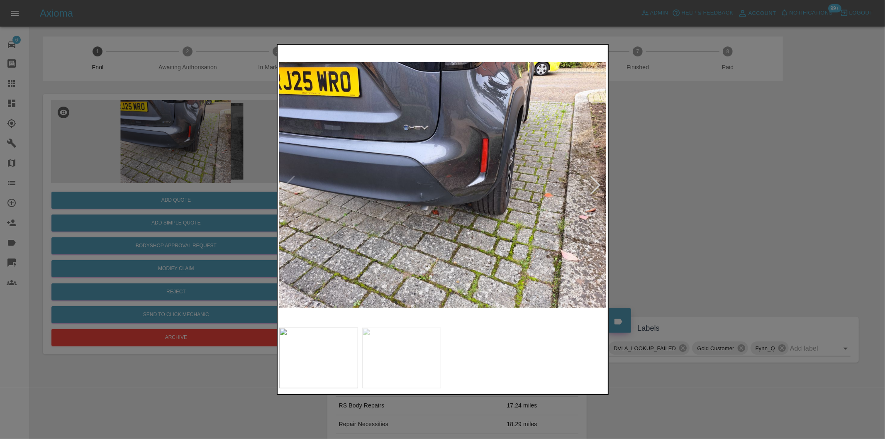
click at [448, 193] on img at bounding box center [443, 184] width 328 height 277
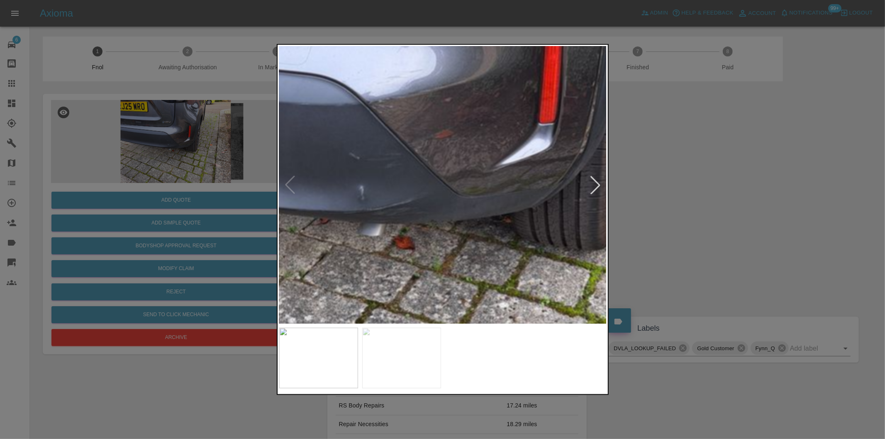
click at [438, 147] on img at bounding box center [426, 160] width 983 height 831
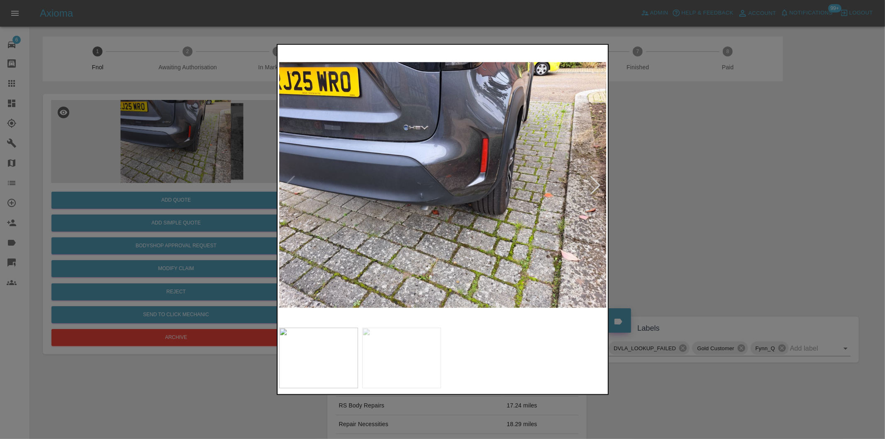
click at [428, 154] on img at bounding box center [443, 184] width 328 height 277
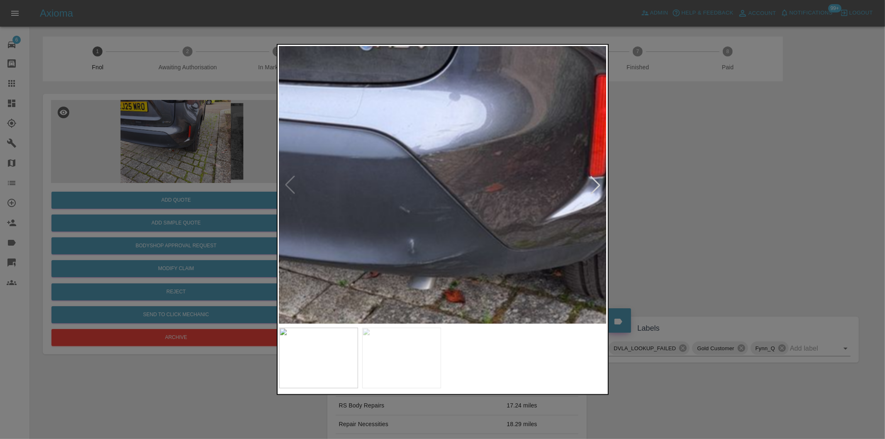
click at [504, 127] on img at bounding box center [476, 214] width 983 height 831
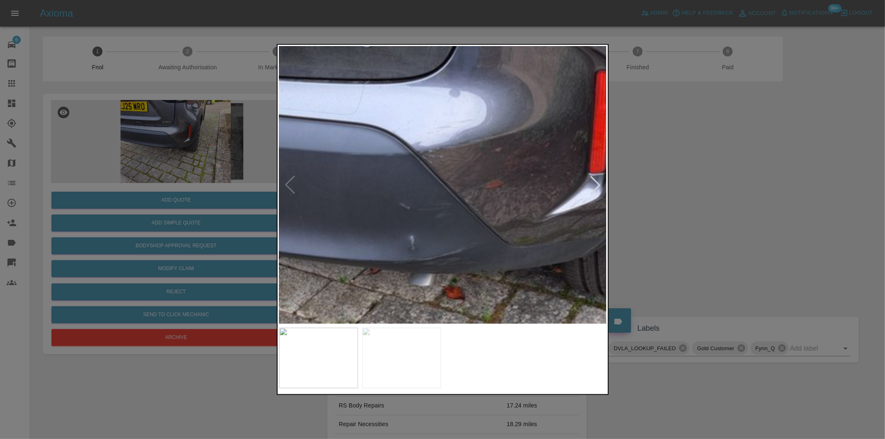
click at [753, 155] on div at bounding box center [442, 219] width 885 height 439
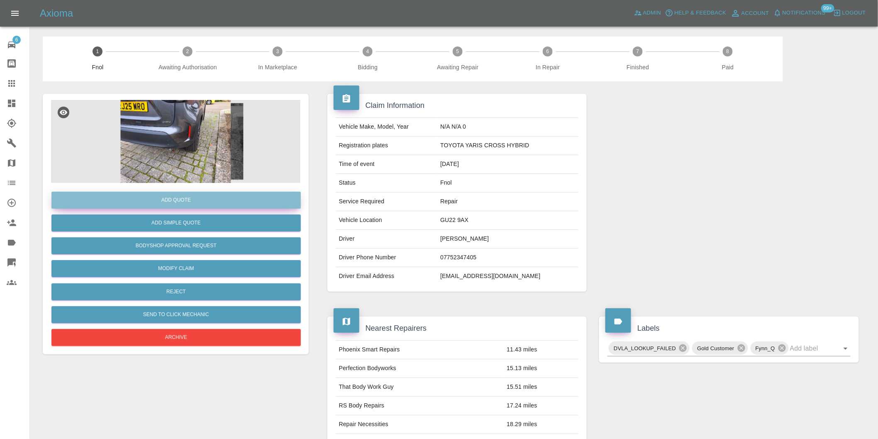
click at [179, 201] on button "Add Quote" at bounding box center [175, 200] width 249 height 17
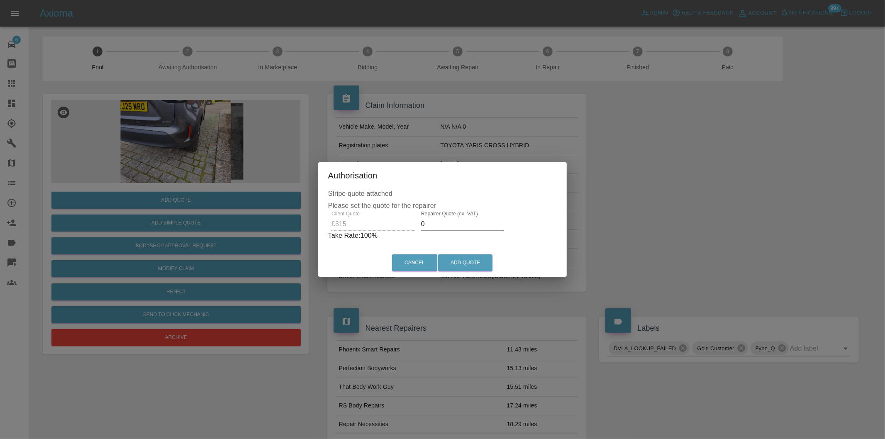
click at [436, 222] on input "0" at bounding box center [462, 223] width 83 height 13
type input "0200"
click at [458, 259] on button "Add Quote" at bounding box center [465, 262] width 54 height 17
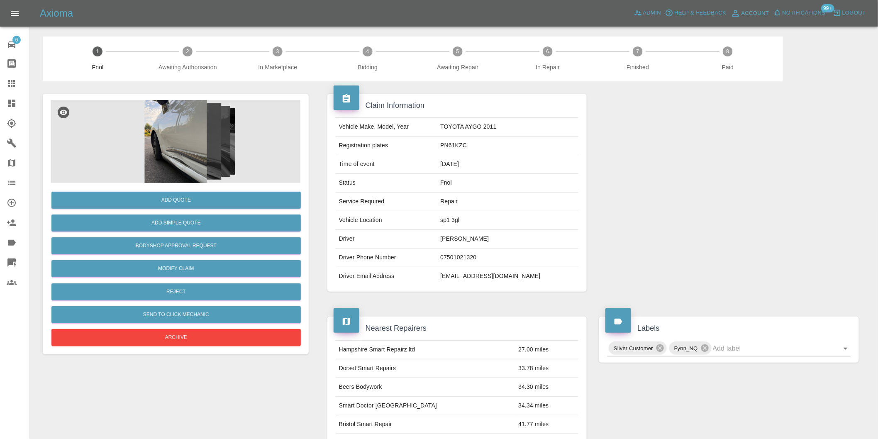
click at [189, 143] on img at bounding box center [175, 141] width 249 height 83
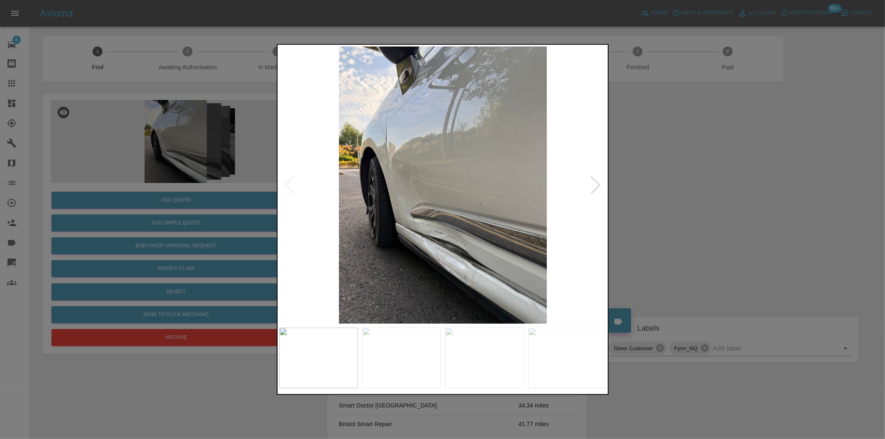
click at [587, 185] on div at bounding box center [595, 185] width 18 height 18
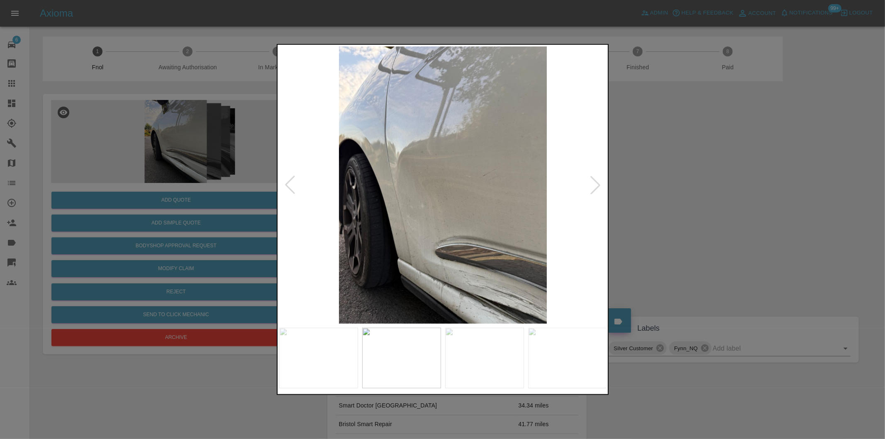
click at [591, 186] on div at bounding box center [595, 185] width 18 height 18
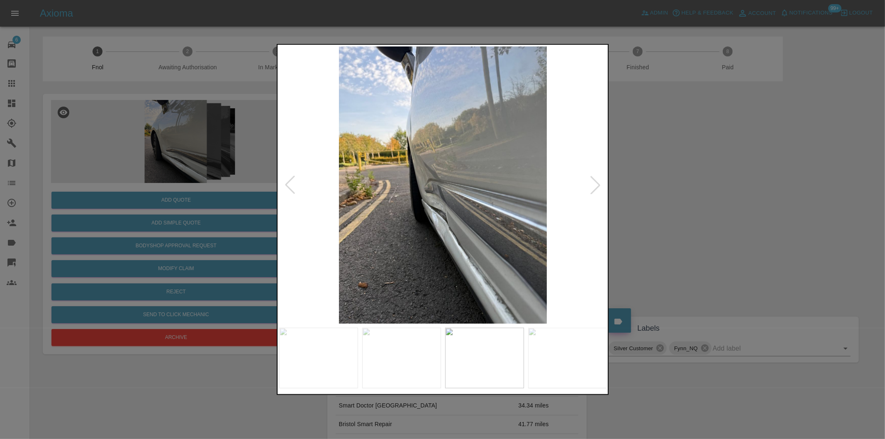
click at [591, 186] on div at bounding box center [595, 185] width 18 height 18
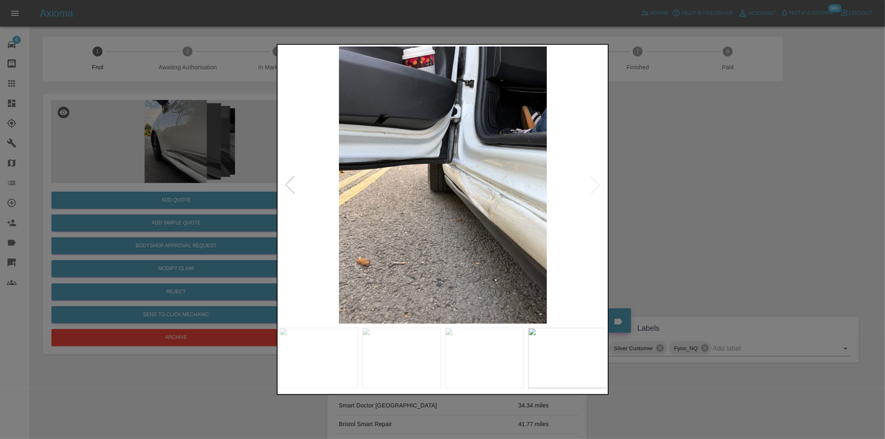
drag, startPoint x: 696, startPoint y: 208, endPoint x: 636, endPoint y: 208, distance: 60.6
click at [695, 208] on div at bounding box center [442, 219] width 885 height 439
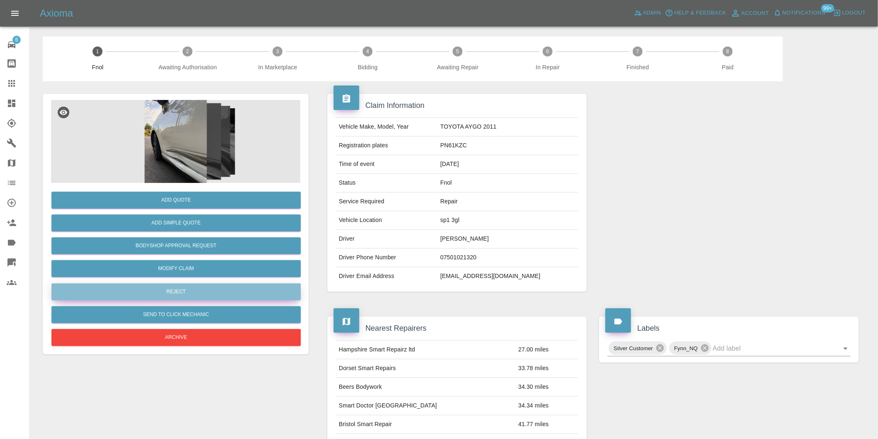
click at [198, 292] on button "Reject" at bounding box center [175, 291] width 249 height 17
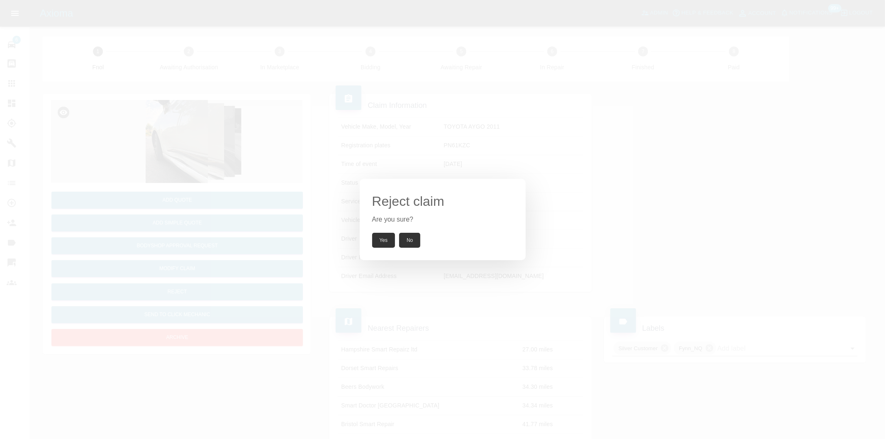
click at [386, 243] on button "Yes" at bounding box center [383, 240] width 23 height 15
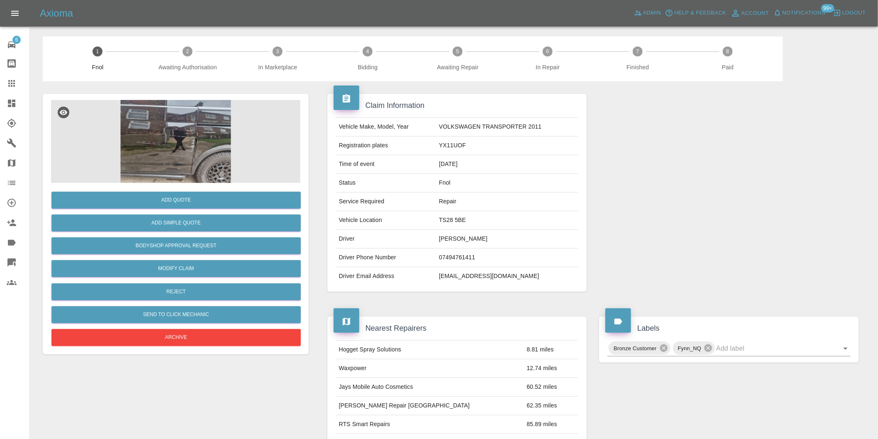
click at [185, 139] on img at bounding box center [175, 141] width 249 height 83
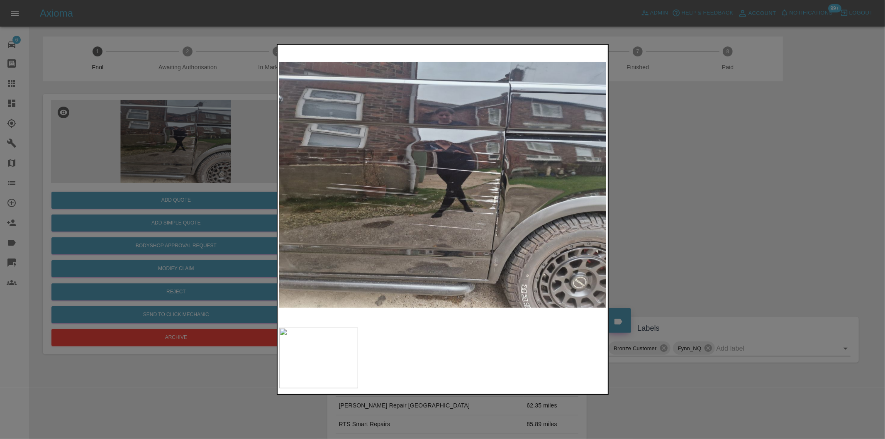
click at [515, 202] on img at bounding box center [443, 184] width 328 height 277
click at [515, 201] on img at bounding box center [443, 184] width 328 height 277
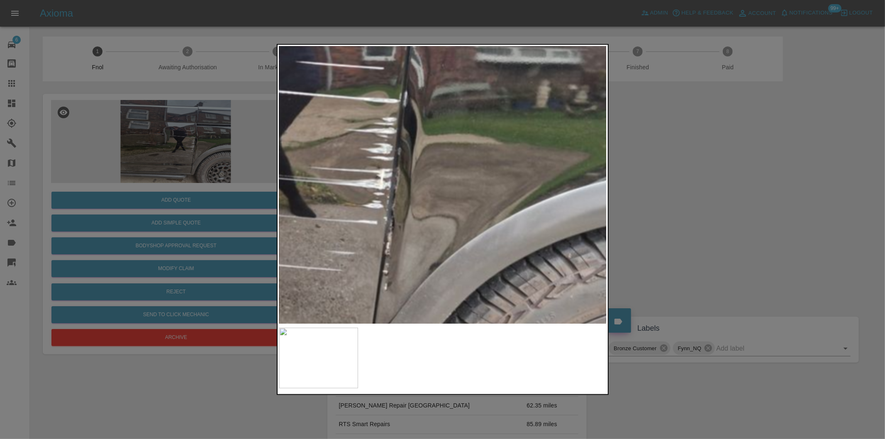
click at [514, 201] on img at bounding box center [225, 135] width 983 height 831
click at [514, 200] on img at bounding box center [225, 135] width 983 height 831
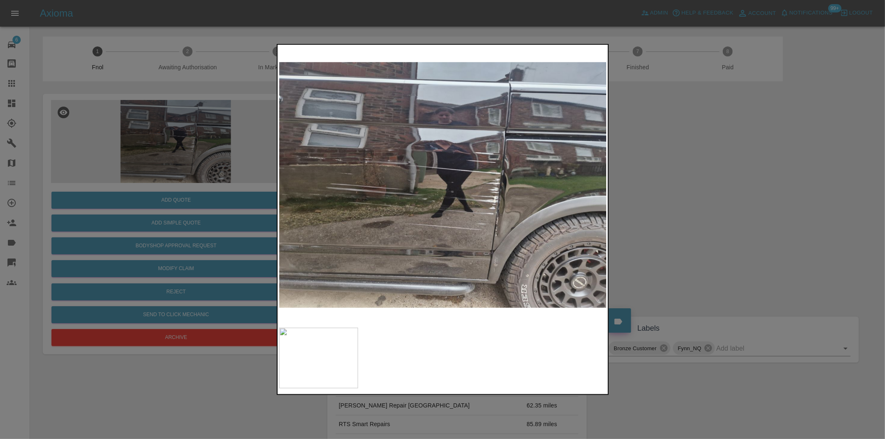
click at [726, 195] on div at bounding box center [442, 219] width 885 height 439
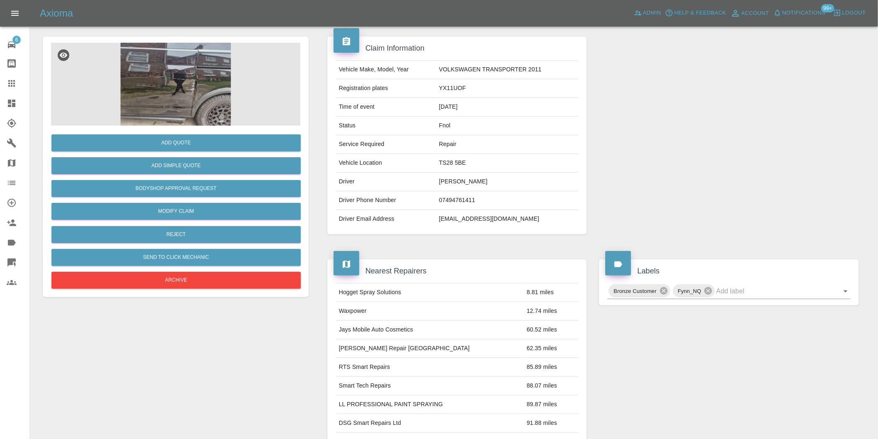
scroll to position [138, 0]
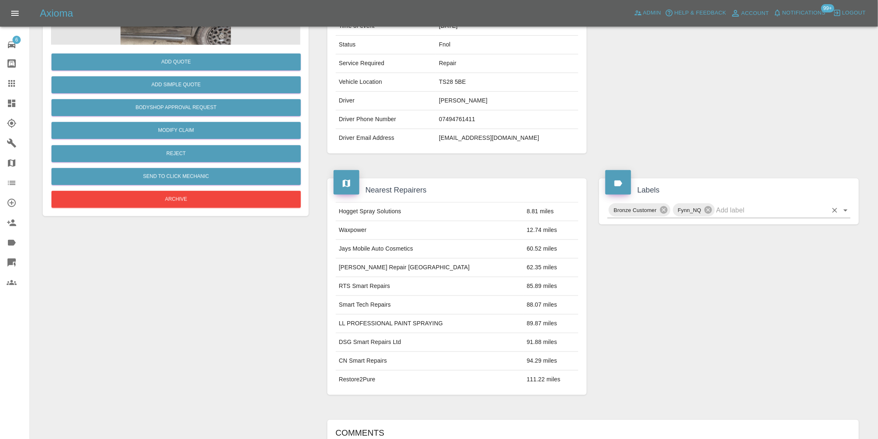
click at [847, 208] on icon "Open" at bounding box center [846, 210] width 10 height 10
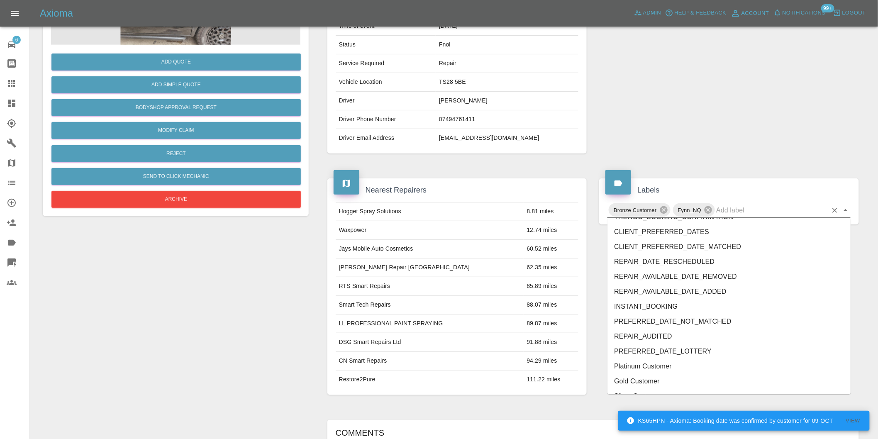
scroll to position [1772, 0]
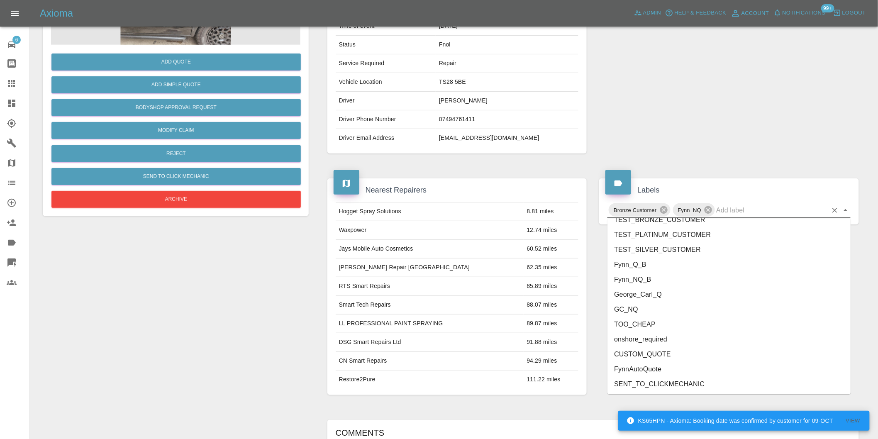
click at [665, 342] on li "onshore_required" at bounding box center [728, 339] width 243 height 15
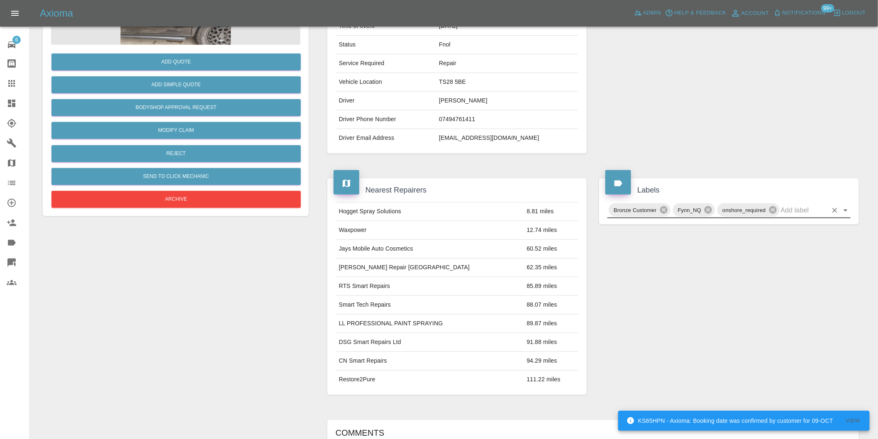
click at [843, 208] on icon "Open" at bounding box center [846, 210] width 10 height 10
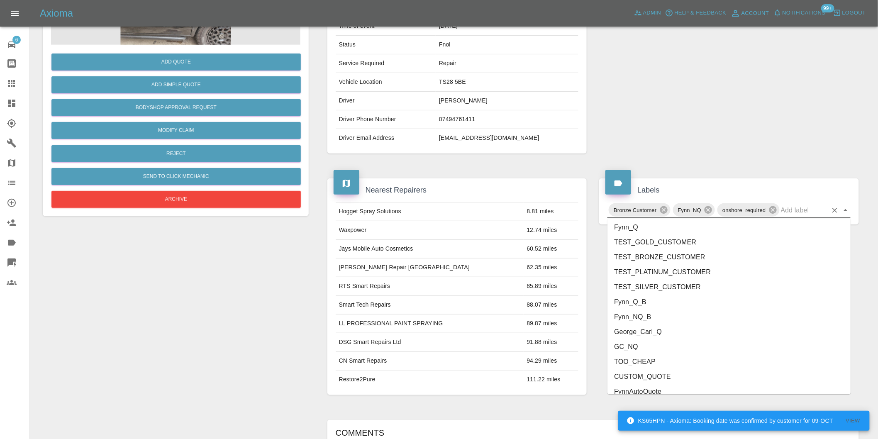
scroll to position [1757, 0]
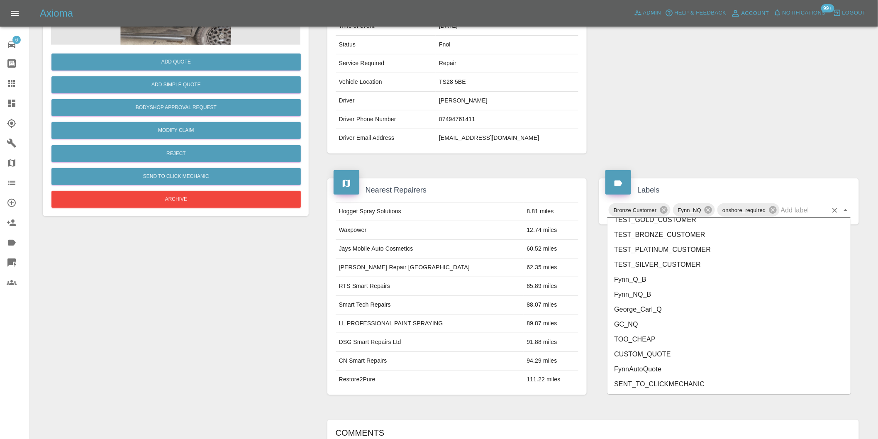
click at [654, 310] on li "George_Carl_Q" at bounding box center [728, 309] width 243 height 15
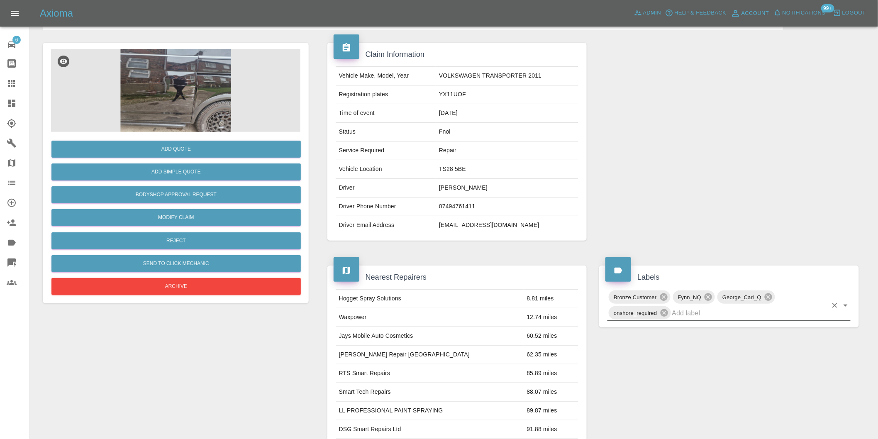
scroll to position [0, 0]
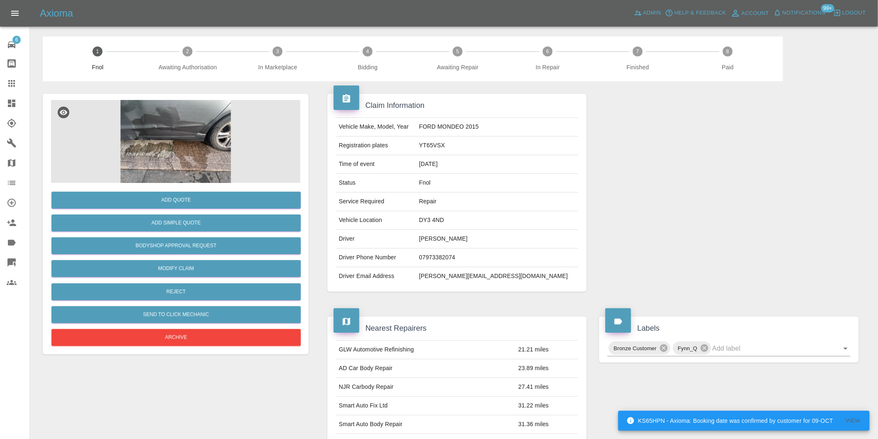
click at [192, 122] on img at bounding box center [175, 141] width 249 height 83
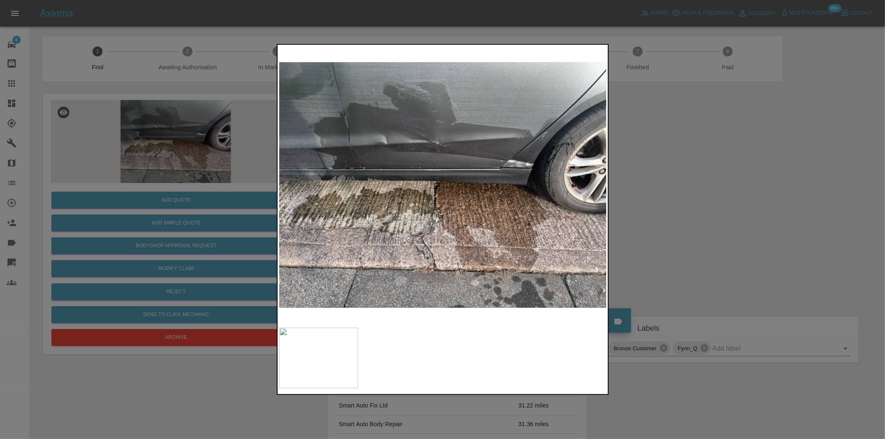
click at [494, 154] on img at bounding box center [443, 184] width 328 height 277
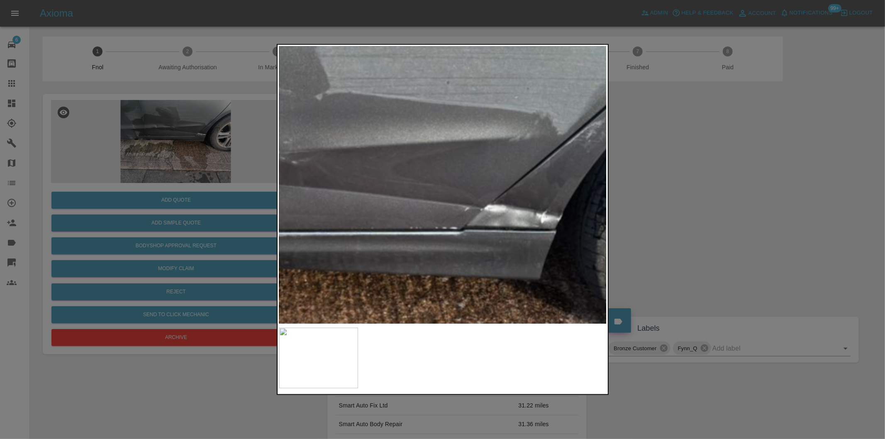
click at [490, 151] on img at bounding box center [289, 279] width 983 height 831
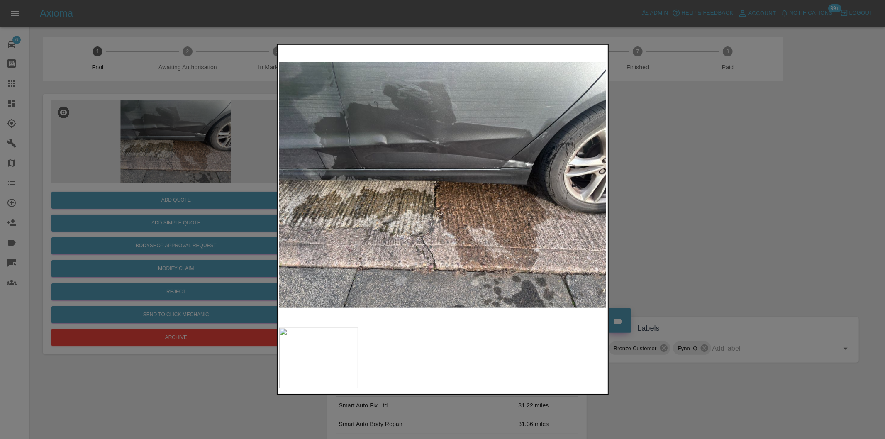
click at [757, 190] on div at bounding box center [442, 219] width 885 height 439
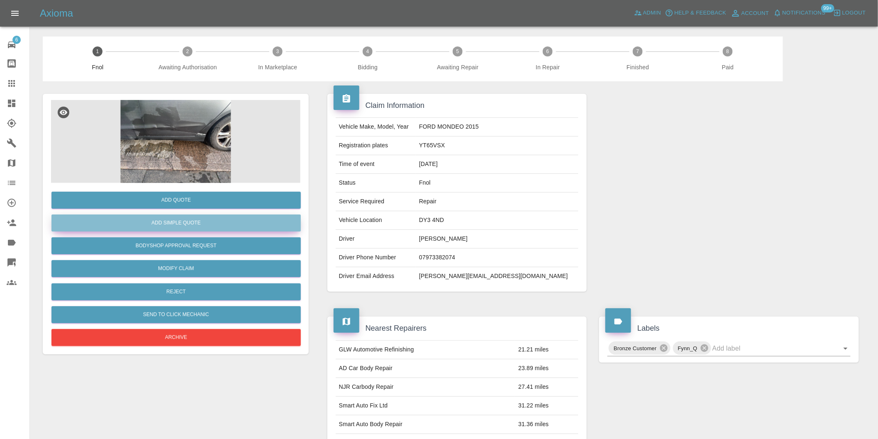
click at [223, 223] on button "Add Simple Quote" at bounding box center [175, 222] width 249 height 17
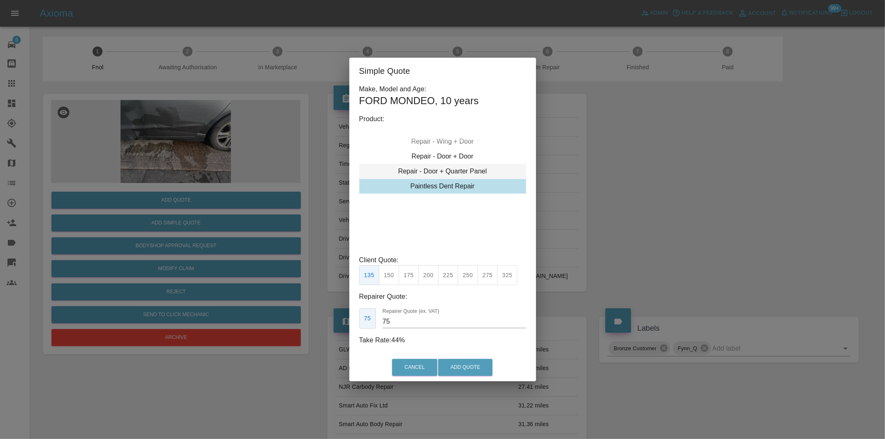
click at [462, 171] on div "Repair - Door + Quarter Panel" at bounding box center [442, 171] width 167 height 15
drag, startPoint x: 470, startPoint y: 277, endPoint x: 490, endPoint y: 324, distance: 51.5
click at [470, 278] on button "450" at bounding box center [468, 275] width 20 height 20
type input "280"
click at [474, 366] on button "Add Quote" at bounding box center [465, 367] width 54 height 17
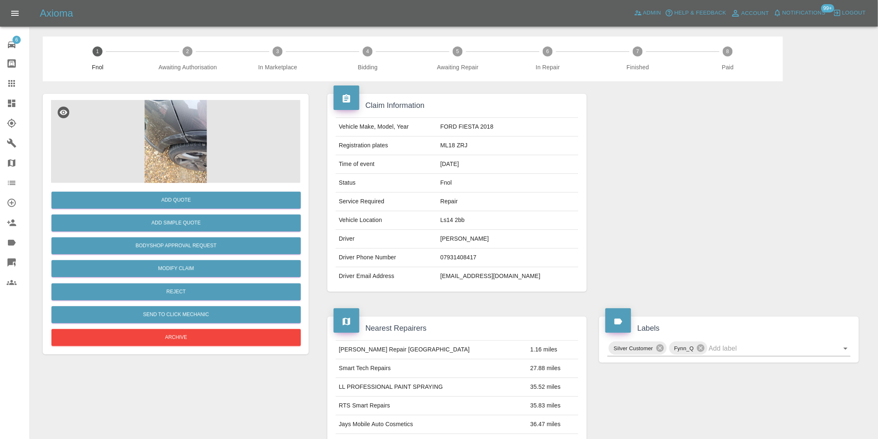
click at [173, 126] on img at bounding box center [175, 141] width 249 height 83
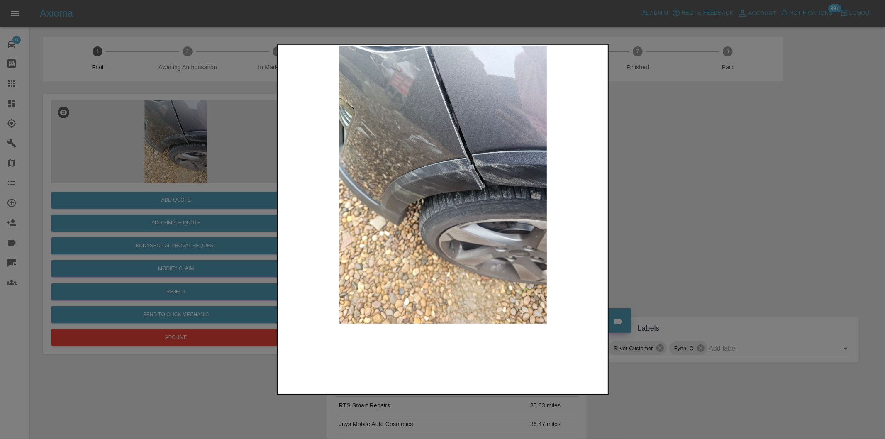
click at [451, 119] on img at bounding box center [443, 184] width 328 height 277
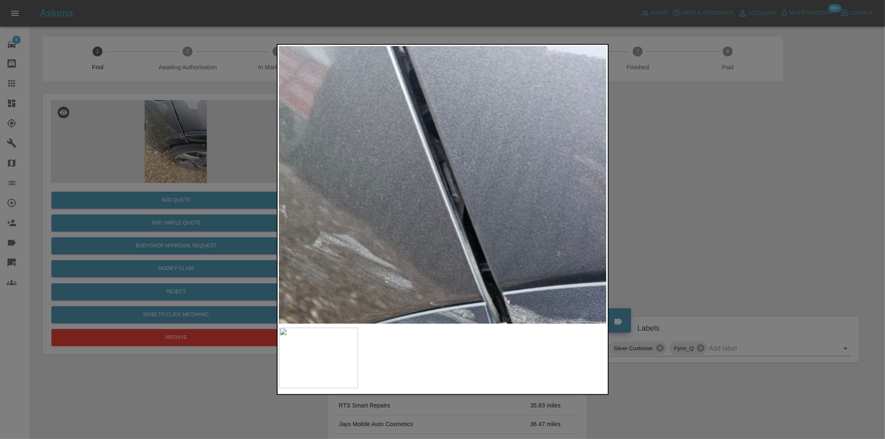
click at [451, 119] on img at bounding box center [415, 383] width 983 height 831
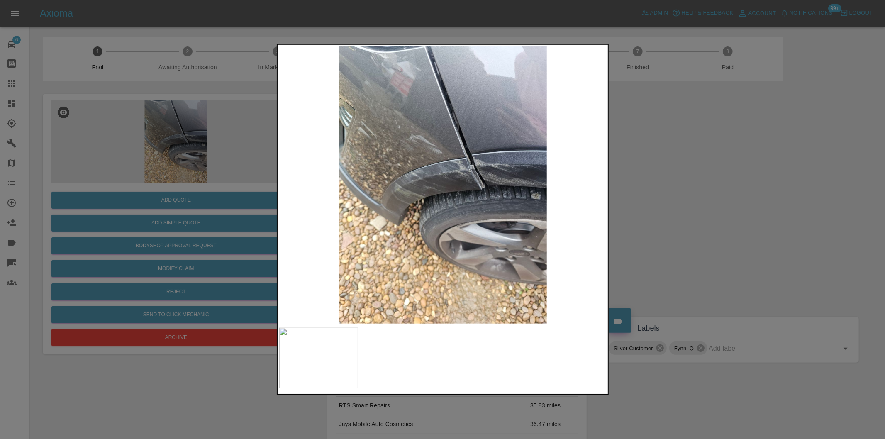
click at [743, 156] on div at bounding box center [442, 219] width 885 height 439
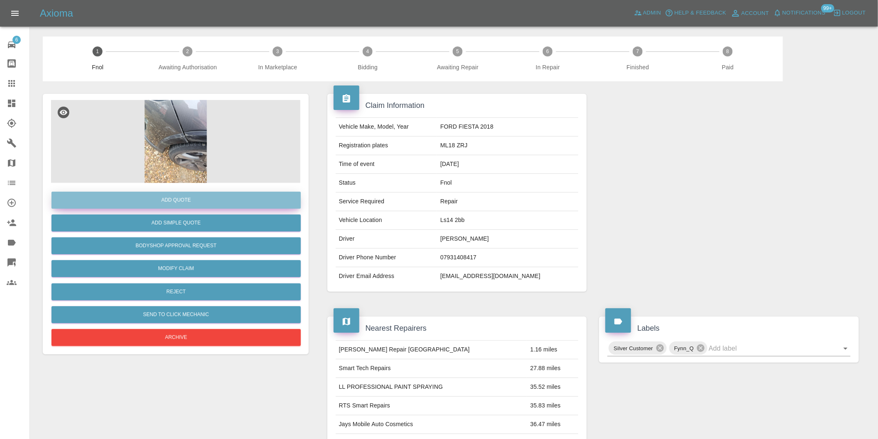
click at [176, 204] on button "Add Quote" at bounding box center [175, 200] width 249 height 17
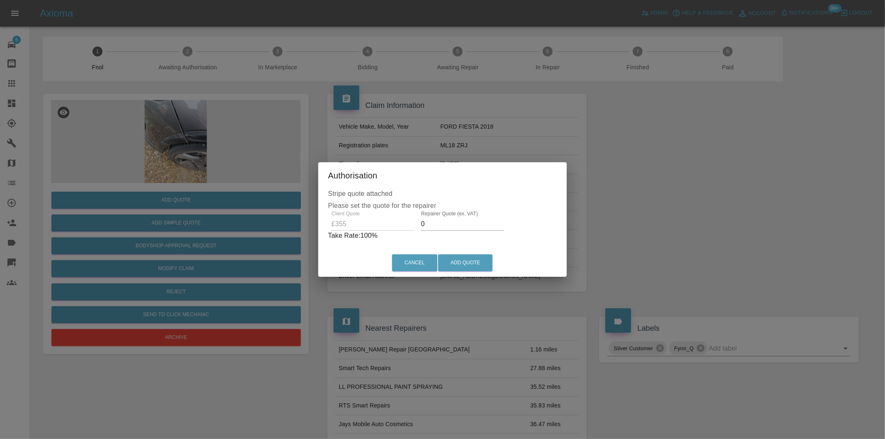
click at [454, 225] on input "0" at bounding box center [462, 223] width 83 height 13
type input "0220"
click at [462, 259] on button "Add Quote" at bounding box center [465, 262] width 54 height 17
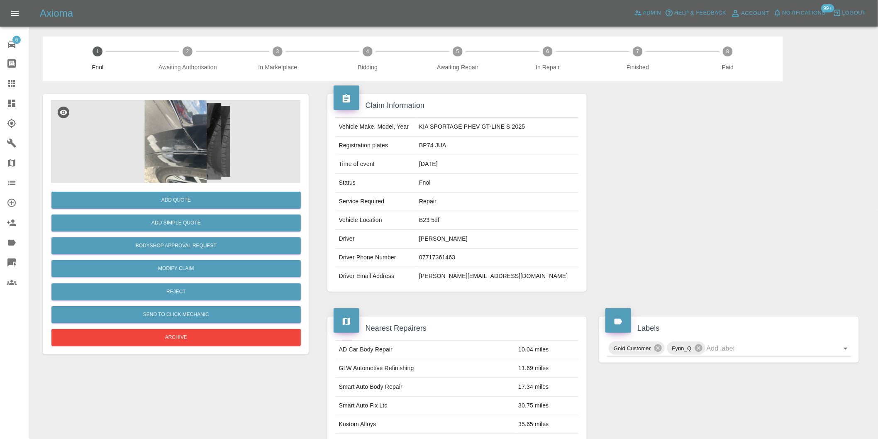
click at [202, 126] on img at bounding box center [175, 141] width 249 height 83
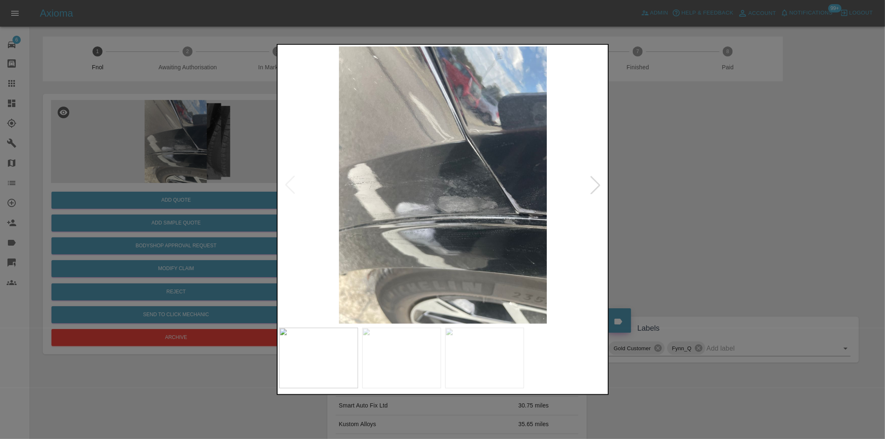
click at [592, 187] on div at bounding box center [595, 185] width 18 height 18
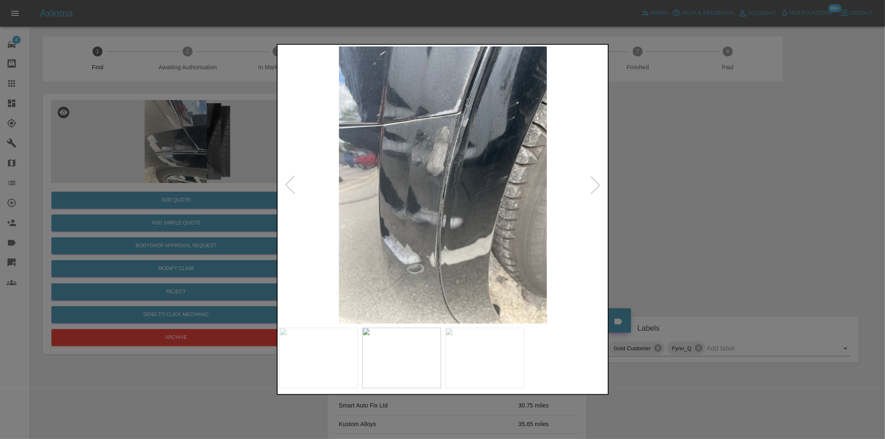
click at [592, 187] on div at bounding box center [595, 185] width 18 height 18
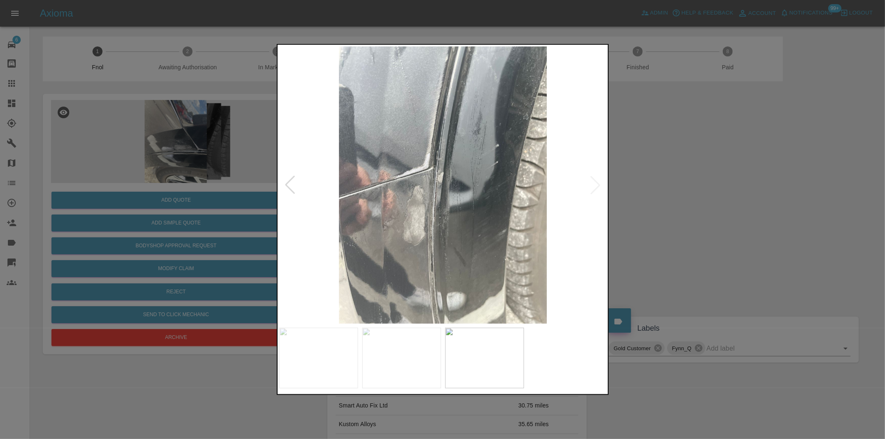
click at [592, 187] on img at bounding box center [443, 184] width 328 height 277
click at [677, 191] on div at bounding box center [442, 219] width 885 height 439
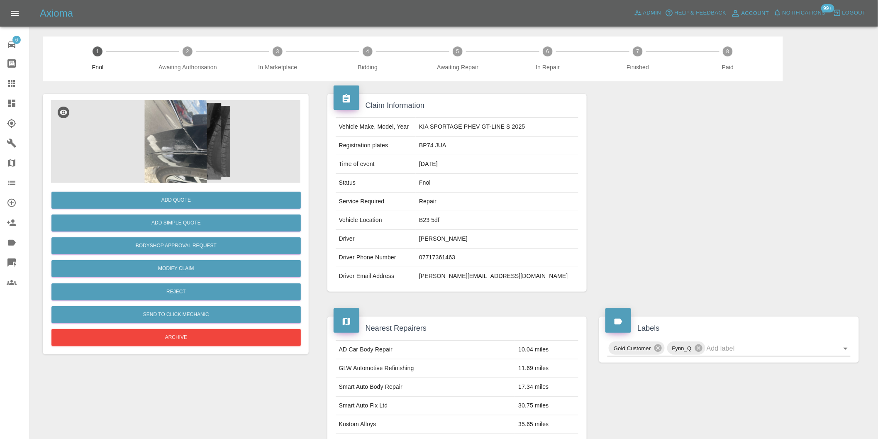
click at [201, 117] on img at bounding box center [175, 141] width 249 height 83
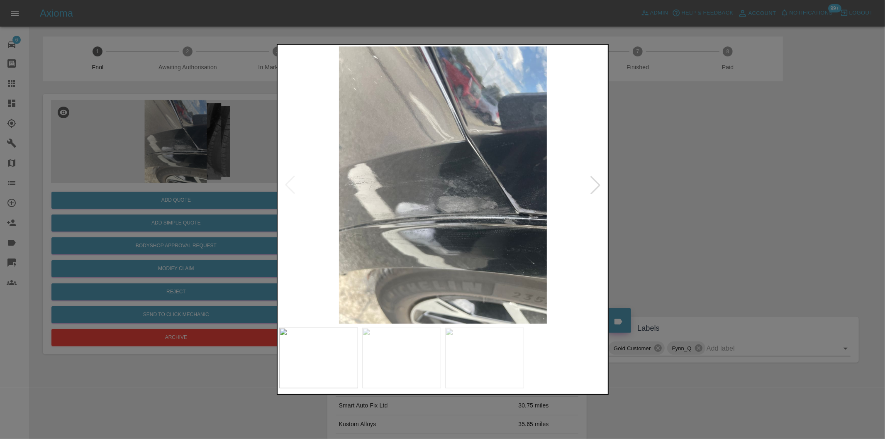
click at [691, 187] on div at bounding box center [442, 219] width 885 height 439
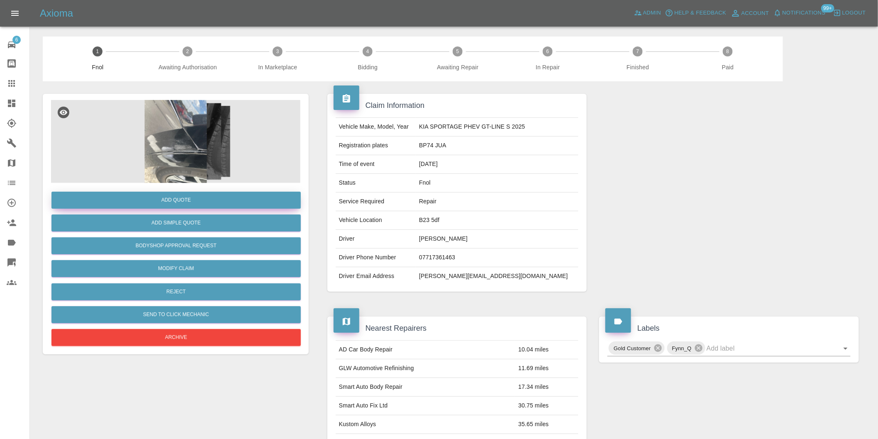
click at [201, 197] on button "Add Quote" at bounding box center [175, 200] width 249 height 17
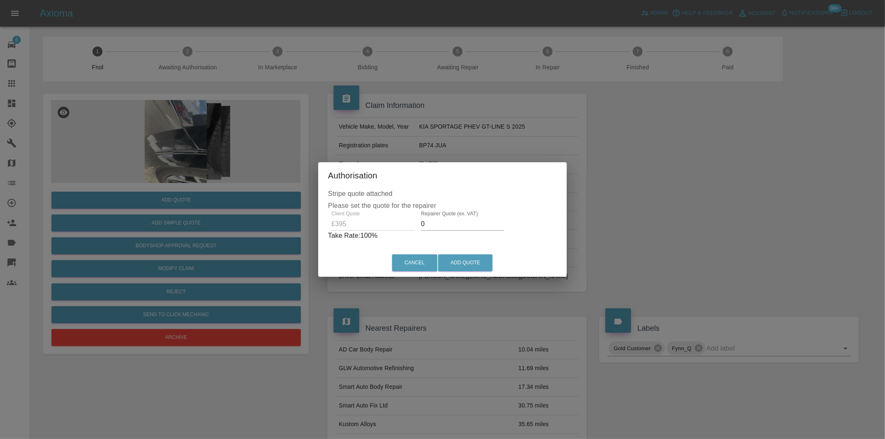
click at [438, 222] on input "0" at bounding box center [462, 223] width 83 height 13
type input "0250"
click at [453, 259] on button "Add Quote" at bounding box center [465, 262] width 54 height 17
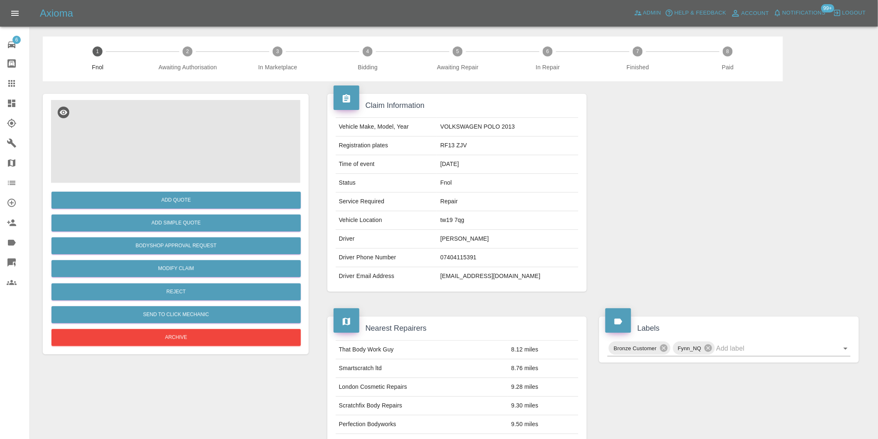
click at [173, 126] on img at bounding box center [175, 141] width 249 height 83
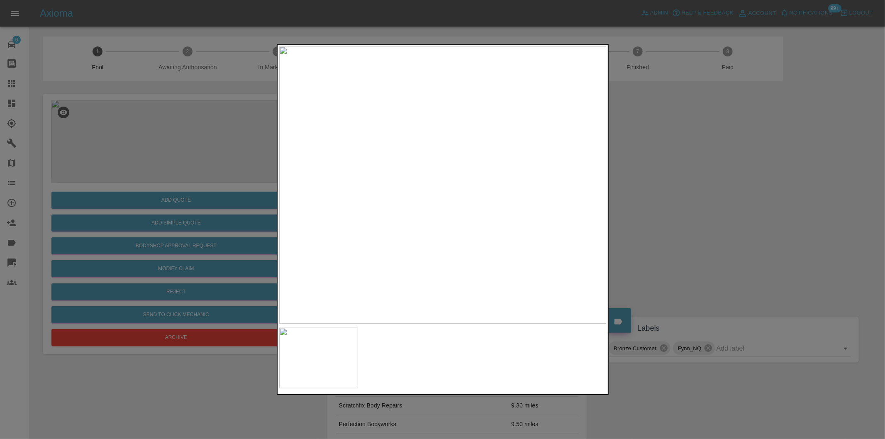
click at [631, 206] on div at bounding box center [442, 219] width 885 height 439
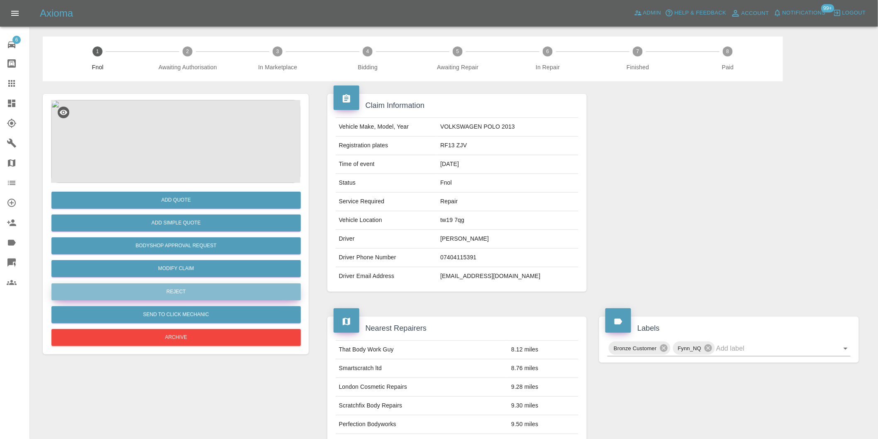
click at [190, 284] on button "Reject" at bounding box center [175, 291] width 249 height 17
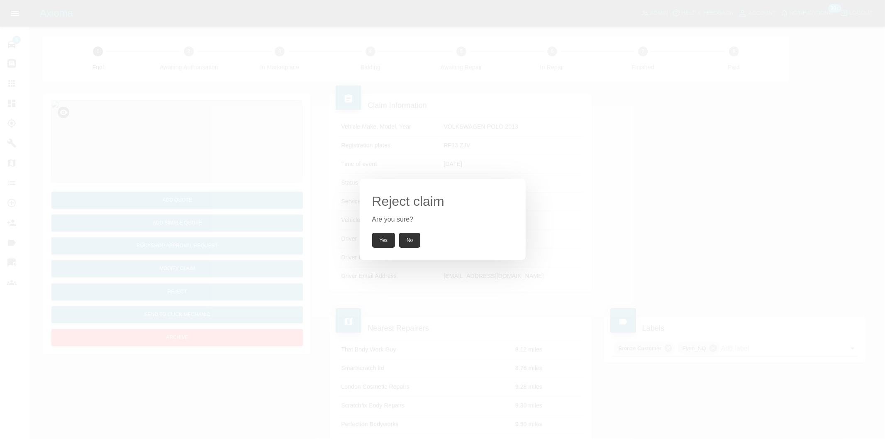
click at [382, 240] on button "Yes" at bounding box center [383, 240] width 23 height 15
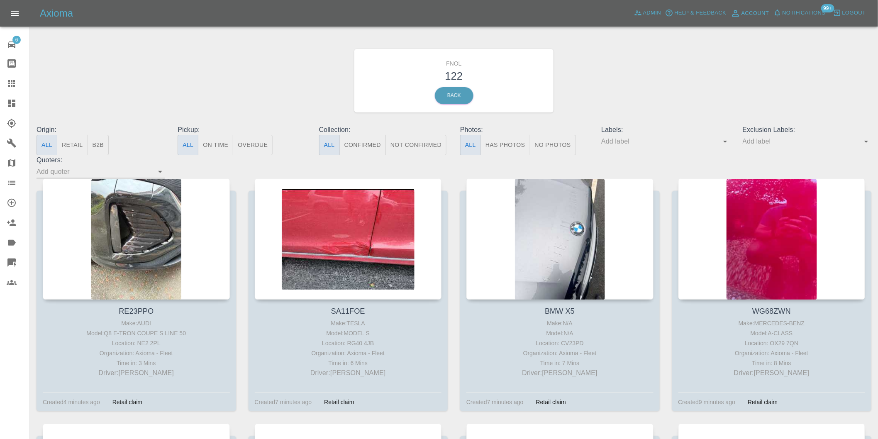
click at [500, 144] on button "Has Photos" at bounding box center [505, 145] width 50 height 20
drag, startPoint x: 870, startPoint y: 138, endPoint x: 870, endPoint y: 142, distance: 4.2
click at [869, 138] on icon "Open" at bounding box center [866, 141] width 10 height 10
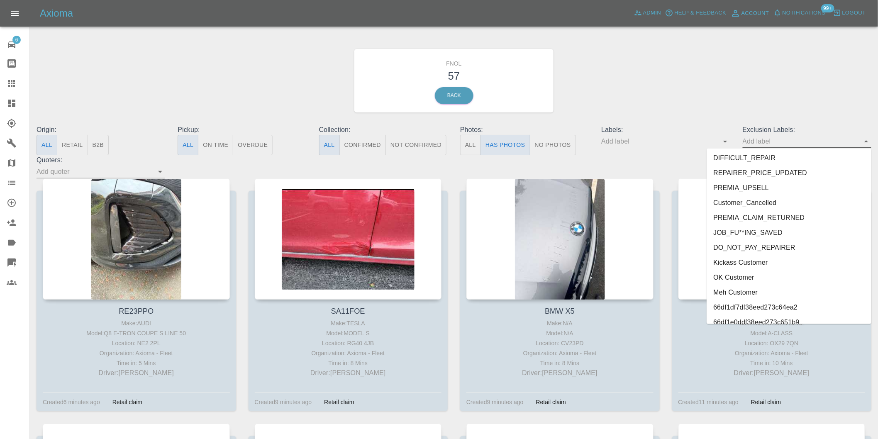
scroll to position [1802, 0]
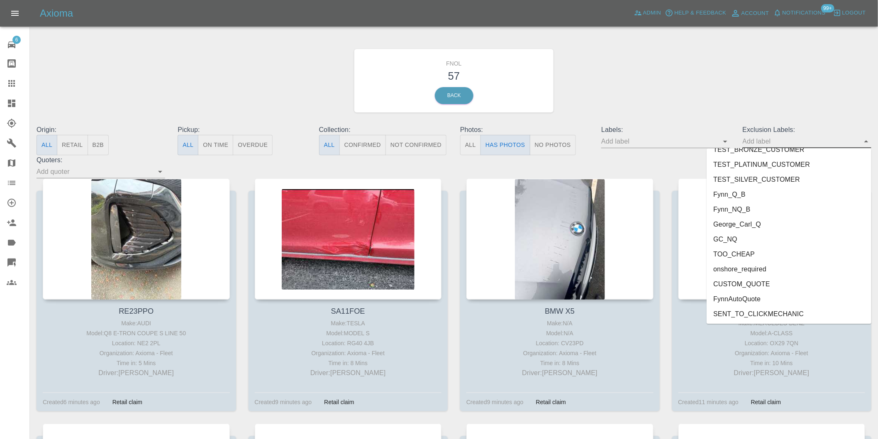
click at [743, 268] on li "onshore_required" at bounding box center [789, 269] width 165 height 15
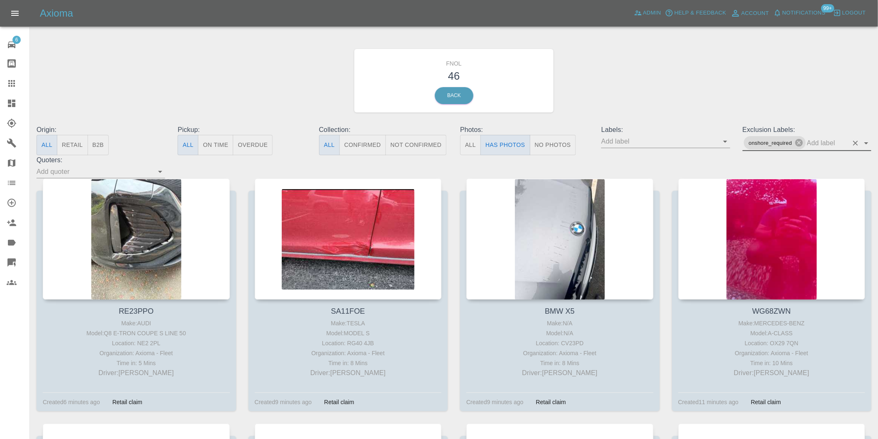
click at [868, 144] on icon "Open" at bounding box center [866, 143] width 10 height 10
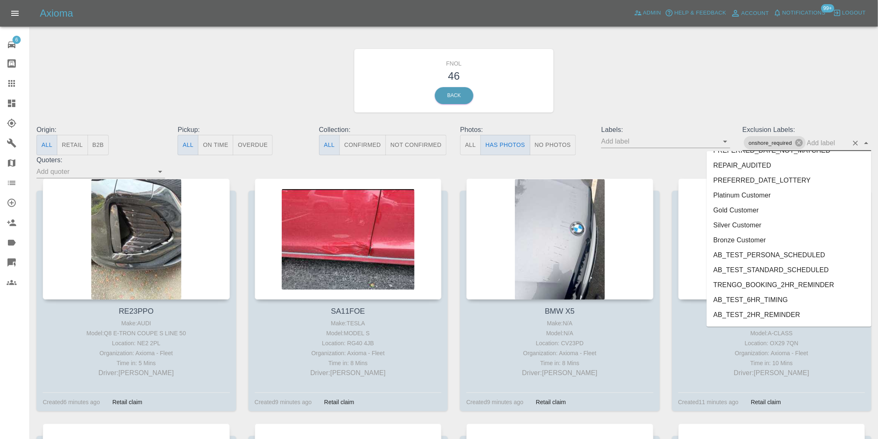
scroll to position [1787, 0]
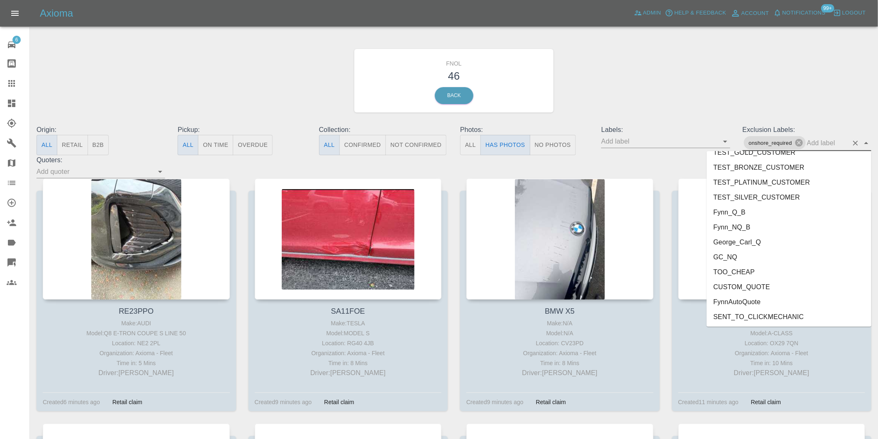
click at [739, 234] on li "George_Carl_Q" at bounding box center [789, 241] width 165 height 15
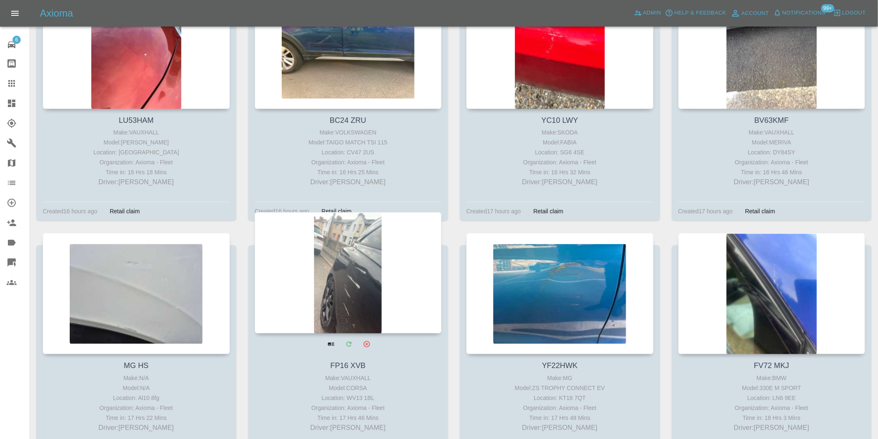
scroll to position [783, 0]
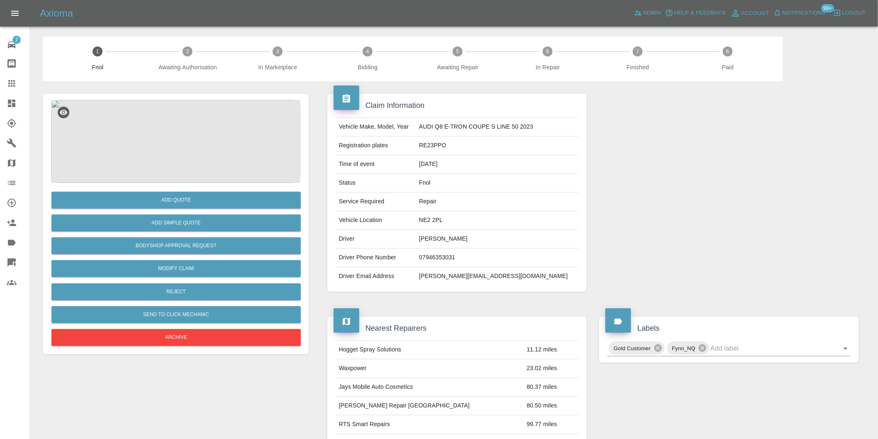
click at [179, 133] on img at bounding box center [175, 141] width 249 height 83
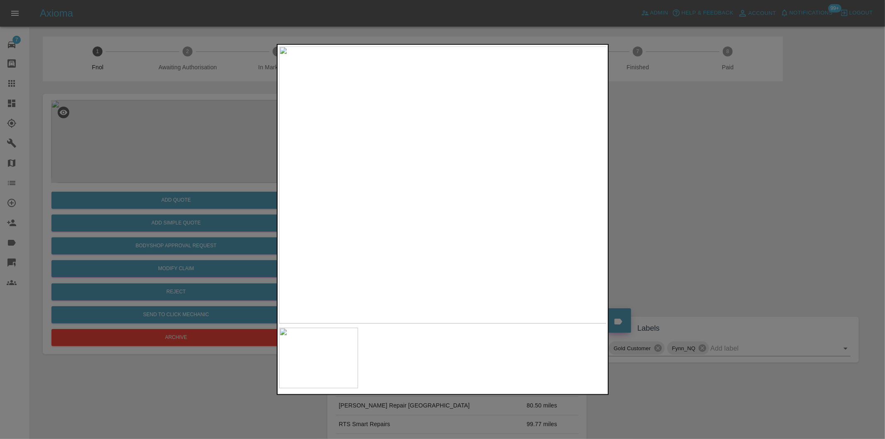
click at [437, 187] on img at bounding box center [443, 184] width 328 height 277
click at [437, 187] on img at bounding box center [459, 179] width 983 height 831
click at [456, 192] on img at bounding box center [443, 184] width 328 height 277
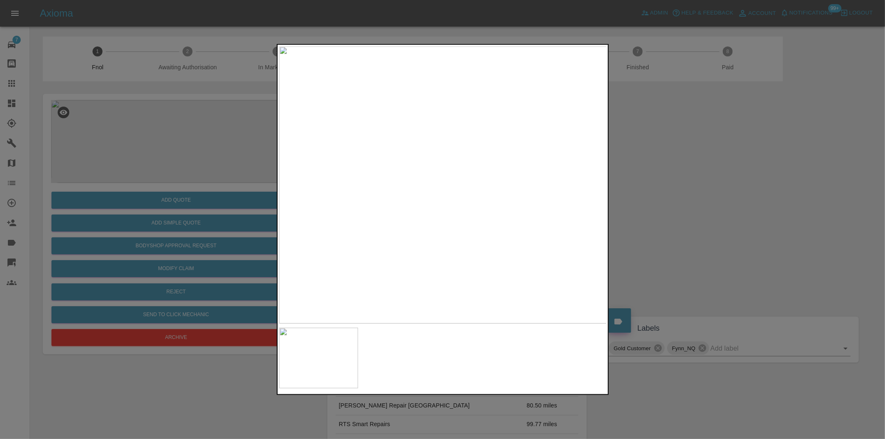
click at [456, 192] on img at bounding box center [443, 184] width 328 height 277
click at [441, 189] on img at bounding box center [401, 162] width 983 height 831
click at [665, 205] on div at bounding box center [442, 219] width 885 height 439
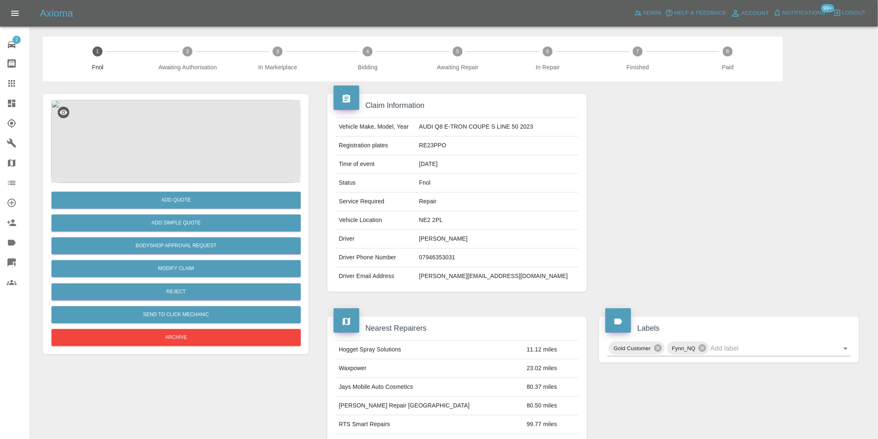
click at [191, 145] on img at bounding box center [175, 141] width 249 height 83
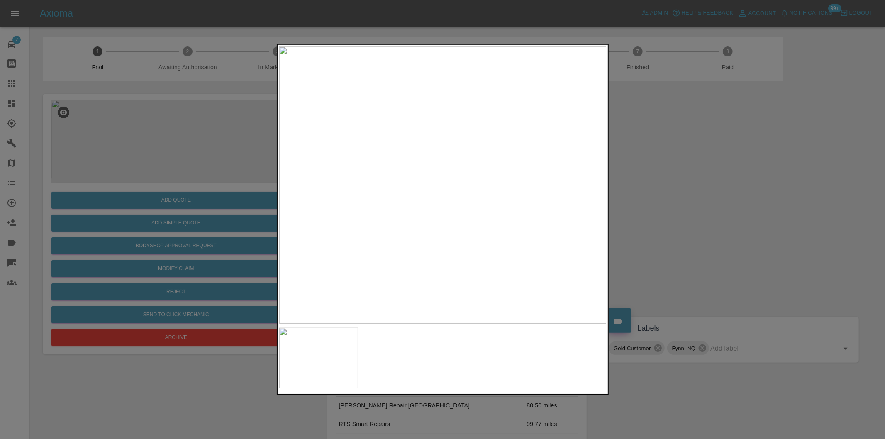
click at [428, 219] on img at bounding box center [443, 184] width 328 height 277
click at [451, 177] on img at bounding box center [486, 83] width 983 height 831
click at [717, 169] on div at bounding box center [442, 219] width 885 height 439
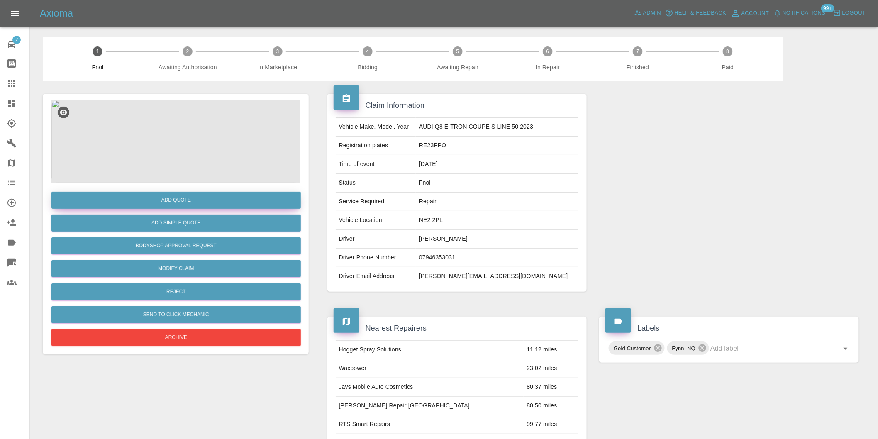
click at [188, 202] on button "Add Quote" at bounding box center [175, 200] width 249 height 17
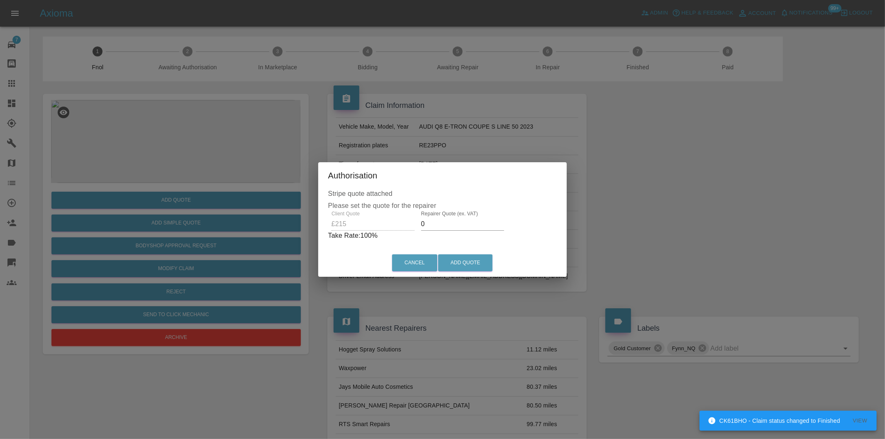
click at [439, 225] on input "0" at bounding box center [462, 223] width 83 height 13
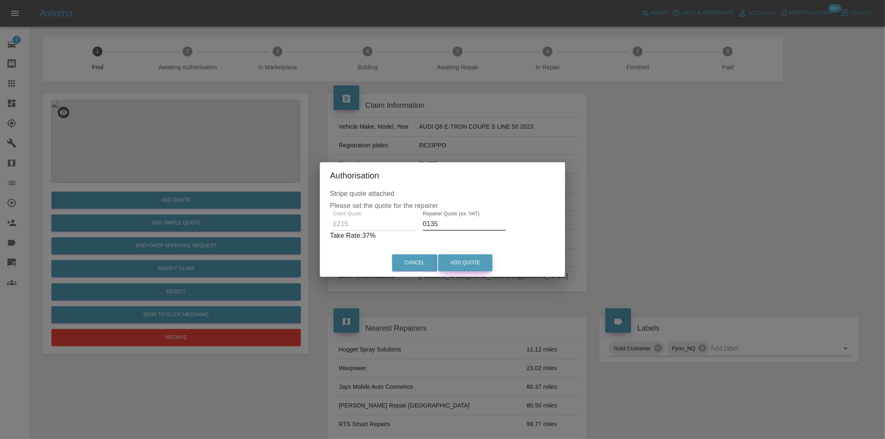
type input "0135"
click at [454, 262] on button "Add Quote" at bounding box center [465, 262] width 54 height 17
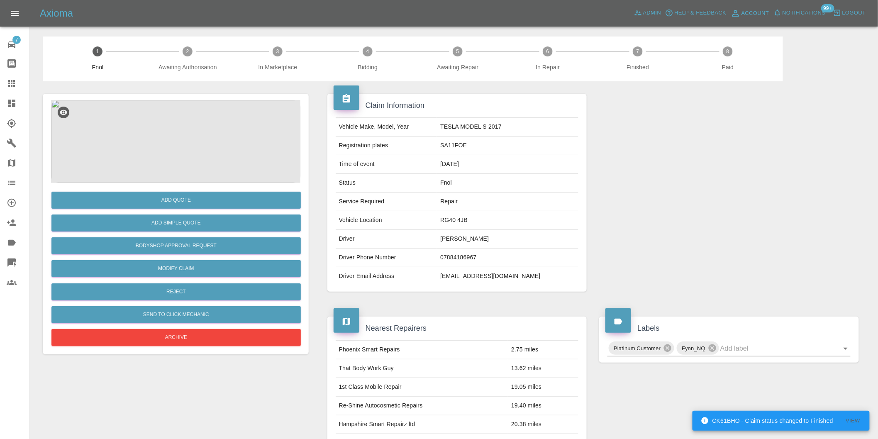
click at [180, 126] on img at bounding box center [175, 141] width 249 height 83
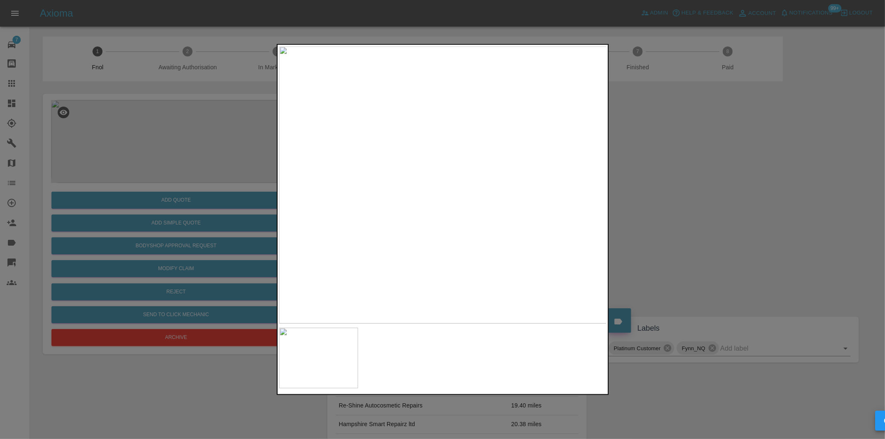
click at [491, 210] on img at bounding box center [443, 184] width 328 height 277
click at [491, 210] on img at bounding box center [297, 108] width 983 height 831
click at [490, 210] on img at bounding box center [297, 108] width 983 height 831
click at [667, 208] on div at bounding box center [442, 219] width 885 height 439
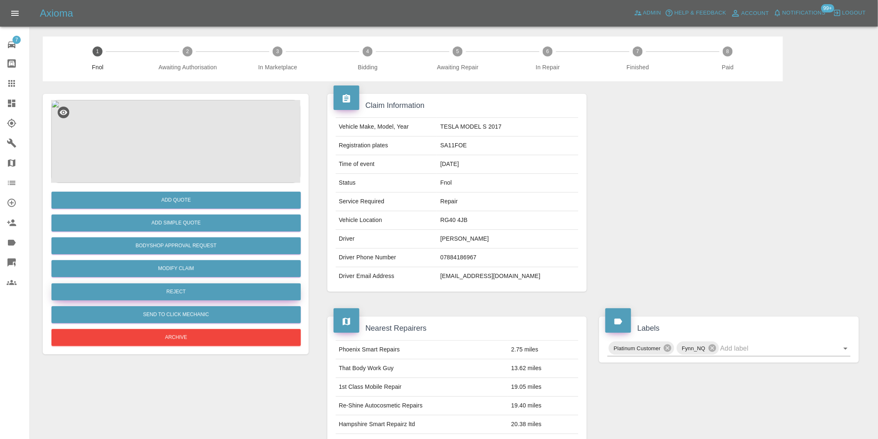
click at [207, 296] on button "Reject" at bounding box center [175, 291] width 249 height 17
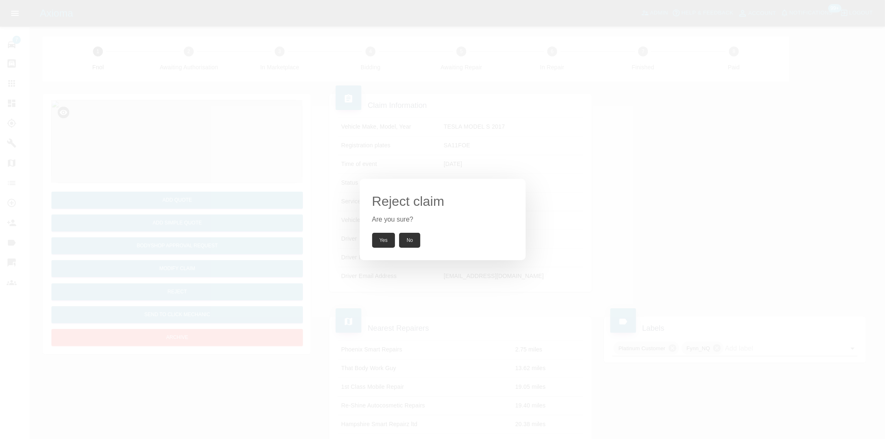
click at [387, 237] on button "Yes" at bounding box center [383, 240] width 23 height 15
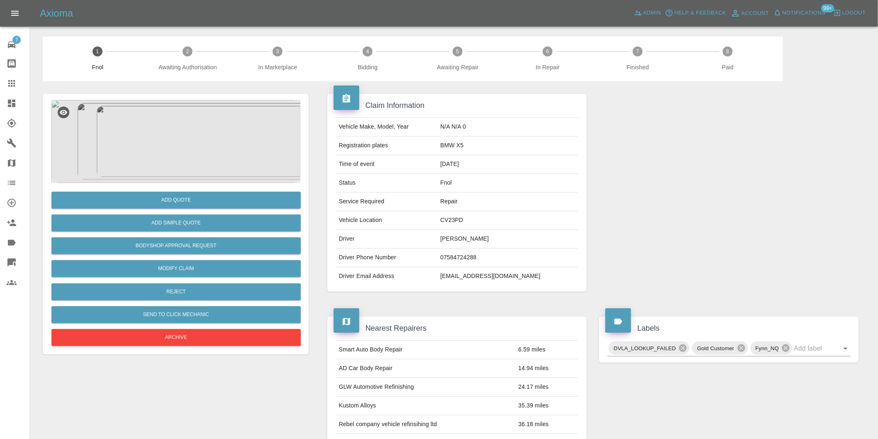
click at [213, 127] on img at bounding box center [175, 141] width 249 height 83
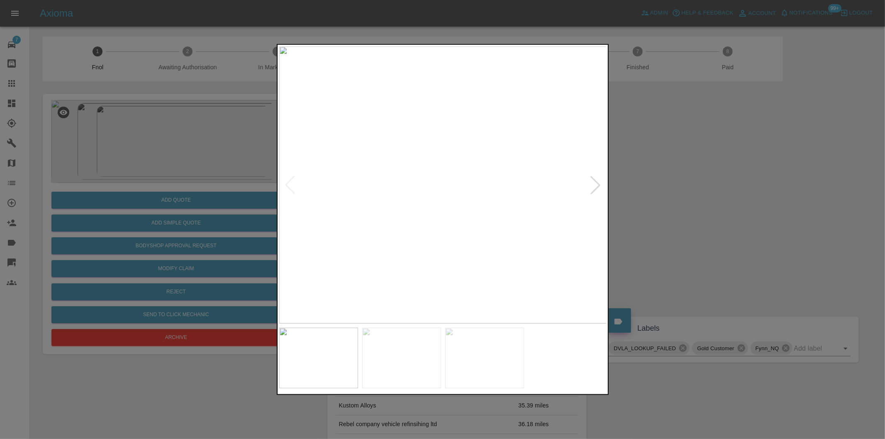
click at [594, 187] on div at bounding box center [595, 185] width 18 height 18
click at [594, 186] on div at bounding box center [595, 185] width 18 height 18
drag, startPoint x: 707, startPoint y: 187, endPoint x: 649, endPoint y: 194, distance: 58.0
click at [707, 188] on div at bounding box center [442, 219] width 885 height 439
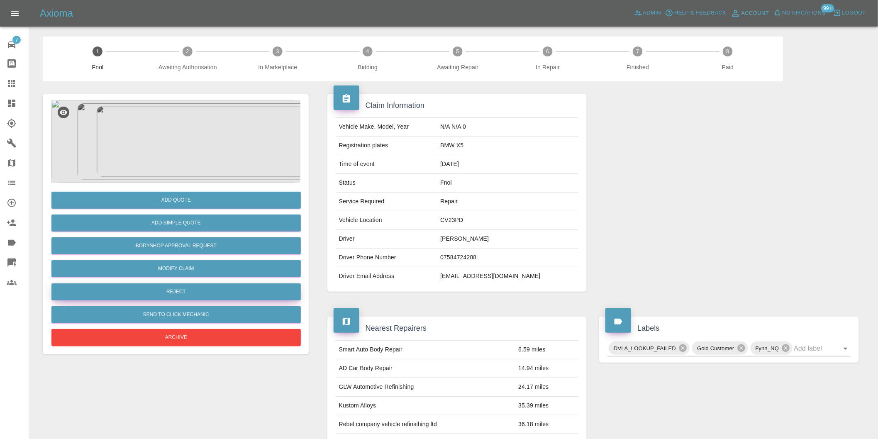
click at [198, 289] on button "Reject" at bounding box center [175, 291] width 249 height 17
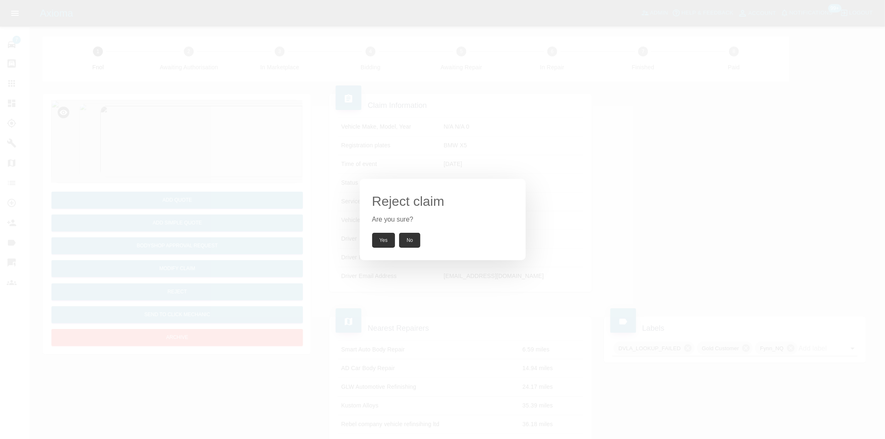
click at [383, 239] on button "Yes" at bounding box center [383, 240] width 23 height 15
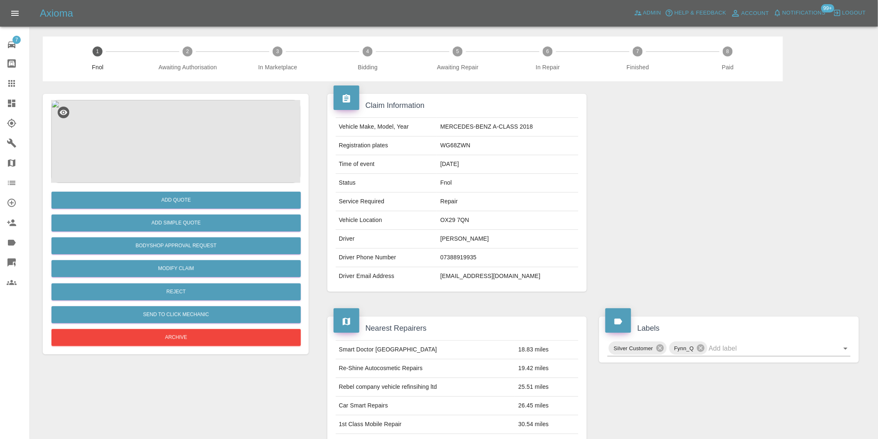
click at [179, 136] on img at bounding box center [175, 141] width 249 height 83
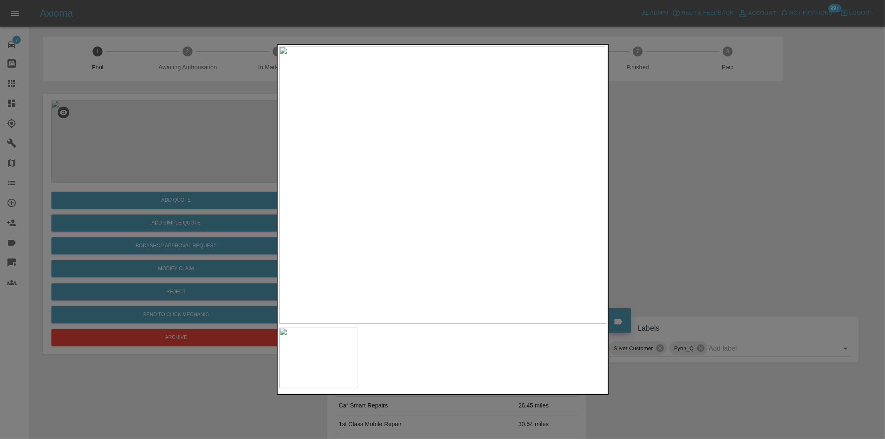
click at [680, 205] on div at bounding box center [442, 219] width 885 height 439
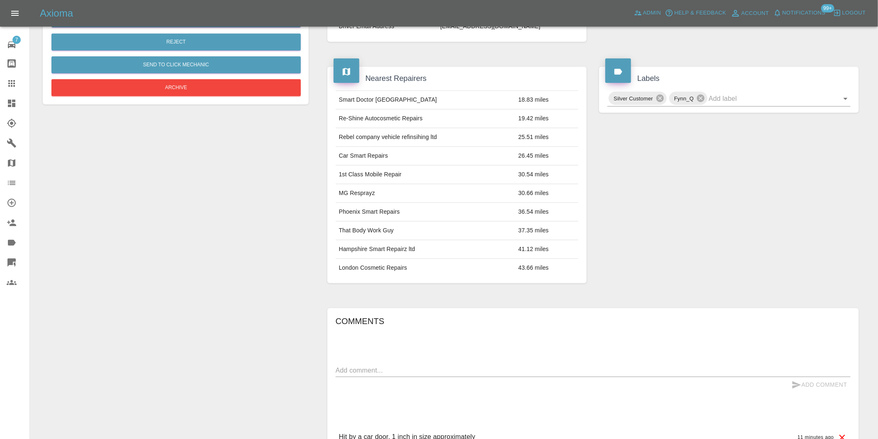
scroll to position [150, 0]
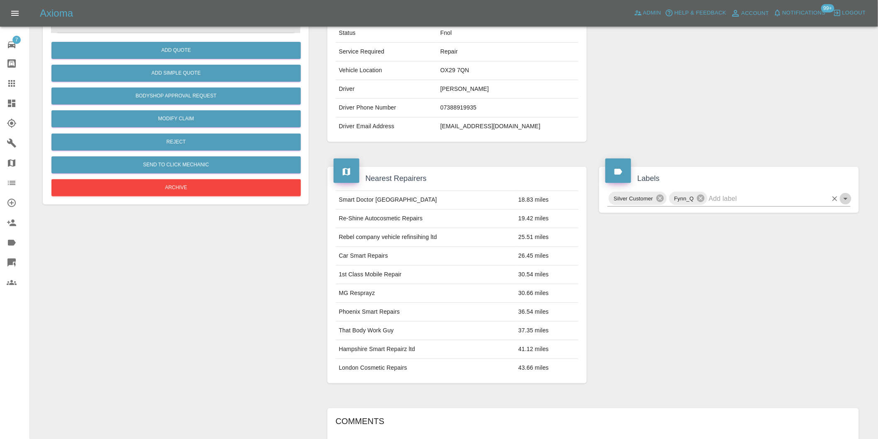
click at [846, 197] on icon "Open" at bounding box center [846, 199] width 10 height 10
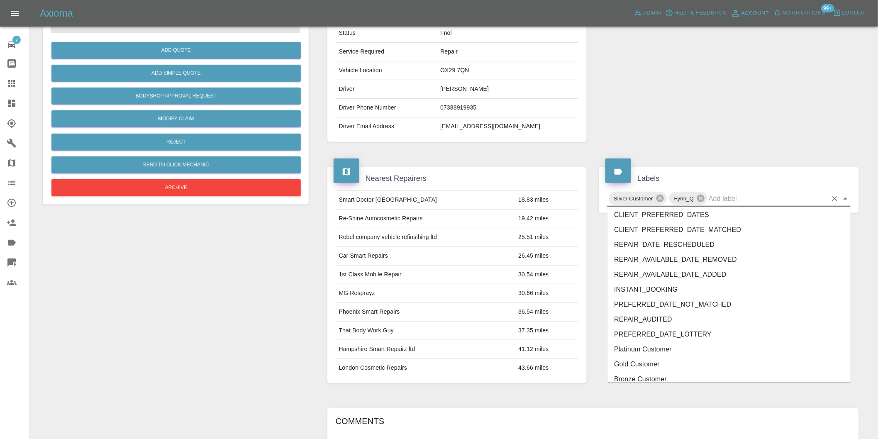
scroll to position [1772, 0]
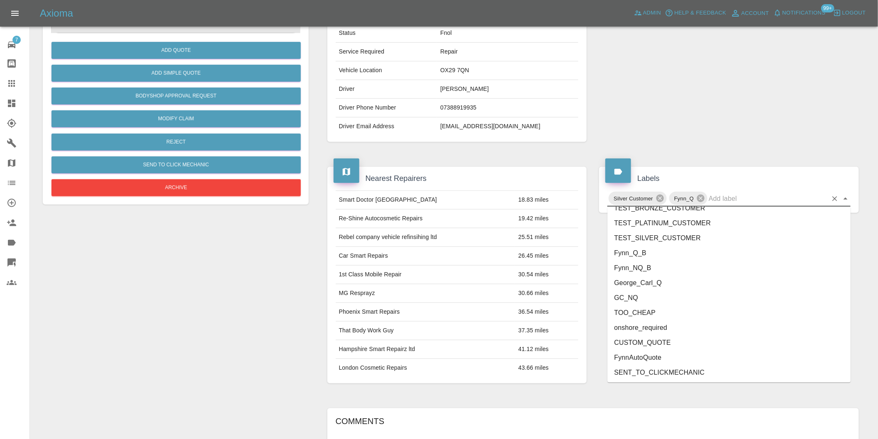
click at [652, 327] on li "onshore_required" at bounding box center [728, 327] width 243 height 15
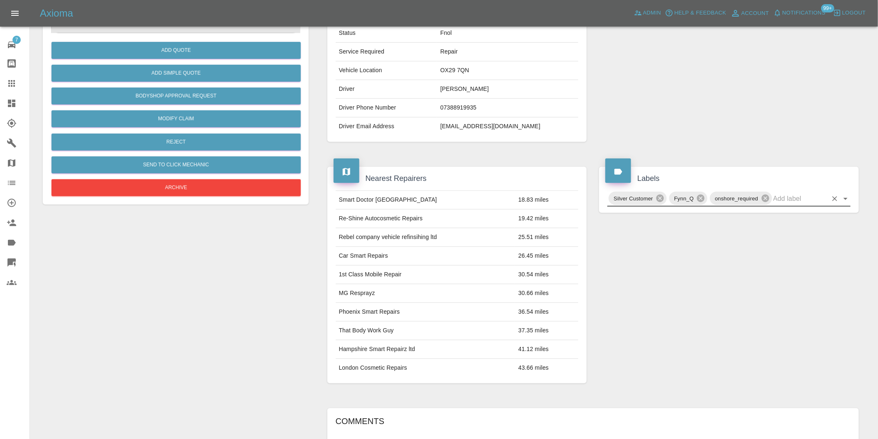
click at [844, 199] on icon "Open" at bounding box center [846, 199] width 10 height 10
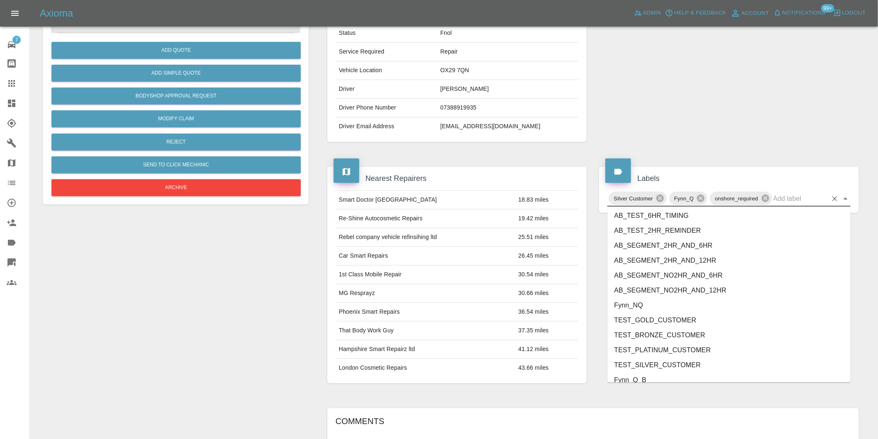
scroll to position [1757, 0]
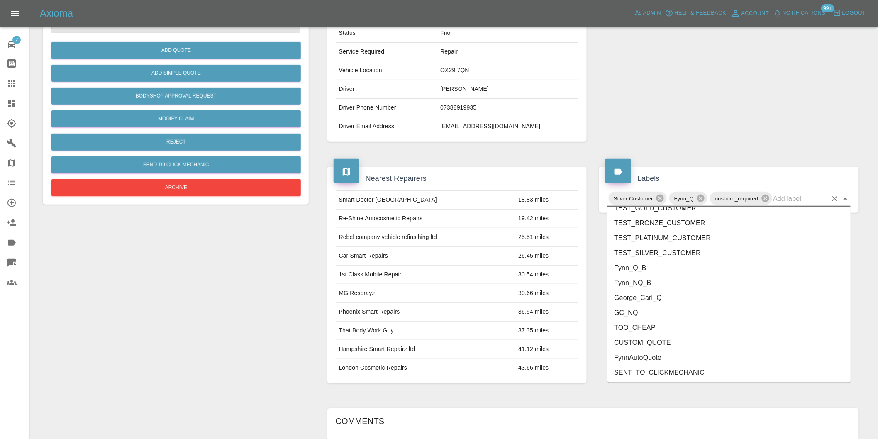
click at [650, 300] on li "George_Carl_Q" at bounding box center [728, 297] width 243 height 15
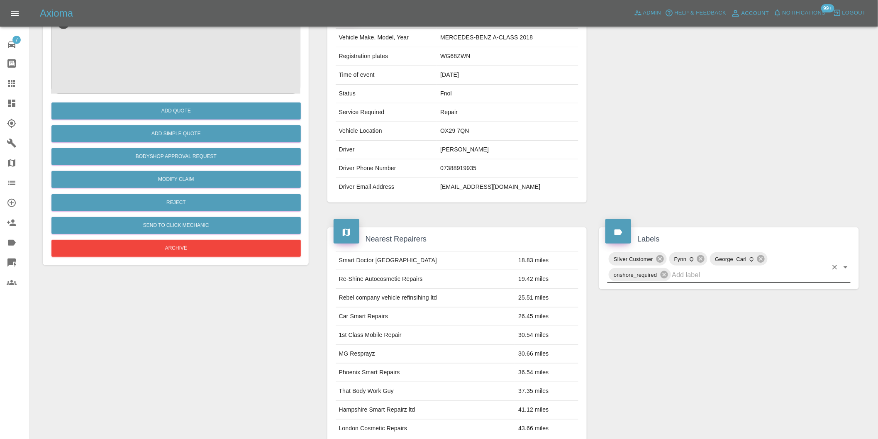
scroll to position [0, 0]
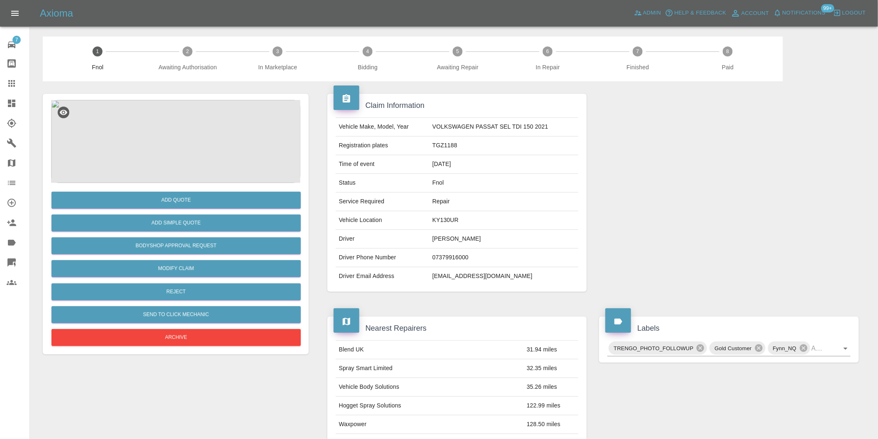
click at [167, 142] on img at bounding box center [175, 141] width 249 height 83
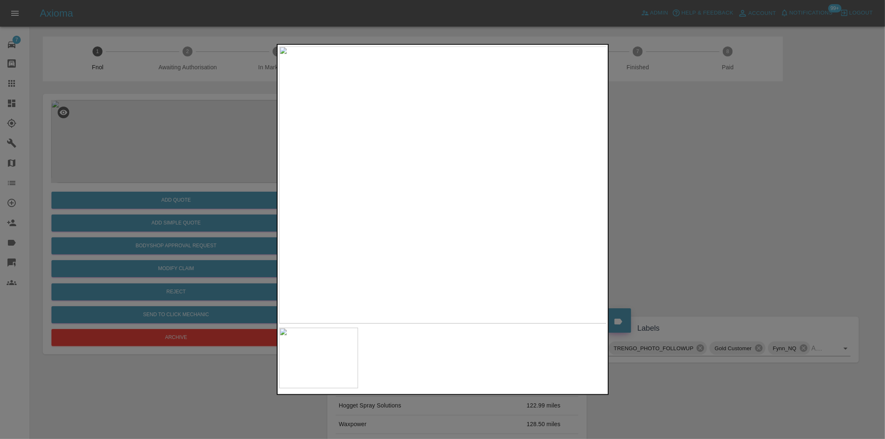
click at [706, 174] on div at bounding box center [442, 219] width 885 height 439
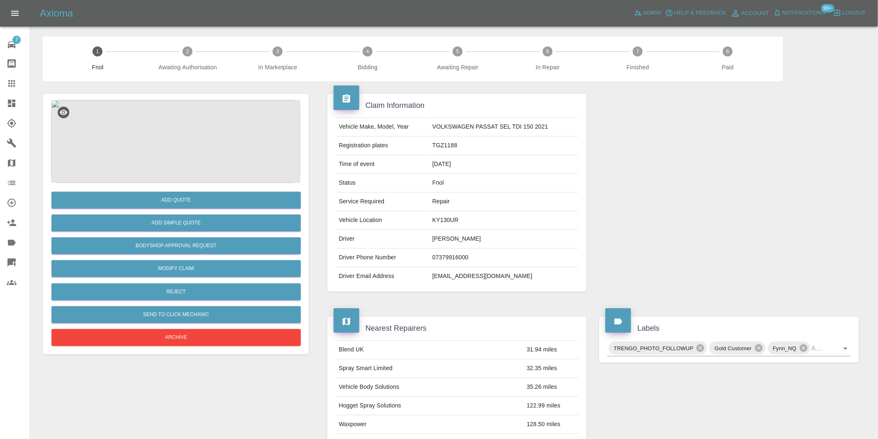
click at [173, 151] on img at bounding box center [175, 141] width 249 height 83
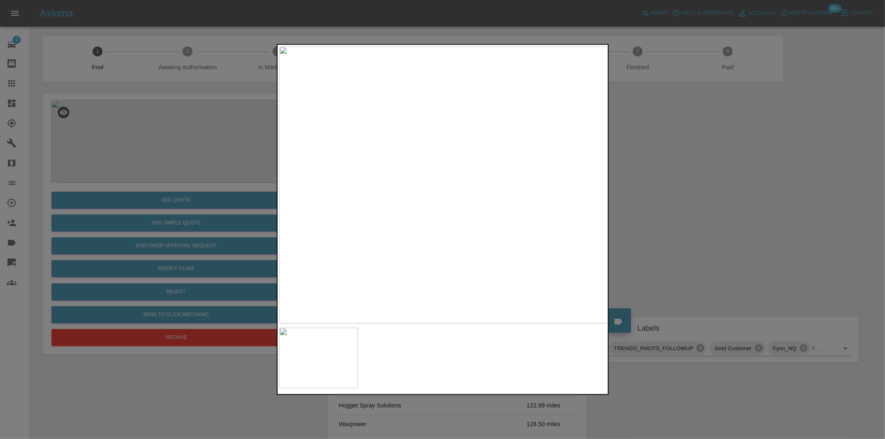
click at [762, 249] on div at bounding box center [442, 219] width 885 height 439
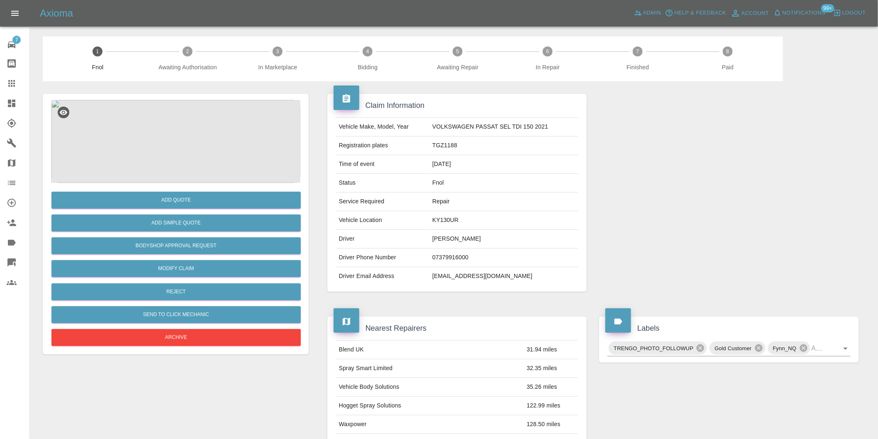
click at [173, 151] on img at bounding box center [175, 141] width 249 height 83
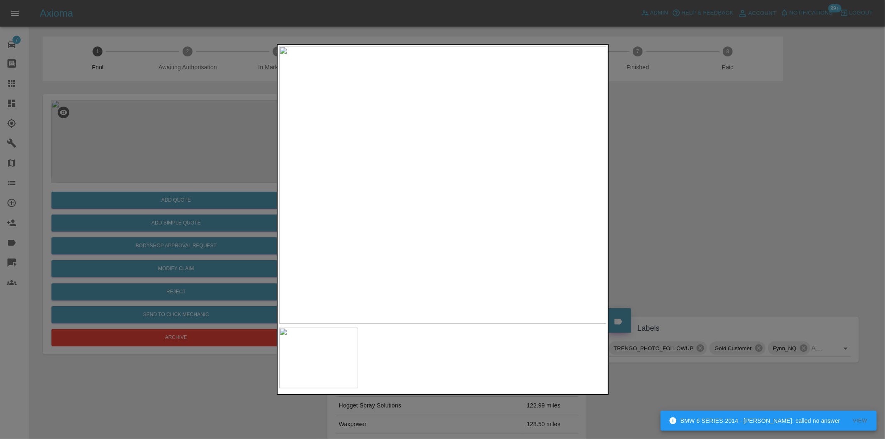
click at [397, 218] on img at bounding box center [443, 184] width 328 height 277
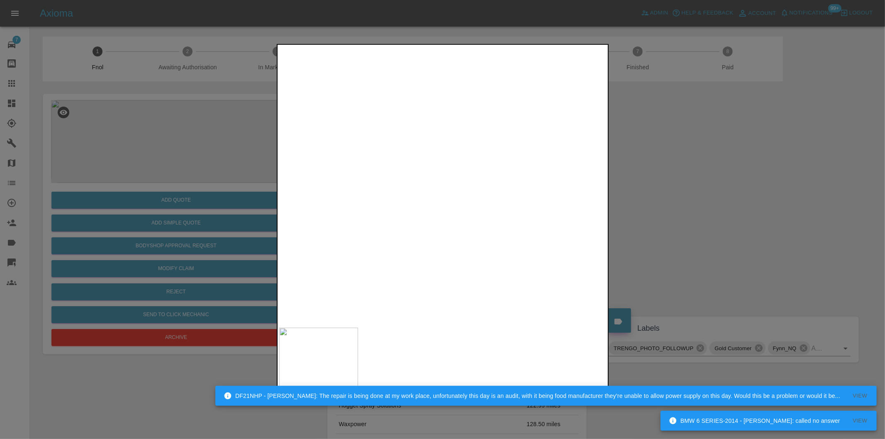
click at [408, 207] on img at bounding box center [578, 84] width 983 height 831
click at [408, 206] on img at bounding box center [578, 84] width 983 height 831
click at [656, 177] on div at bounding box center [442, 219] width 885 height 439
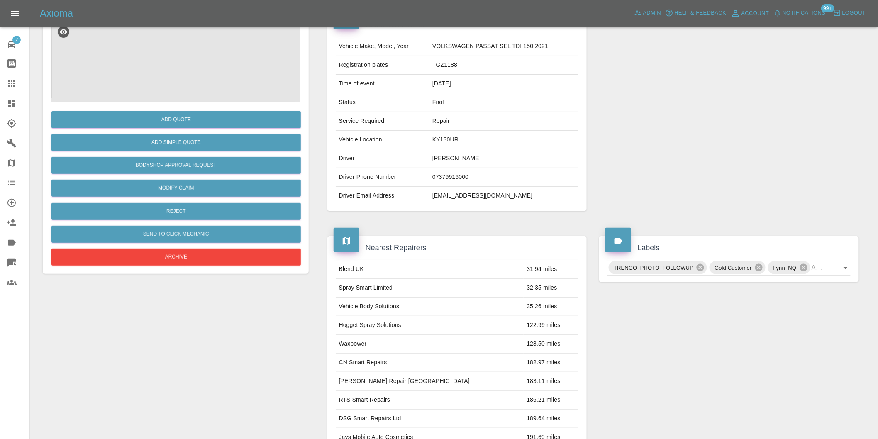
scroll to position [184, 0]
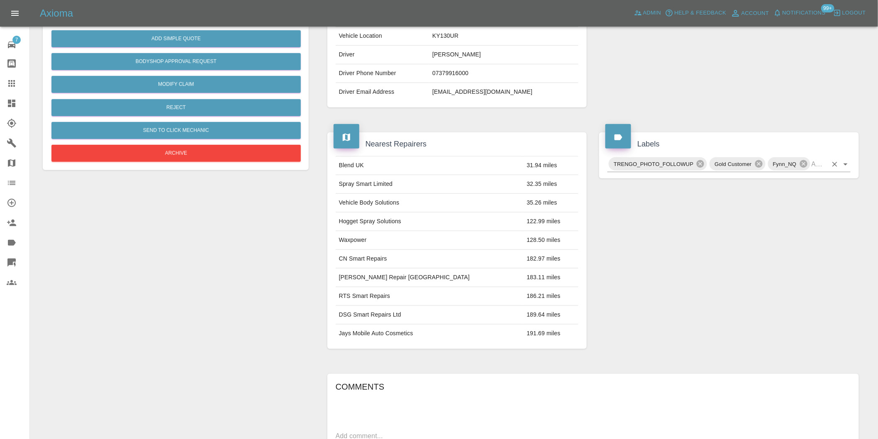
click at [846, 165] on icon "Open" at bounding box center [845, 164] width 4 height 2
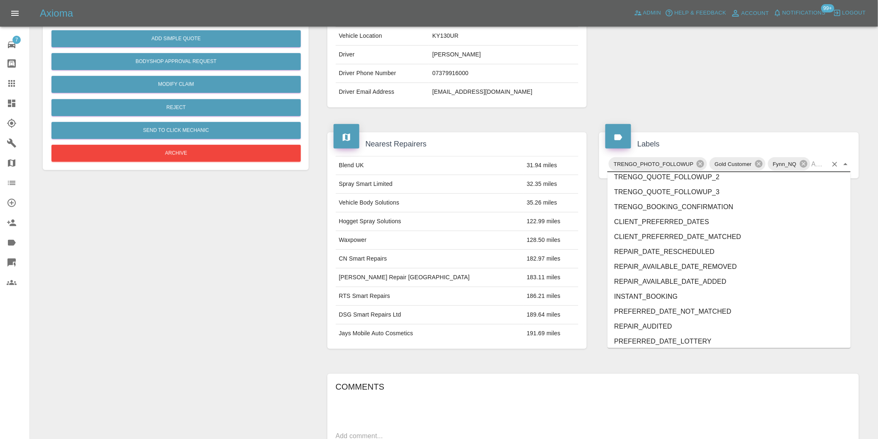
scroll to position [1757, 0]
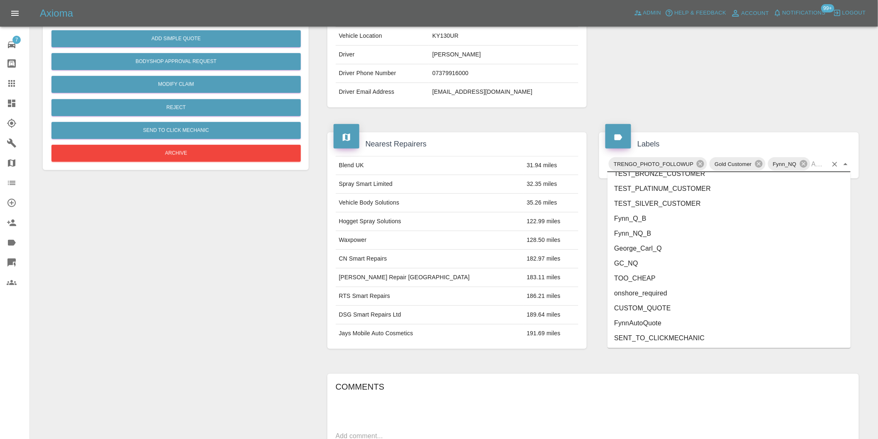
click at [663, 292] on li "onshore_required" at bounding box center [728, 293] width 243 height 15
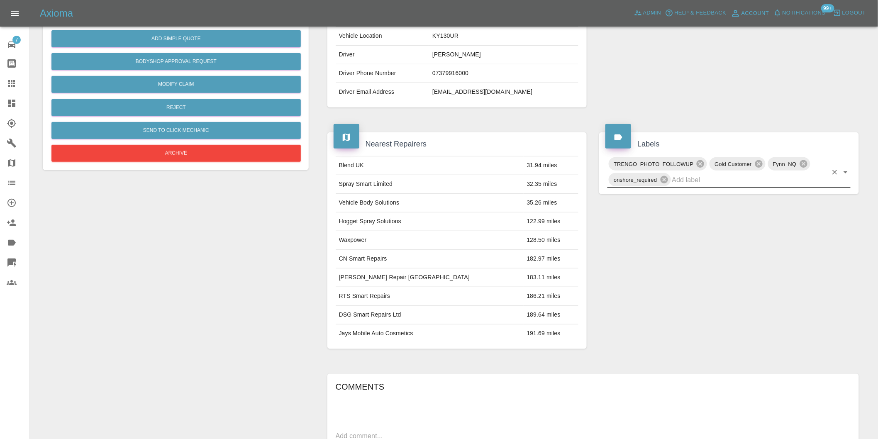
click at [847, 164] on div "TRENGO_PHOTO_FOLLOWUP Gold Customer Fynn_NQ onshore_required" at bounding box center [728, 172] width 243 height 32
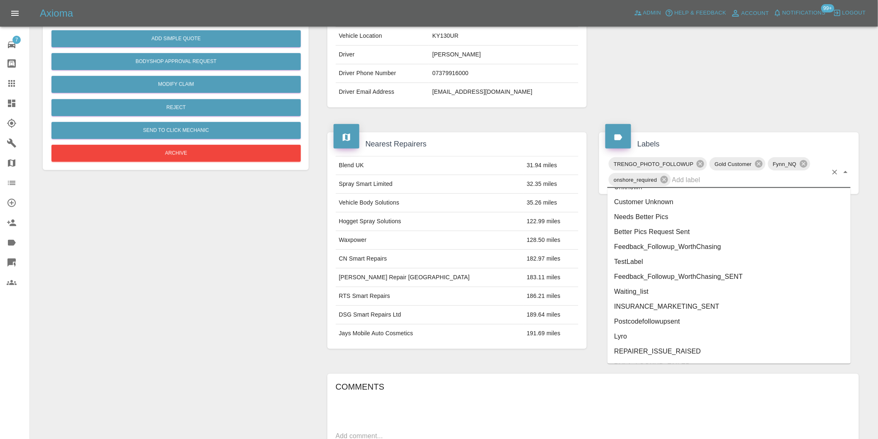
scroll to position [1742, 0]
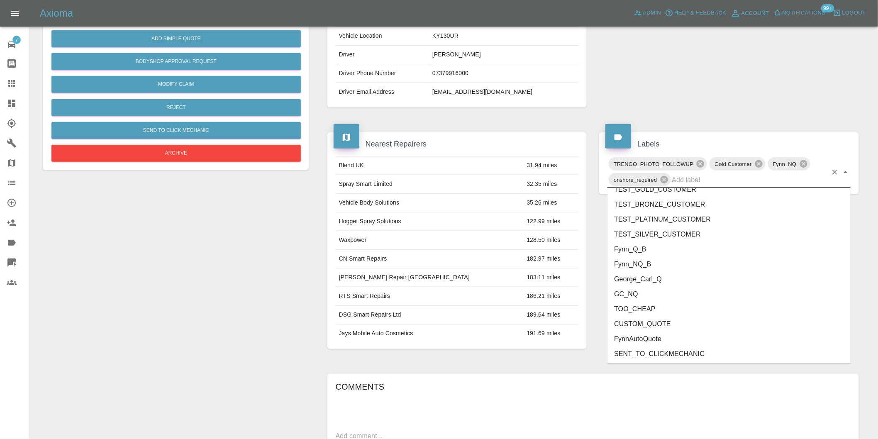
click at [648, 277] on li "George_Carl_Q" at bounding box center [728, 279] width 243 height 15
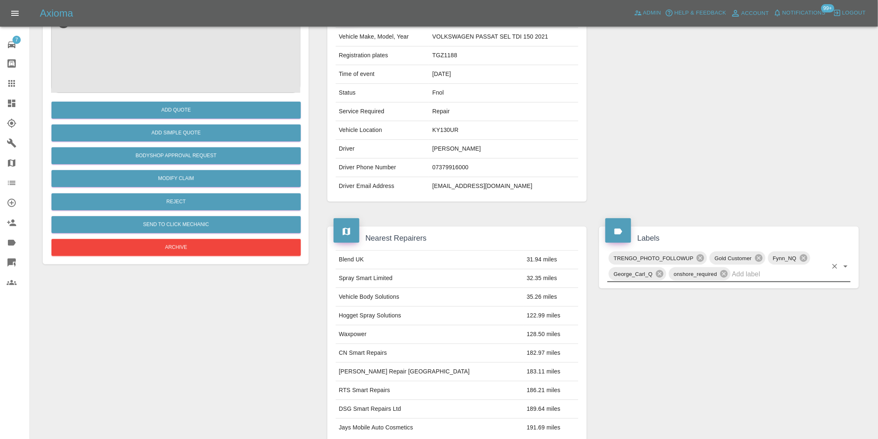
scroll to position [0, 0]
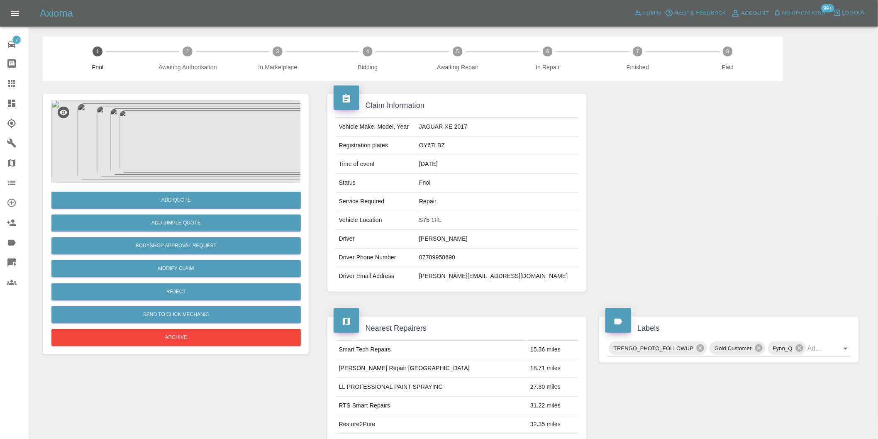
click at [169, 143] on img at bounding box center [175, 141] width 249 height 83
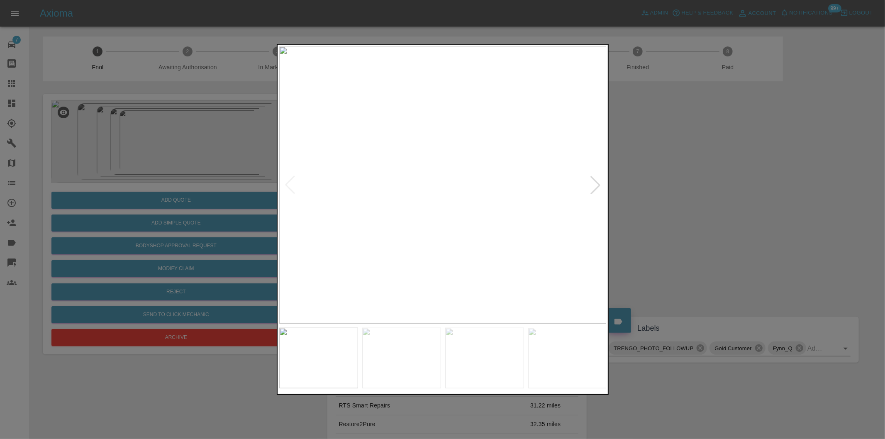
click at [598, 183] on div at bounding box center [595, 185] width 18 height 18
click at [598, 183] on img at bounding box center [443, 184] width 328 height 277
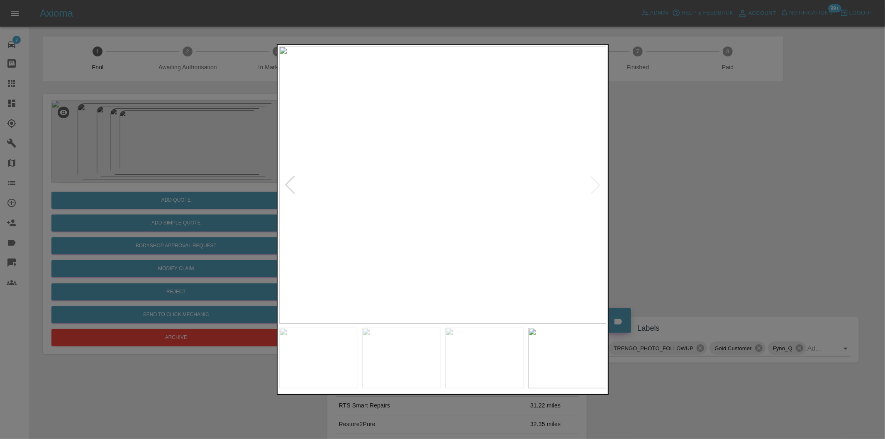
click at [289, 185] on div at bounding box center [290, 185] width 18 height 18
drag, startPoint x: 762, startPoint y: 189, endPoint x: 532, endPoint y: 249, distance: 238.0
click at [761, 189] on div at bounding box center [442, 219] width 885 height 439
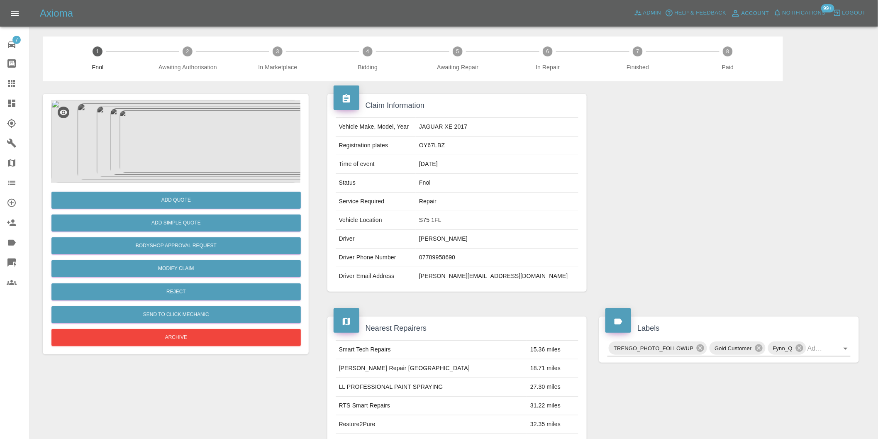
click at [208, 147] on img at bounding box center [175, 141] width 249 height 83
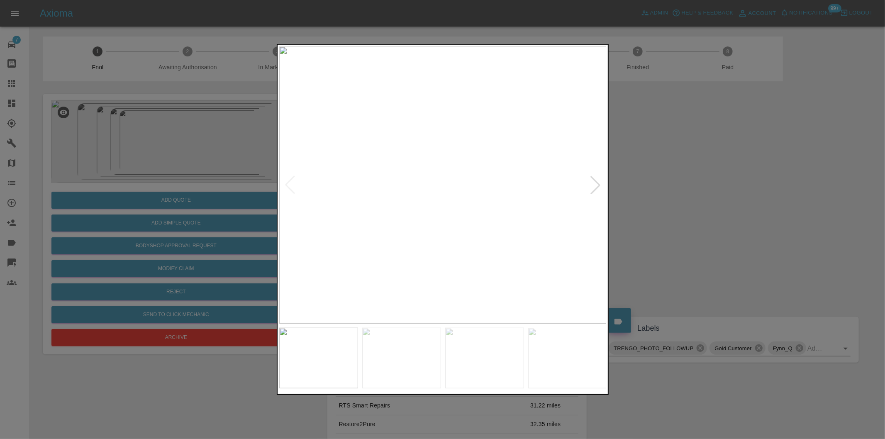
click at [595, 184] on div at bounding box center [595, 185] width 18 height 18
click at [596, 183] on div at bounding box center [595, 185] width 18 height 18
drag, startPoint x: 741, startPoint y: 177, endPoint x: 347, endPoint y: 208, distance: 395.3
click at [739, 177] on div at bounding box center [442, 219] width 885 height 439
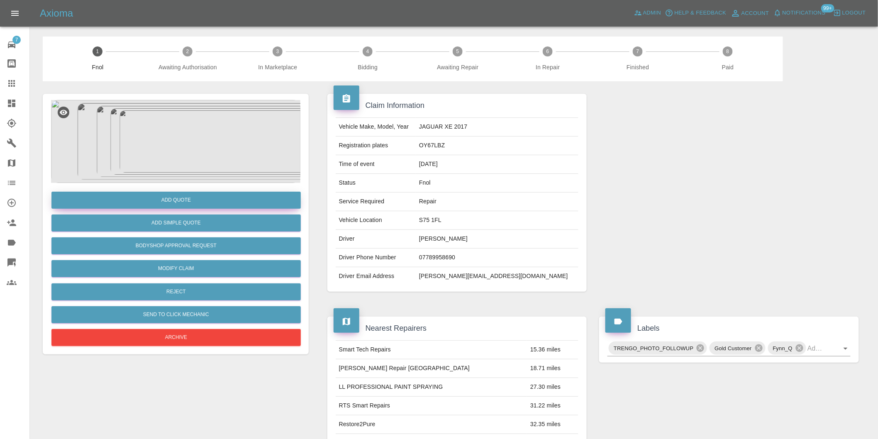
click at [176, 199] on button "Add Quote" at bounding box center [175, 200] width 249 height 17
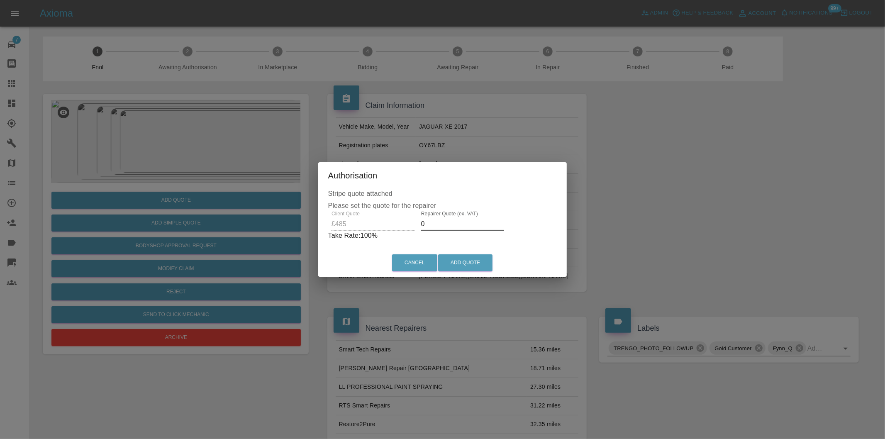
click at [437, 222] on input "0" at bounding box center [462, 223] width 83 height 13
type input "0300"
click at [461, 264] on button "Add Quote" at bounding box center [465, 262] width 54 height 17
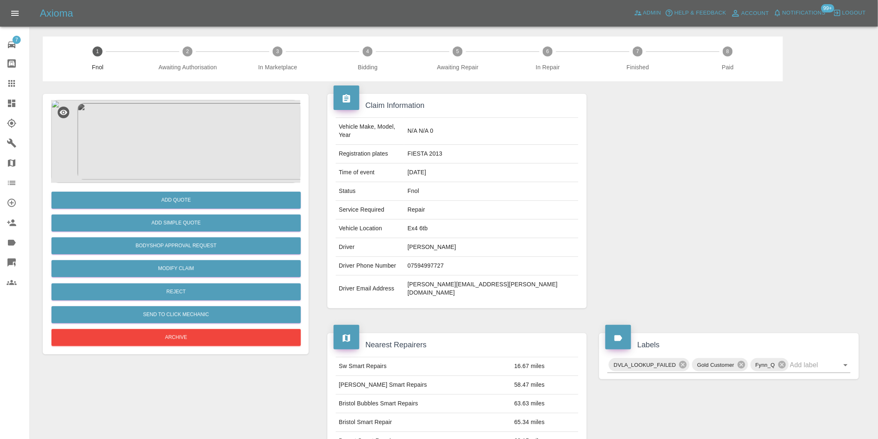
click at [200, 144] on img at bounding box center [175, 141] width 249 height 83
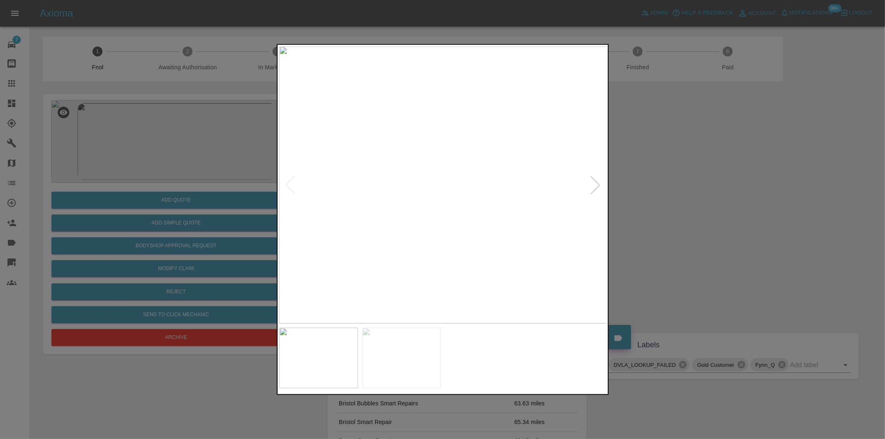
click at [597, 188] on div at bounding box center [595, 185] width 18 height 18
click at [597, 188] on img at bounding box center [443, 184] width 328 height 277
drag, startPoint x: 670, startPoint y: 196, endPoint x: 236, endPoint y: 207, distance: 434.1
click at [664, 197] on div at bounding box center [442, 219] width 885 height 439
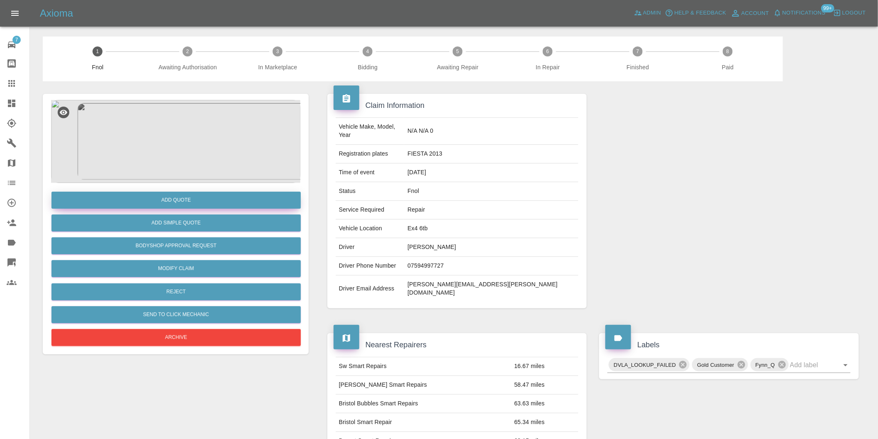
click at [171, 203] on button "Add Quote" at bounding box center [175, 200] width 249 height 17
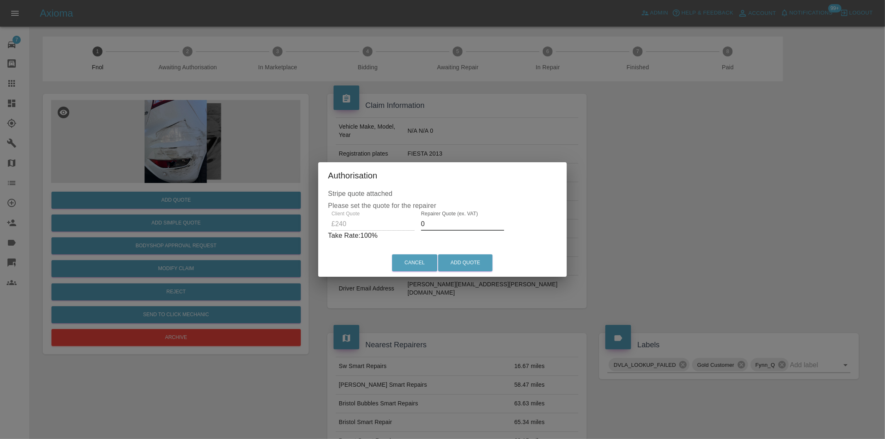
click at [450, 224] on input "0" at bounding box center [462, 223] width 83 height 13
type input "0150"
click at [458, 266] on button "Add Quote" at bounding box center [465, 262] width 54 height 17
click at [464, 260] on button "Add Quote" at bounding box center [465, 262] width 54 height 17
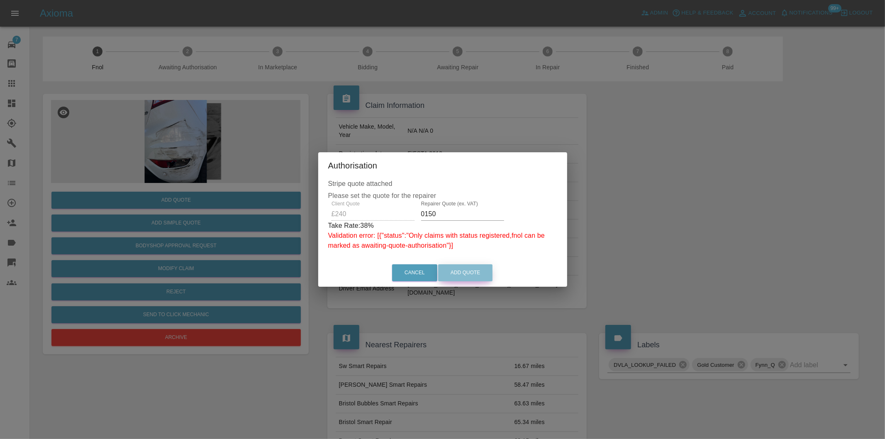
click at [465, 273] on button "Add Quote" at bounding box center [465, 272] width 54 height 17
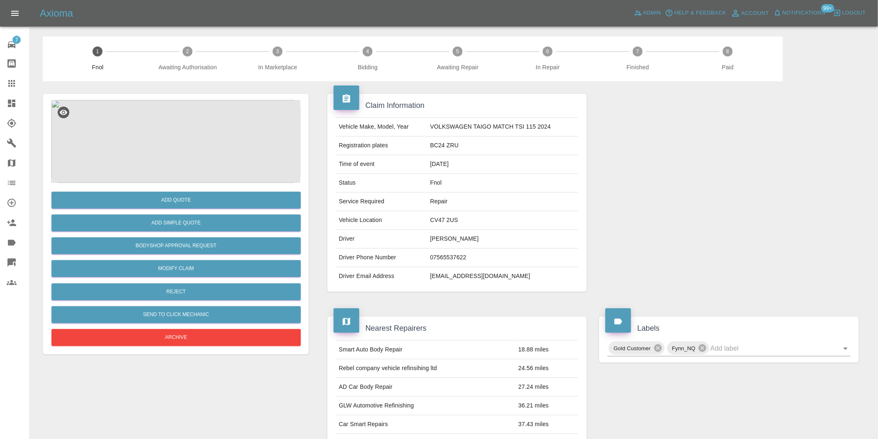
click at [195, 127] on img at bounding box center [175, 141] width 249 height 83
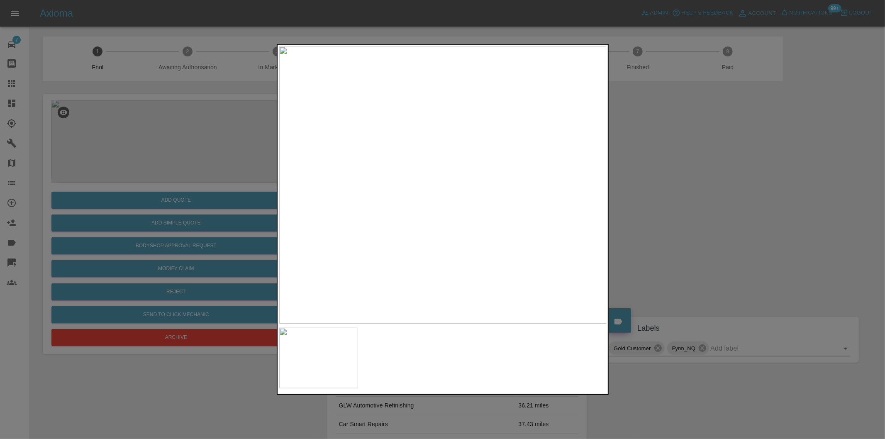
click at [419, 180] on img at bounding box center [443, 184] width 328 height 277
click at [422, 178] on img at bounding box center [443, 184] width 328 height 277
click at [474, 178] on img at bounding box center [503, 204] width 983 height 831
click at [652, 189] on div at bounding box center [442, 219] width 885 height 439
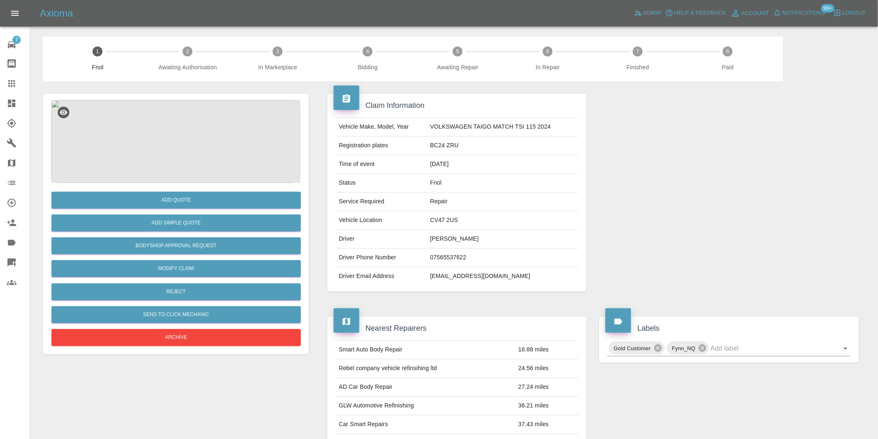
click at [172, 129] on img at bounding box center [175, 141] width 249 height 83
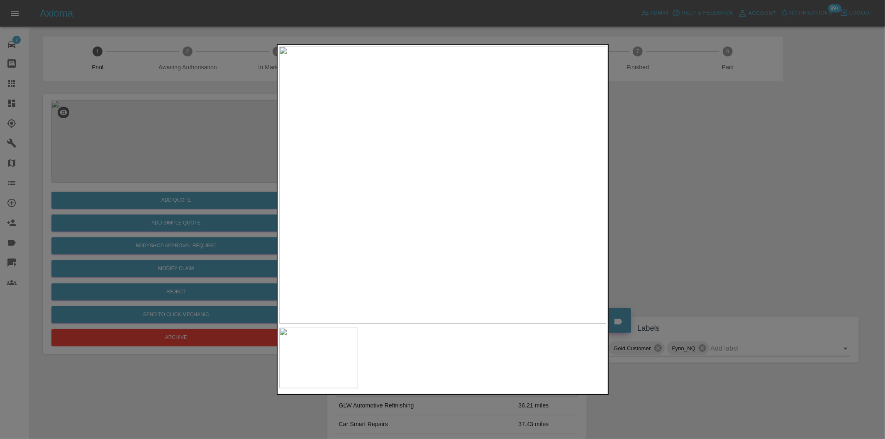
click at [738, 192] on div at bounding box center [442, 219] width 885 height 439
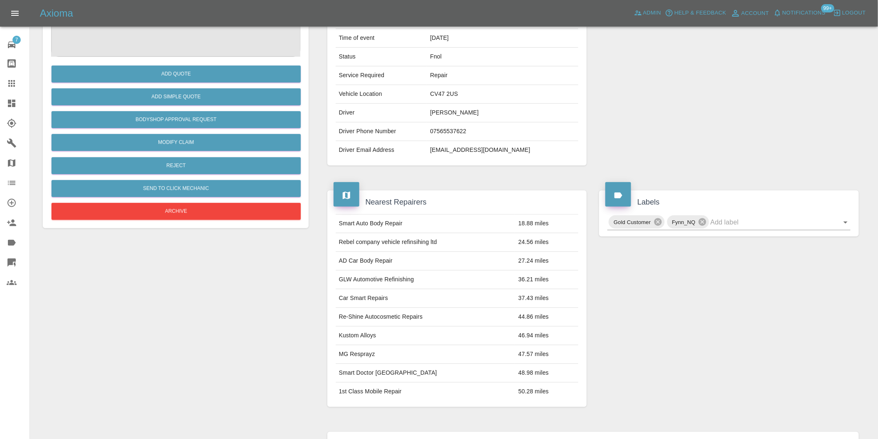
scroll to position [138, 0]
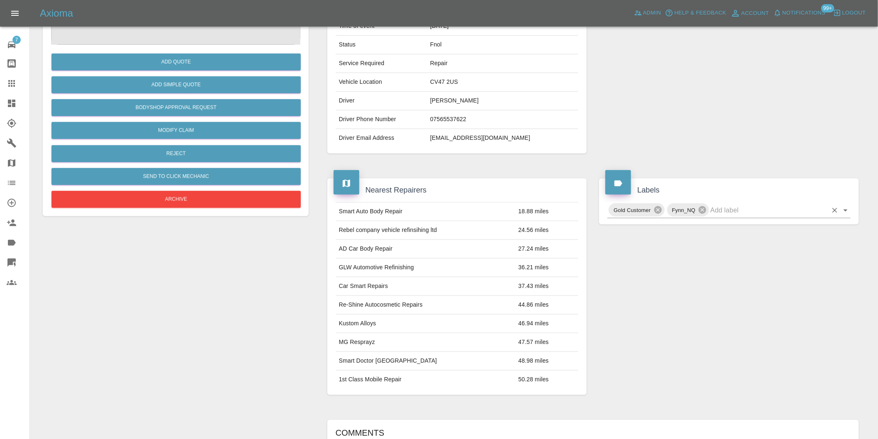
click at [847, 214] on icon "Open" at bounding box center [846, 210] width 10 height 10
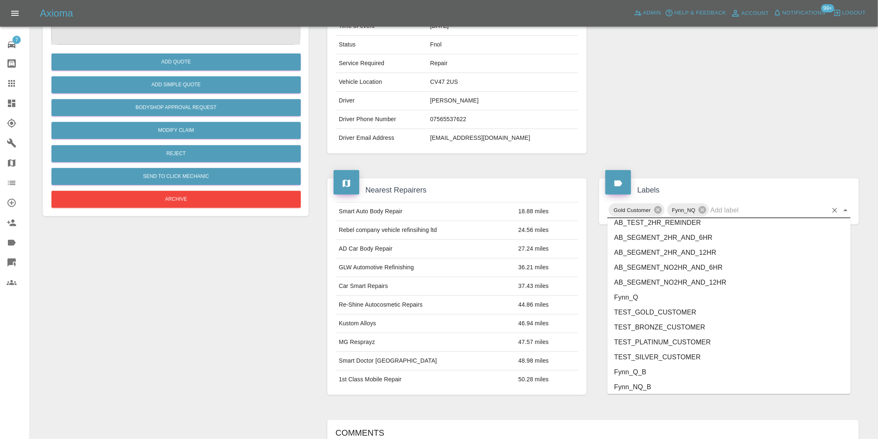
scroll to position [1772, 0]
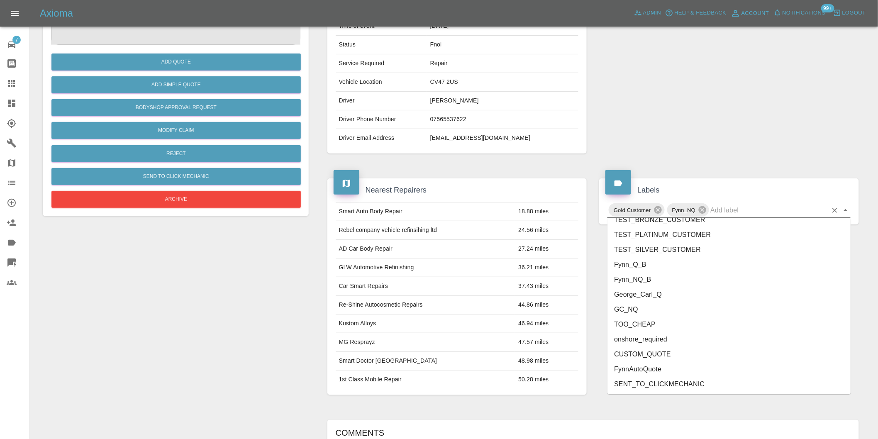
click at [671, 342] on li "onshore_required" at bounding box center [728, 339] width 243 height 15
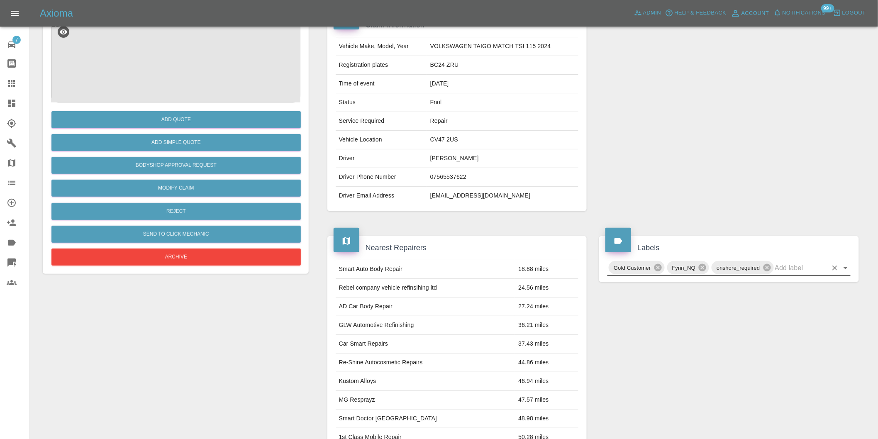
scroll to position [184, 0]
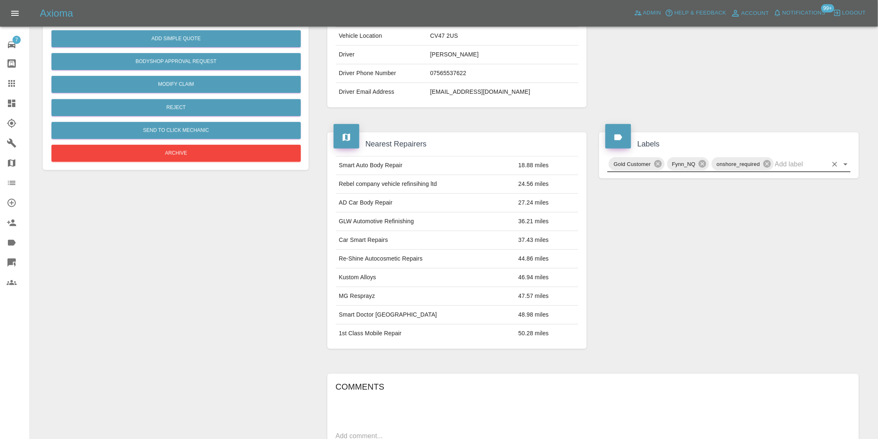
click at [850, 163] on icon "Open" at bounding box center [846, 164] width 10 height 10
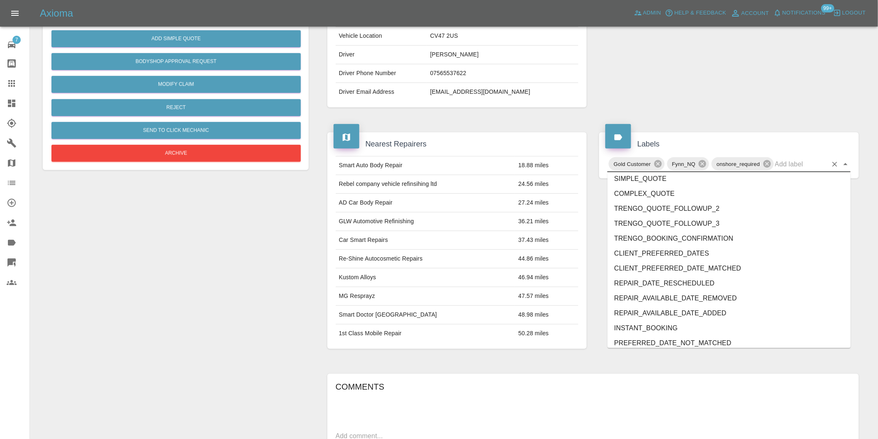
scroll to position [1757, 0]
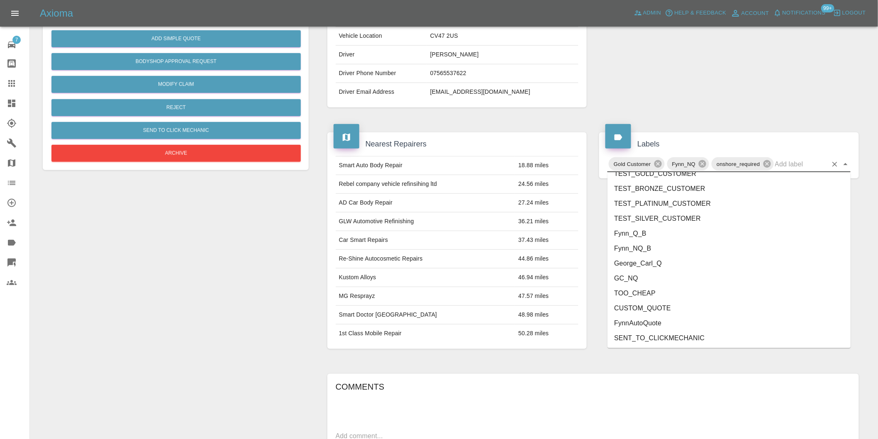
drag, startPoint x: 656, startPoint y: 266, endPoint x: 652, endPoint y: 263, distance: 4.8
click at [655, 266] on li "George_Carl_Q" at bounding box center [728, 263] width 243 height 15
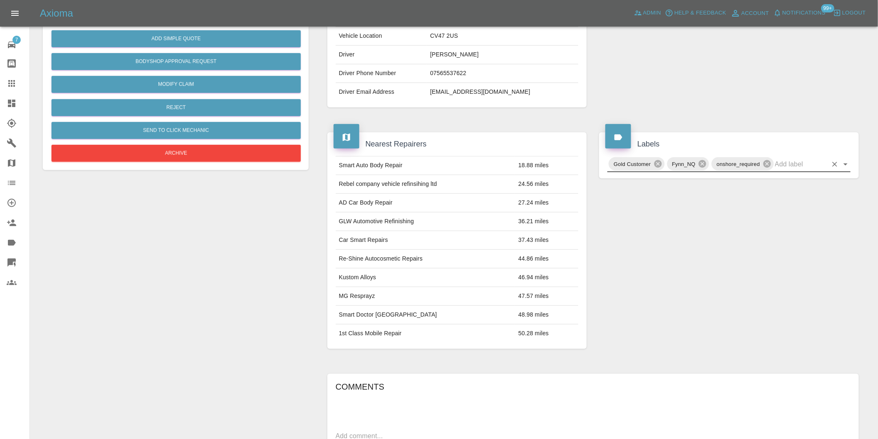
scroll to position [0, 0]
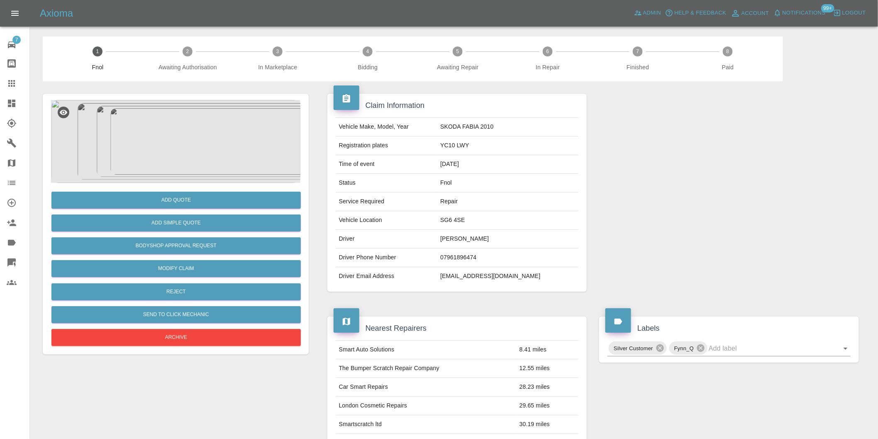
click at [176, 139] on img at bounding box center [175, 141] width 249 height 83
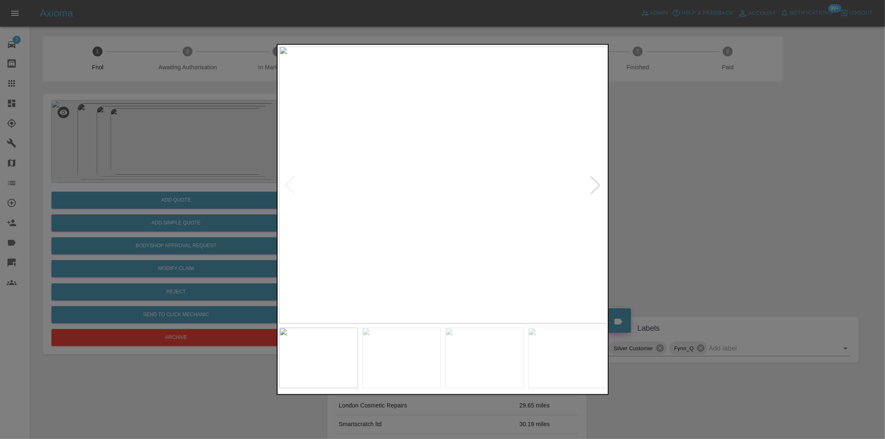
click at [602, 185] on div at bounding box center [595, 185] width 18 height 18
click at [595, 185] on div at bounding box center [595, 185] width 18 height 18
drag, startPoint x: 655, startPoint y: 188, endPoint x: 673, endPoint y: 189, distance: 17.0
click at [659, 187] on div at bounding box center [442, 219] width 885 height 439
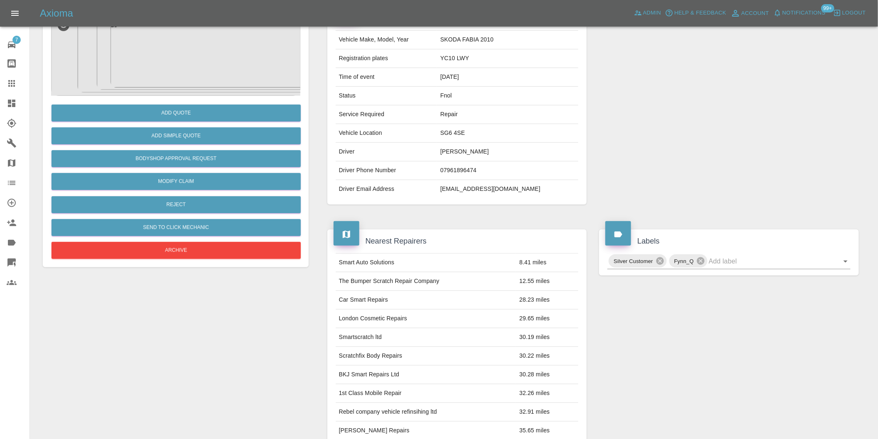
scroll to position [138, 0]
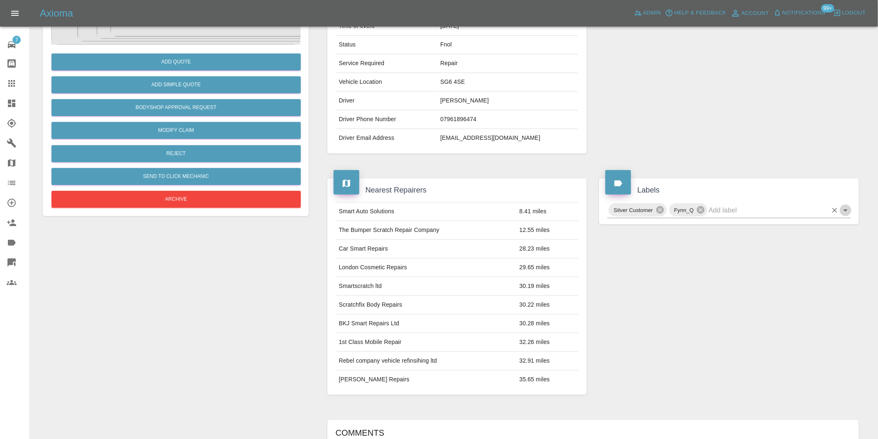
click at [845, 213] on icon "Open" at bounding box center [846, 210] width 10 height 10
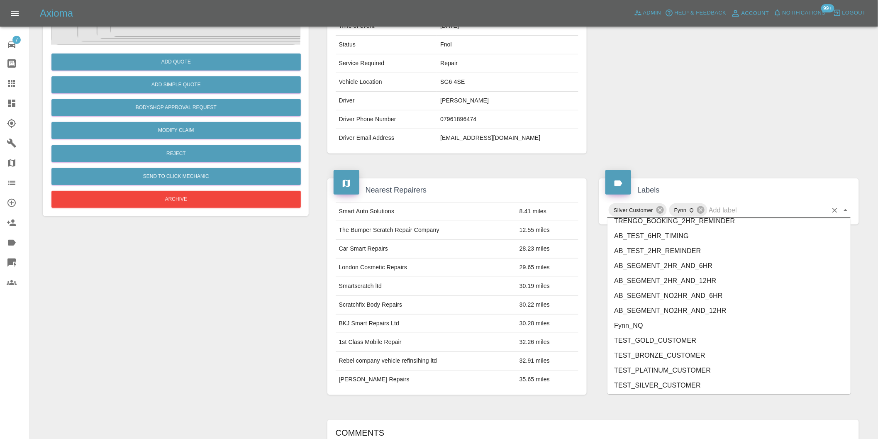
scroll to position [1772, 0]
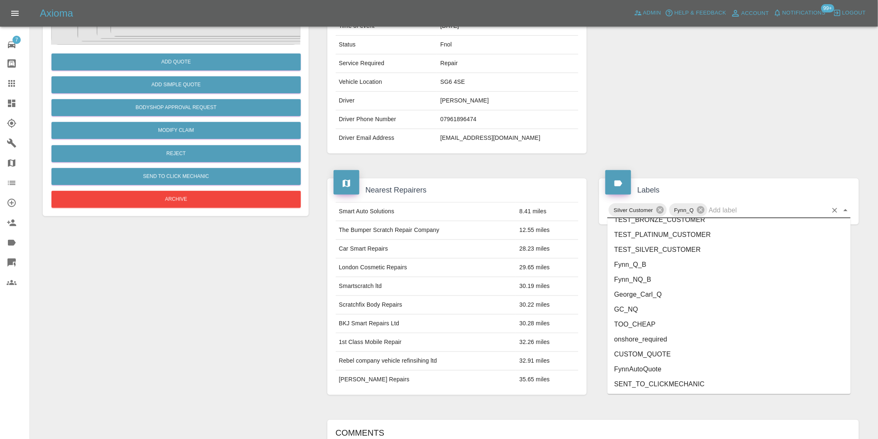
click at [672, 338] on li "onshore_required" at bounding box center [728, 339] width 243 height 15
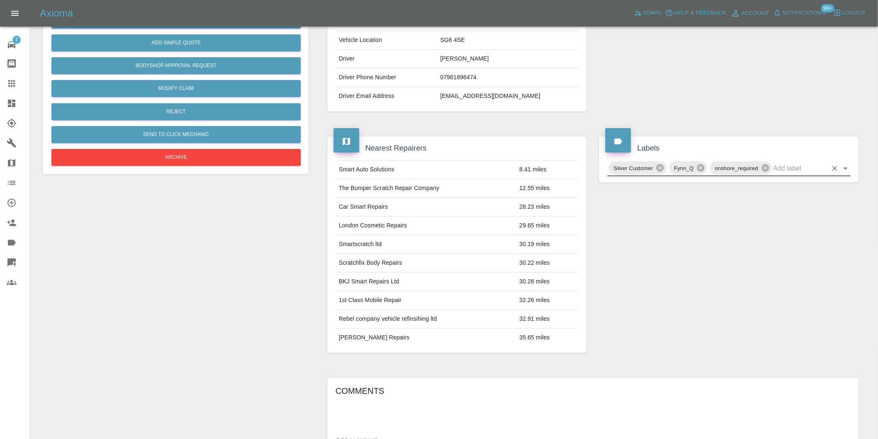
scroll to position [184, 0]
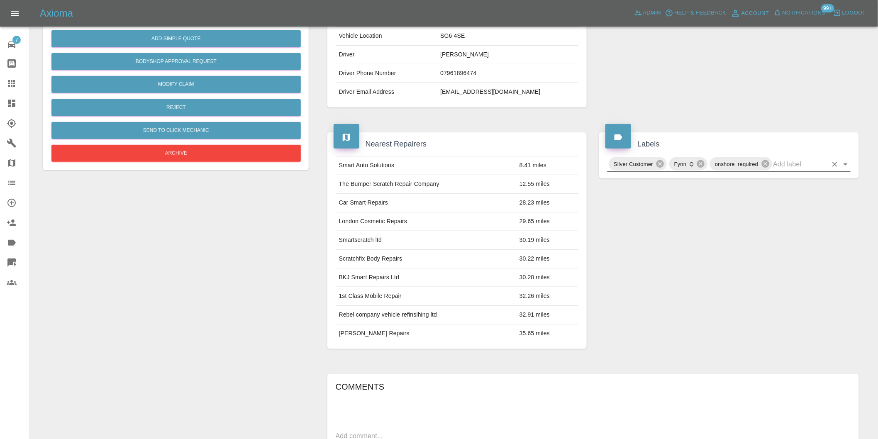
click at [846, 162] on icon "Open" at bounding box center [846, 164] width 10 height 10
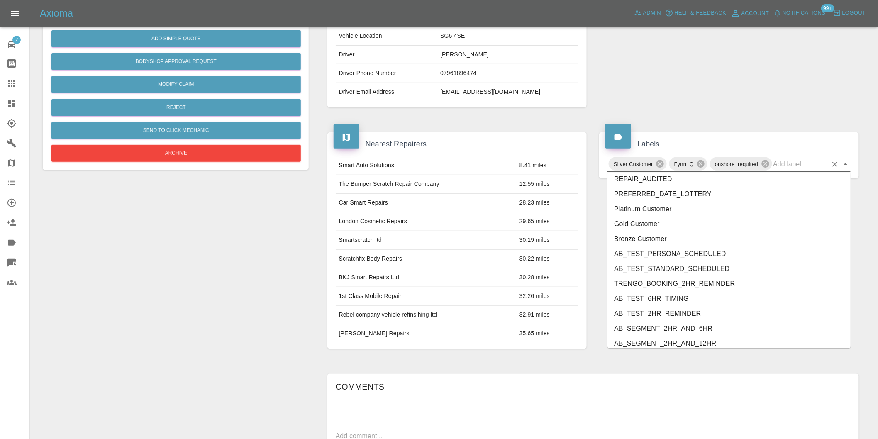
scroll to position [1757, 0]
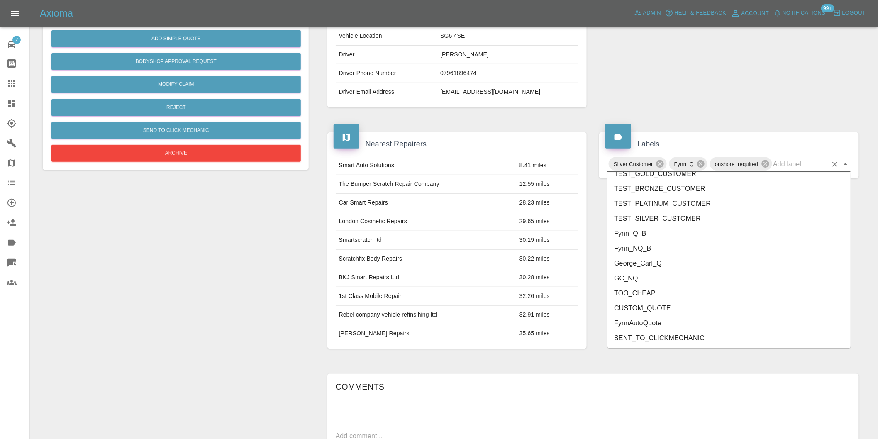
drag, startPoint x: 651, startPoint y: 263, endPoint x: 646, endPoint y: 258, distance: 7.1
click at [651, 263] on li "George_Carl_Q" at bounding box center [728, 263] width 243 height 15
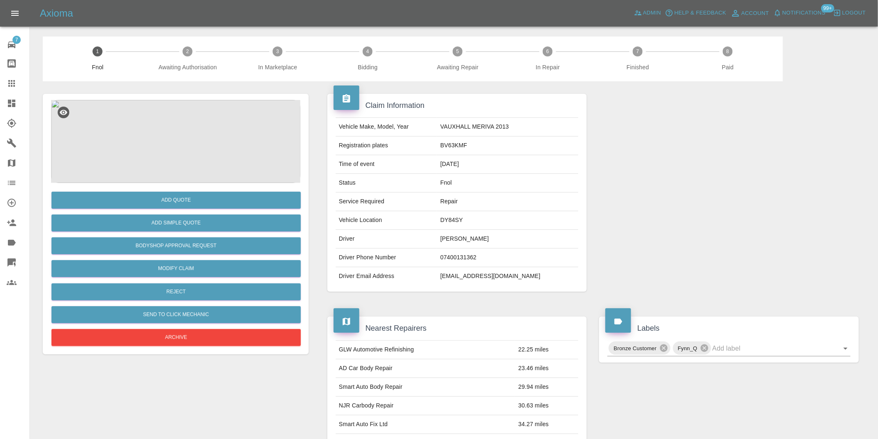
click at [183, 121] on img at bounding box center [175, 141] width 249 height 83
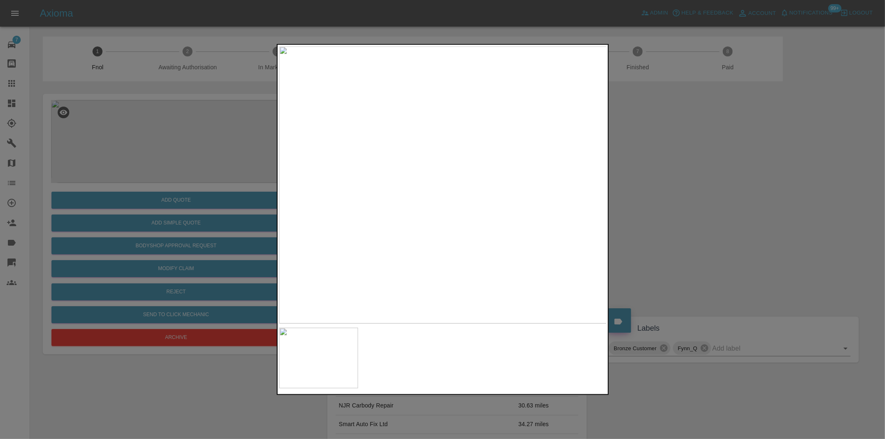
click at [702, 214] on div at bounding box center [442, 219] width 885 height 439
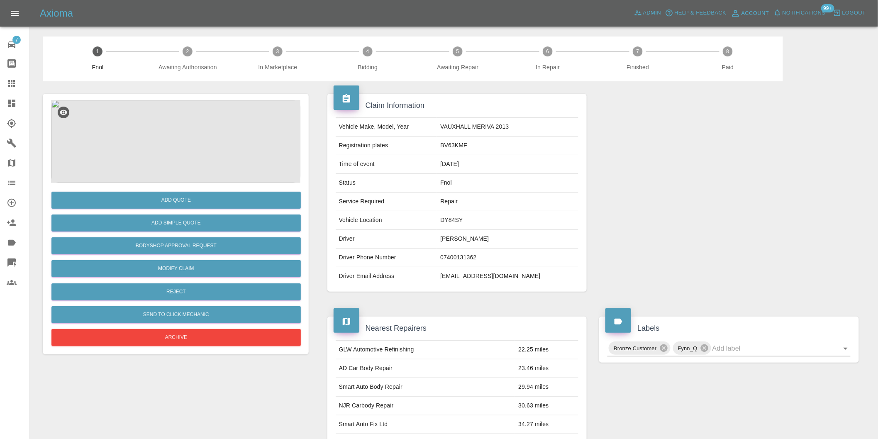
click at [191, 134] on img at bounding box center [175, 141] width 249 height 83
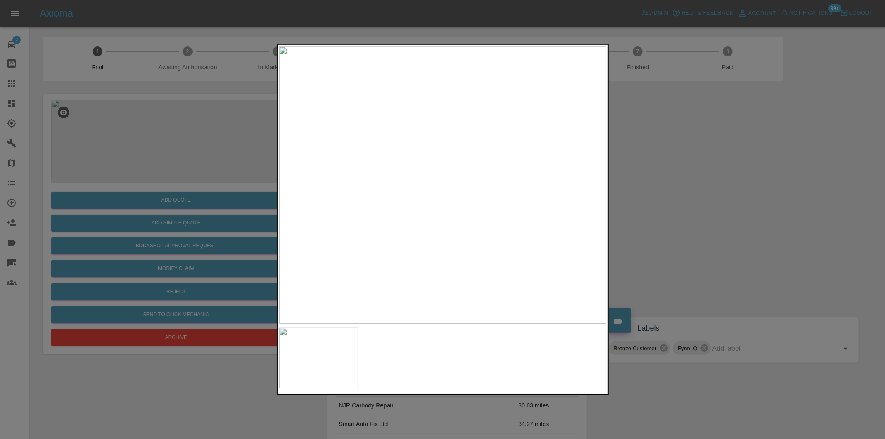
click at [643, 167] on div at bounding box center [442, 219] width 885 height 439
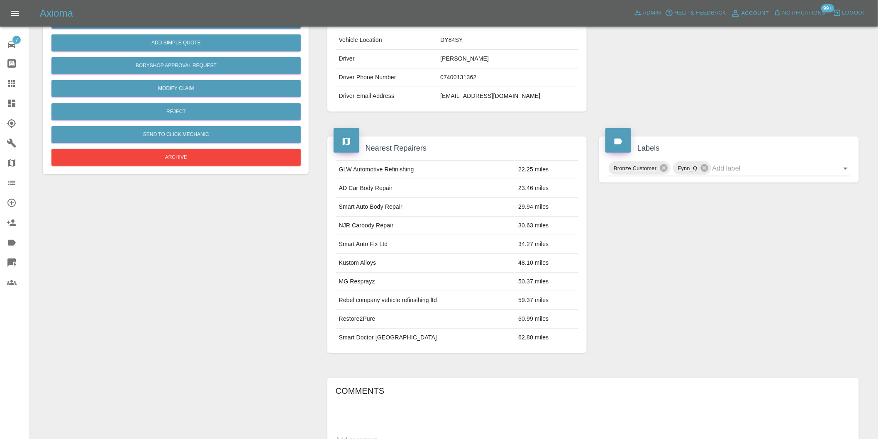
scroll to position [184, 0]
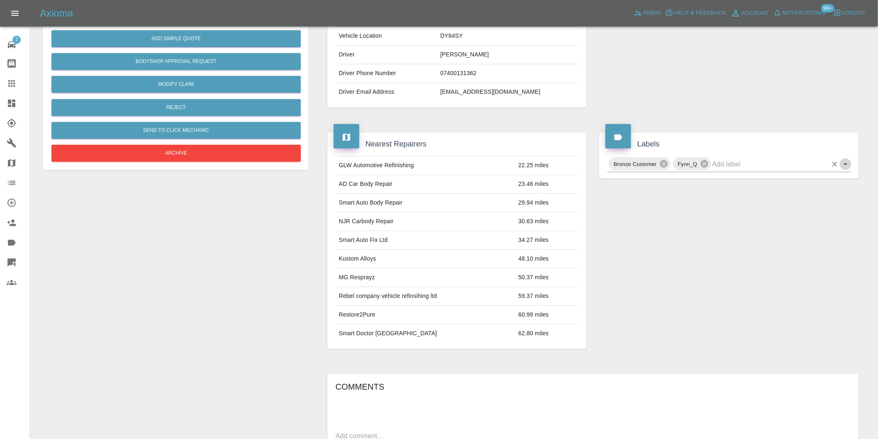
click at [847, 166] on icon "Open" at bounding box center [846, 164] width 10 height 10
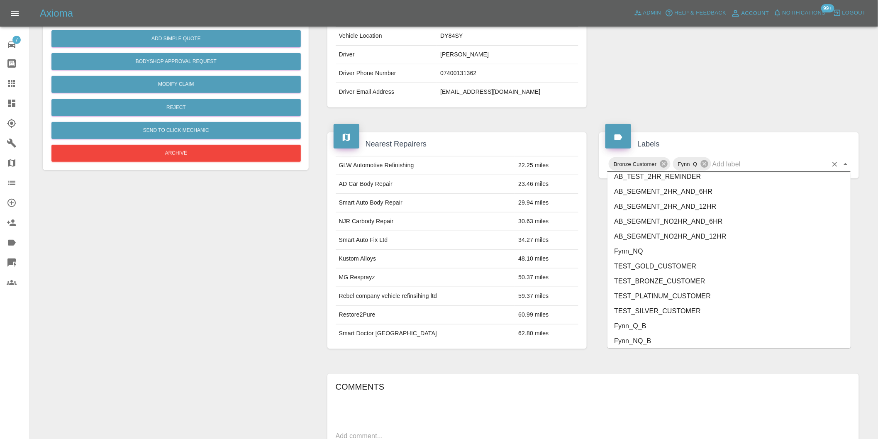
scroll to position [1772, 0]
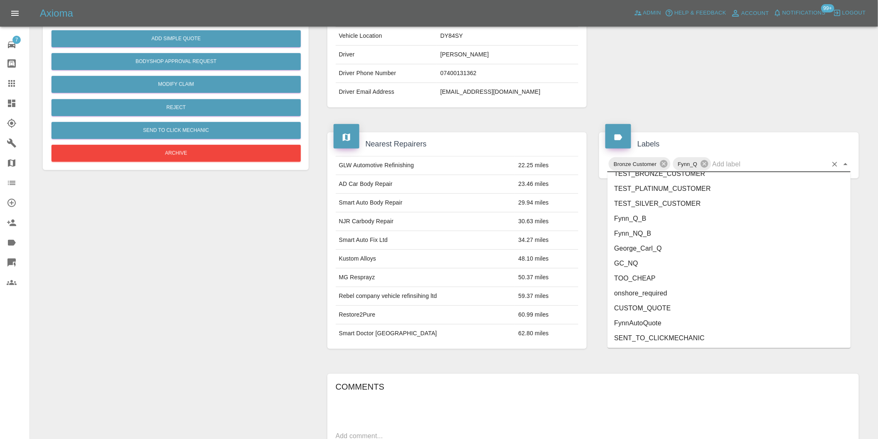
click at [653, 290] on li "onshore_required" at bounding box center [728, 293] width 243 height 15
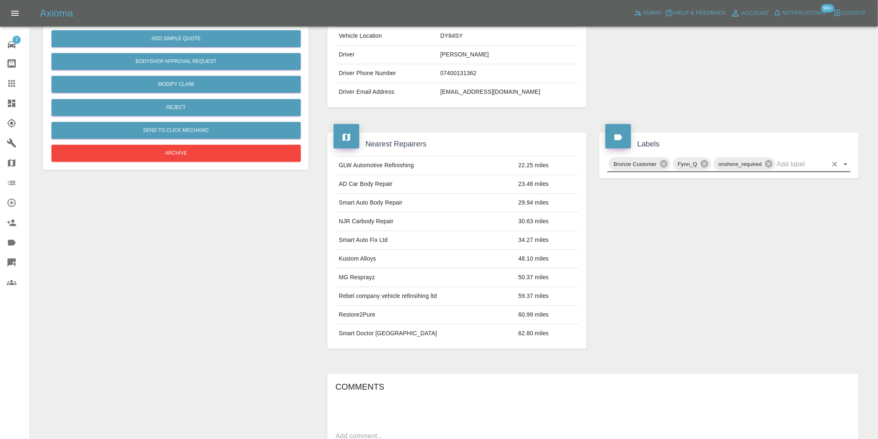
click at [847, 163] on icon "Open" at bounding box center [845, 164] width 4 height 2
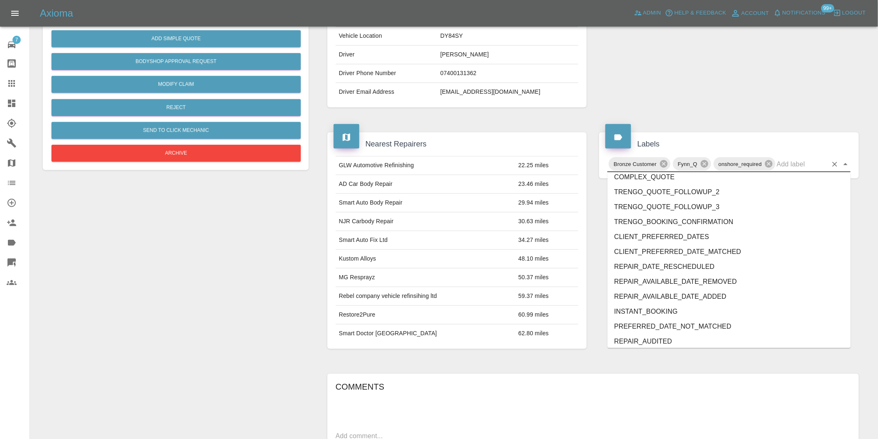
scroll to position [1757, 0]
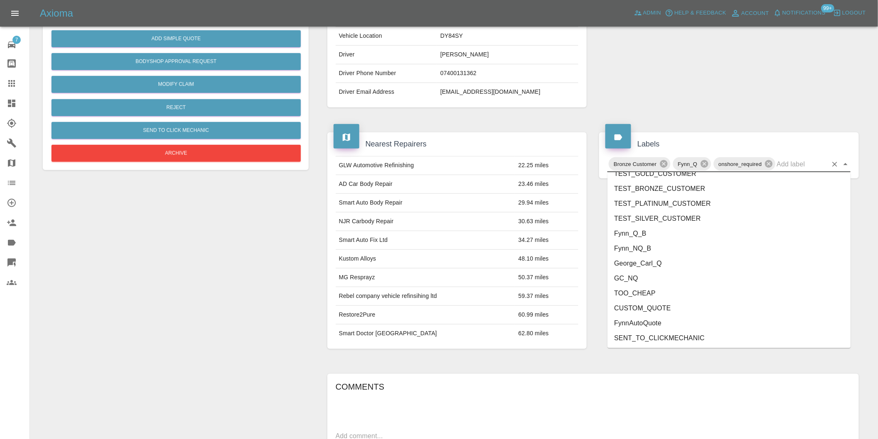
click at [658, 266] on li "George_Carl_Q" at bounding box center [728, 263] width 243 height 15
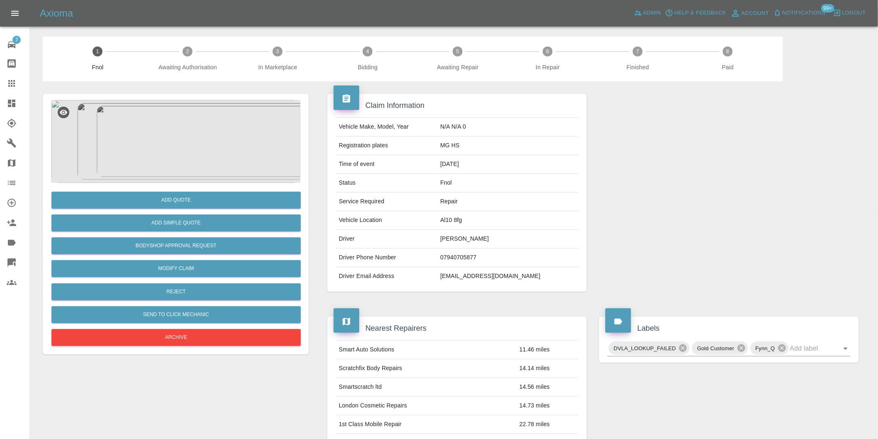
click at [204, 113] on img at bounding box center [175, 141] width 249 height 83
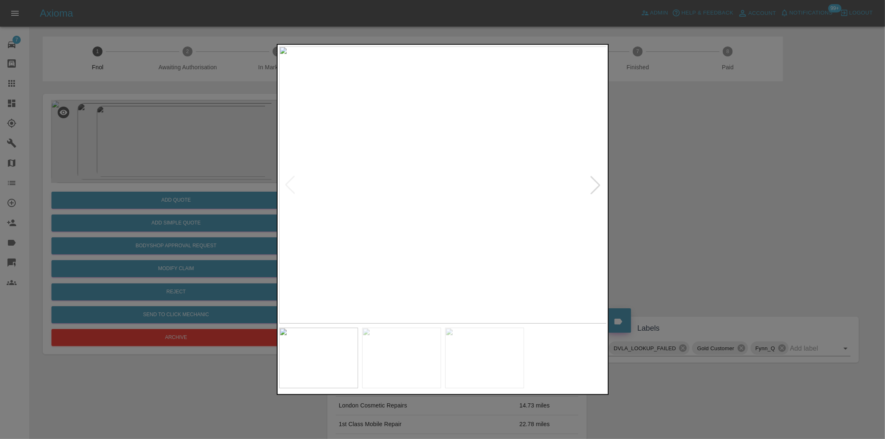
click at [595, 188] on div at bounding box center [595, 185] width 18 height 18
click at [595, 188] on img at bounding box center [443, 184] width 328 height 277
click at [747, 214] on div at bounding box center [442, 219] width 885 height 439
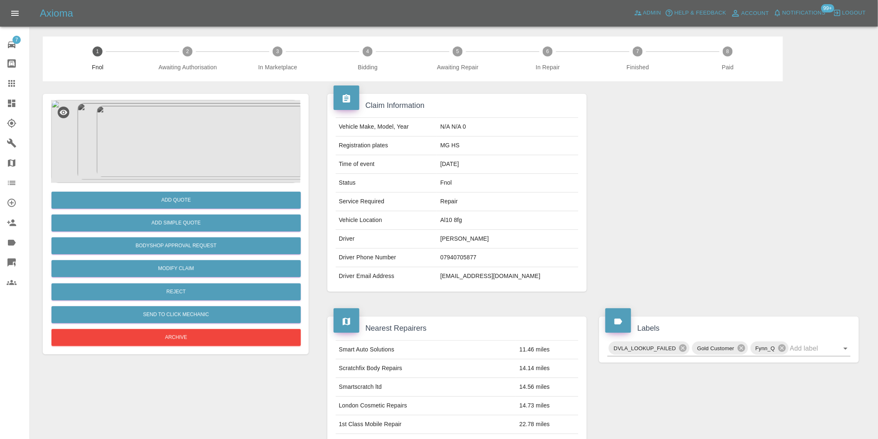
click at [168, 115] on img at bounding box center [175, 141] width 249 height 83
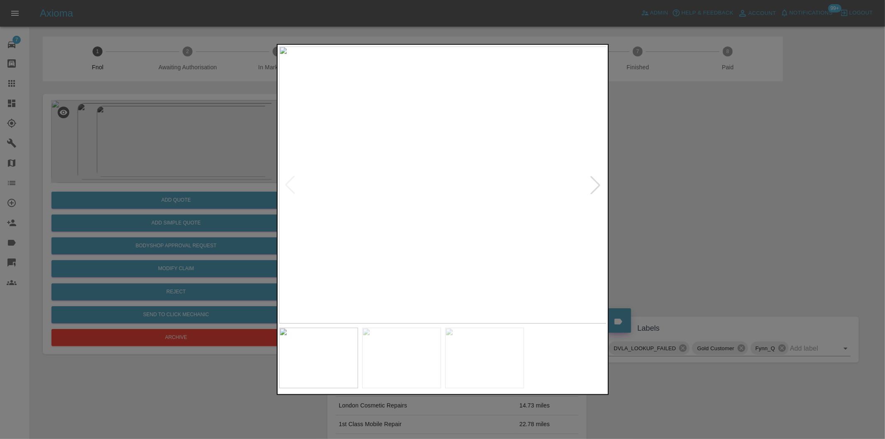
click at [590, 183] on div at bounding box center [595, 185] width 18 height 18
click at [351, 150] on img at bounding box center [443, 184] width 328 height 277
click at [222, 185] on div at bounding box center [442, 219] width 885 height 439
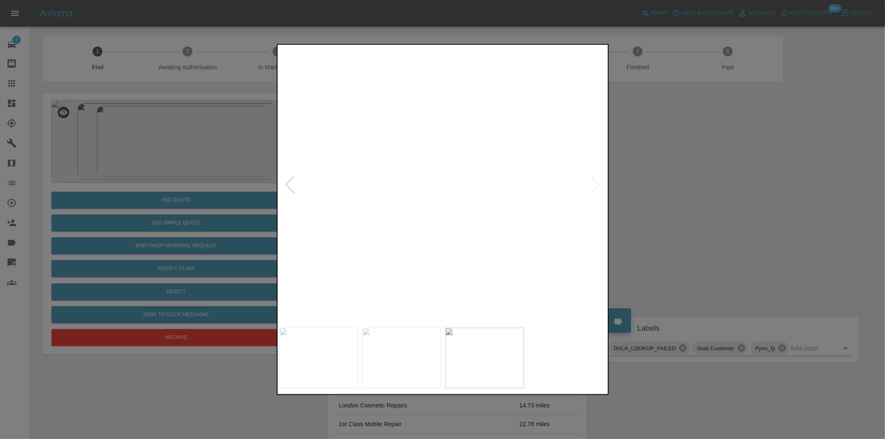
click at [497, 185] on img at bounding box center [267, 259] width 983 height 831
click at [297, 186] on div at bounding box center [290, 185] width 18 height 18
click at [297, 186] on img at bounding box center [443, 184] width 328 height 277
click at [697, 218] on div at bounding box center [442, 219] width 885 height 439
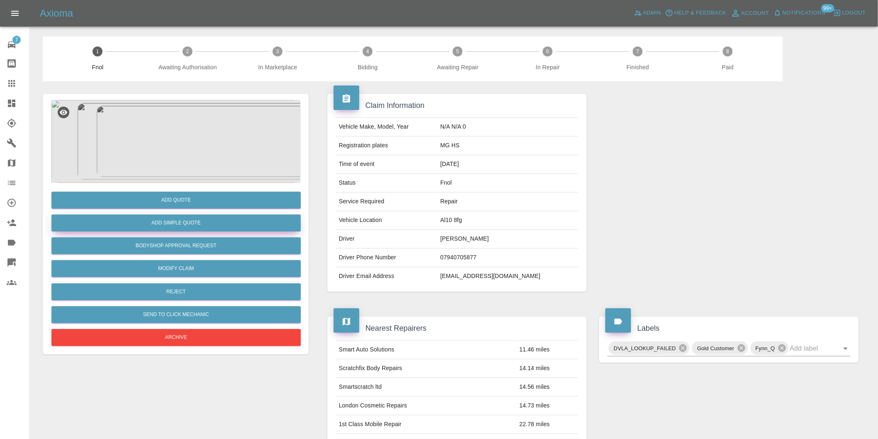
click at [193, 227] on button "Add Simple Quote" at bounding box center [175, 222] width 249 height 17
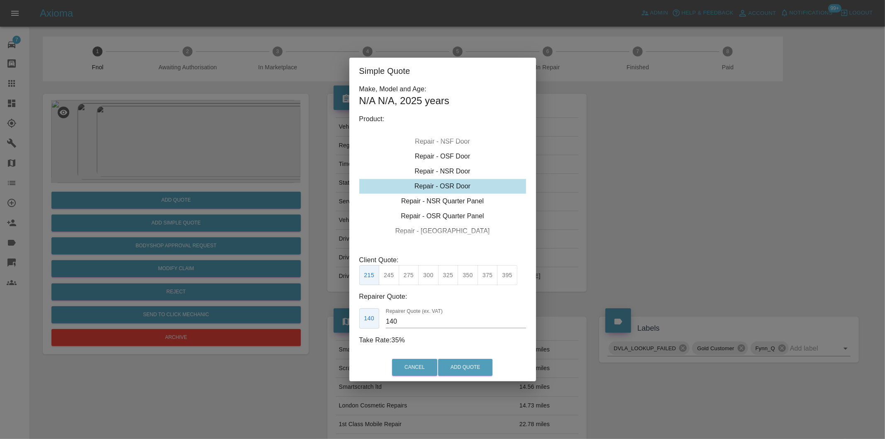
drag, startPoint x: 411, startPoint y: 278, endPoint x: 438, endPoint y: 302, distance: 35.3
click at [410, 278] on button "275" at bounding box center [409, 275] width 20 height 20
drag, startPoint x: 432, startPoint y: 279, endPoint x: 434, endPoint y: 284, distance: 5.6
click at [433, 282] on button "300" at bounding box center [428, 275] width 20 height 20
type input "190"
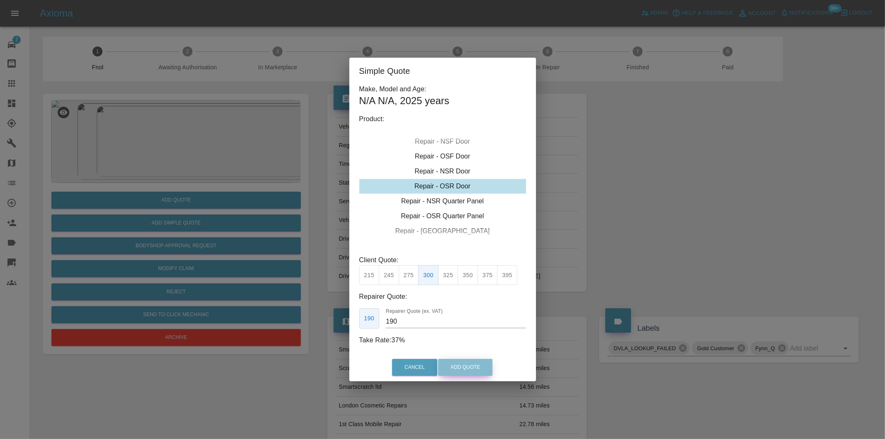
drag, startPoint x: 471, startPoint y: 363, endPoint x: 484, endPoint y: 262, distance: 102.5
click at [471, 364] on button "Add Quote" at bounding box center [465, 367] width 54 height 17
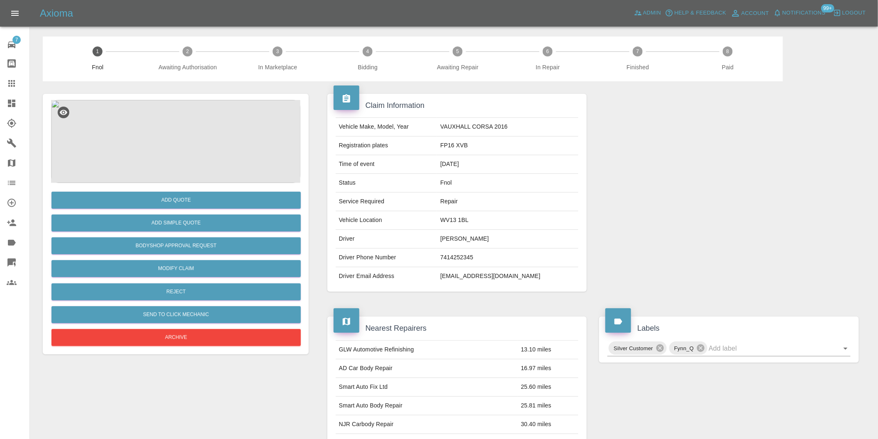
click at [181, 123] on img at bounding box center [175, 141] width 249 height 83
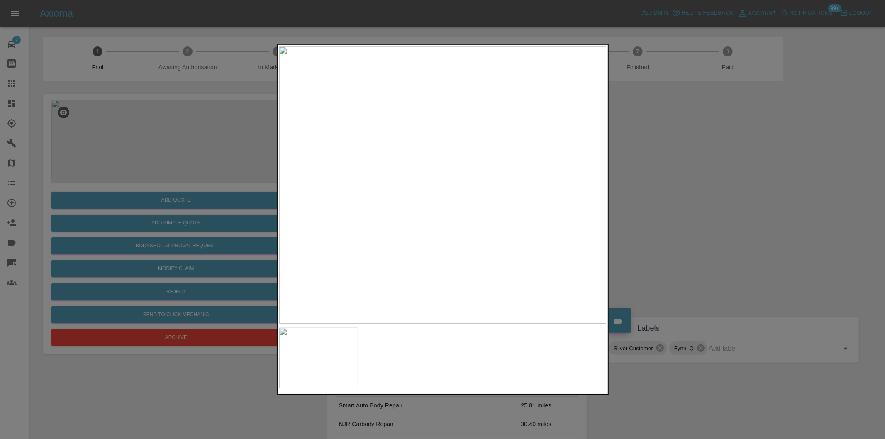
click at [463, 216] on img at bounding box center [443, 184] width 328 height 277
click at [465, 216] on img at bounding box center [443, 184] width 328 height 277
click at [474, 212] on img at bounding box center [374, 91] width 983 height 831
click at [475, 212] on img at bounding box center [374, 91] width 983 height 831
click at [731, 189] on div at bounding box center [442, 219] width 885 height 439
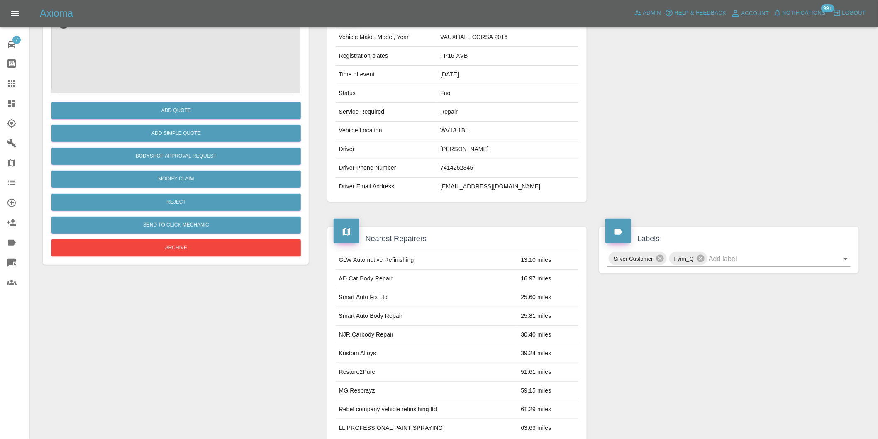
scroll to position [11, 0]
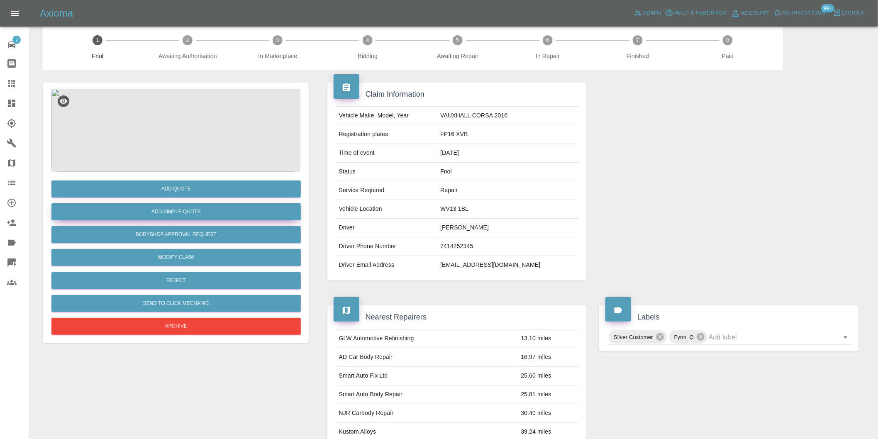
click at [204, 212] on button "Add Simple Quote" at bounding box center [175, 211] width 249 height 17
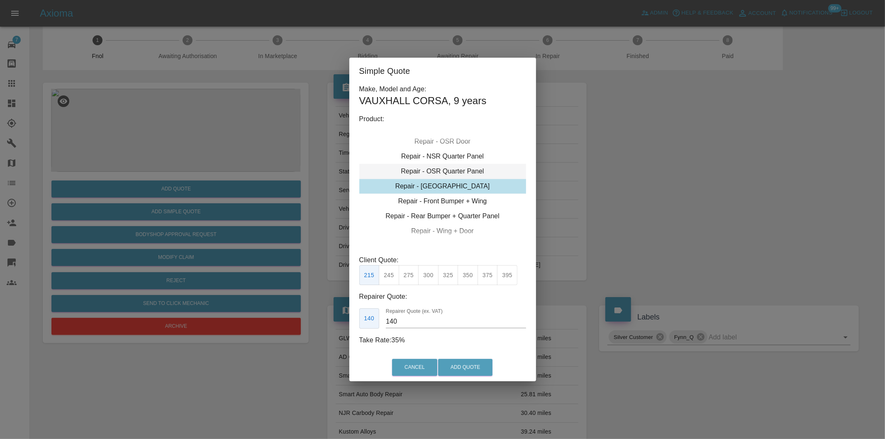
click at [478, 175] on div "Repair - OSR Quarter Panel" at bounding box center [442, 171] width 167 height 15
click at [467, 275] on button "350" at bounding box center [468, 275] width 20 height 20
type input "230"
click at [474, 375] on button "Add Quote" at bounding box center [465, 367] width 54 height 17
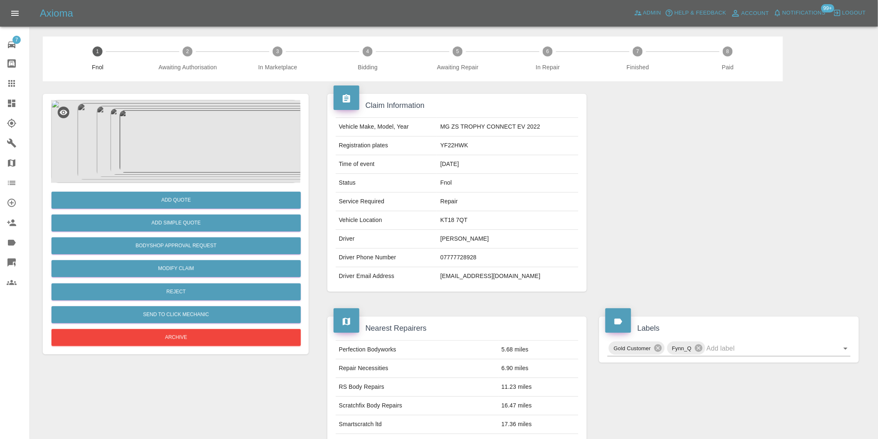
click at [203, 131] on img at bounding box center [175, 141] width 249 height 83
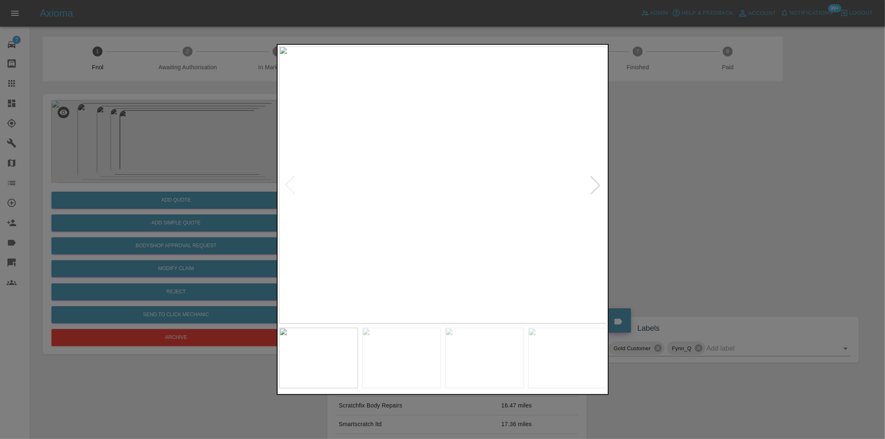
click at [599, 185] on div at bounding box center [595, 185] width 18 height 18
click at [597, 183] on div at bounding box center [595, 185] width 18 height 18
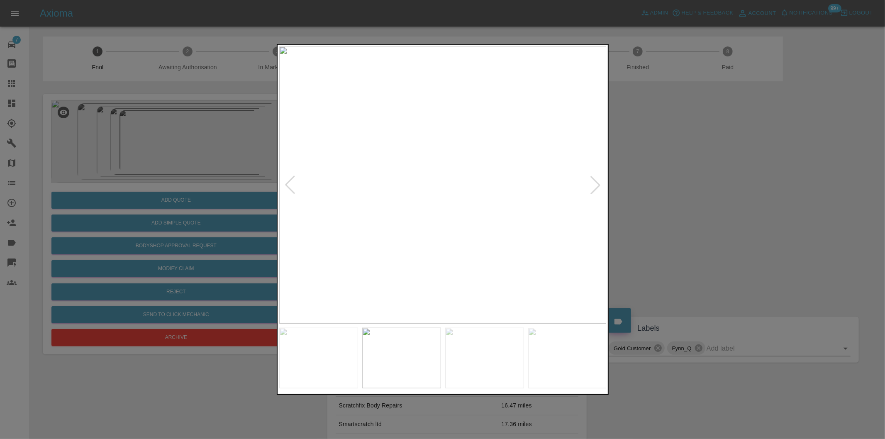
click at [597, 183] on div at bounding box center [595, 185] width 18 height 18
click at [737, 200] on div at bounding box center [442, 219] width 885 height 439
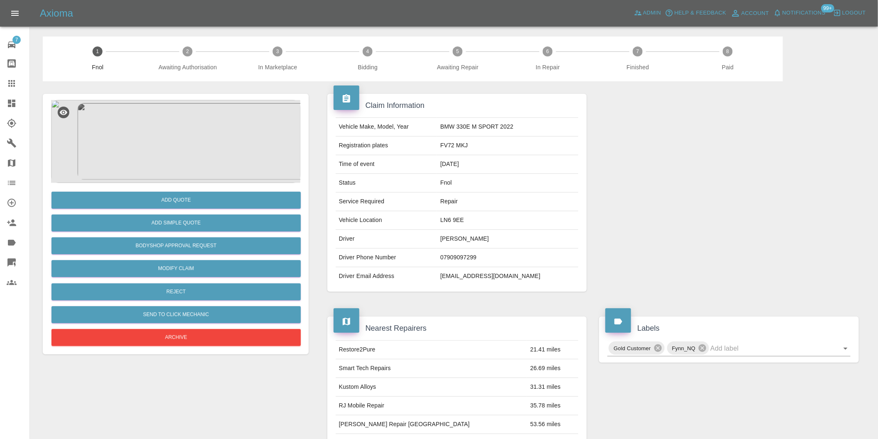
click at [193, 123] on img at bounding box center [175, 141] width 249 height 83
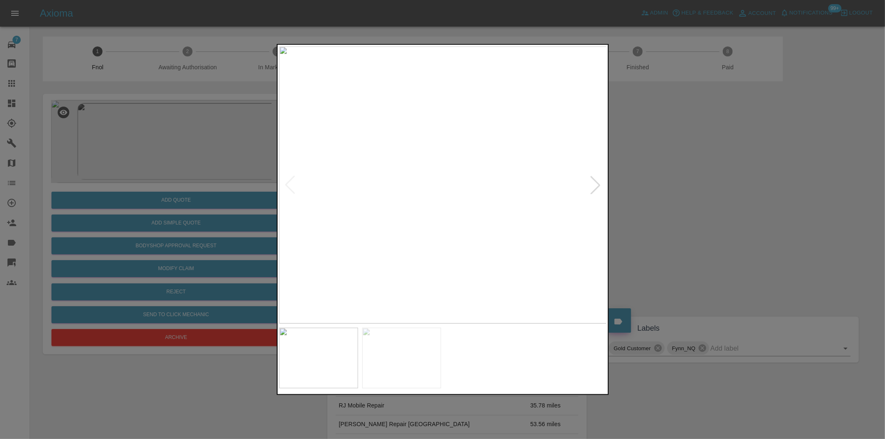
click at [595, 184] on div at bounding box center [595, 185] width 18 height 18
click at [596, 184] on img at bounding box center [443, 184] width 328 height 277
click at [680, 198] on div at bounding box center [442, 219] width 885 height 439
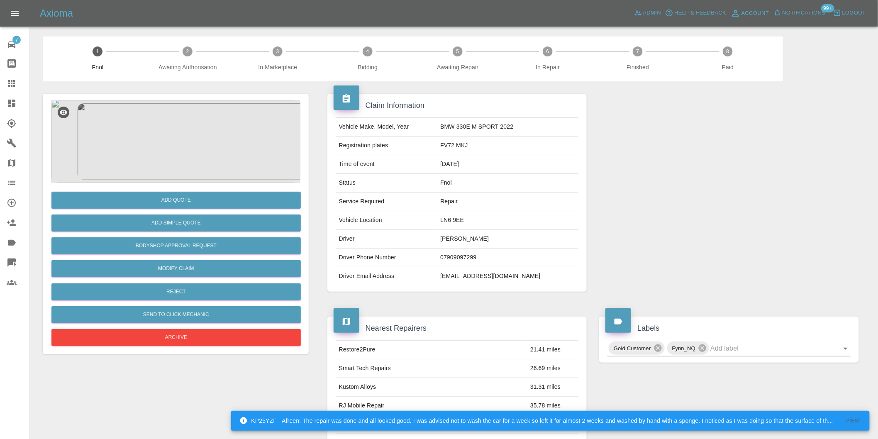
click at [183, 119] on img at bounding box center [175, 141] width 249 height 83
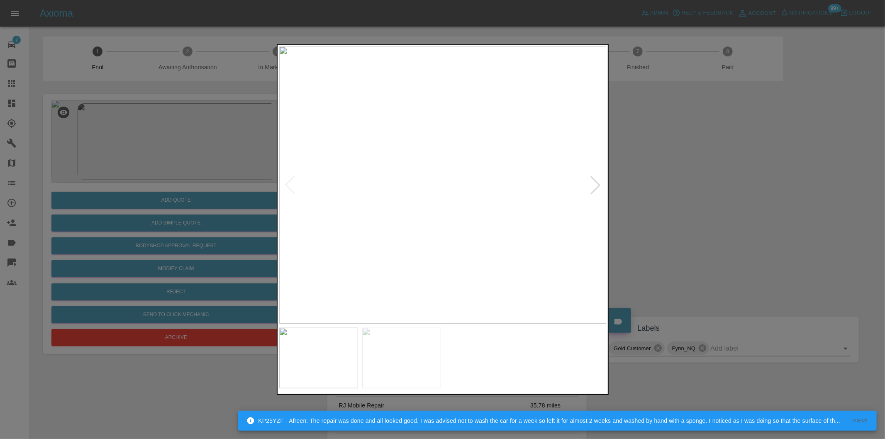
click at [595, 188] on div at bounding box center [595, 185] width 18 height 18
click at [596, 188] on img at bounding box center [443, 184] width 328 height 277
click at [285, 178] on div at bounding box center [290, 185] width 18 height 18
click at [285, 178] on img at bounding box center [443, 184] width 328 height 277
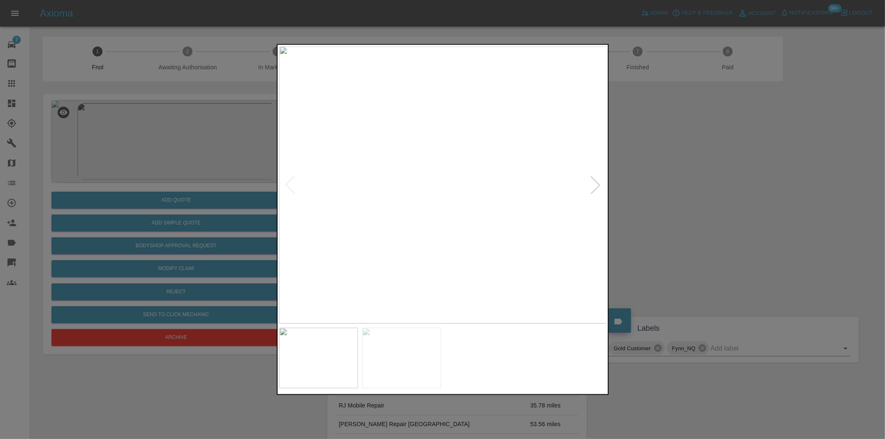
click at [648, 194] on div at bounding box center [442, 219] width 885 height 439
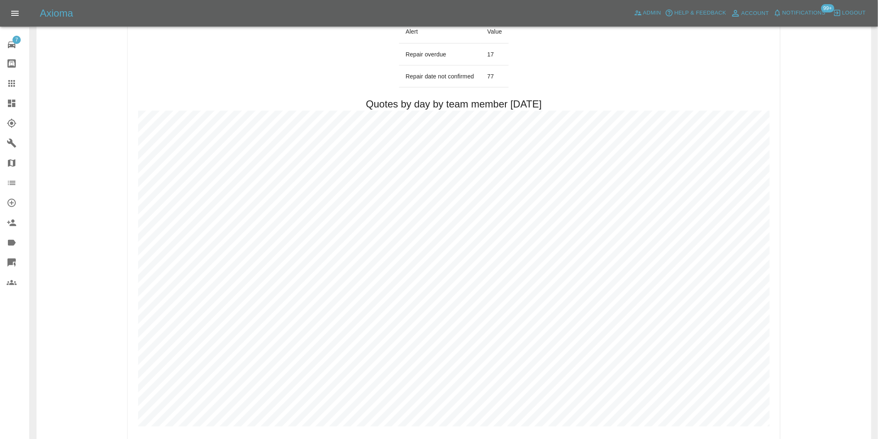
scroll to position [415, 0]
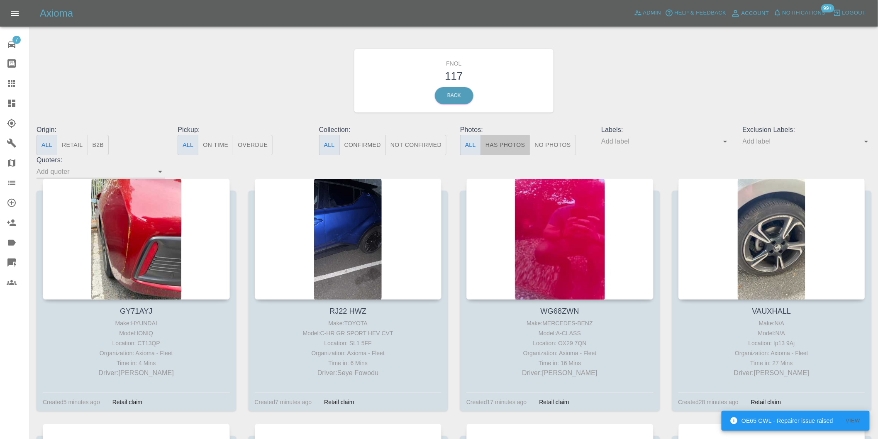
click at [496, 151] on button "Has Photos" at bounding box center [505, 145] width 50 height 20
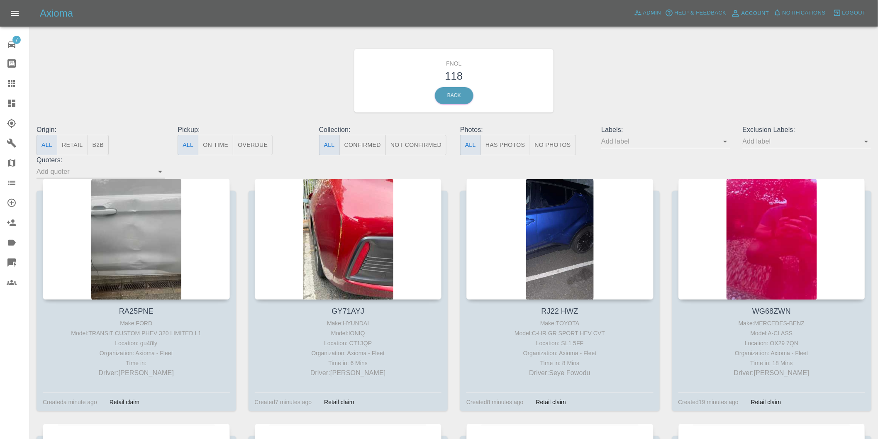
click at [495, 140] on button "Has Photos" at bounding box center [505, 145] width 50 height 20
click at [866, 143] on icon "Open" at bounding box center [866, 141] width 10 height 10
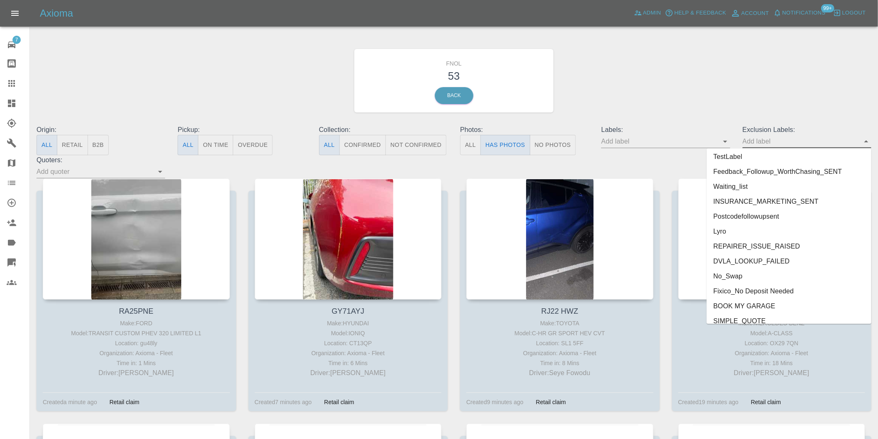
scroll to position [1802, 0]
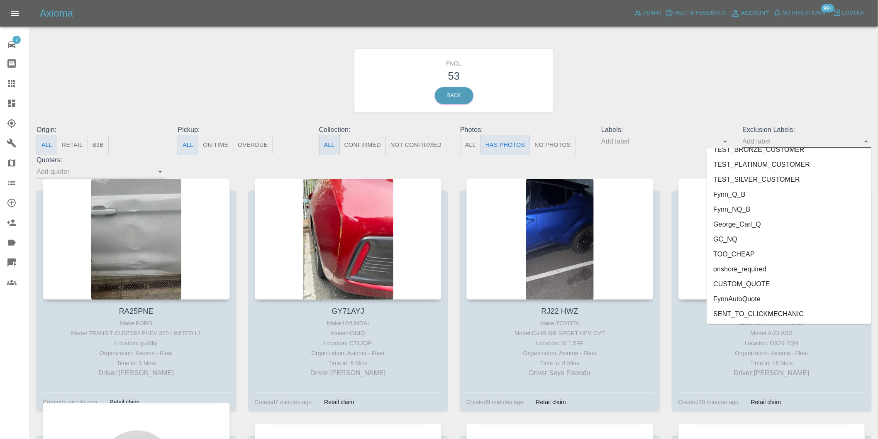
drag, startPoint x: 760, startPoint y: 268, endPoint x: 773, endPoint y: 257, distance: 16.5
click at [760, 268] on li "onshore_required" at bounding box center [789, 269] width 165 height 15
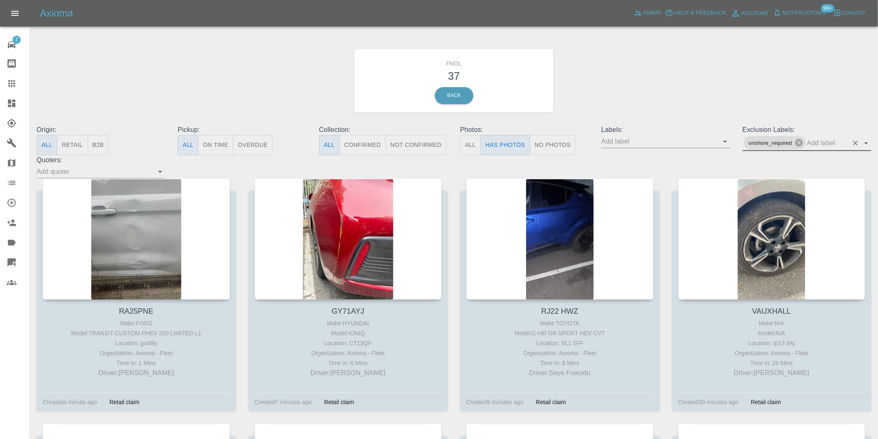
click at [869, 142] on icon "Open" at bounding box center [866, 143] width 10 height 10
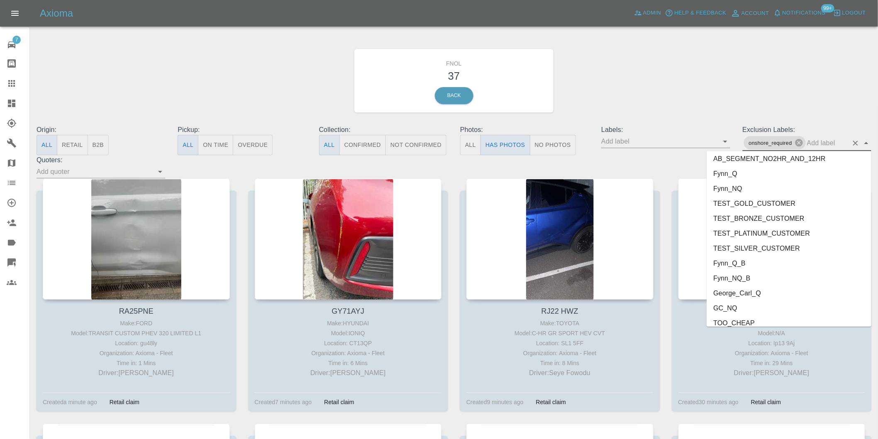
scroll to position [1787, 0]
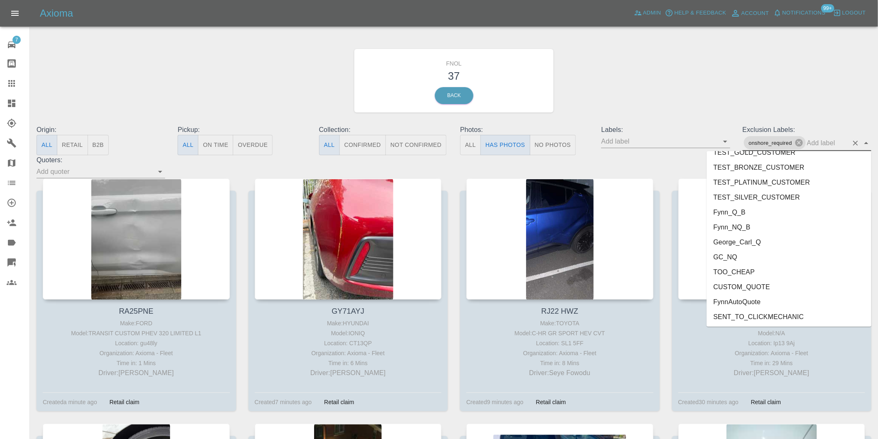
click at [755, 244] on li "George_Carl_Q" at bounding box center [789, 241] width 165 height 15
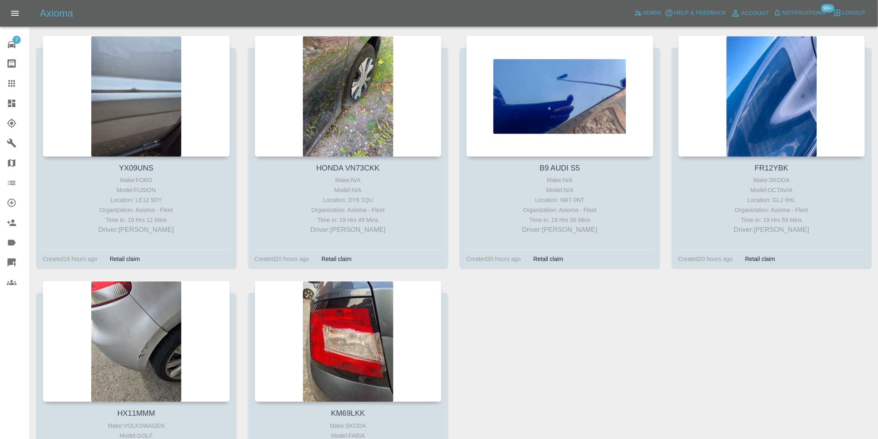
scroll to position [507, 0]
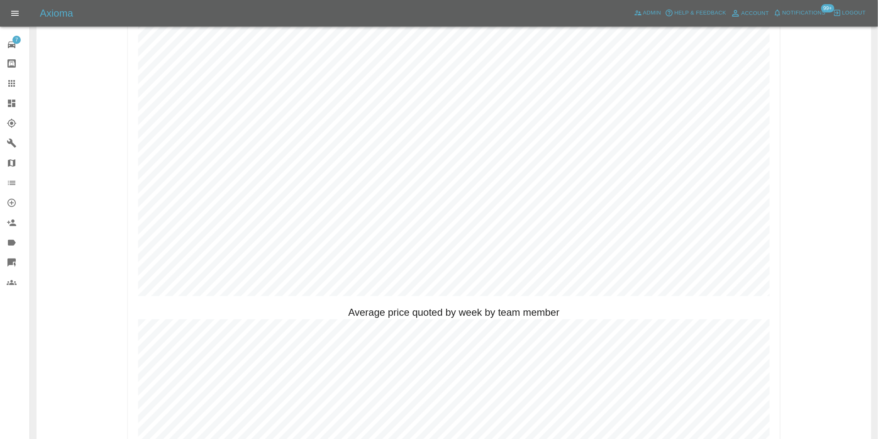
scroll to position [461, 0]
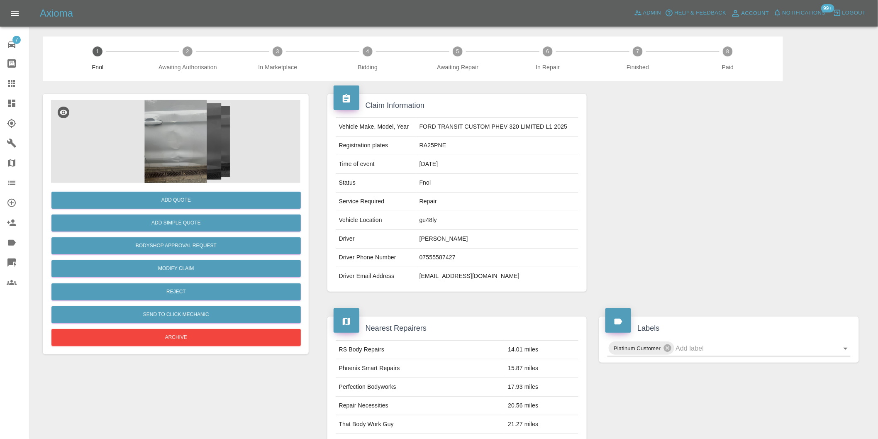
click at [185, 136] on img at bounding box center [175, 141] width 249 height 83
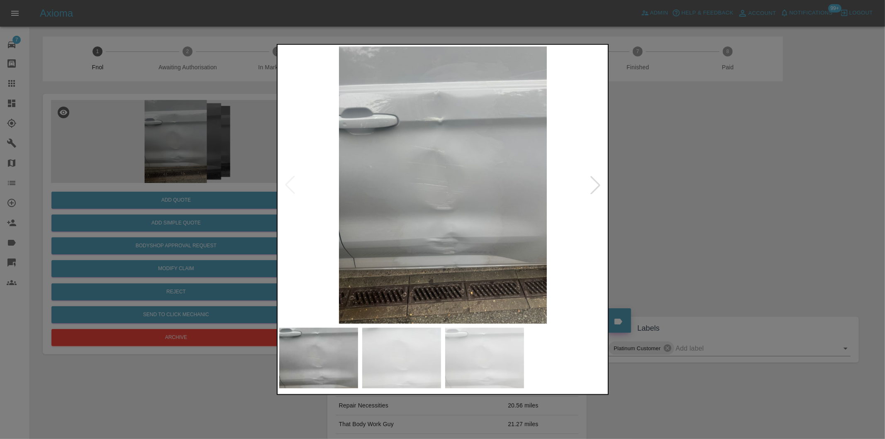
click at [590, 189] on div at bounding box center [595, 185] width 18 height 18
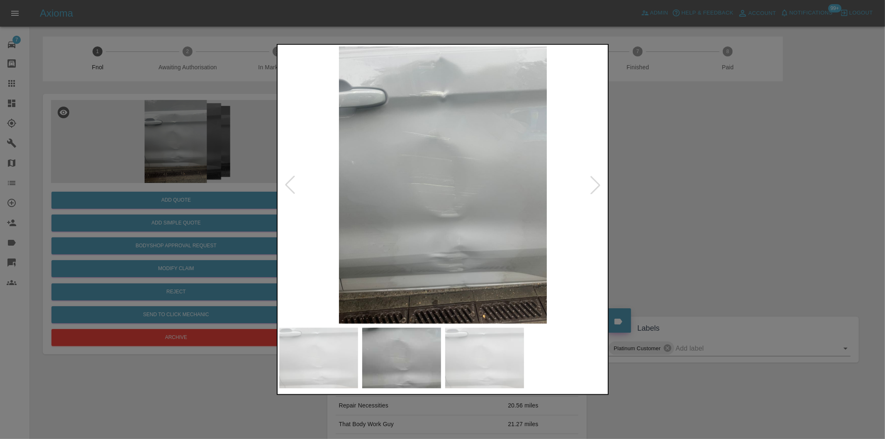
drag, startPoint x: 632, startPoint y: 213, endPoint x: 641, endPoint y: 213, distance: 8.7
click at [634, 213] on div at bounding box center [442, 219] width 885 height 439
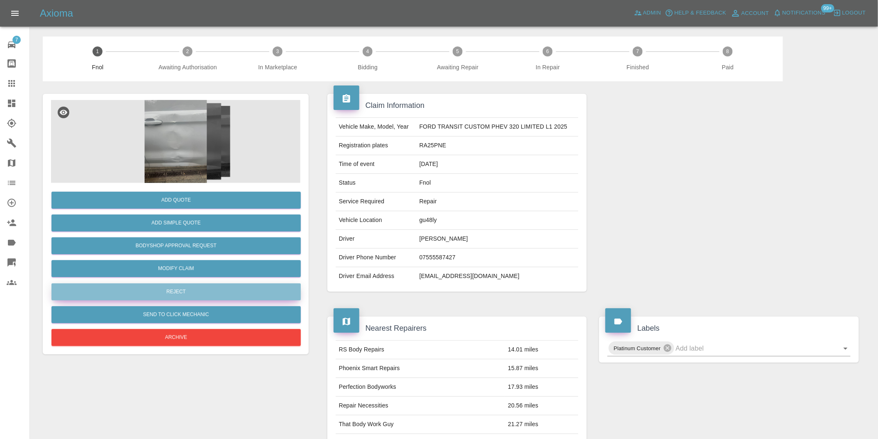
click at [160, 292] on button "Reject" at bounding box center [175, 291] width 249 height 17
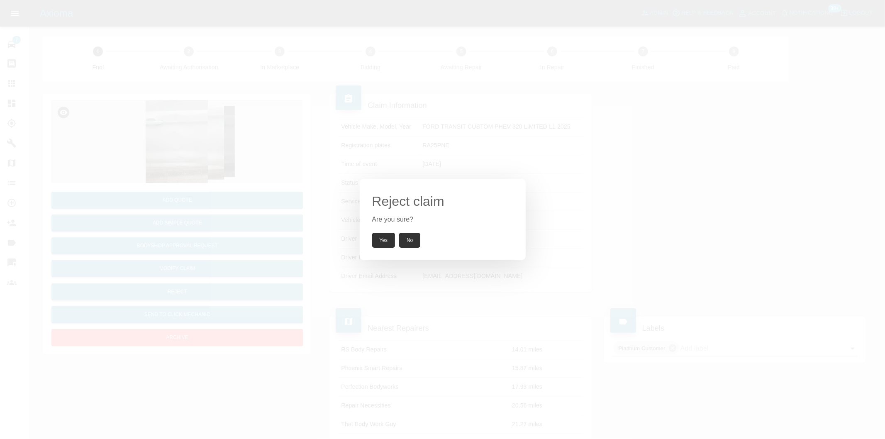
click at [392, 241] on button "Yes" at bounding box center [383, 240] width 23 height 15
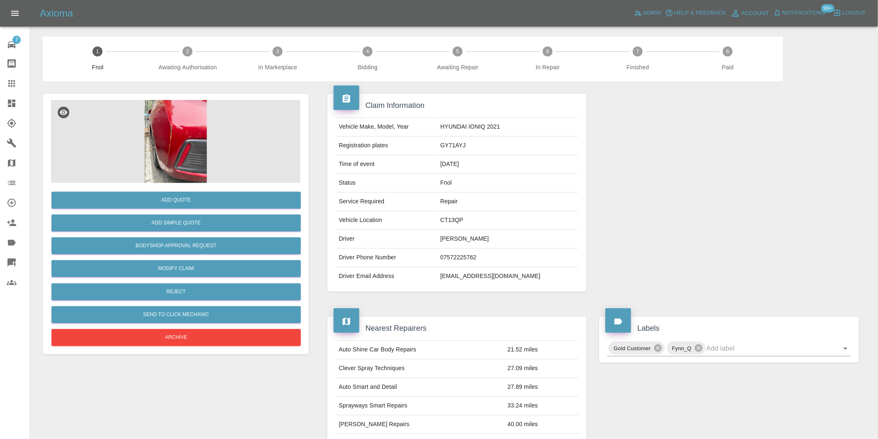
click at [144, 131] on img at bounding box center [175, 141] width 249 height 83
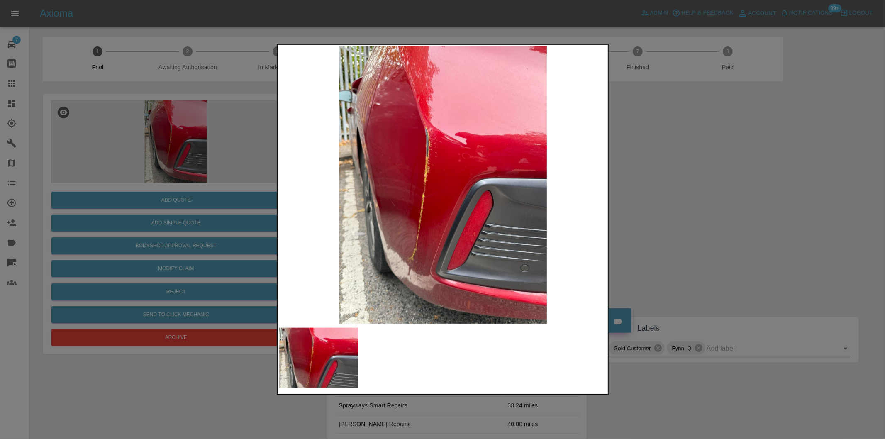
click at [673, 214] on div at bounding box center [442, 219] width 885 height 439
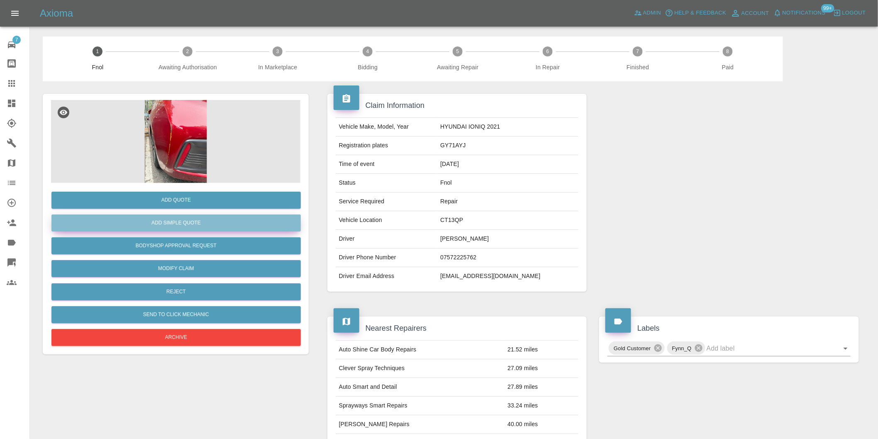
click at [178, 229] on button "Add Simple Quote" at bounding box center [175, 222] width 249 height 17
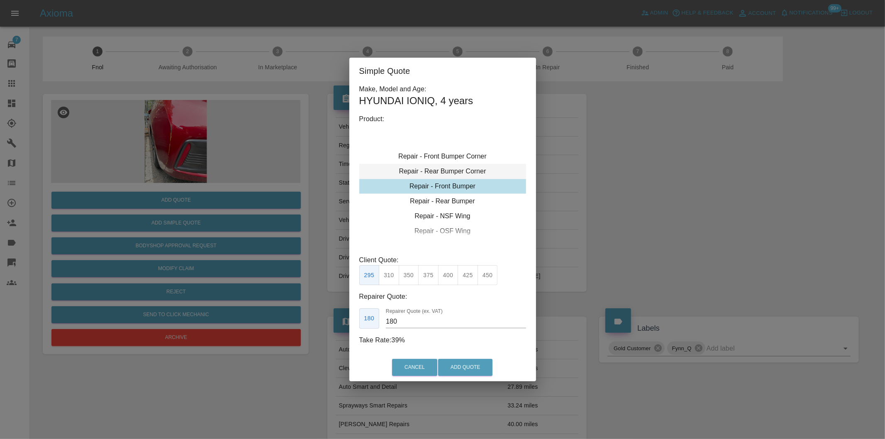
click at [462, 175] on div "Repair - Rear Bumper Corner" at bounding box center [442, 171] width 167 height 15
type input "120"
click at [463, 364] on button "Add Quote" at bounding box center [465, 367] width 54 height 17
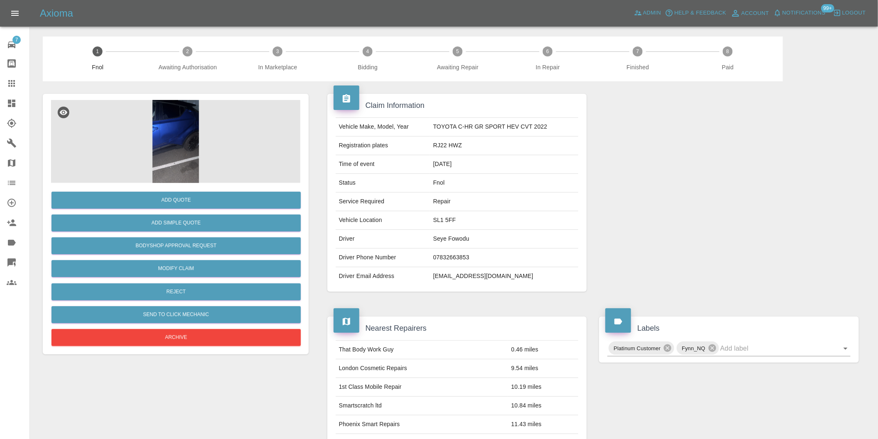
click at [181, 124] on img at bounding box center [175, 141] width 249 height 83
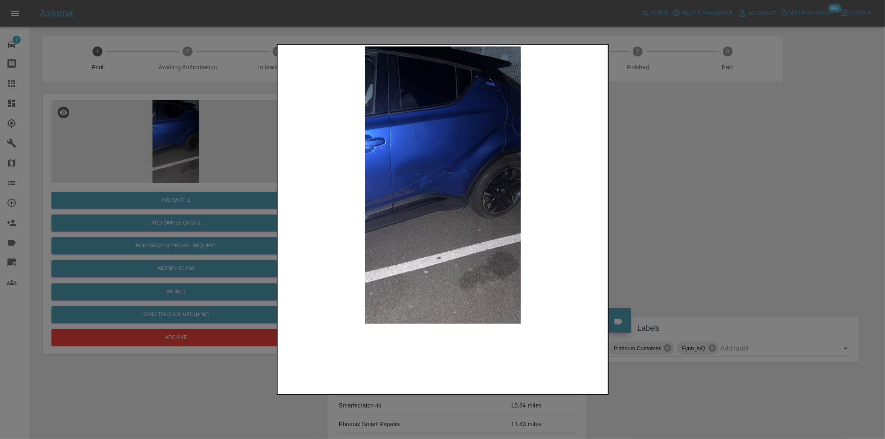
click at [418, 175] on img at bounding box center [443, 184] width 328 height 277
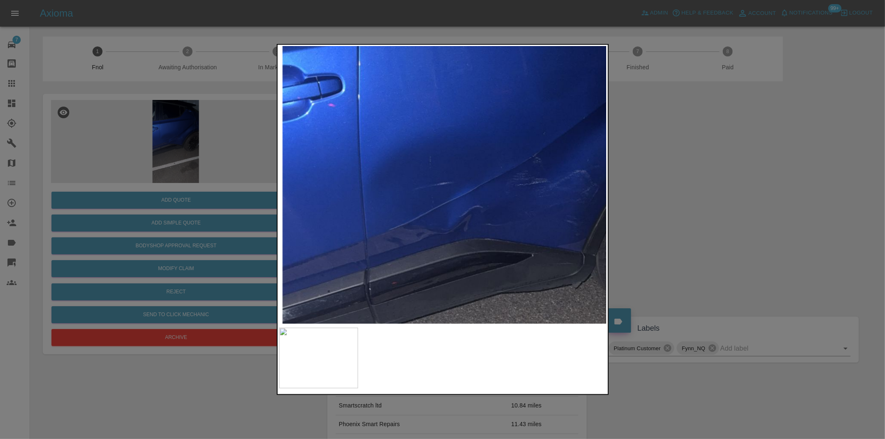
click at [685, 190] on div at bounding box center [442, 219] width 885 height 439
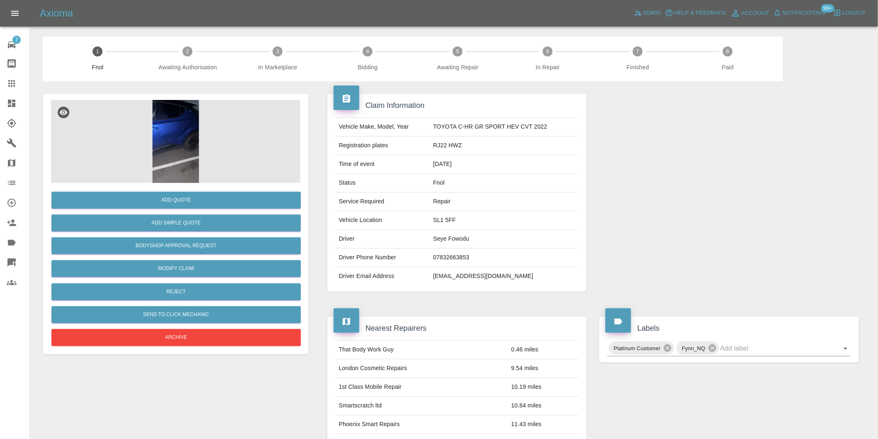
click at [174, 129] on img at bounding box center [175, 141] width 249 height 83
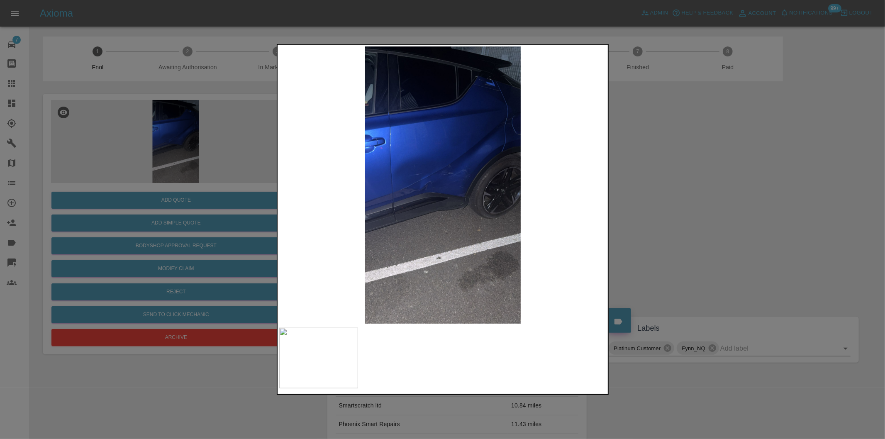
click at [440, 167] on img at bounding box center [443, 184] width 328 height 277
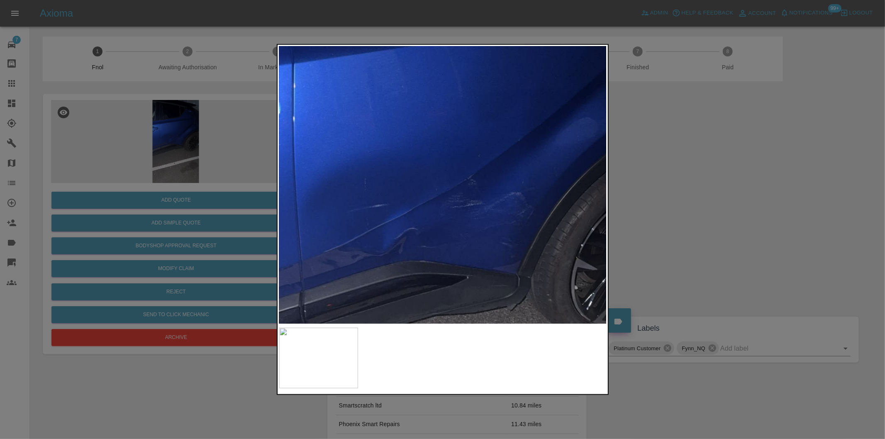
click at [692, 221] on div at bounding box center [442, 219] width 885 height 439
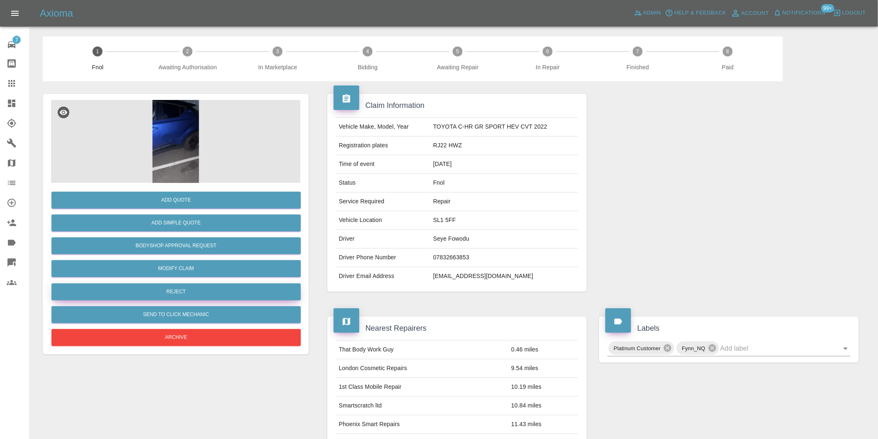
click at [196, 291] on button "Reject" at bounding box center [175, 291] width 249 height 17
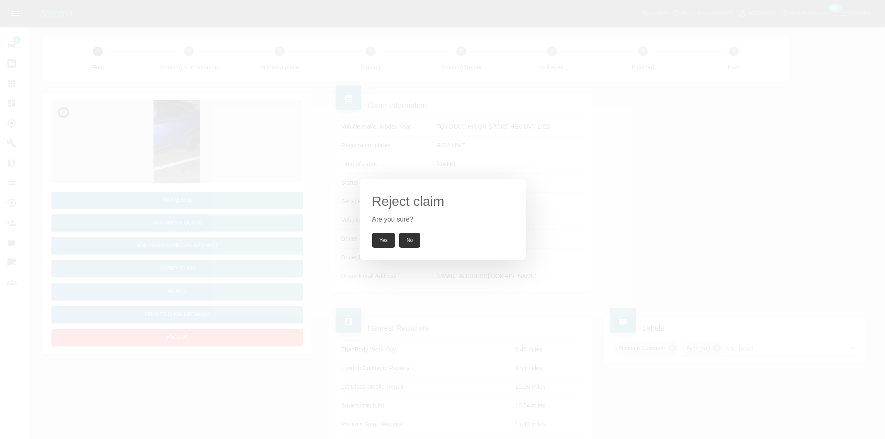
click at [384, 243] on button "Yes" at bounding box center [383, 240] width 23 height 15
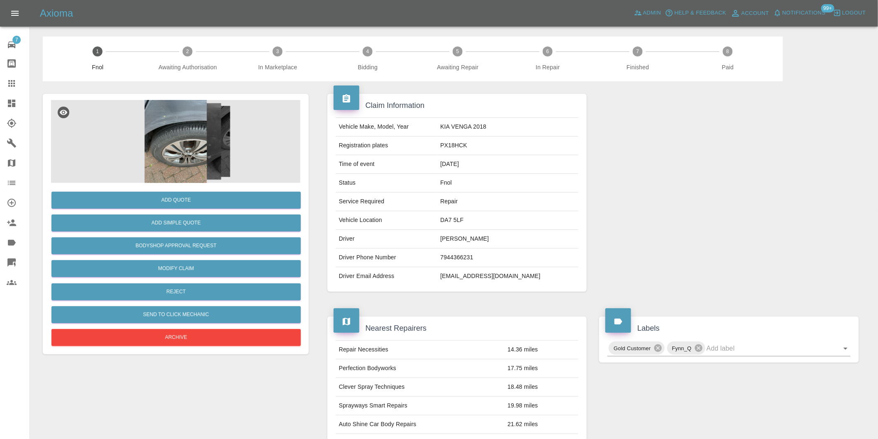
click at [171, 132] on img at bounding box center [175, 141] width 249 height 83
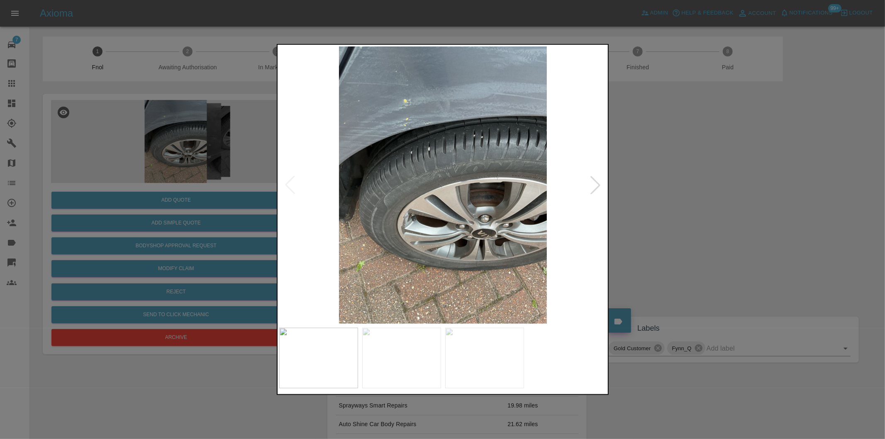
click at [596, 185] on div at bounding box center [595, 185] width 18 height 18
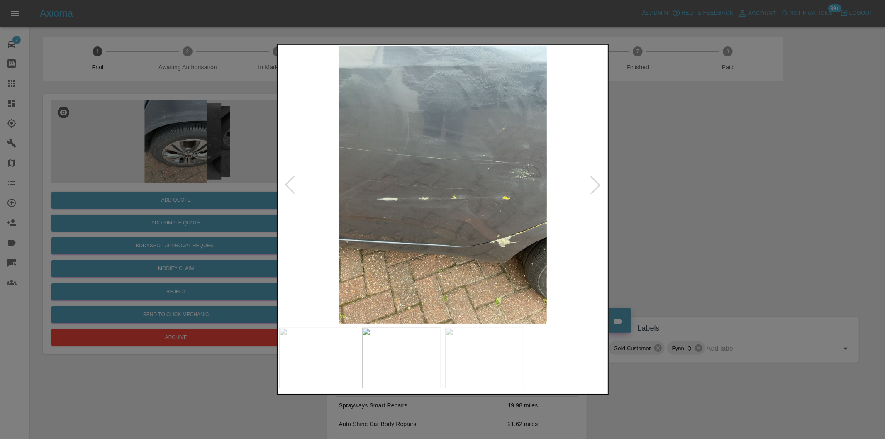
click at [596, 185] on div at bounding box center [595, 185] width 18 height 18
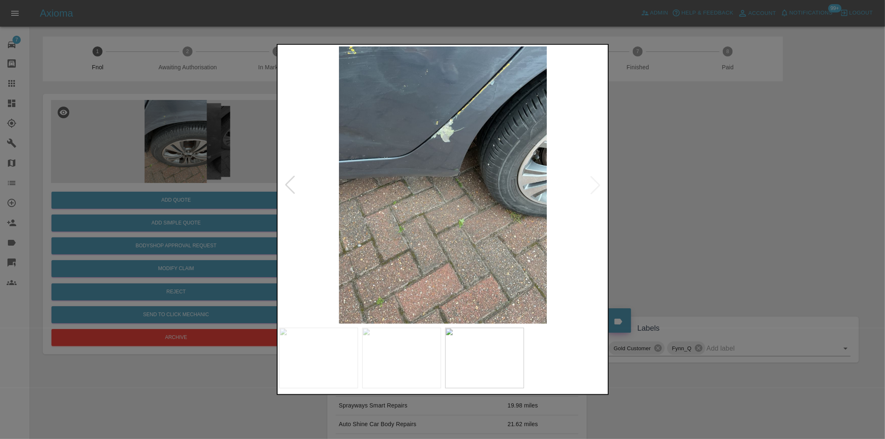
click at [595, 185] on img at bounding box center [443, 184] width 328 height 277
click at [638, 181] on div at bounding box center [442, 219] width 885 height 439
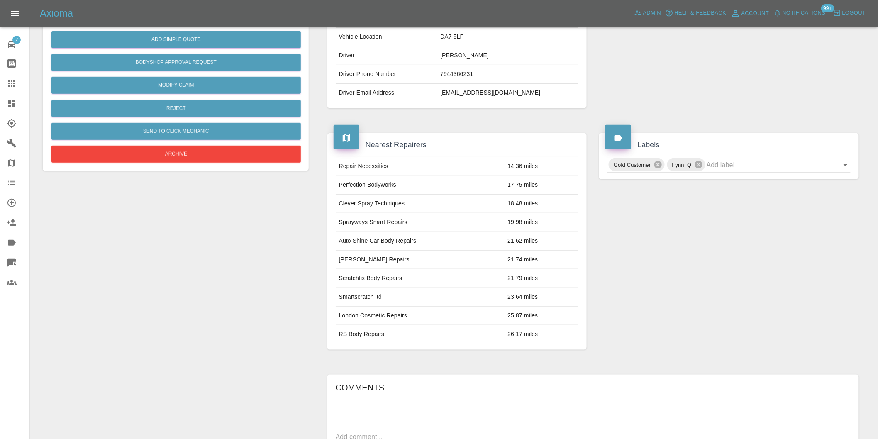
scroll to position [184, 0]
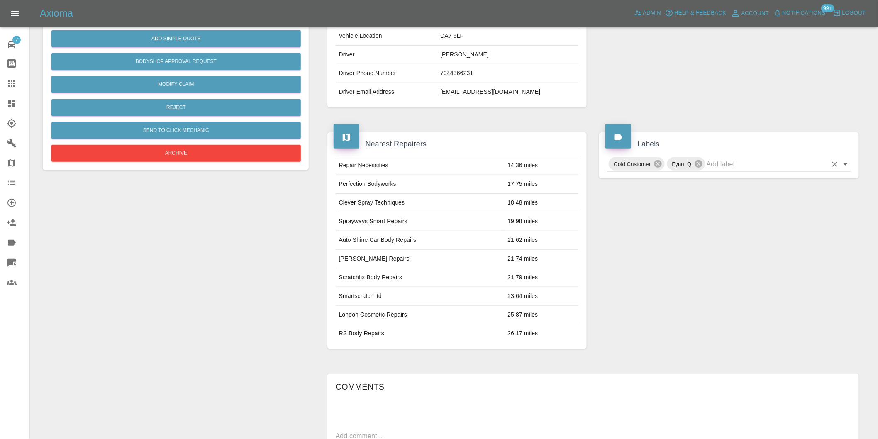
click at [844, 161] on icon "Open" at bounding box center [846, 164] width 10 height 10
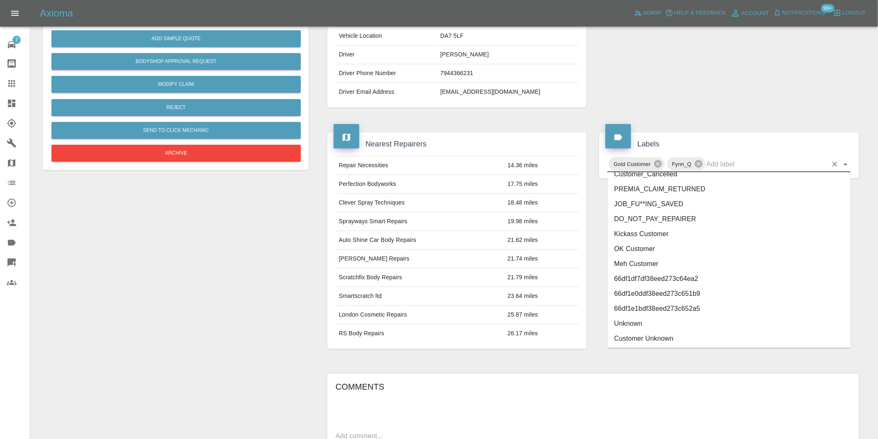
scroll to position [1772, 0]
click at [677, 293] on li "onshore_required" at bounding box center [728, 293] width 243 height 15
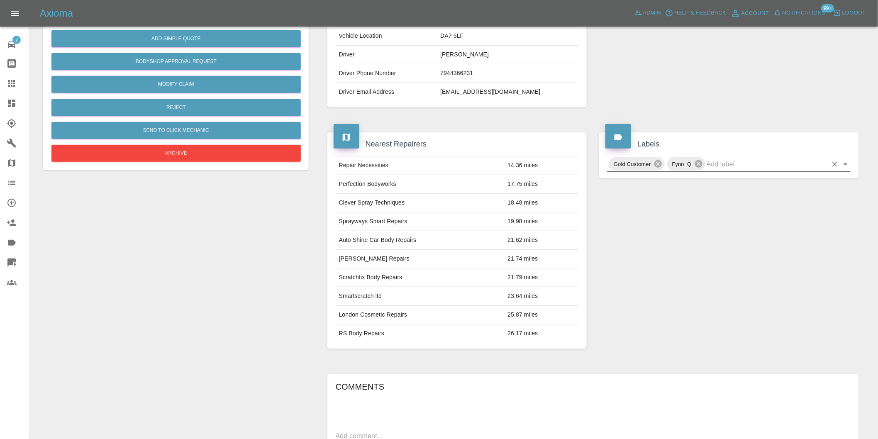
click at [845, 166] on icon "Open" at bounding box center [846, 164] width 10 height 10
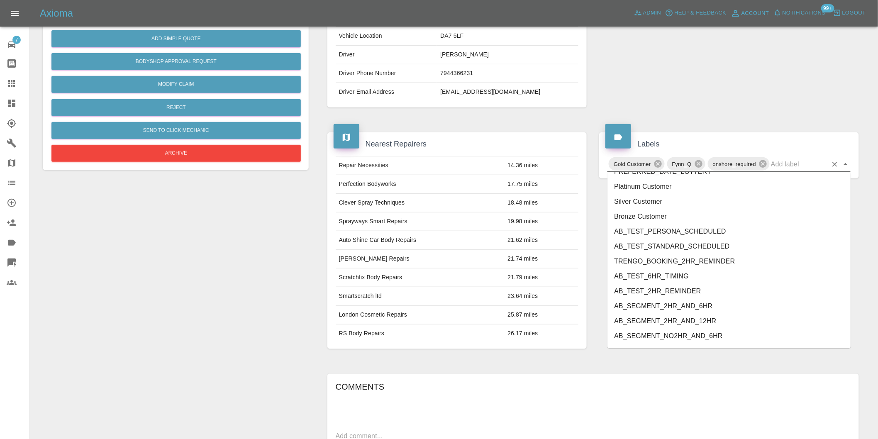
scroll to position [1757, 0]
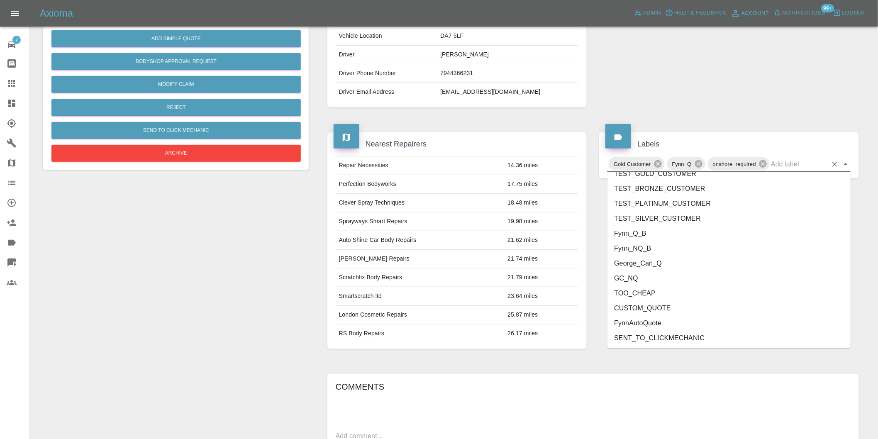
click at [653, 263] on li "George_Carl_Q" at bounding box center [728, 263] width 243 height 15
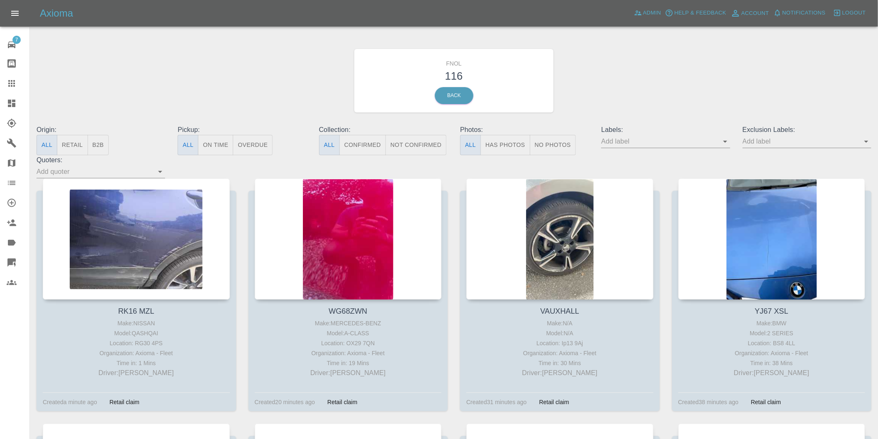
click at [502, 142] on button "Has Photos" at bounding box center [505, 145] width 50 height 20
click at [866, 141] on icon "Open" at bounding box center [866, 142] width 4 height 2
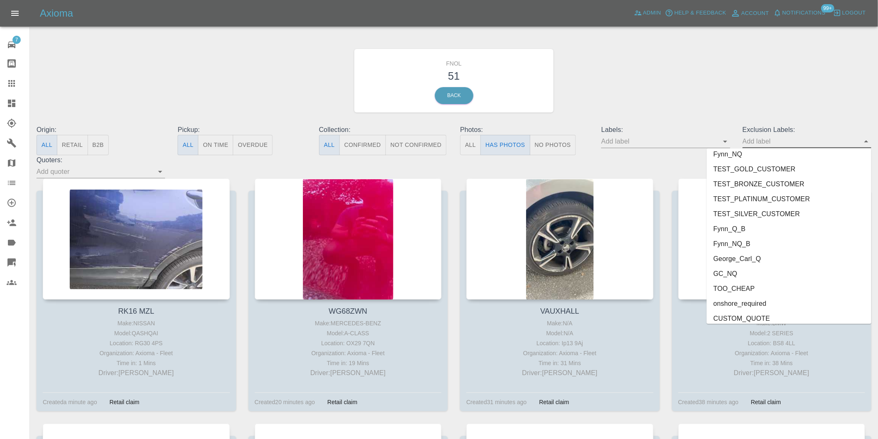
scroll to position [1802, 0]
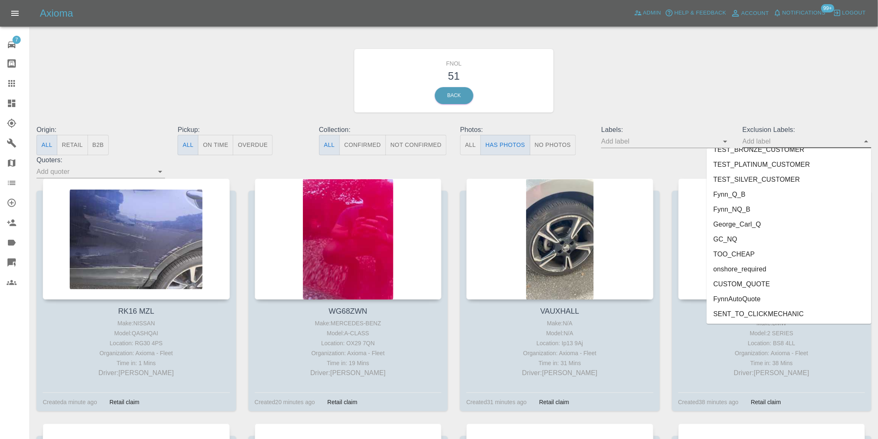
click at [752, 264] on li "onshore_required" at bounding box center [789, 269] width 165 height 15
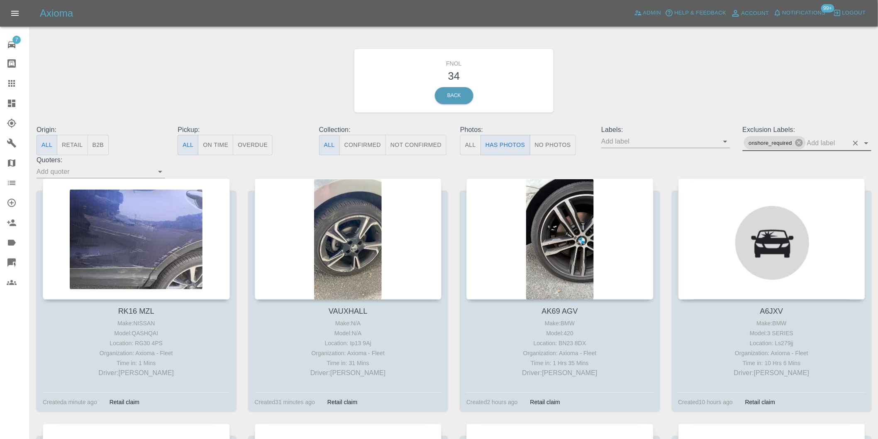
click at [866, 144] on icon "Open" at bounding box center [866, 143] width 4 height 2
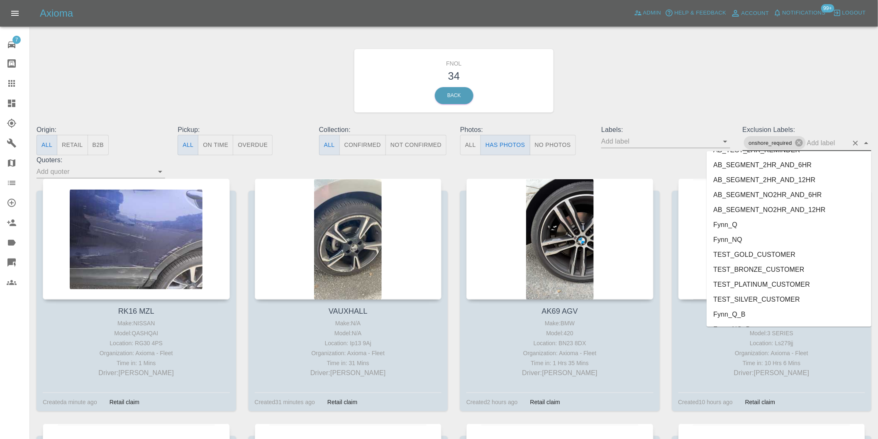
scroll to position [1787, 0]
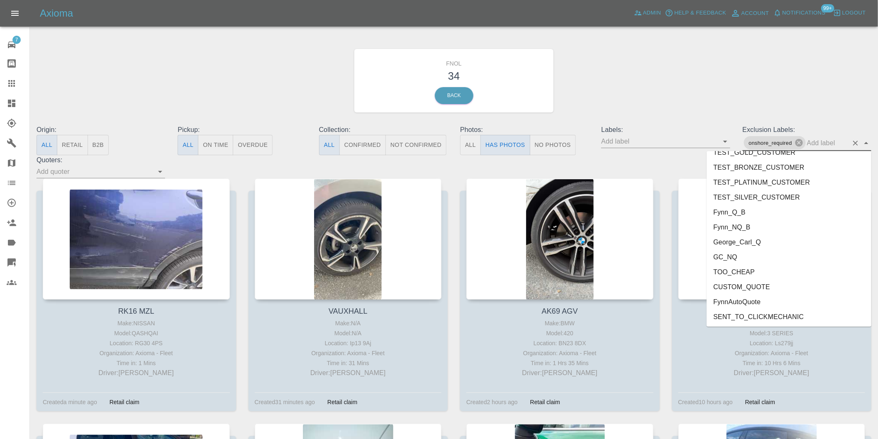
click at [749, 240] on li "George_Carl_Q" at bounding box center [789, 241] width 165 height 15
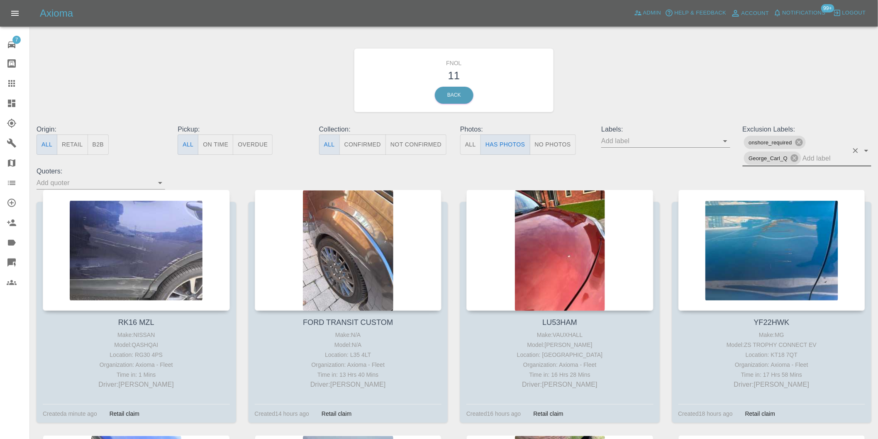
scroll to position [0, 0]
